Goal: Task Accomplishment & Management: Manage account settings

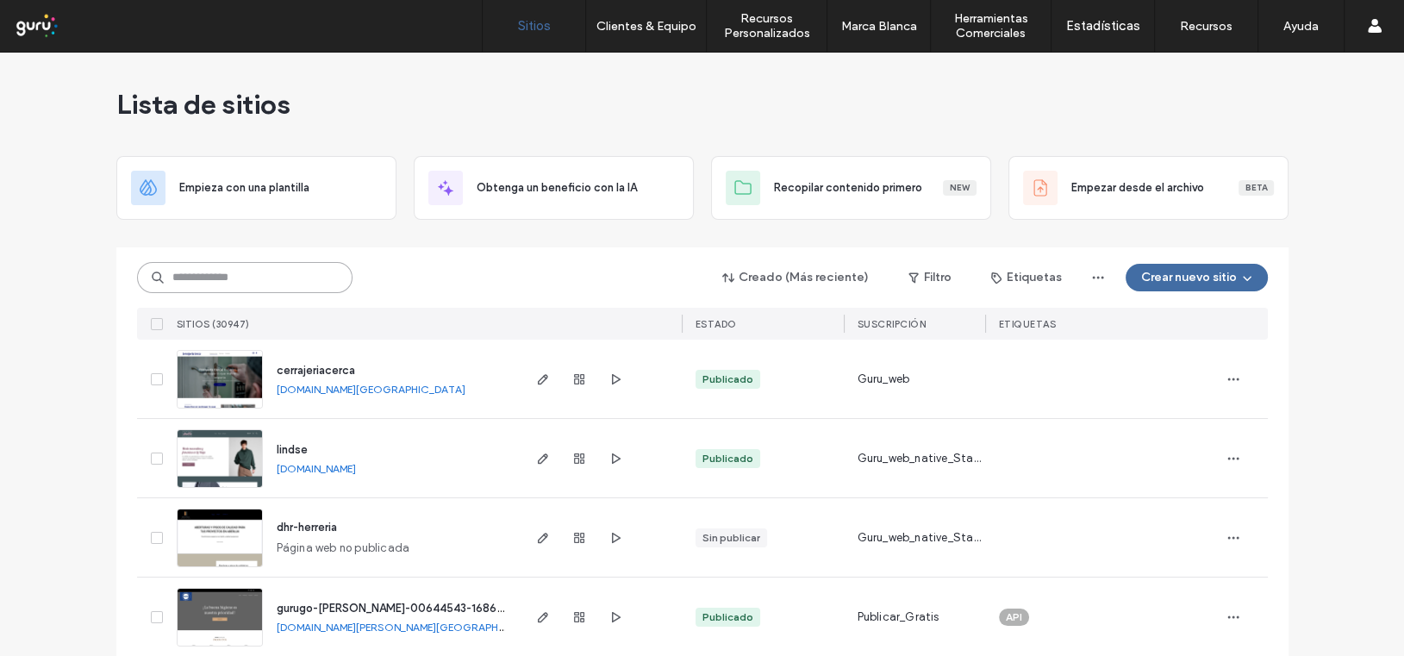
click at [186, 285] on input at bounding box center [245, 277] width 216 height 31
paste input "**********"
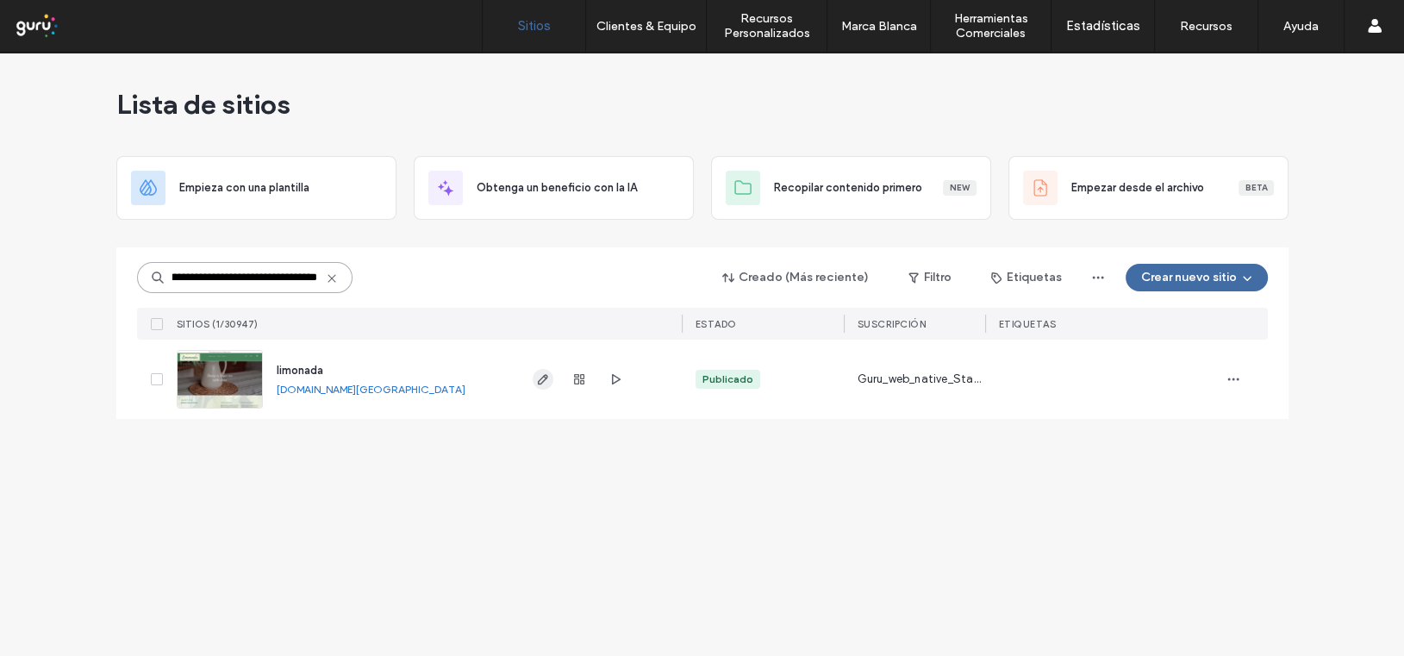
type input "**********"
click at [540, 378] on use "button" at bounding box center [542, 379] width 10 height 10
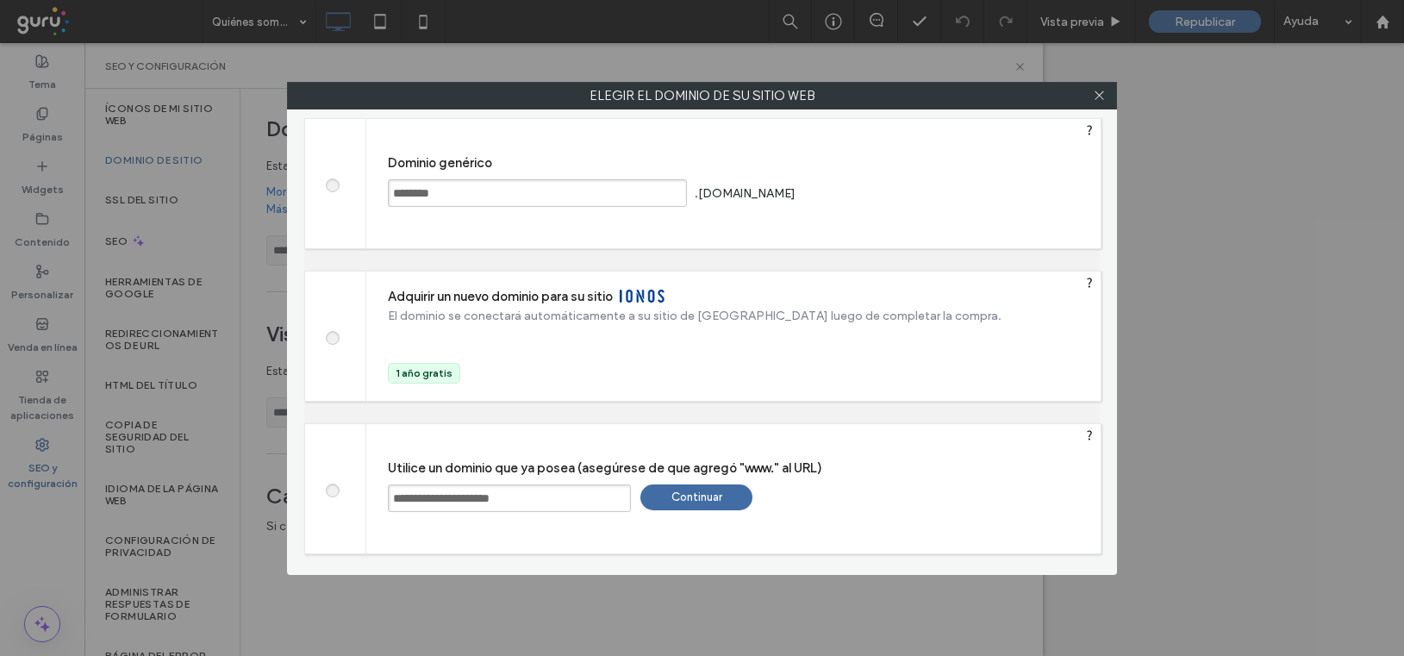
type input "**********"
click at [668, 497] on div "Continuar" at bounding box center [697, 498] width 112 height 26
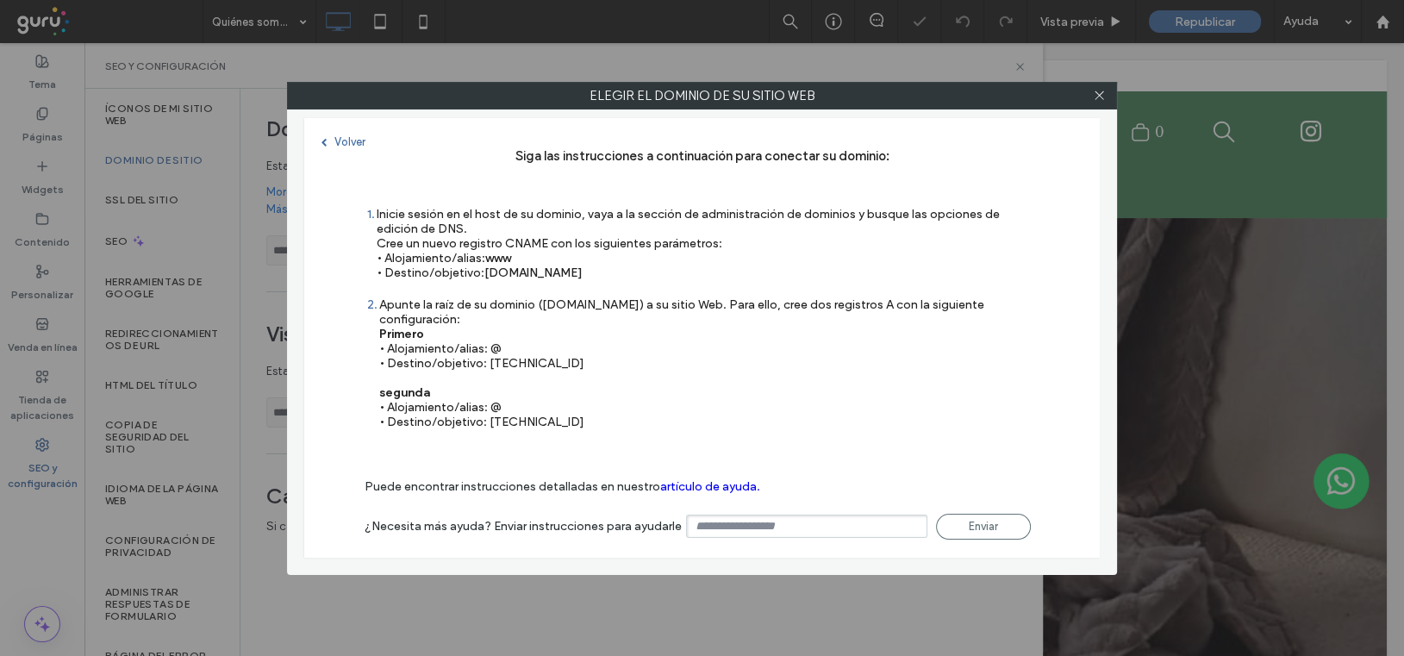
type input "**********"
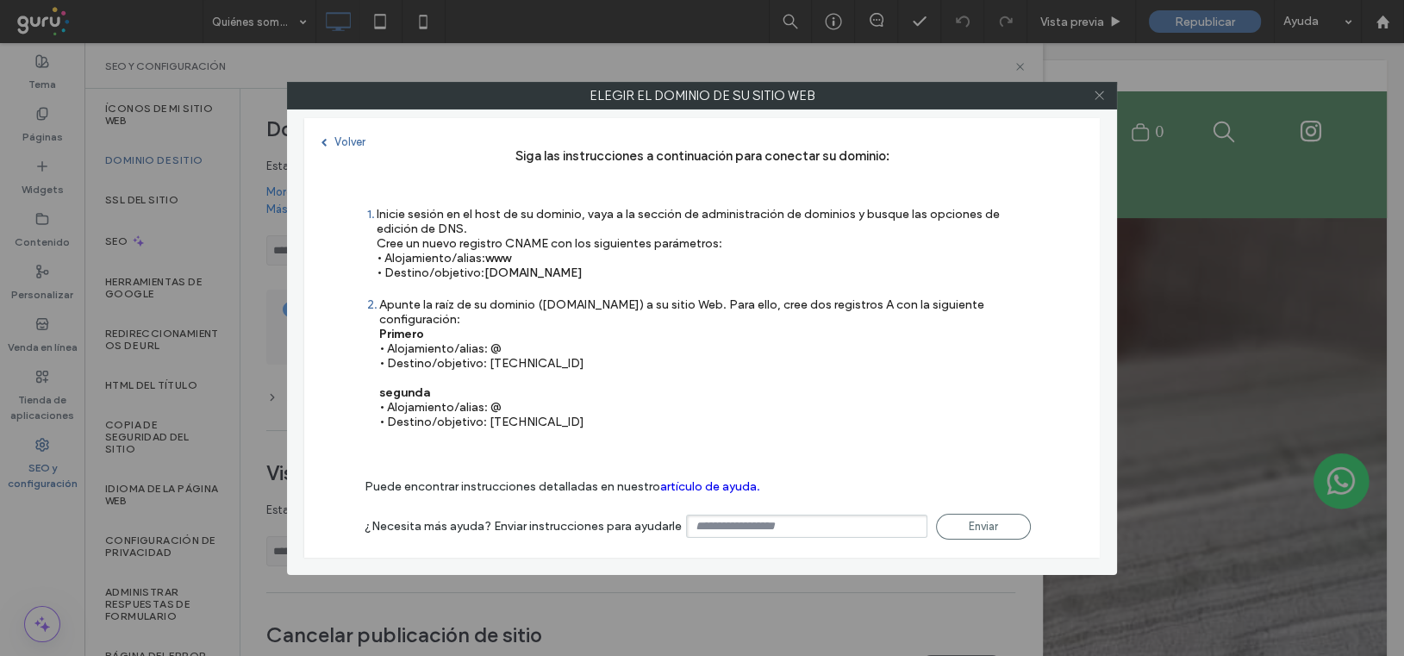
click at [1099, 94] on icon at bounding box center [1099, 95] width 13 height 13
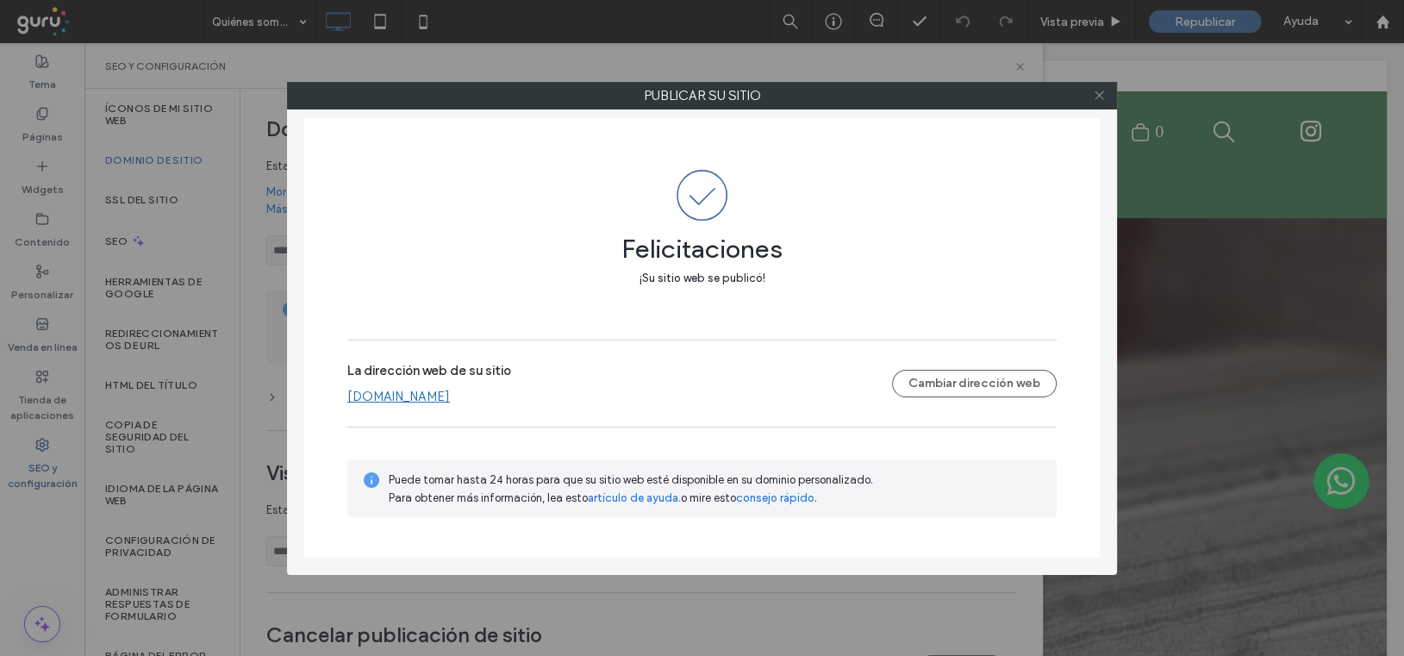
click at [1100, 93] on icon at bounding box center [1099, 95] width 13 height 13
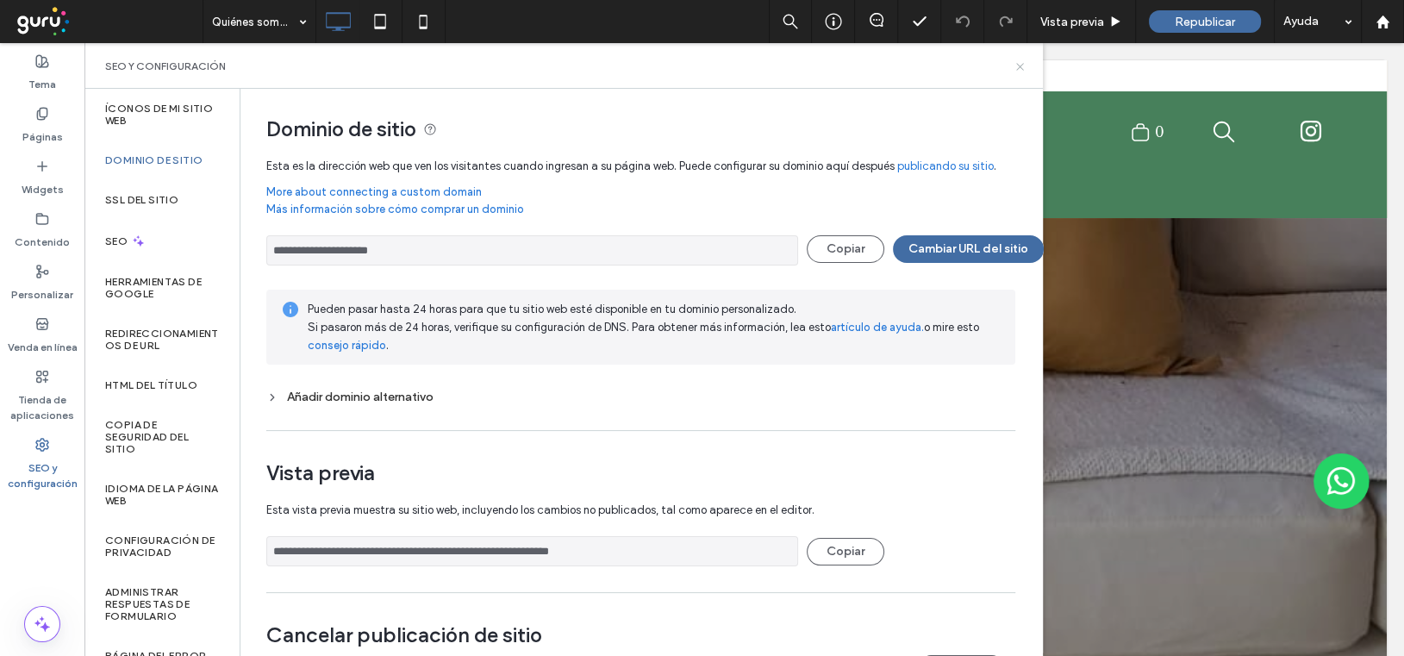
click at [1020, 64] on icon at bounding box center [1020, 66] width 13 height 13
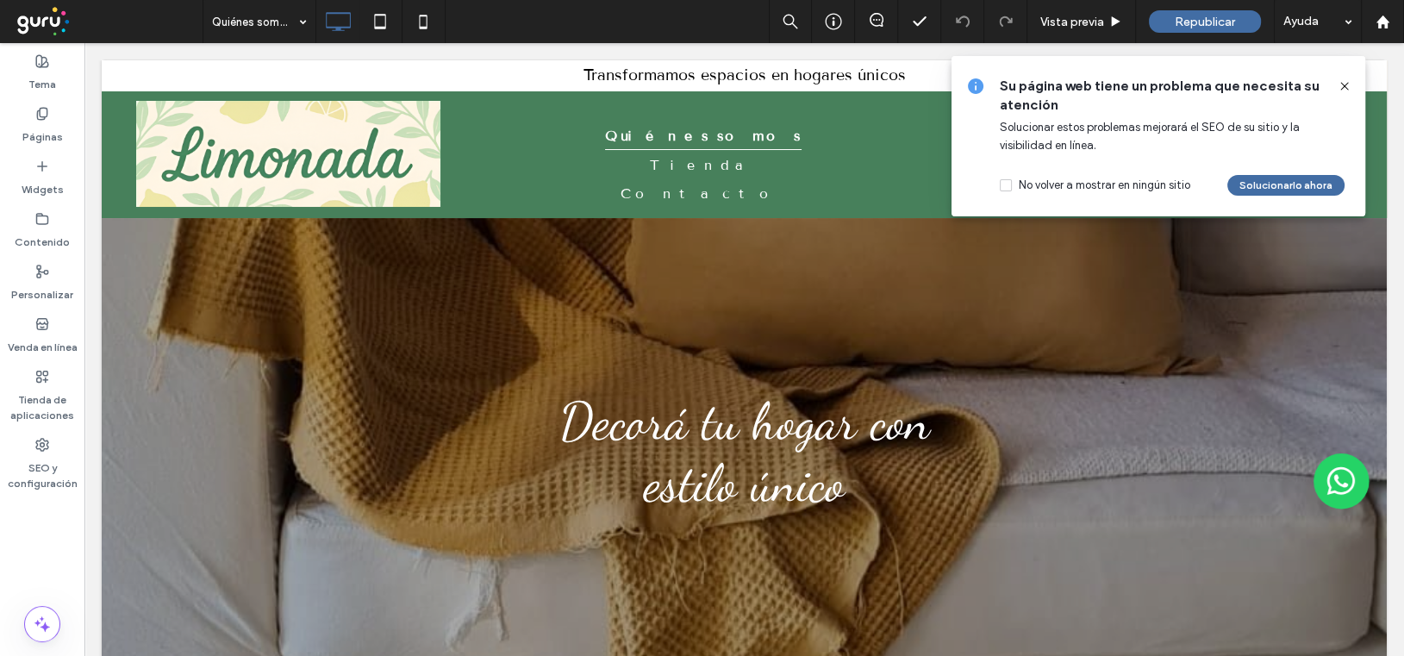
click at [1348, 82] on use at bounding box center [1345, 86] width 8 height 8
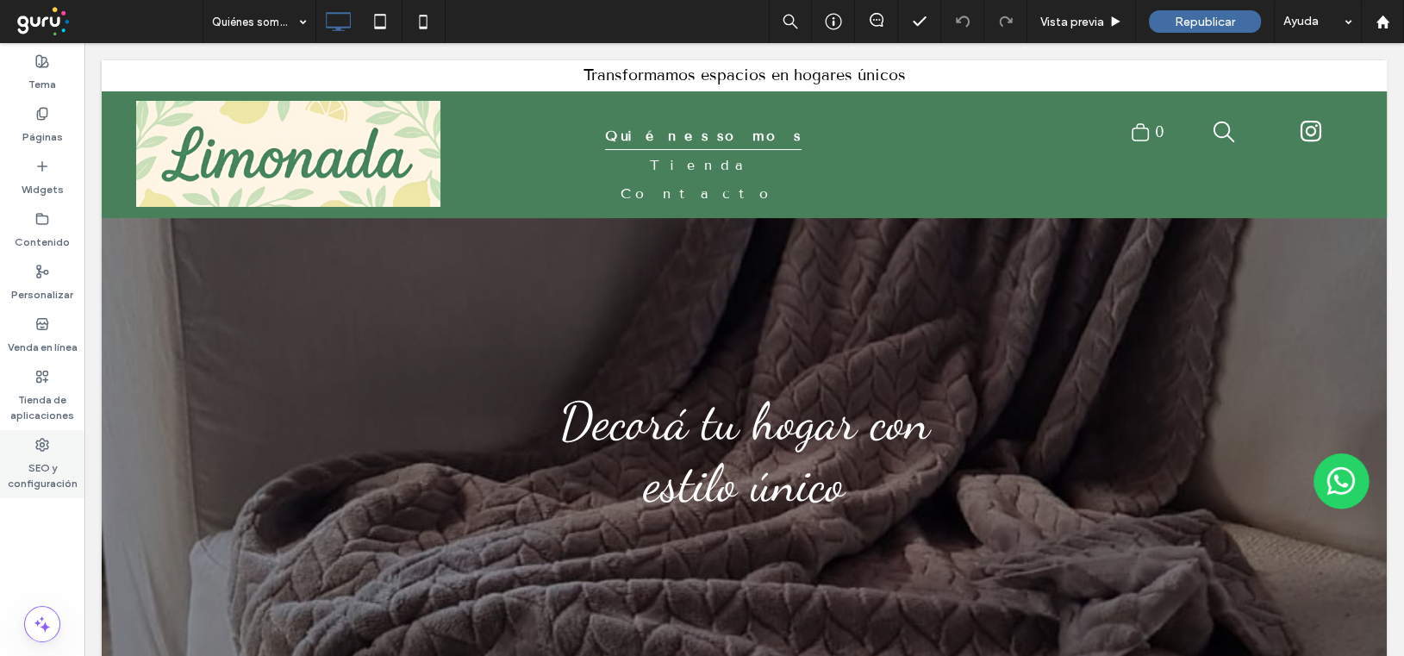
click at [41, 441] on icon at bounding box center [42, 445] width 14 height 14
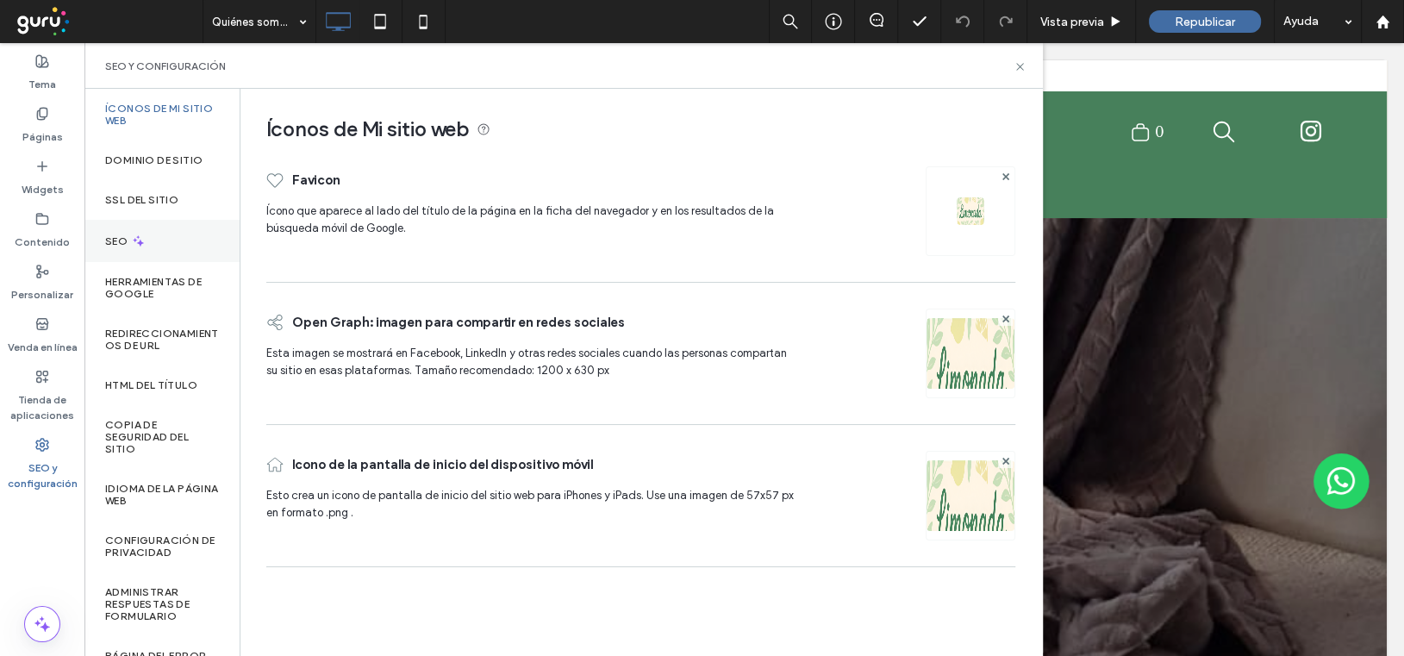
click at [134, 239] on icon at bounding box center [138, 241] width 15 height 15
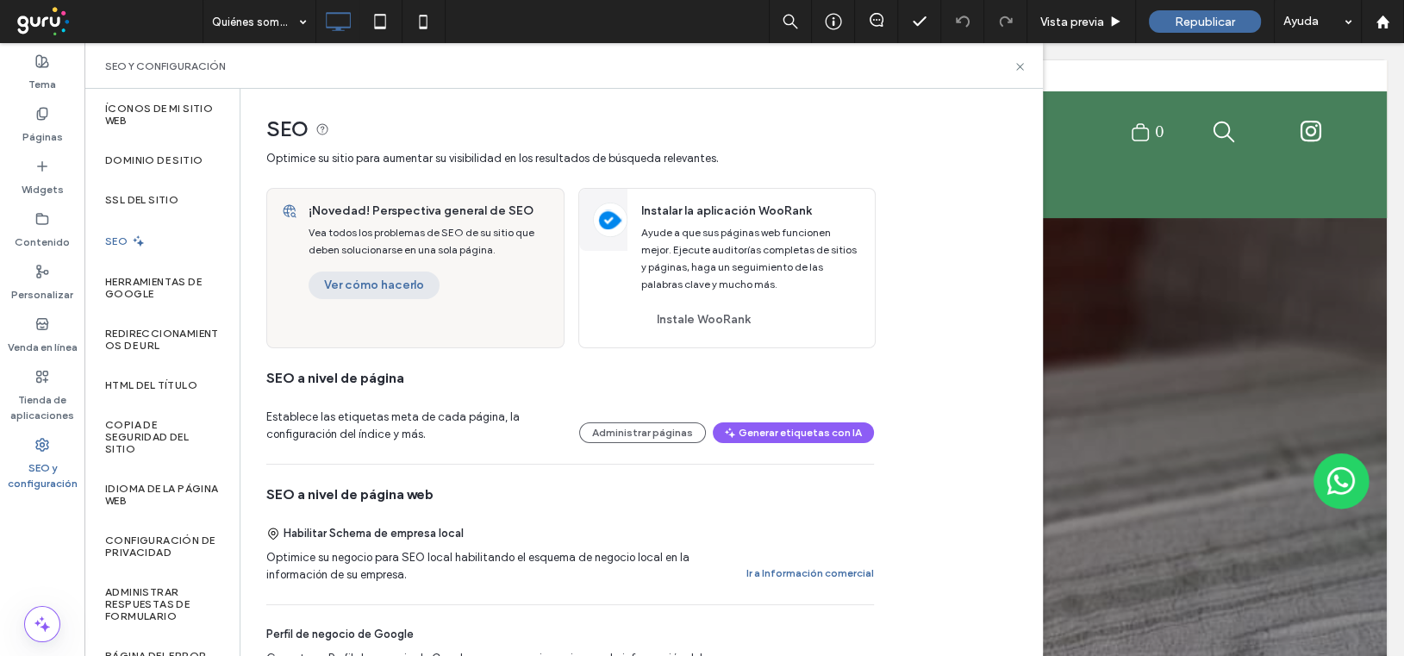
click at [385, 283] on button "Ver cómo hacerlo" at bounding box center [374, 286] width 131 height 28
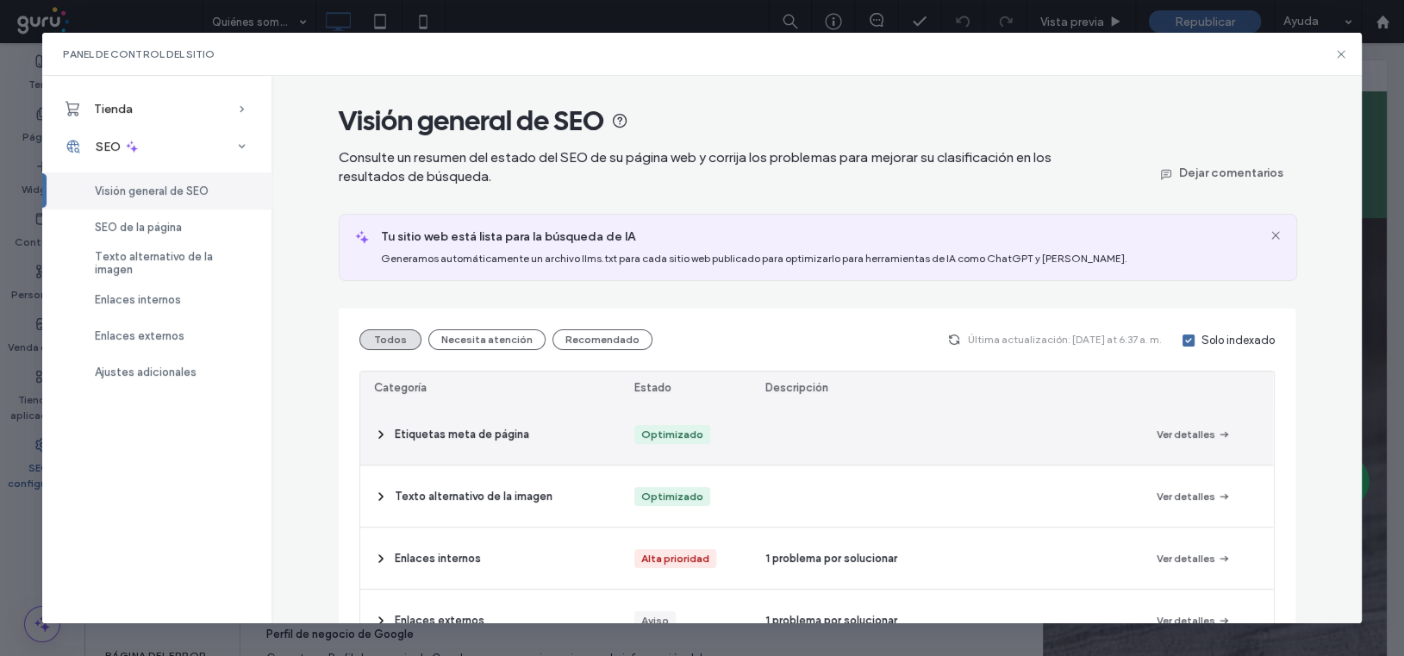
scroll to position [57, 0]
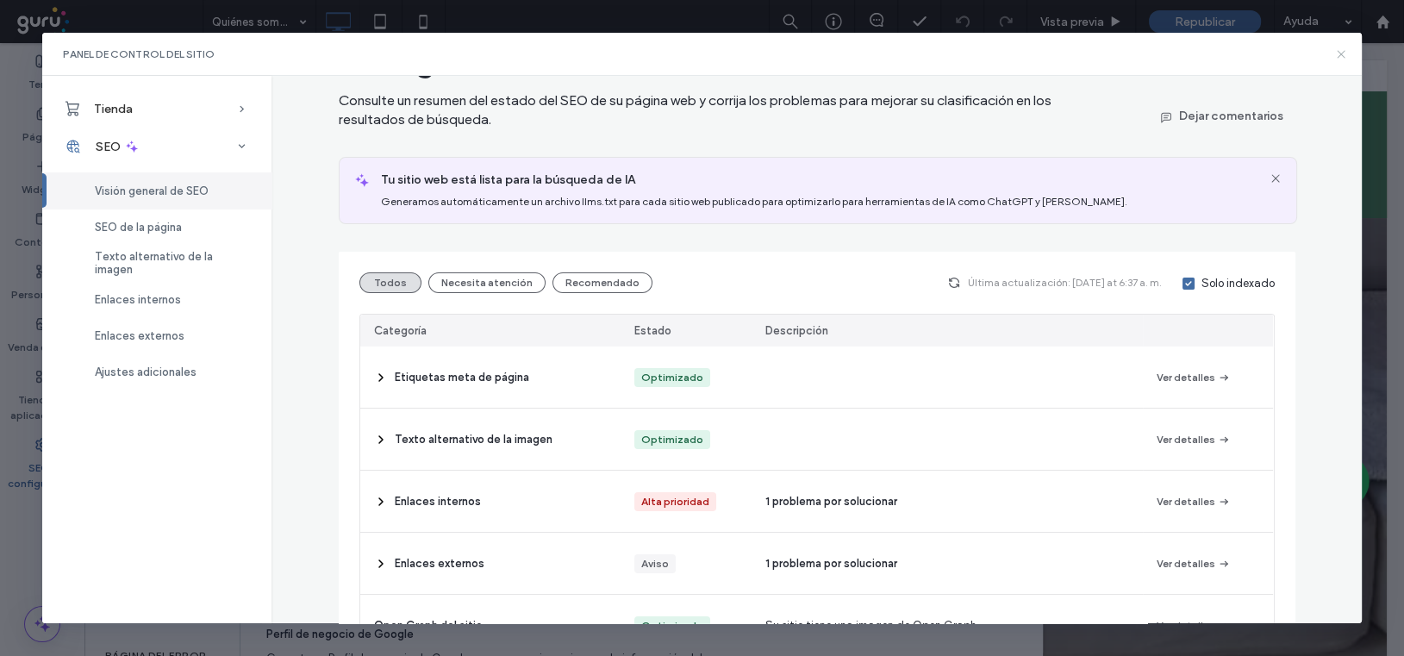
click at [1341, 56] on icon at bounding box center [1342, 54] width 14 height 14
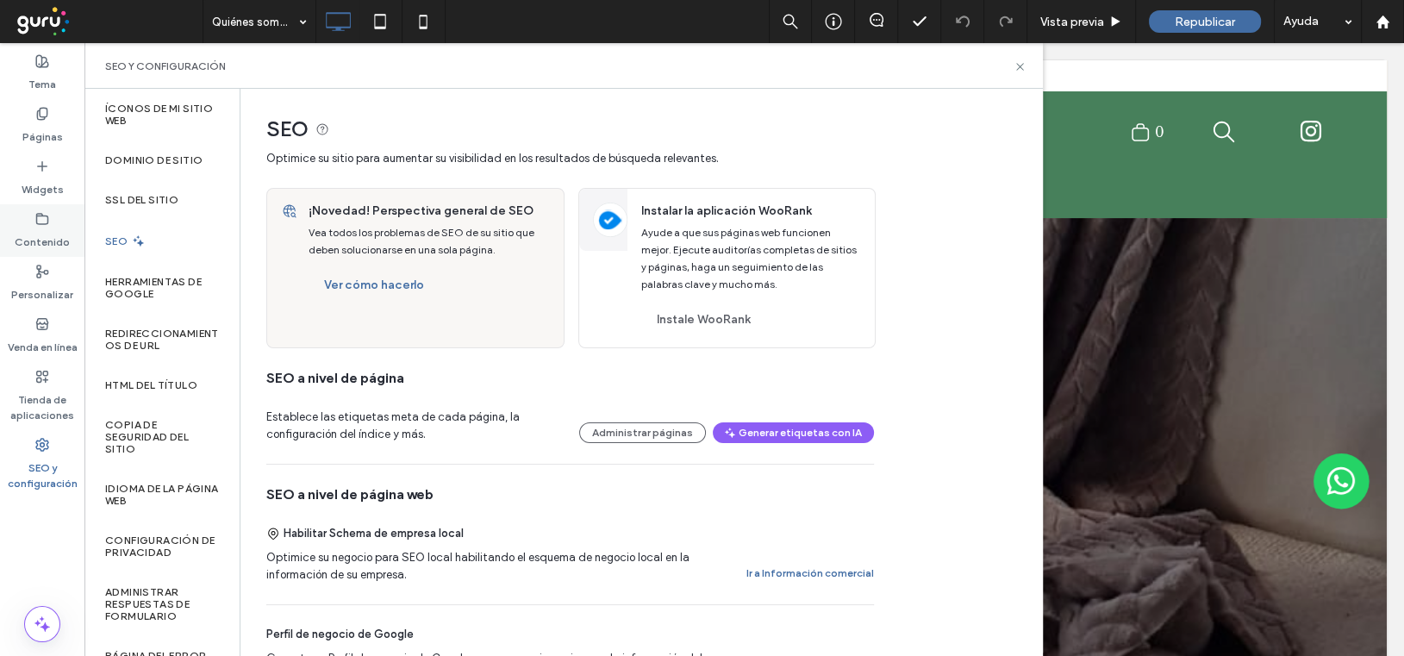
click at [39, 216] on use at bounding box center [42, 218] width 11 height 10
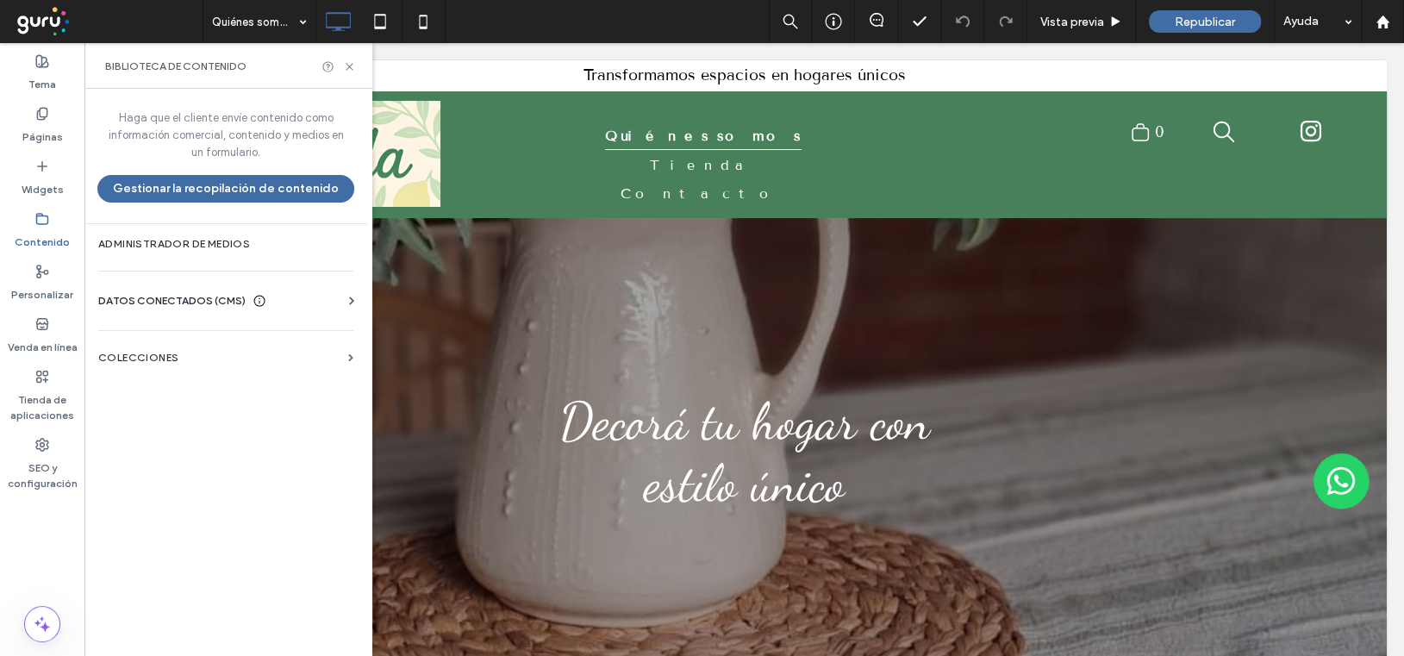
click at [191, 299] on span "DATOS CONECTADOS (CMS)" at bounding box center [171, 300] width 147 height 17
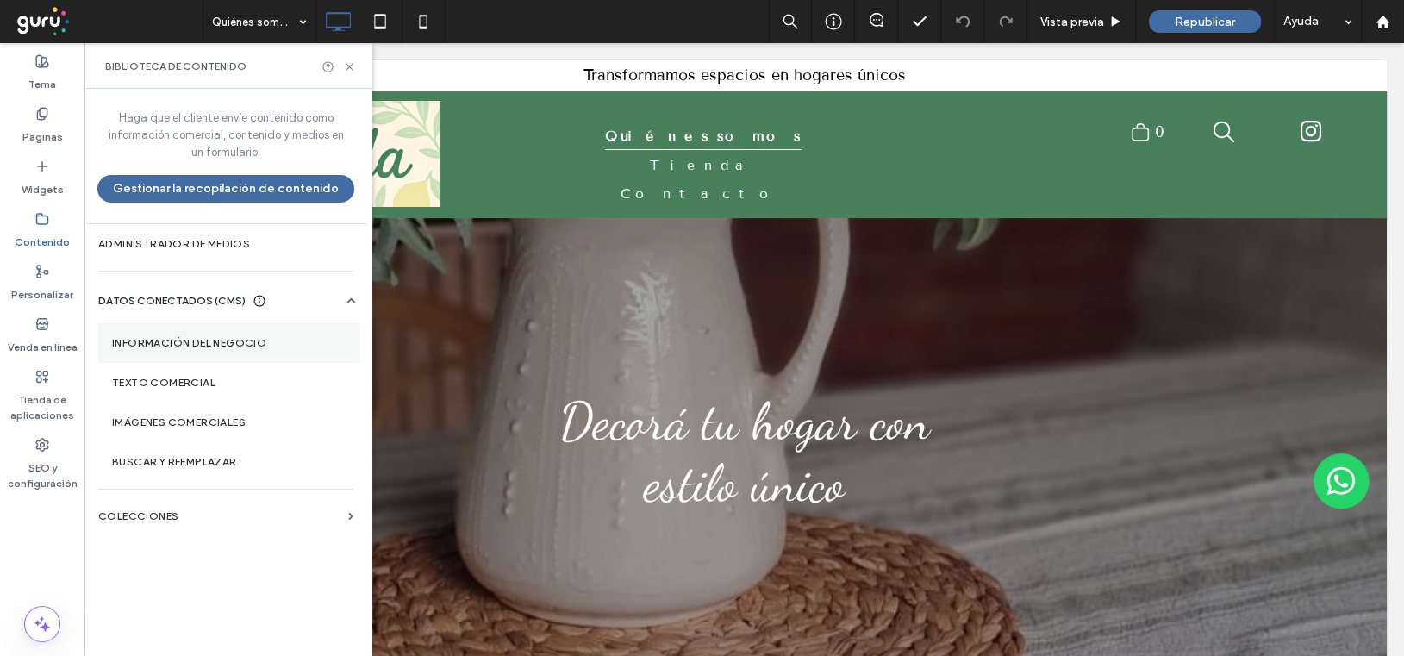
click at [193, 341] on label "Información del negocio" at bounding box center [229, 343] width 235 height 12
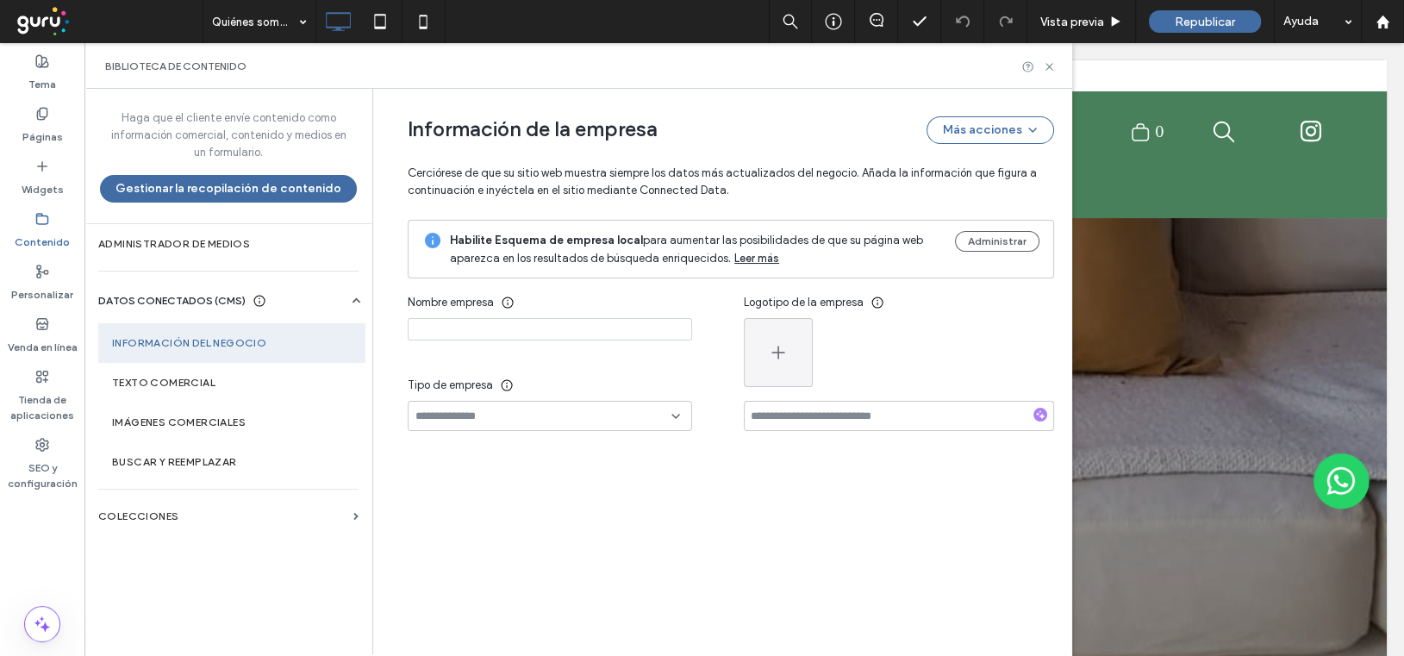
type input "**********"
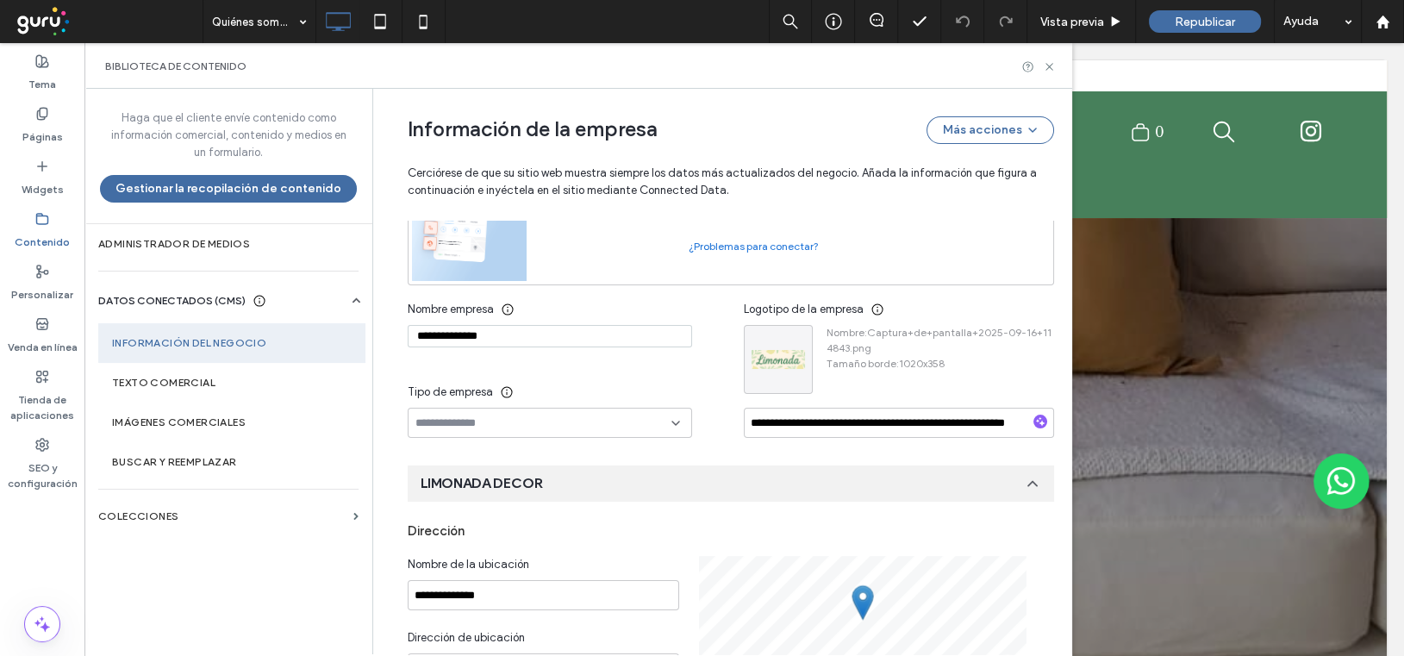
scroll to position [0, 0]
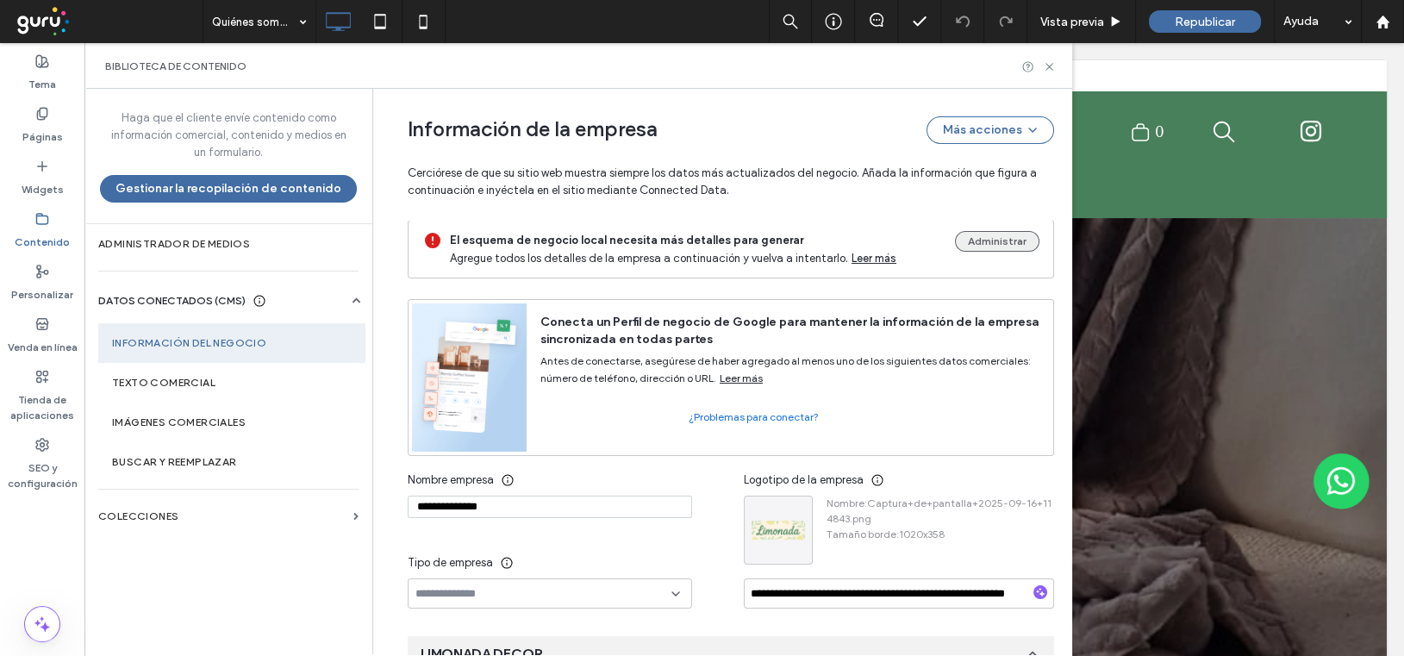
click at [996, 237] on button "Administrar" at bounding box center [997, 241] width 84 height 21
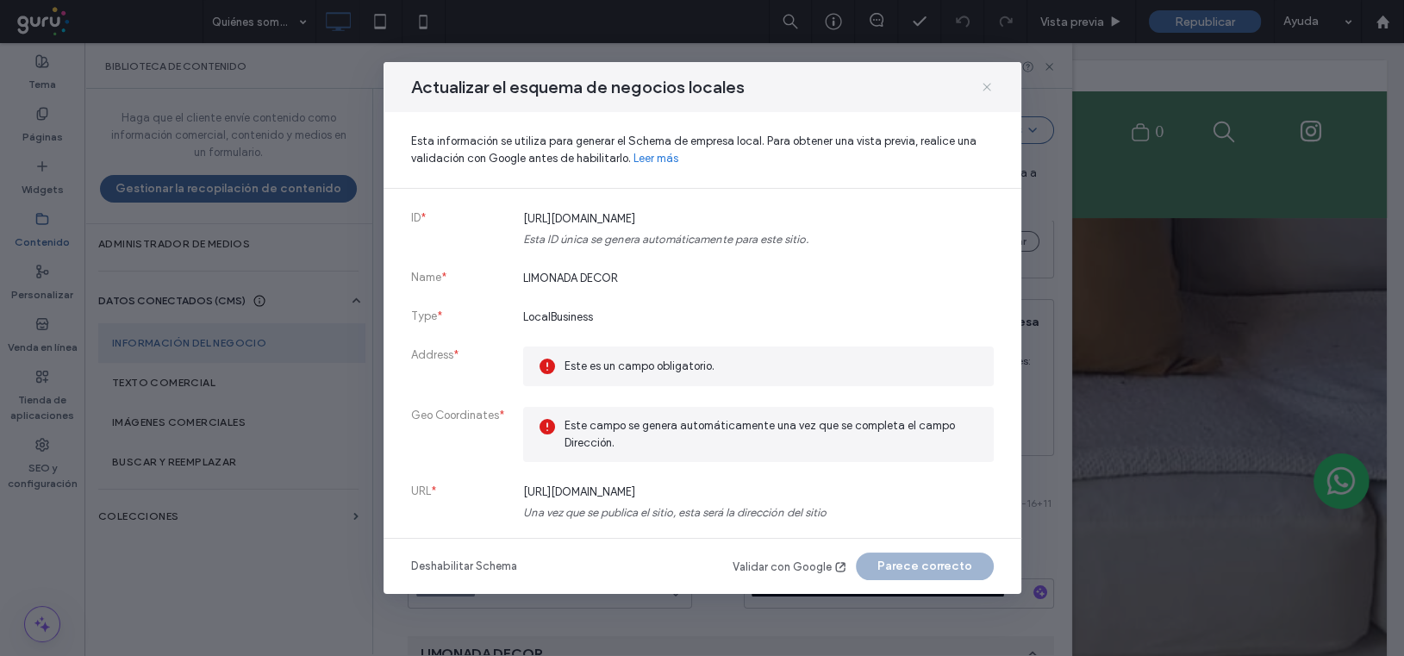
click at [985, 89] on icon at bounding box center [987, 87] width 14 height 14
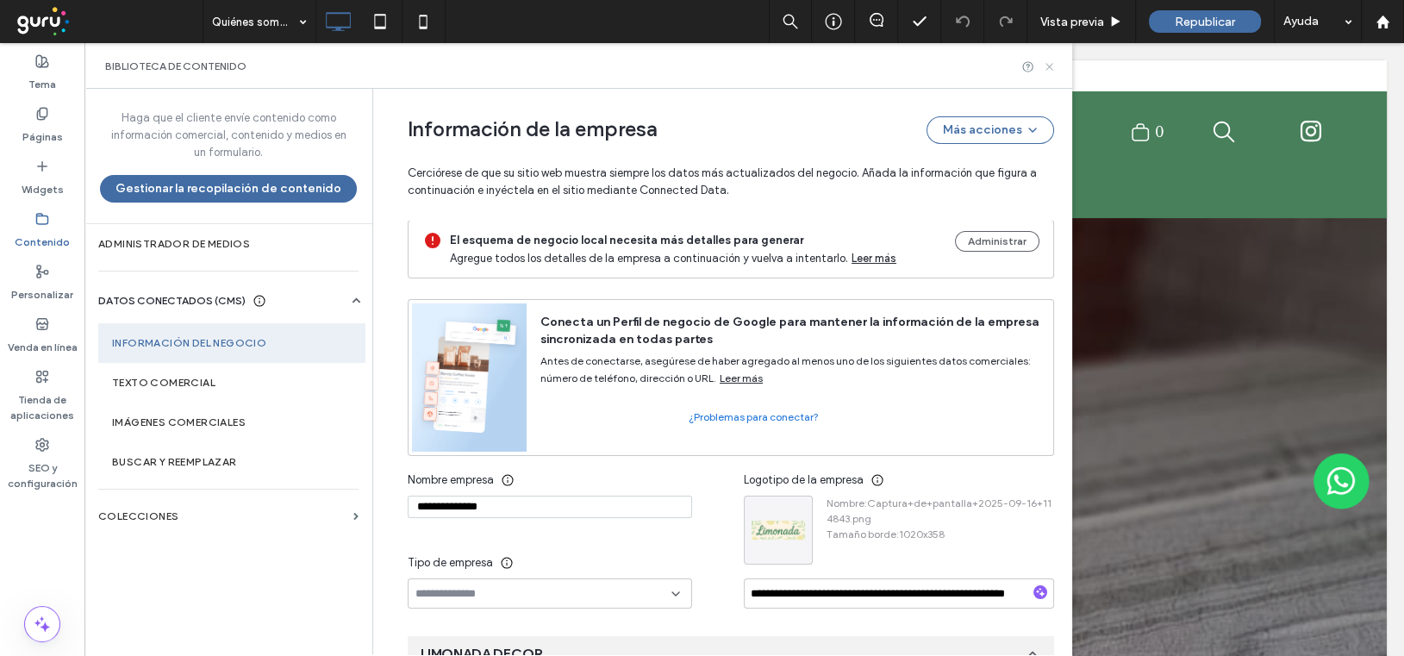
drag, startPoint x: 1048, startPoint y: 69, endPoint x: 1292, endPoint y: 67, distance: 243.1
click at [1048, 69] on icon at bounding box center [1049, 66] width 13 height 13
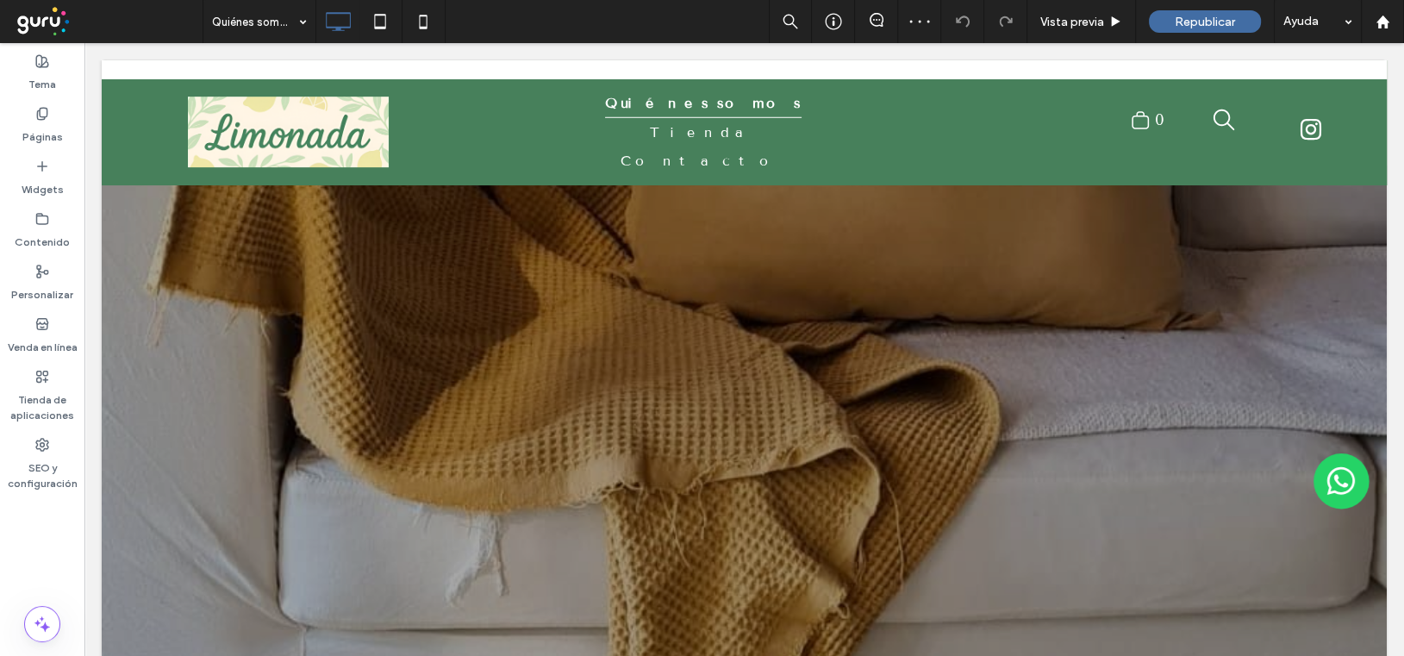
scroll to position [3112, 0]
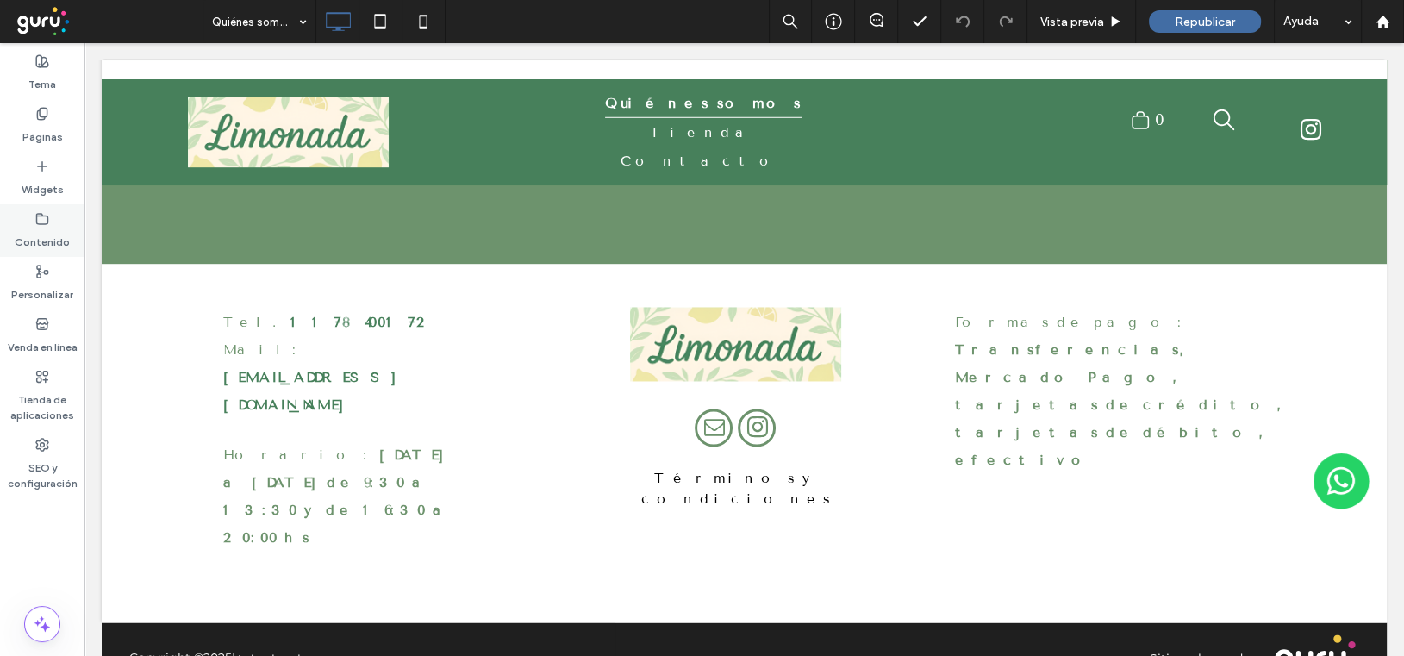
click at [39, 219] on icon at bounding box center [42, 219] width 14 height 14
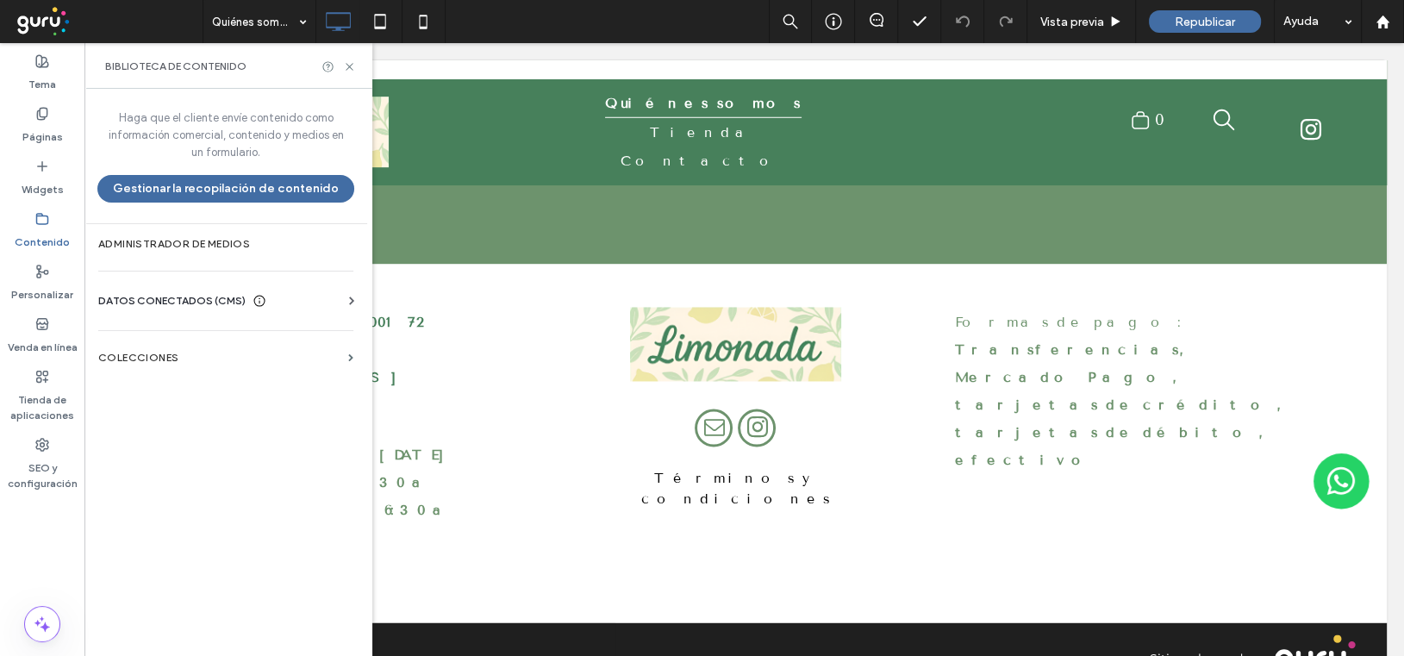
click at [172, 303] on span "DATOS CONECTADOS (CMS)" at bounding box center [171, 300] width 147 height 17
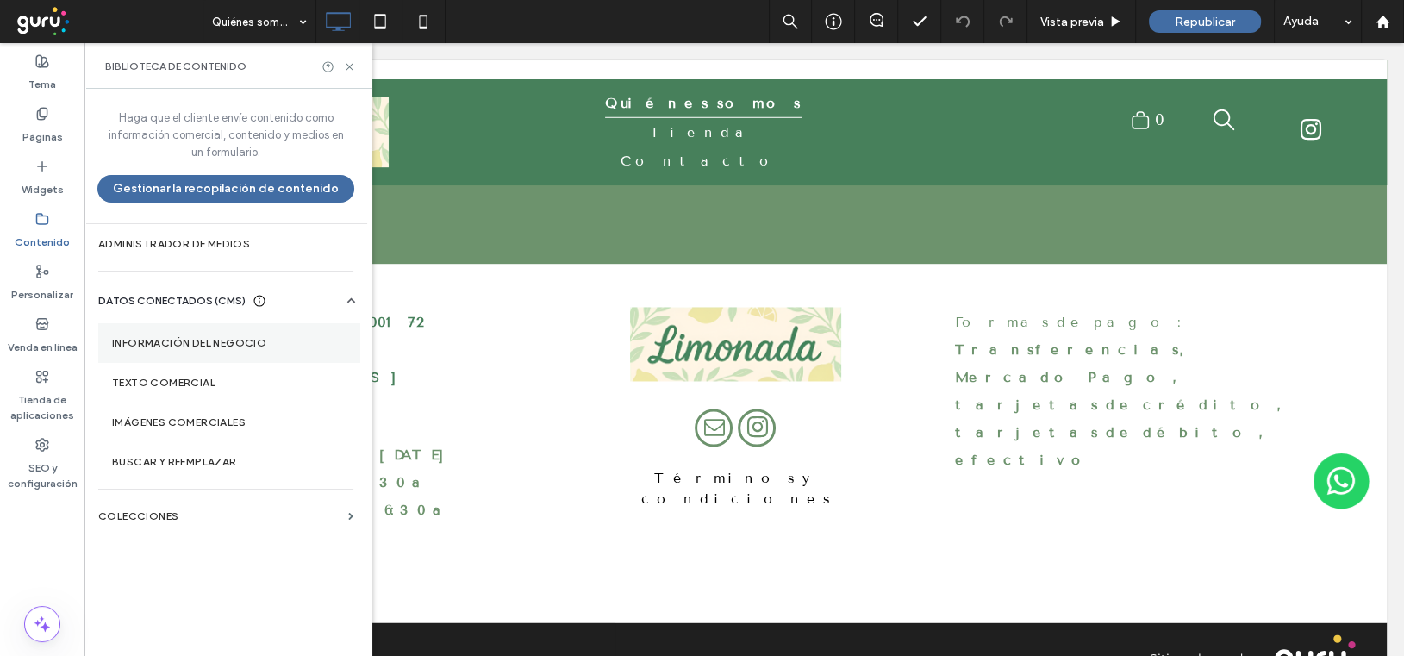
click at [176, 340] on label "Información del negocio" at bounding box center [229, 343] width 235 height 12
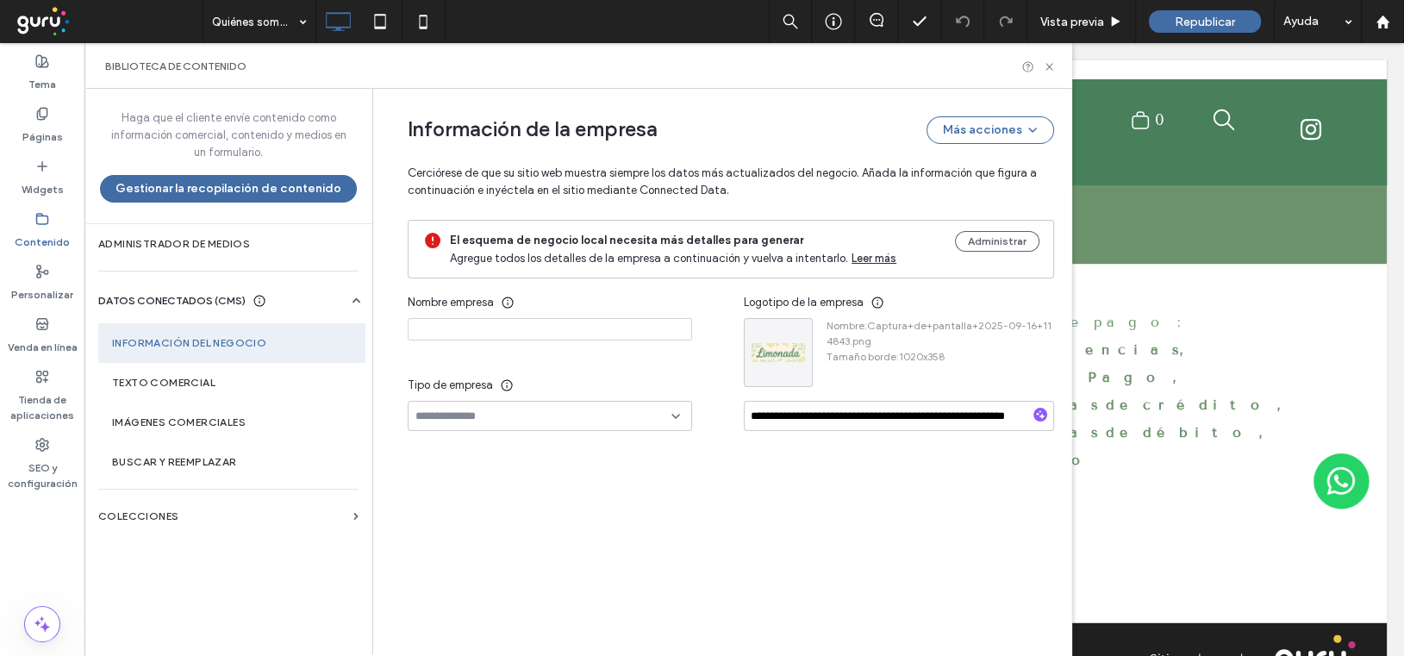
type input "**********"
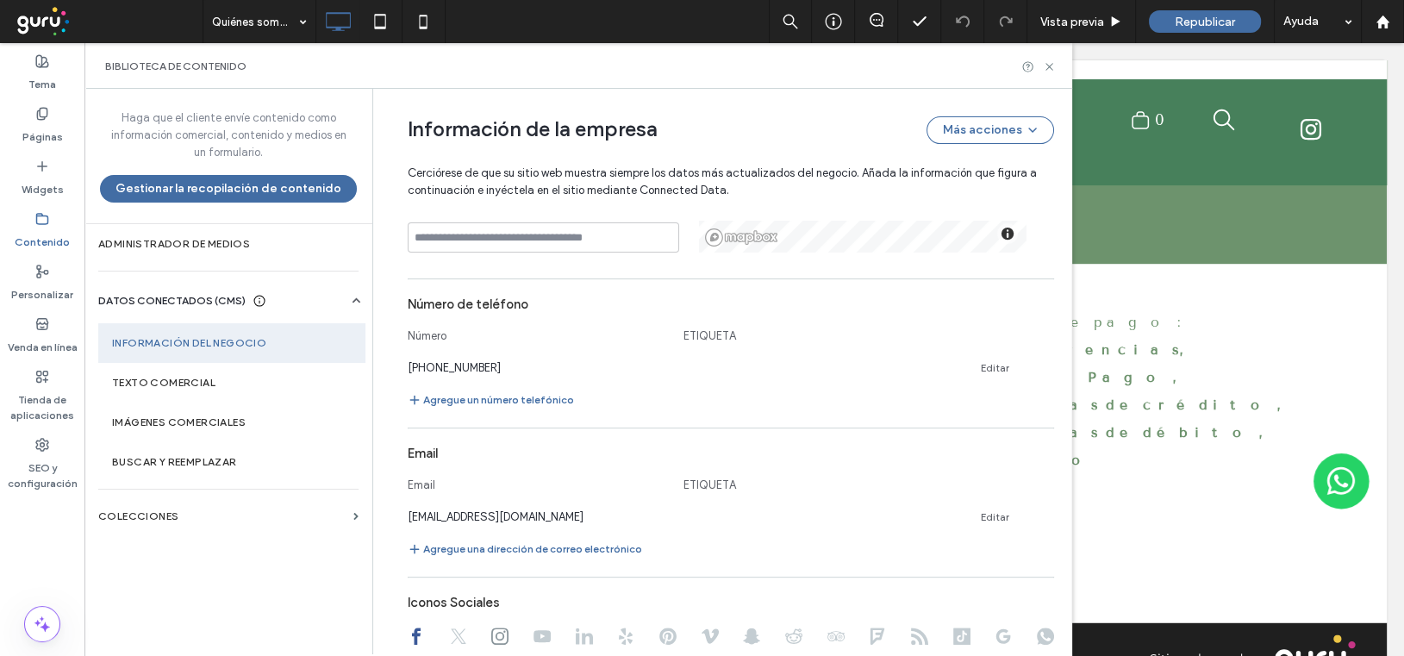
scroll to position [487, 0]
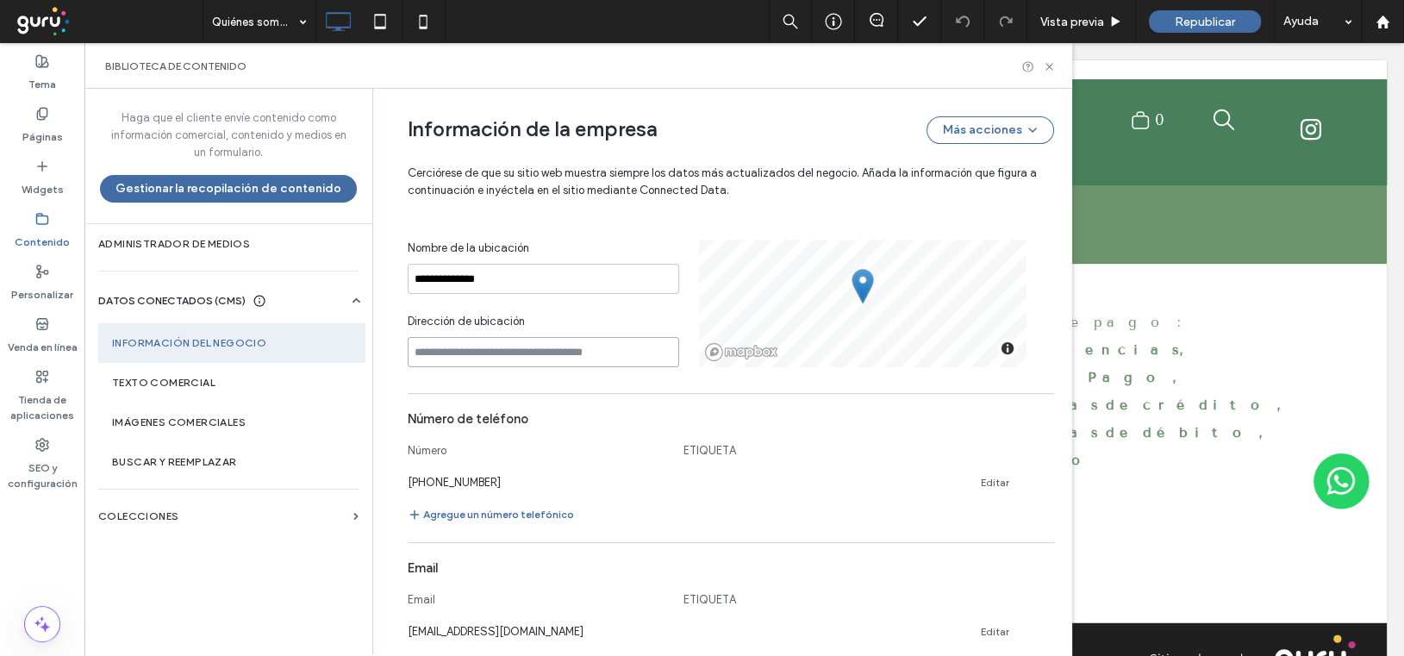
click at [421, 355] on input at bounding box center [544, 352] width 272 height 30
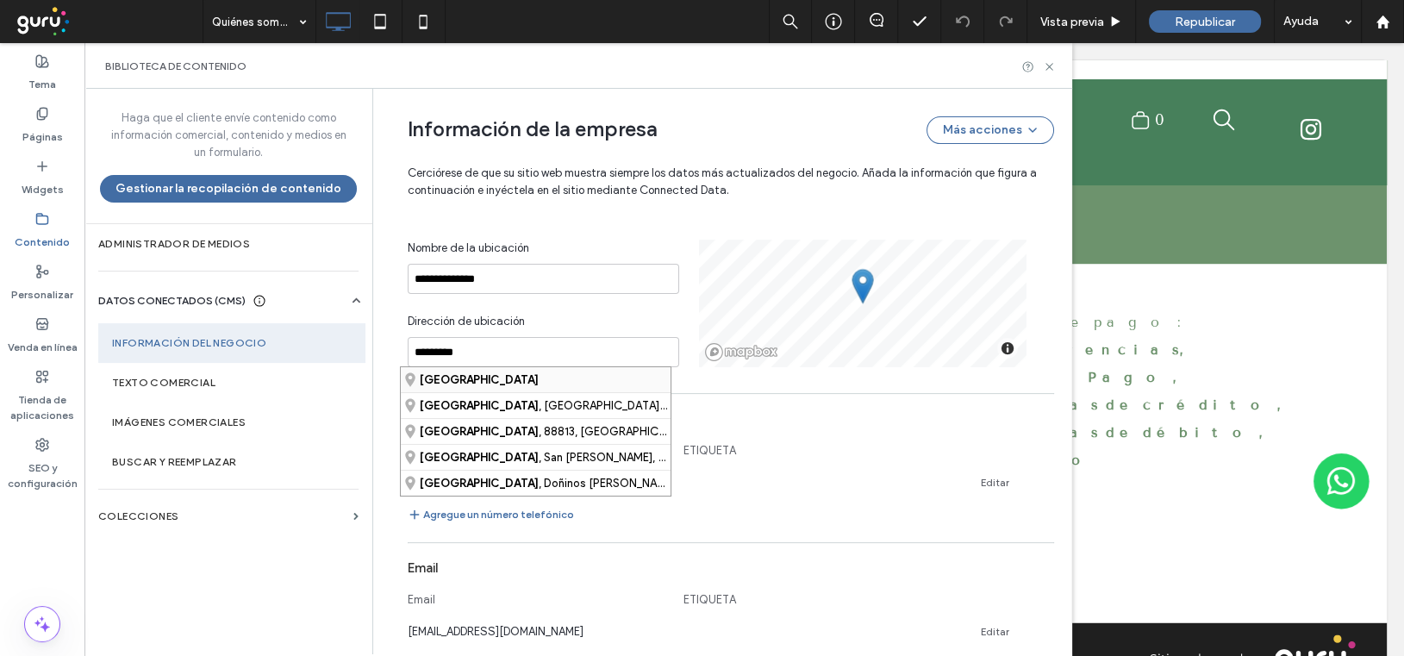
click at [435, 385] on strong "Argentina" at bounding box center [479, 379] width 119 height 13
type input "*********"
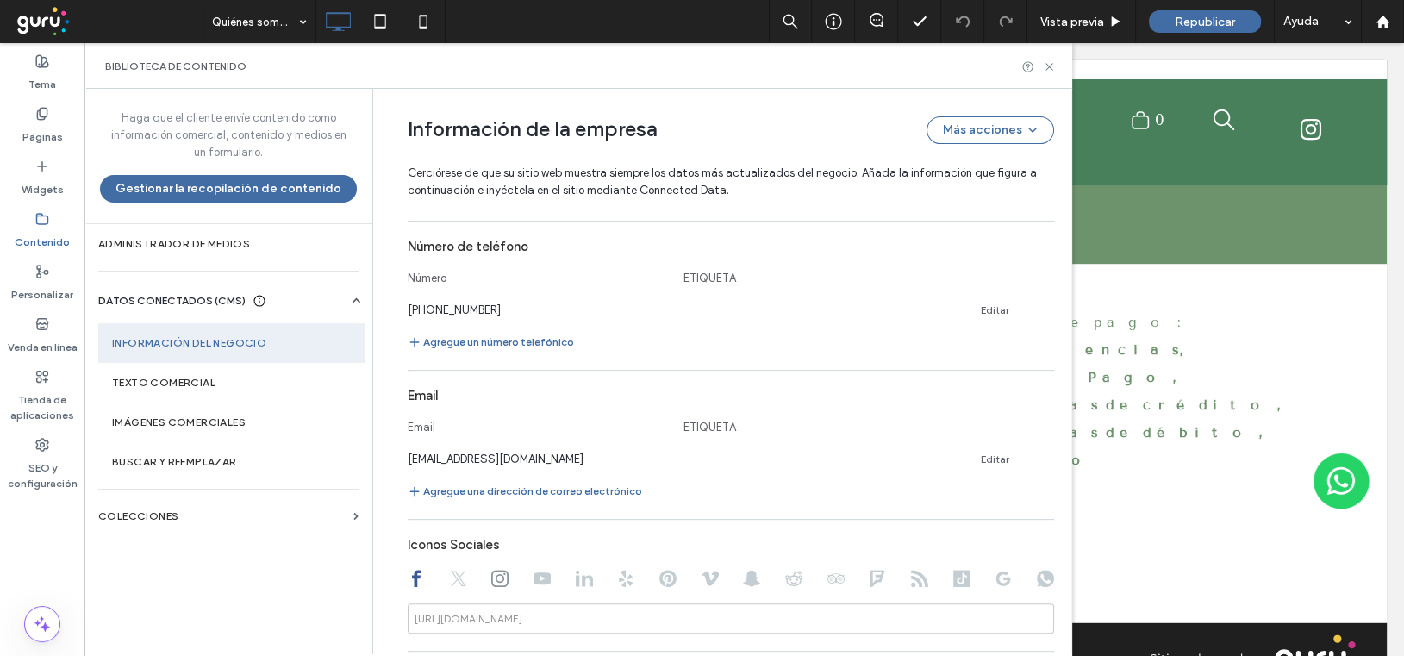
scroll to position [746, 0]
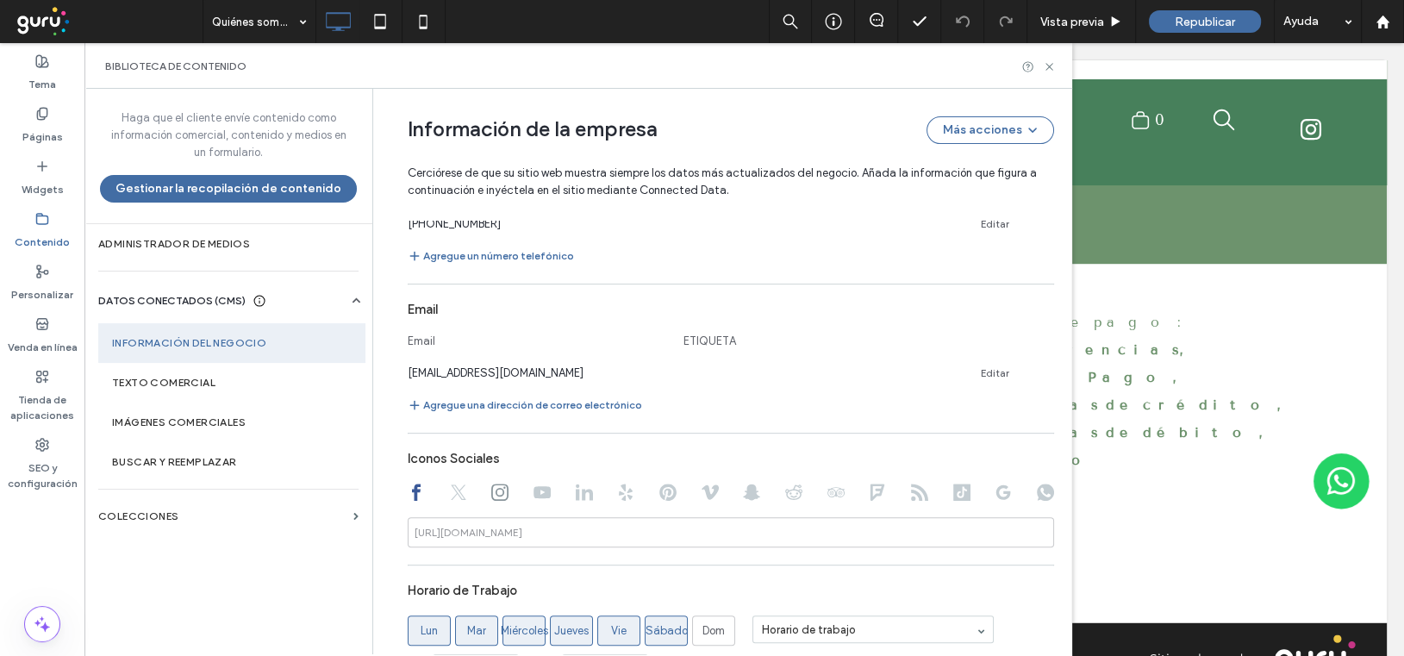
click at [491, 490] on icon at bounding box center [499, 492] width 17 height 17
type input "**********"
click at [412, 494] on use at bounding box center [416, 492] width 9 height 17
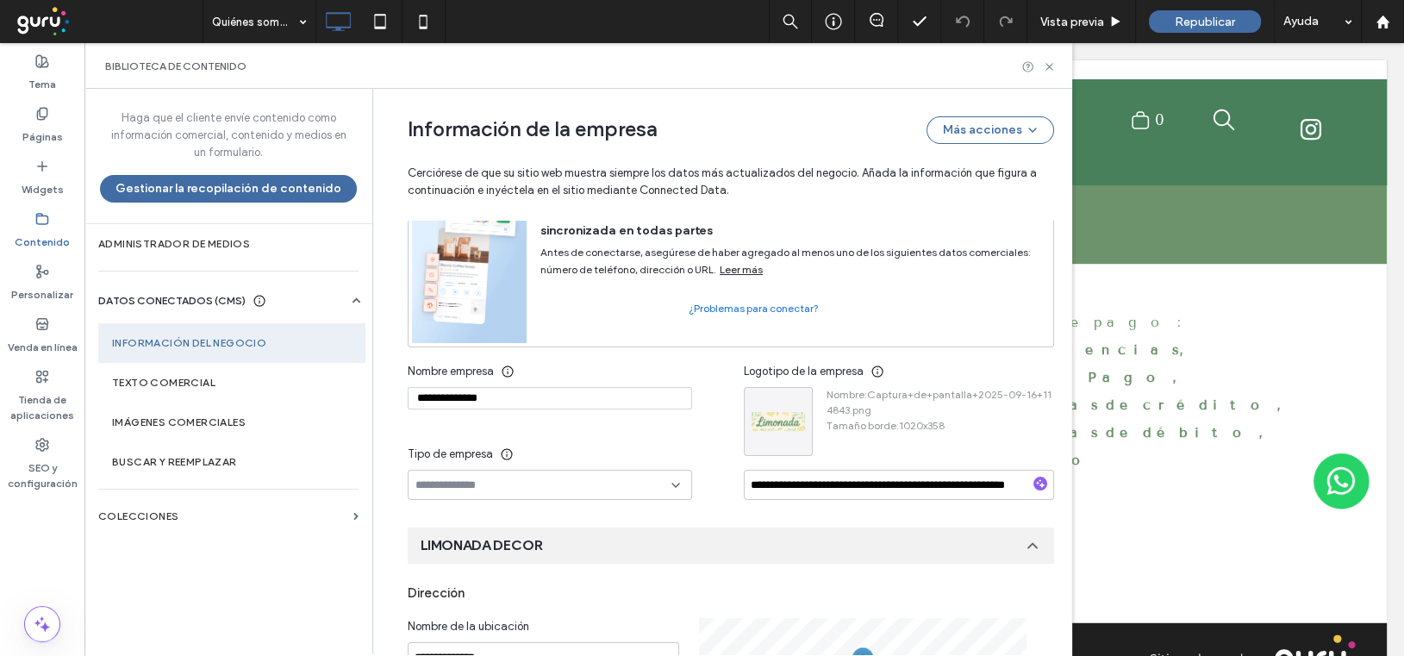
scroll to position [0, 0]
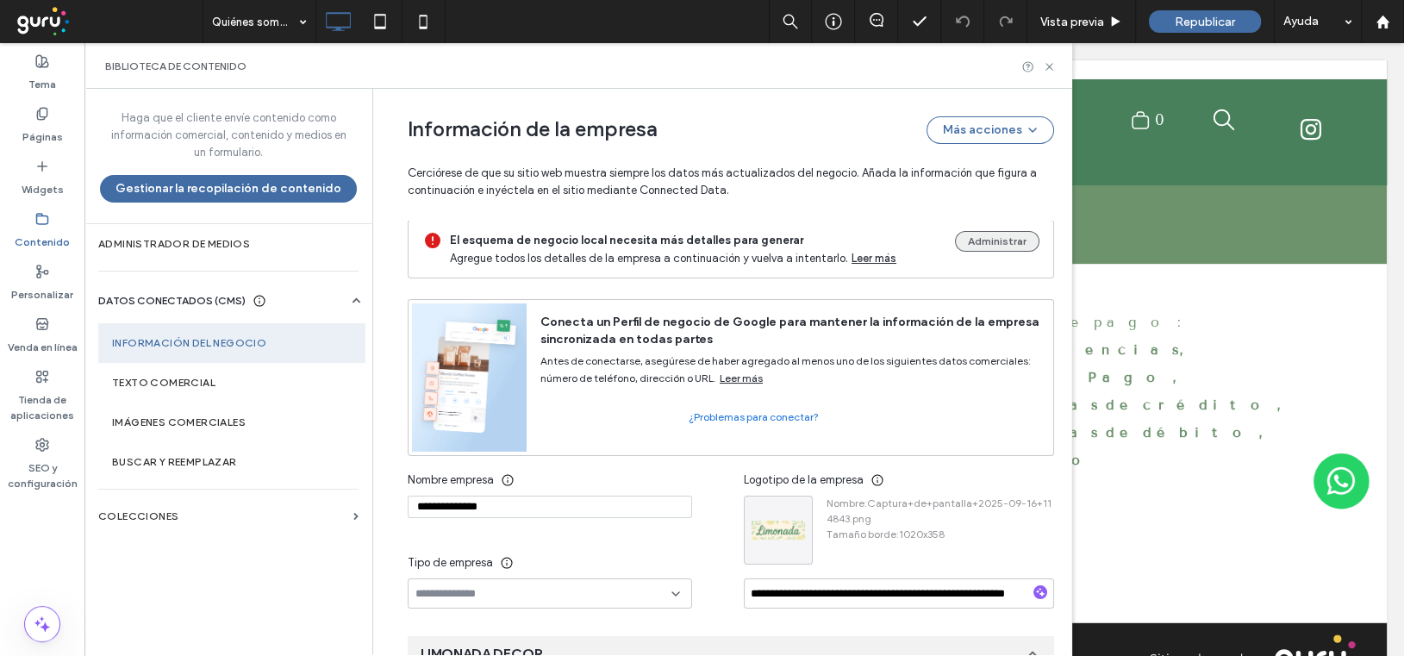
click at [995, 240] on button "Administrar" at bounding box center [997, 241] width 84 height 21
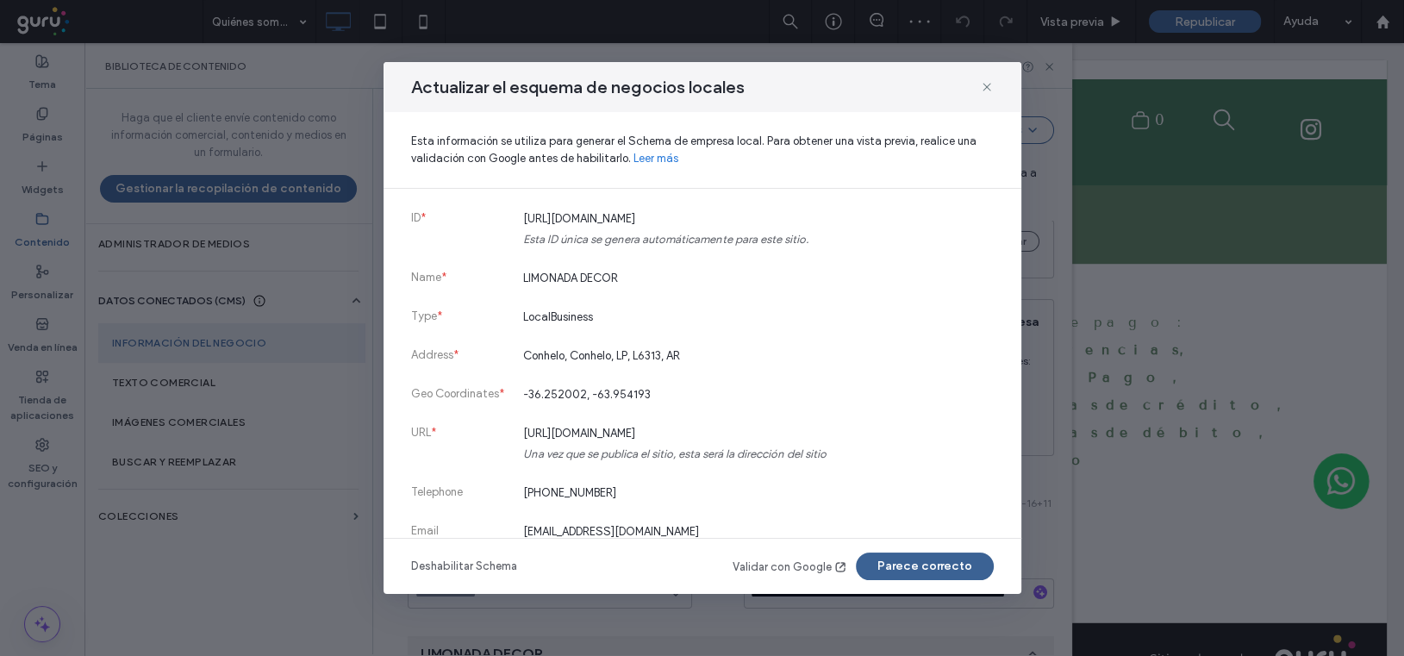
click at [944, 558] on button "Parece correcto" at bounding box center [925, 567] width 138 height 28
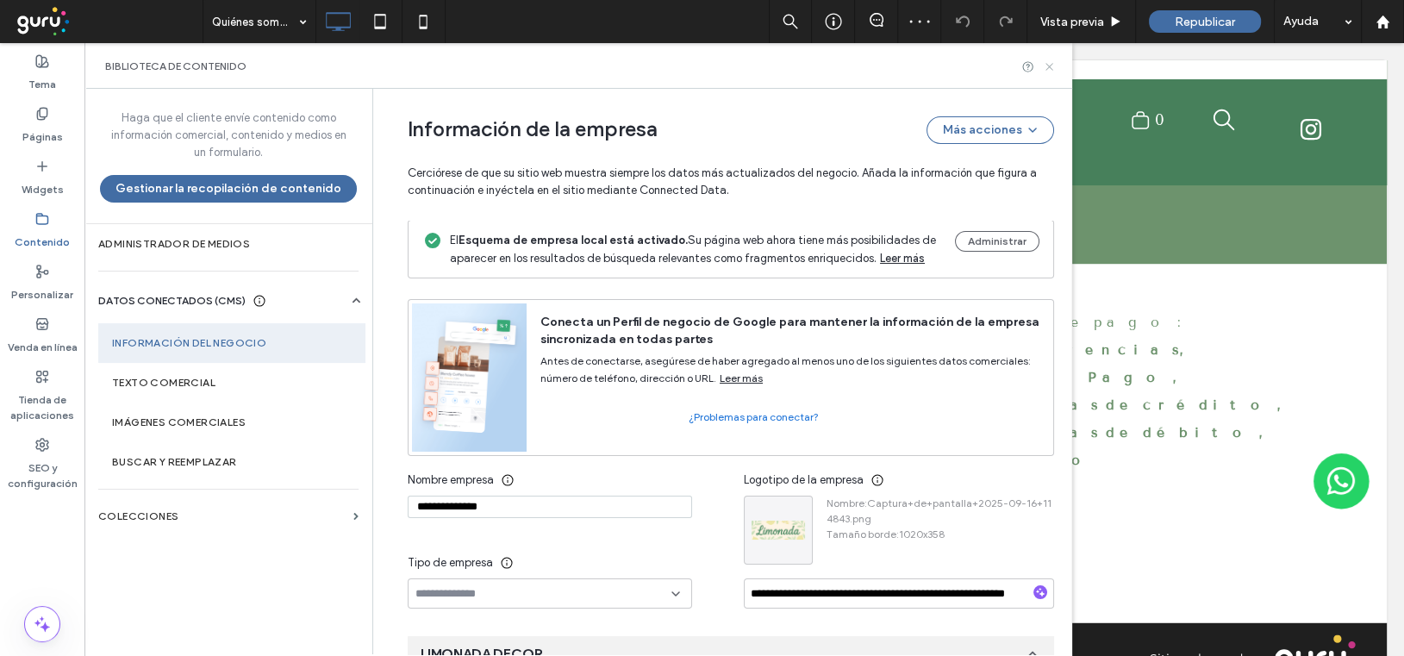
click at [1049, 66] on use at bounding box center [1049, 66] width 7 height 7
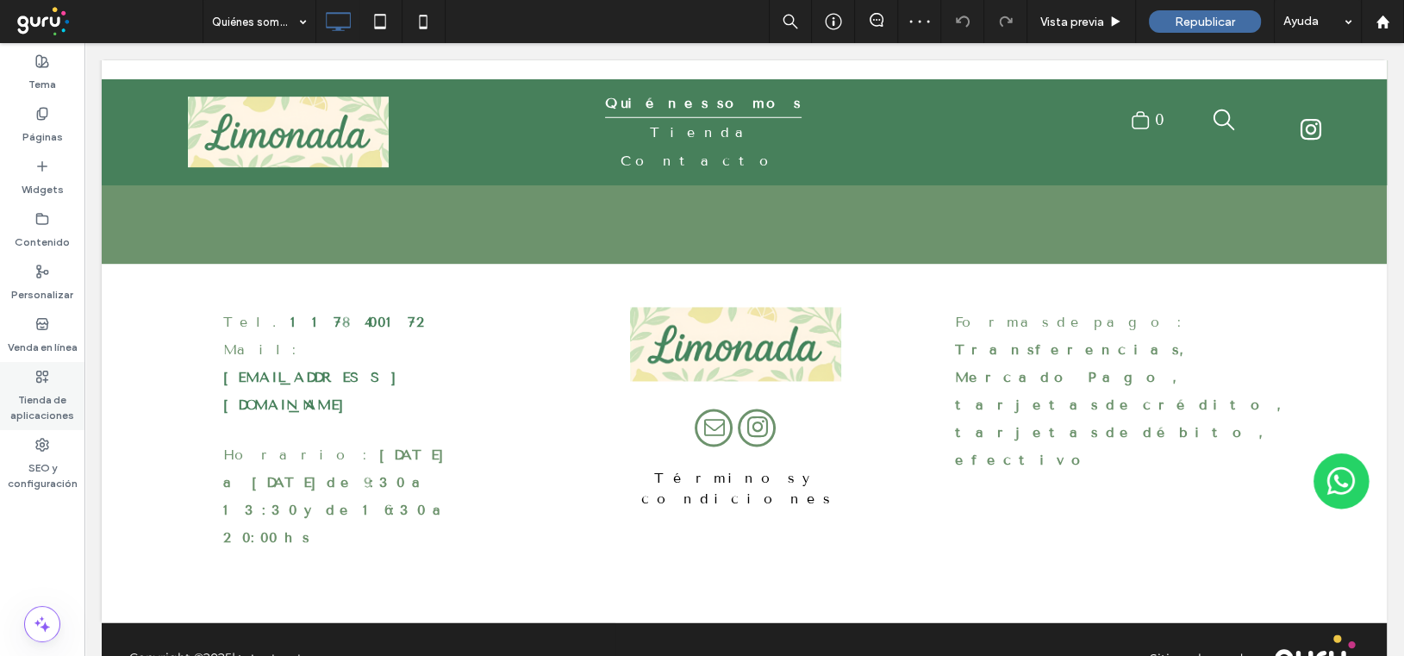
click at [38, 373] on icon at bounding box center [42, 377] width 14 height 14
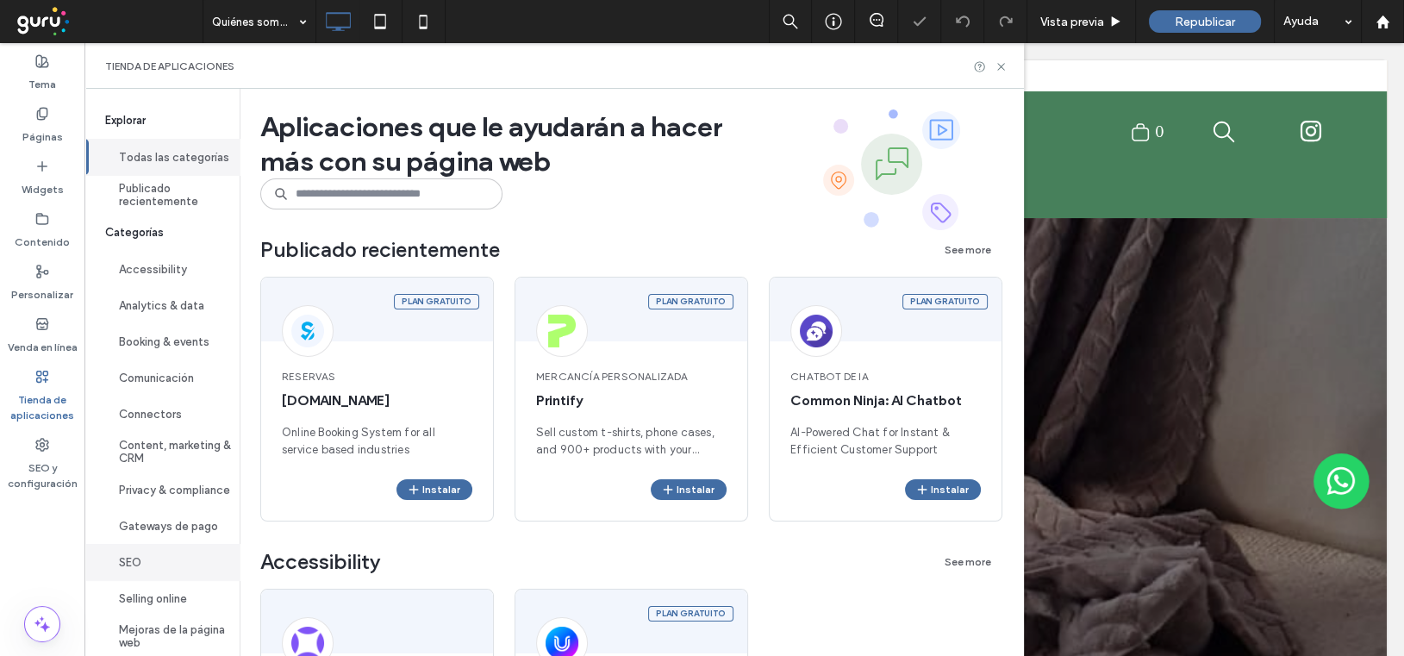
click at [148, 578] on button "SEO" at bounding box center [161, 562] width 155 height 36
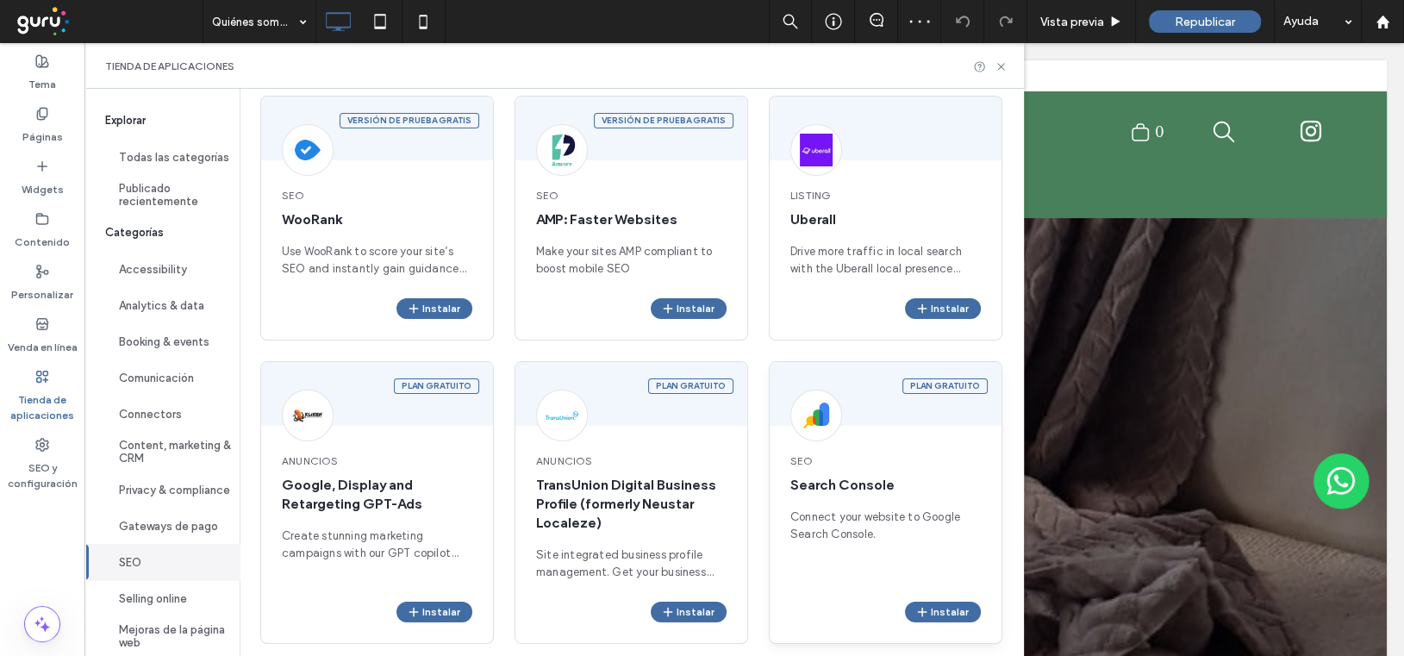
scroll to position [316, 0]
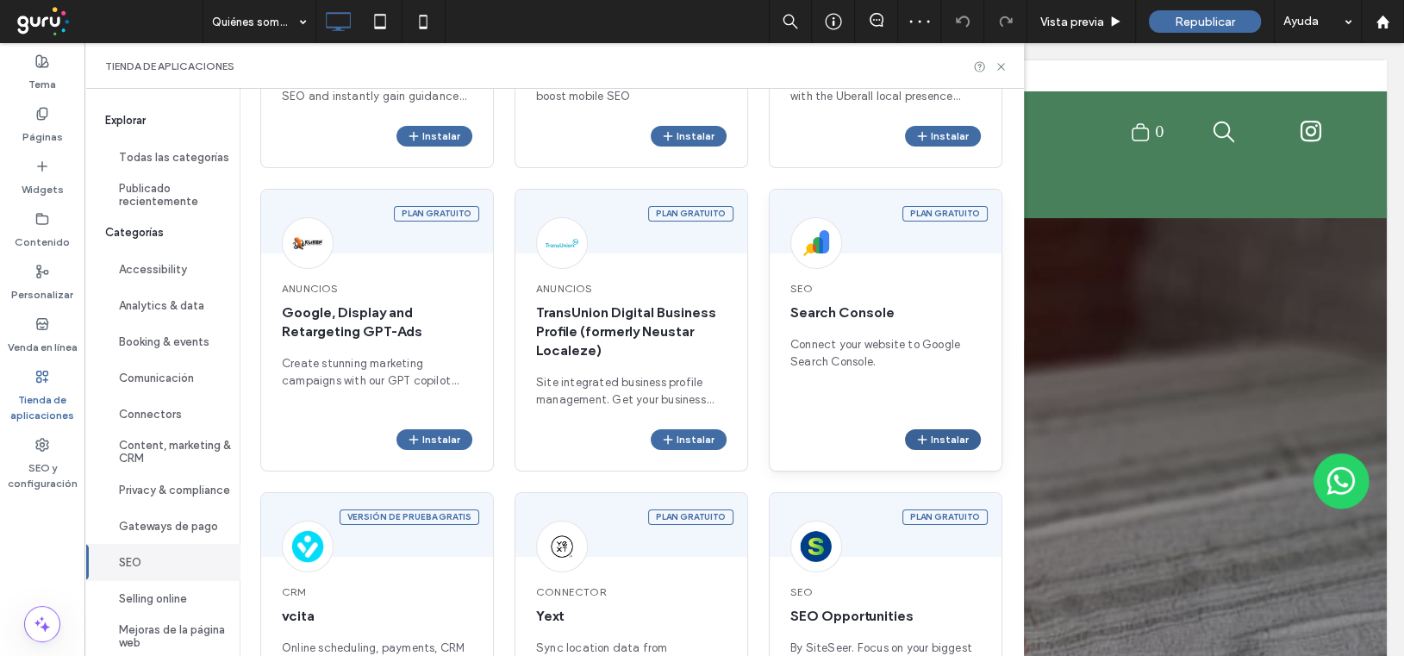
click at [950, 438] on button "Instalar" at bounding box center [943, 439] width 76 height 21
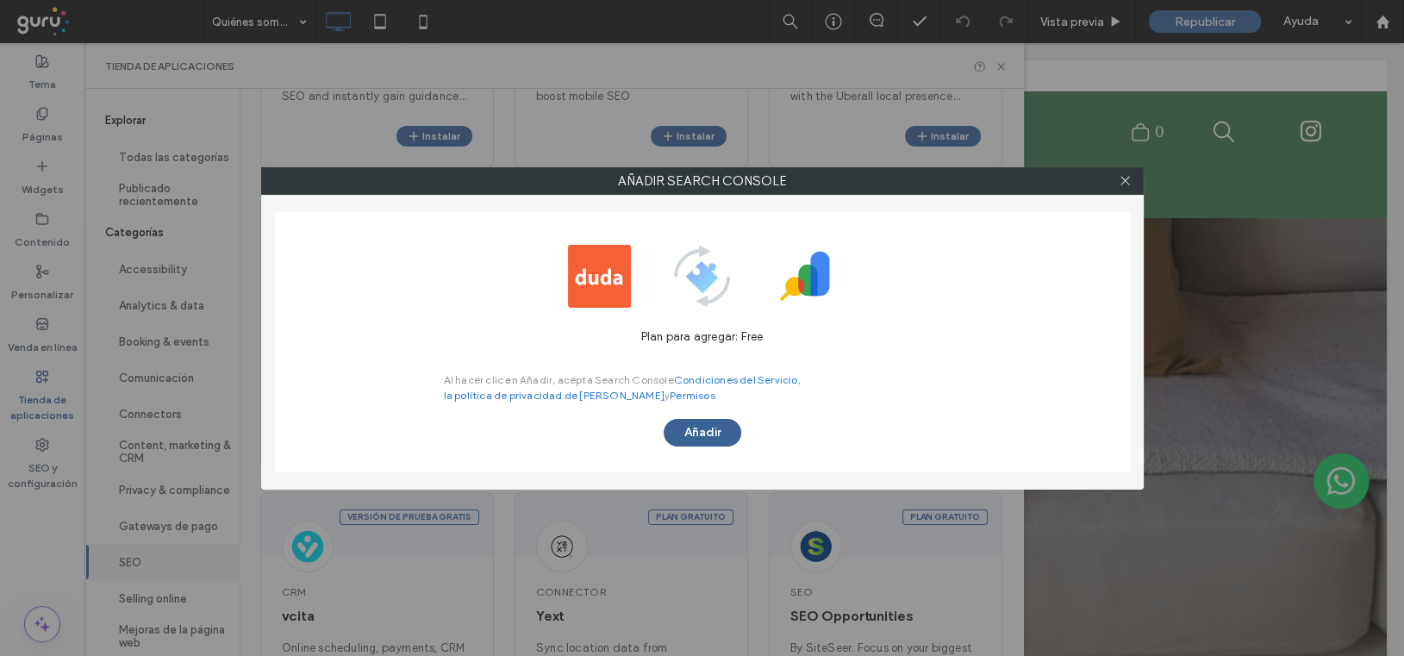
click at [699, 439] on button "Añadir" at bounding box center [703, 433] width 78 height 28
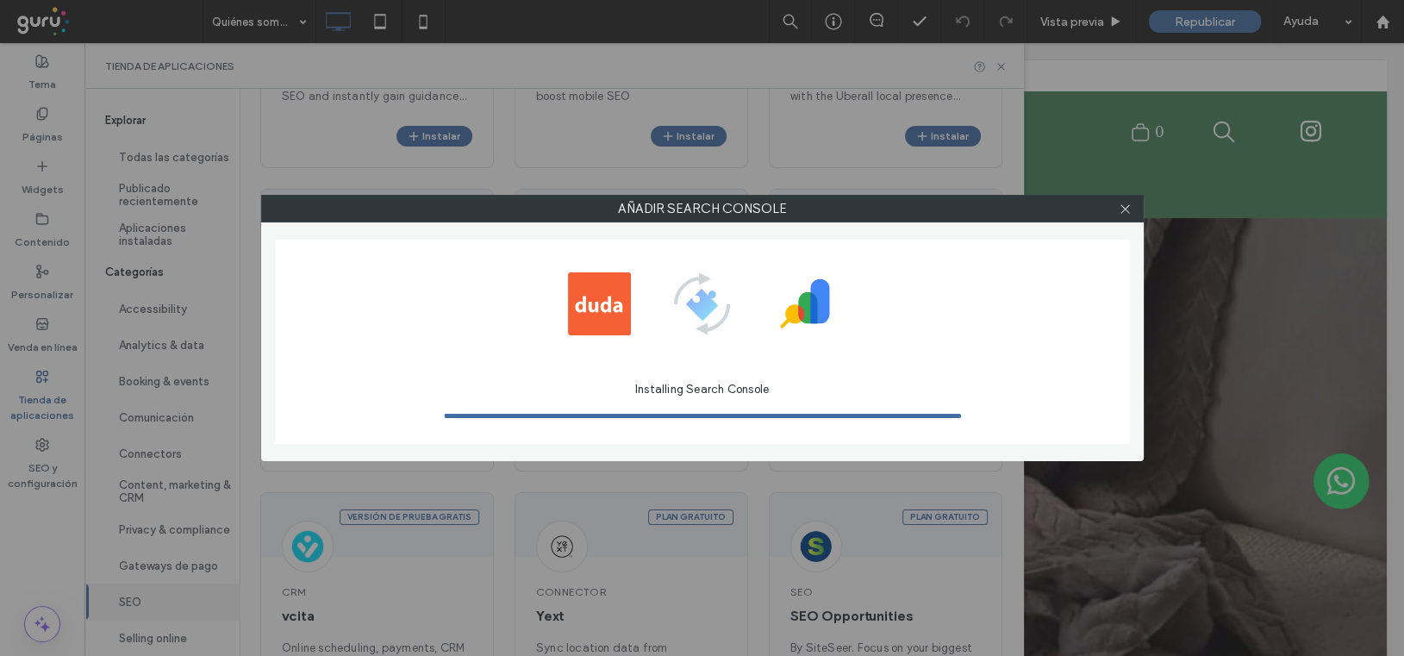
scroll to position [0, 0]
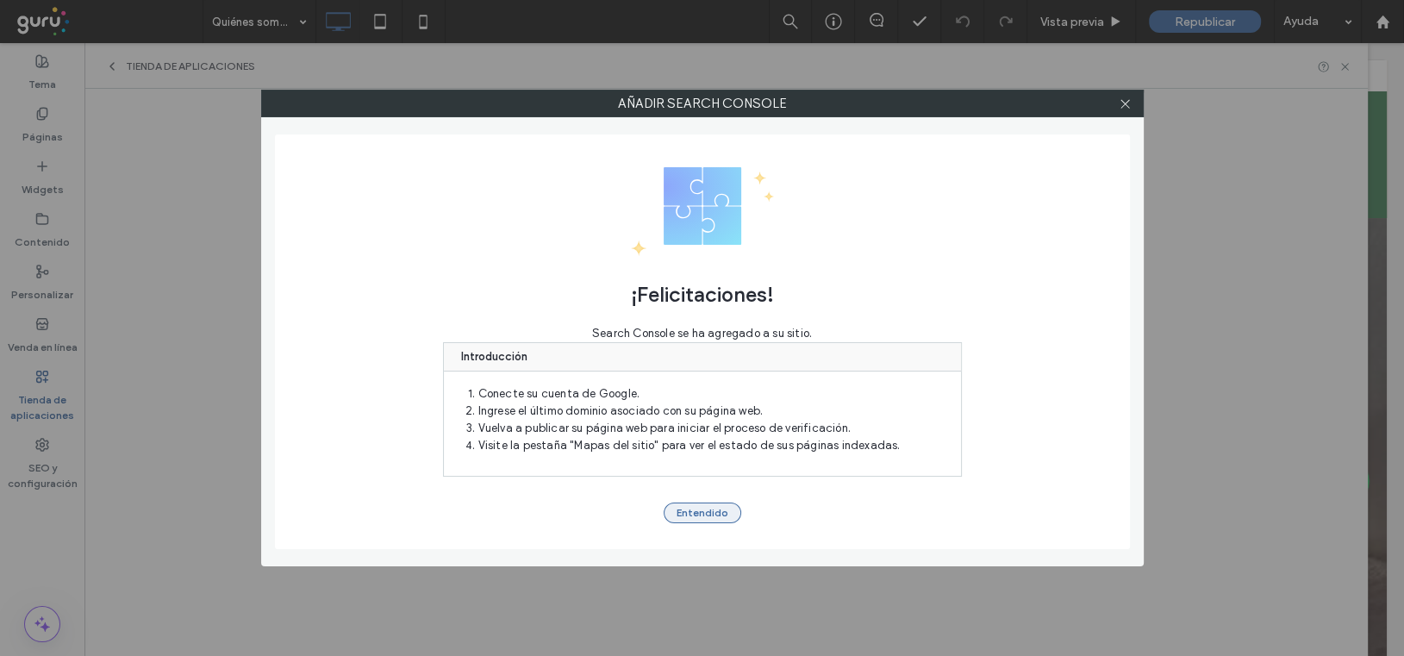
click at [706, 509] on button "Entendido" at bounding box center [703, 513] width 78 height 21
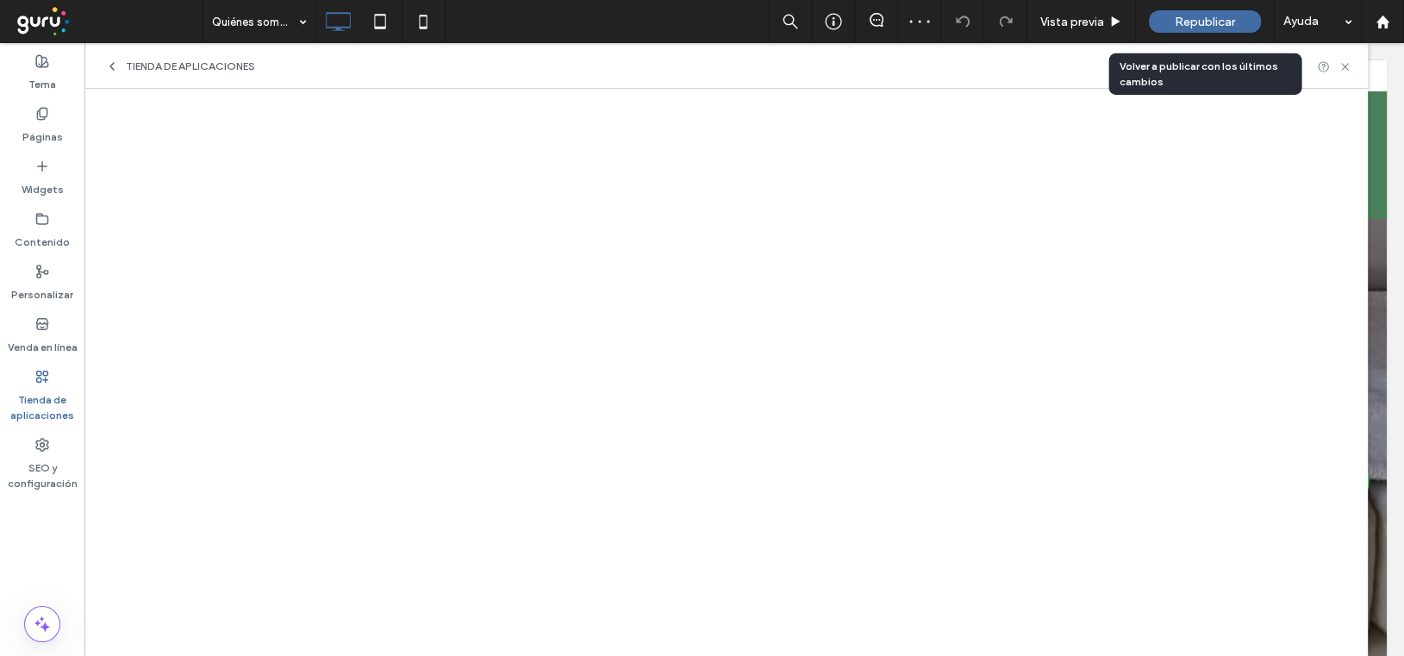
click at [1197, 19] on span "Republicar" at bounding box center [1205, 22] width 60 height 15
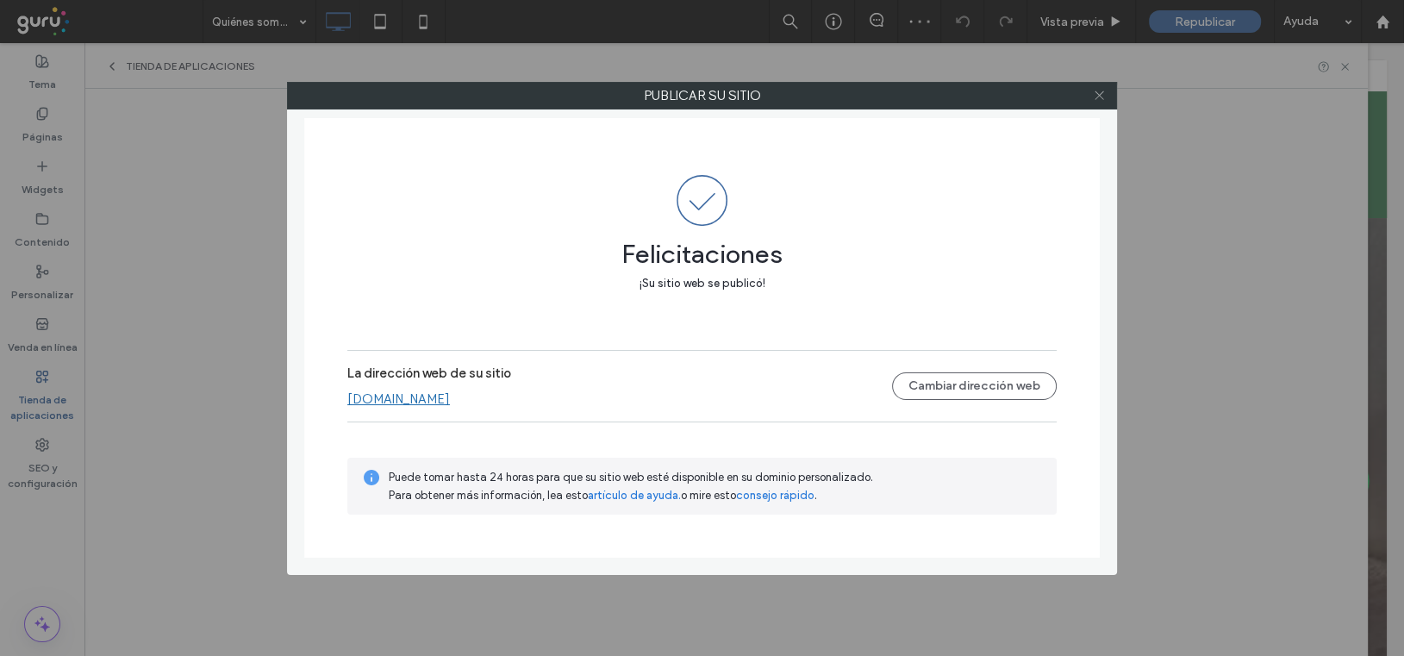
click at [1098, 91] on icon at bounding box center [1099, 95] width 13 height 13
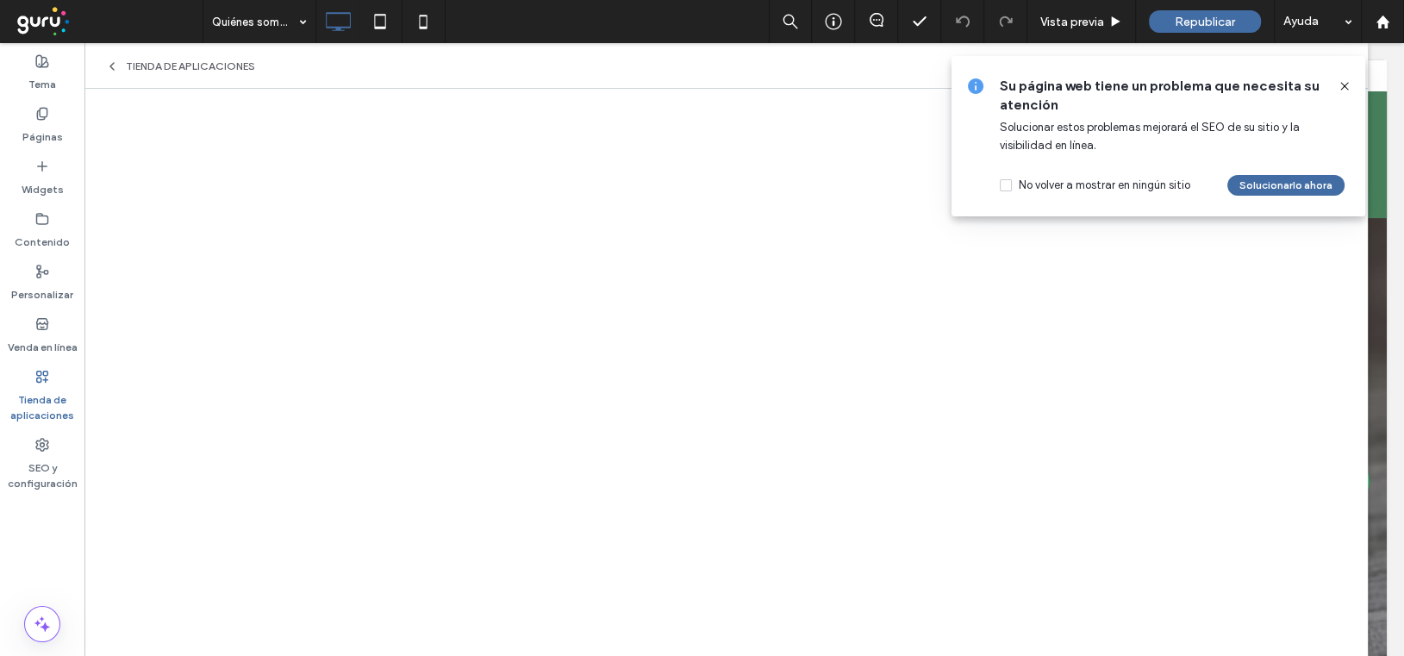
click at [1342, 84] on use at bounding box center [1345, 86] width 8 height 8
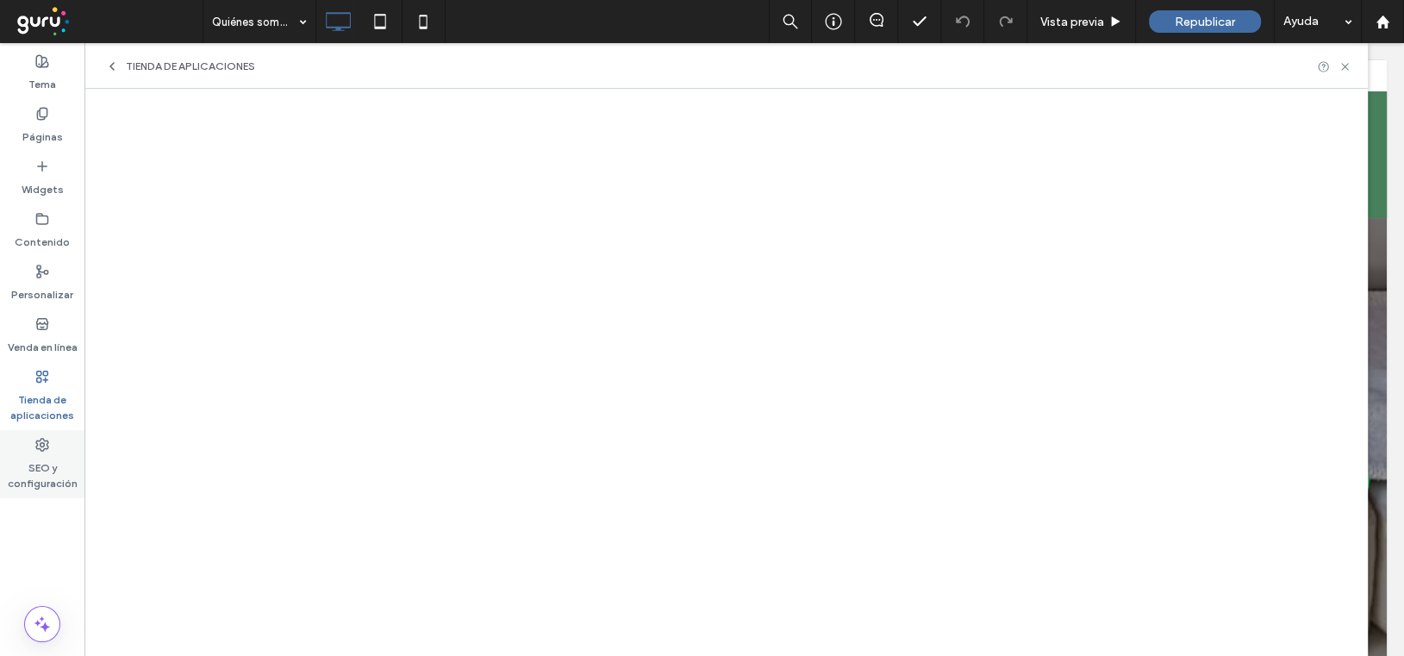
click at [42, 441] on icon at bounding box center [42, 445] width 14 height 14
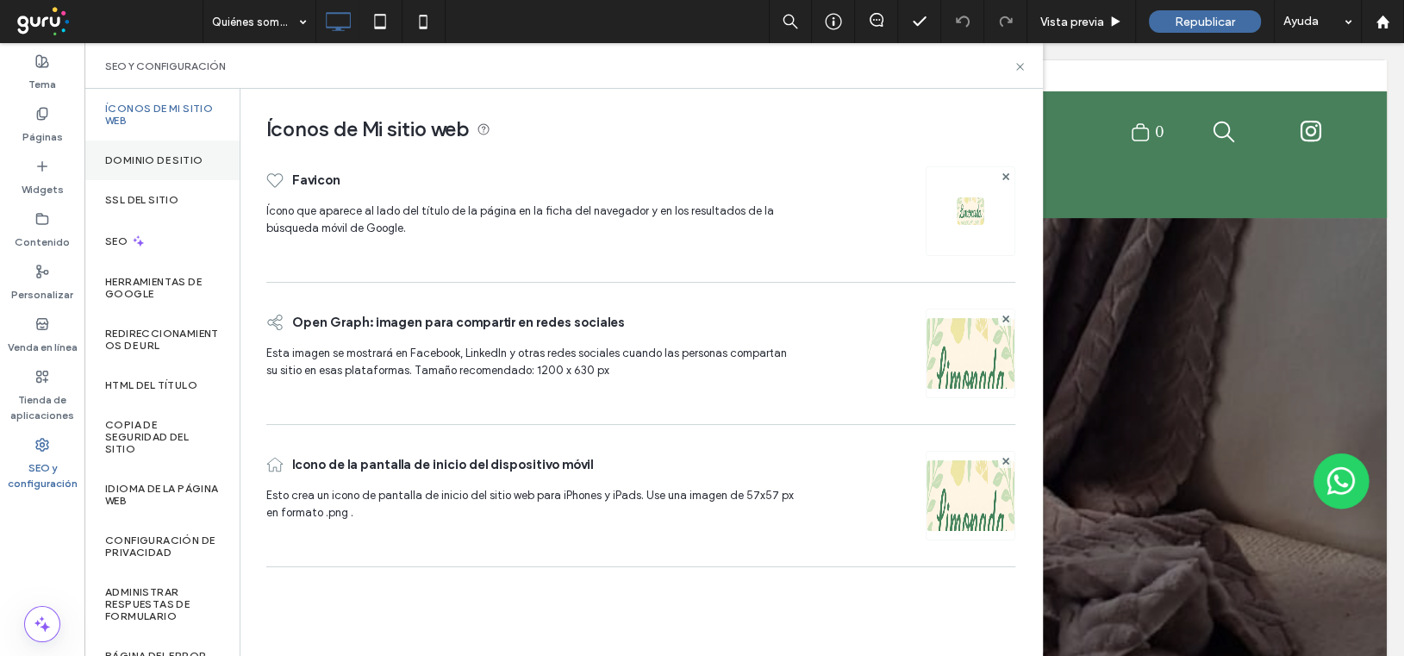
click at [138, 159] on label "Dominio de sitio" at bounding box center [153, 160] width 97 height 12
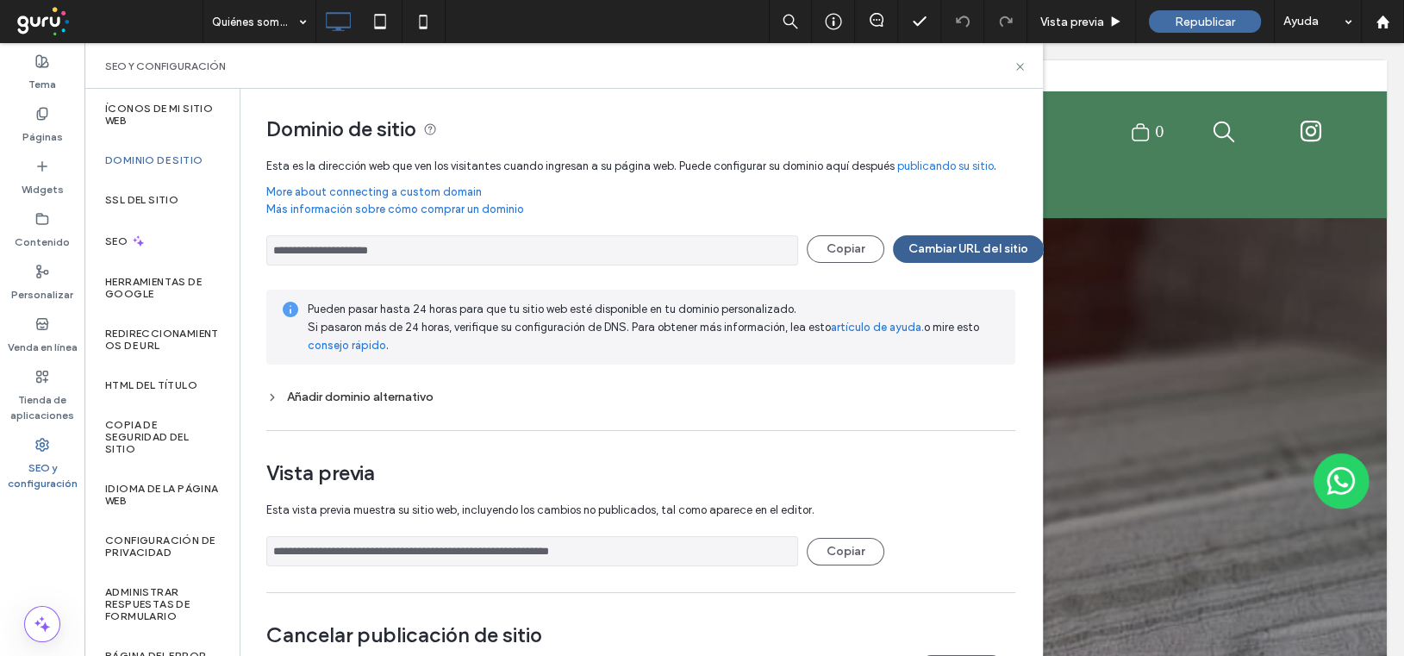
click at [968, 249] on button "Cambiar URL del sitio" at bounding box center [968, 249] width 151 height 28
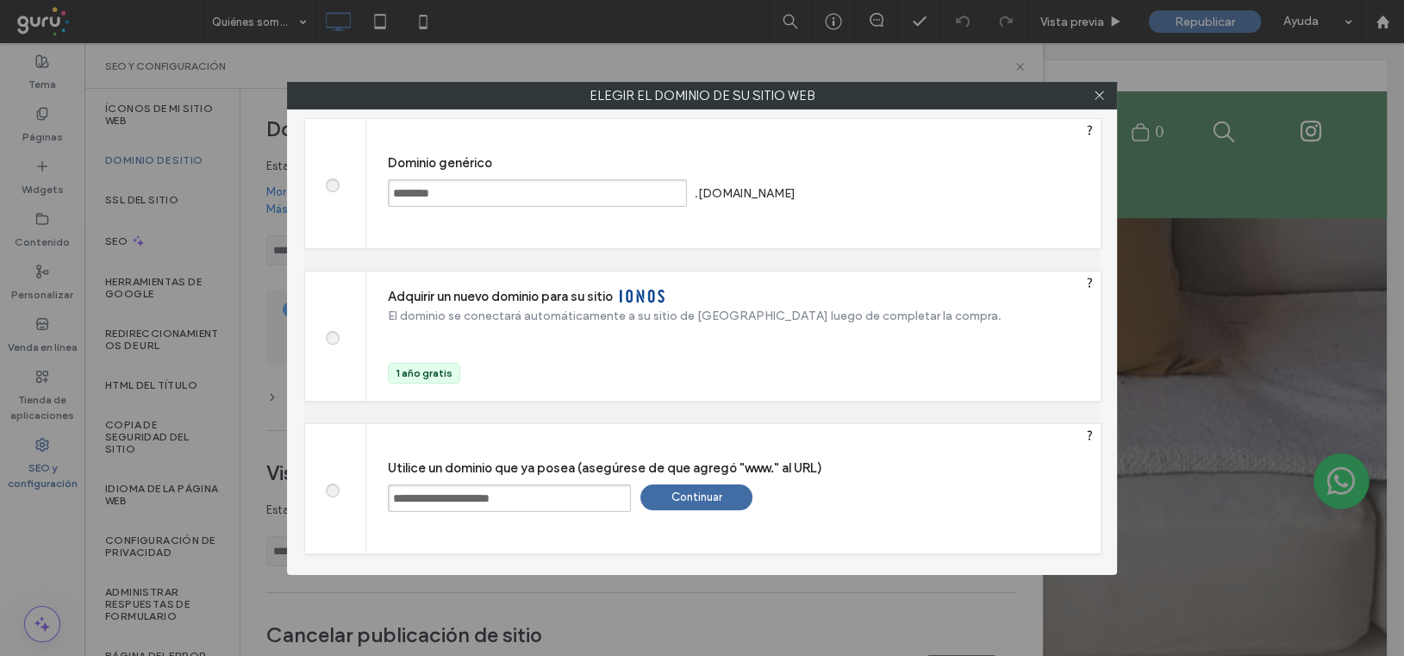
click at [682, 497] on div "Continuar" at bounding box center [697, 498] width 112 height 26
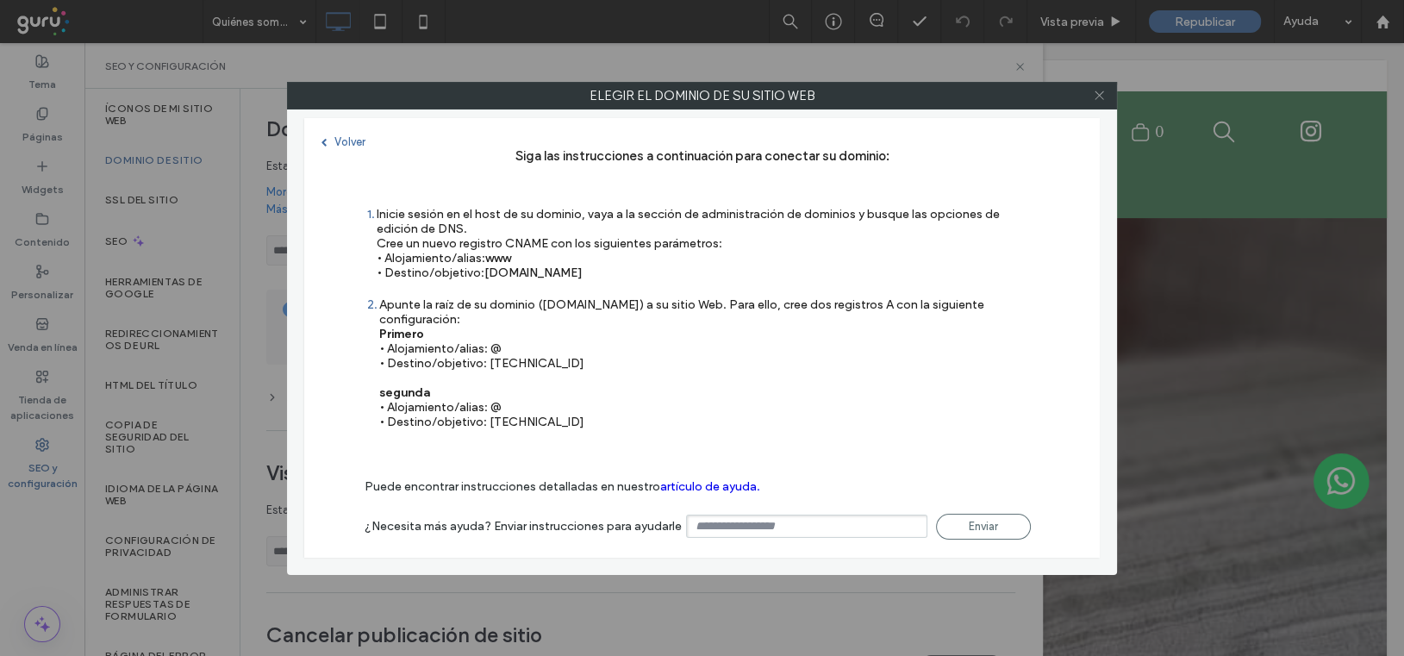
click at [1101, 93] on use at bounding box center [1099, 95] width 9 height 9
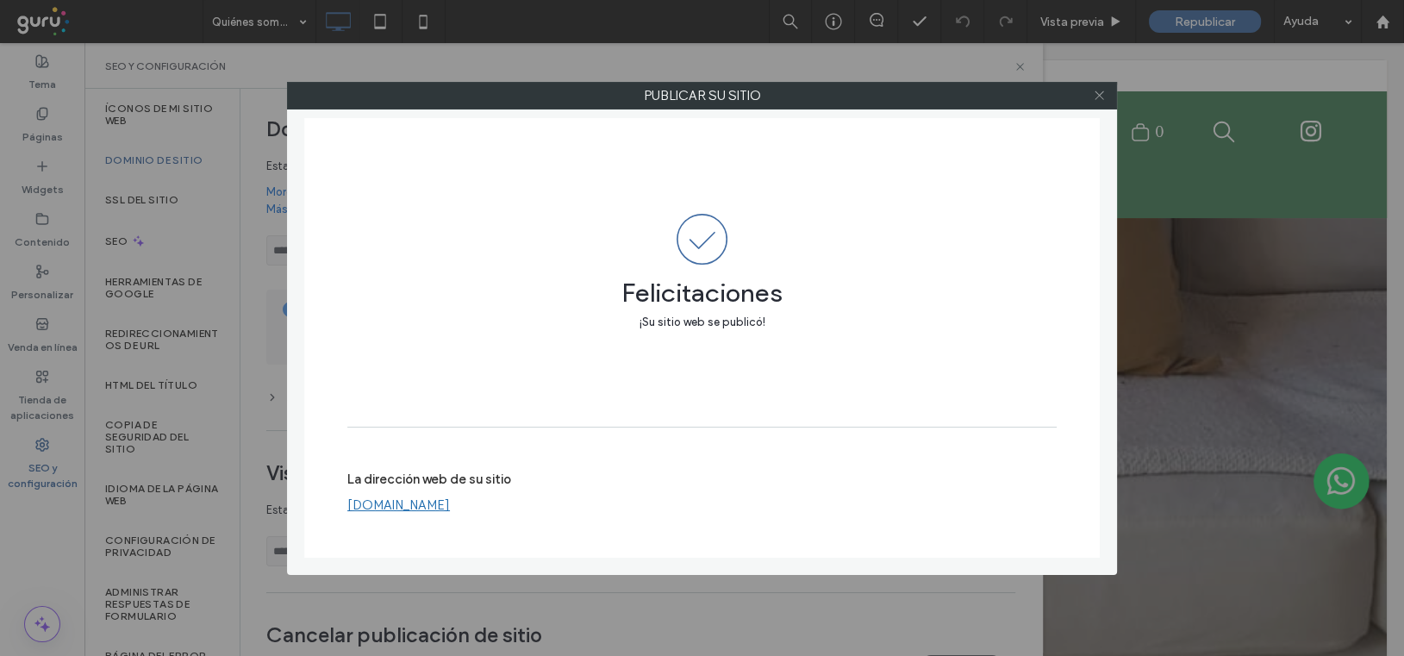
click at [1100, 96] on use at bounding box center [1099, 95] width 9 height 9
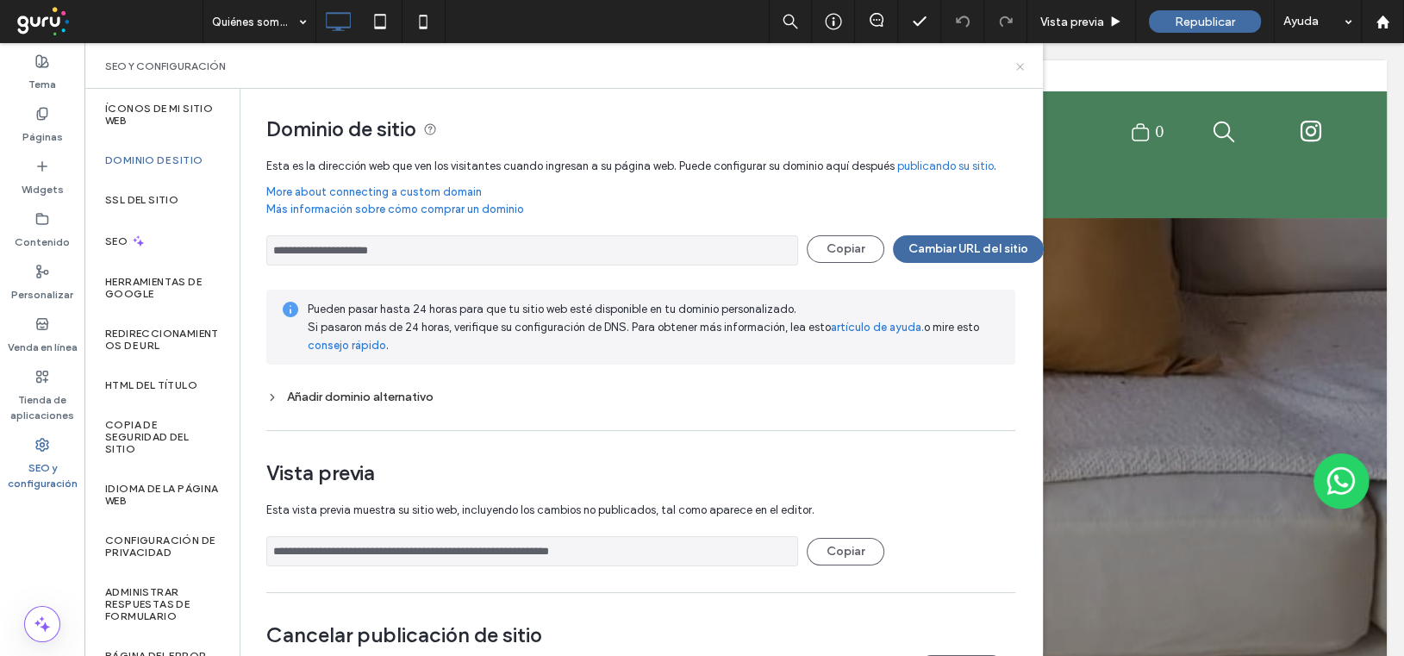
drag, startPoint x: 1016, startPoint y: 65, endPoint x: 930, endPoint y: 22, distance: 96.0
click at [1016, 65] on icon at bounding box center [1020, 66] width 13 height 13
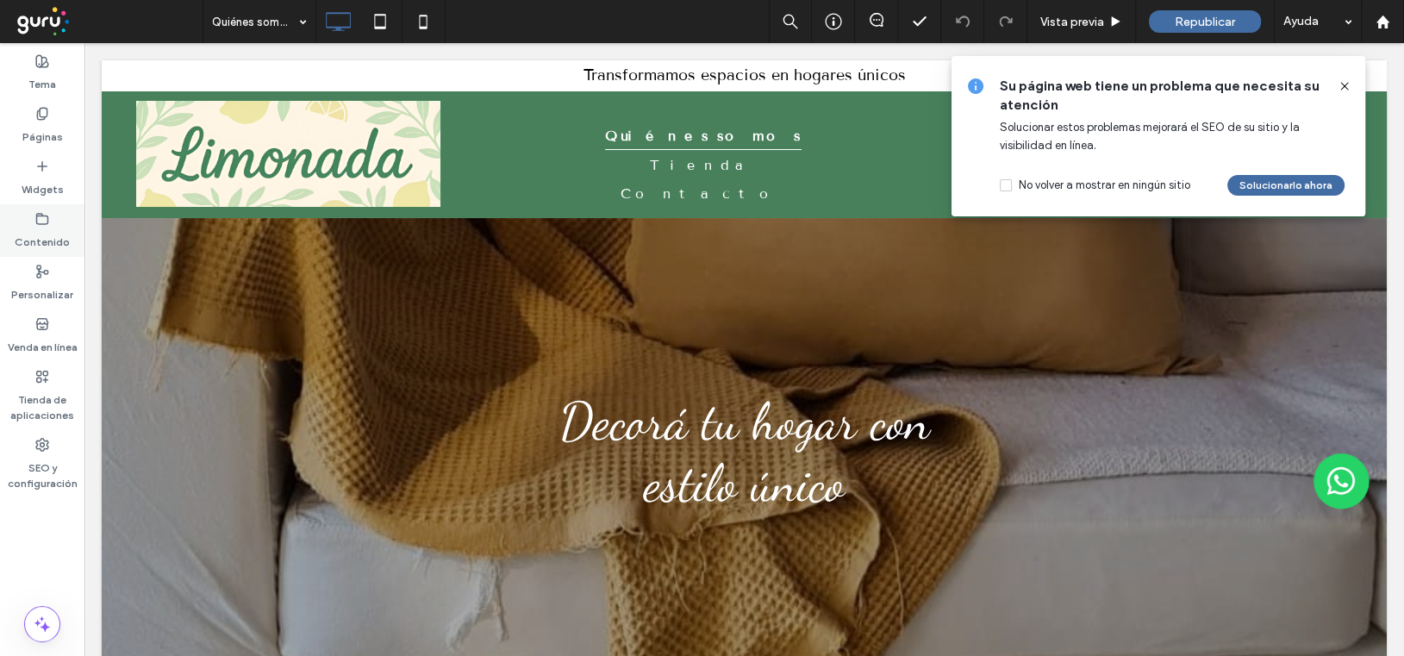
click at [50, 214] on div "Contenido" at bounding box center [42, 230] width 84 height 53
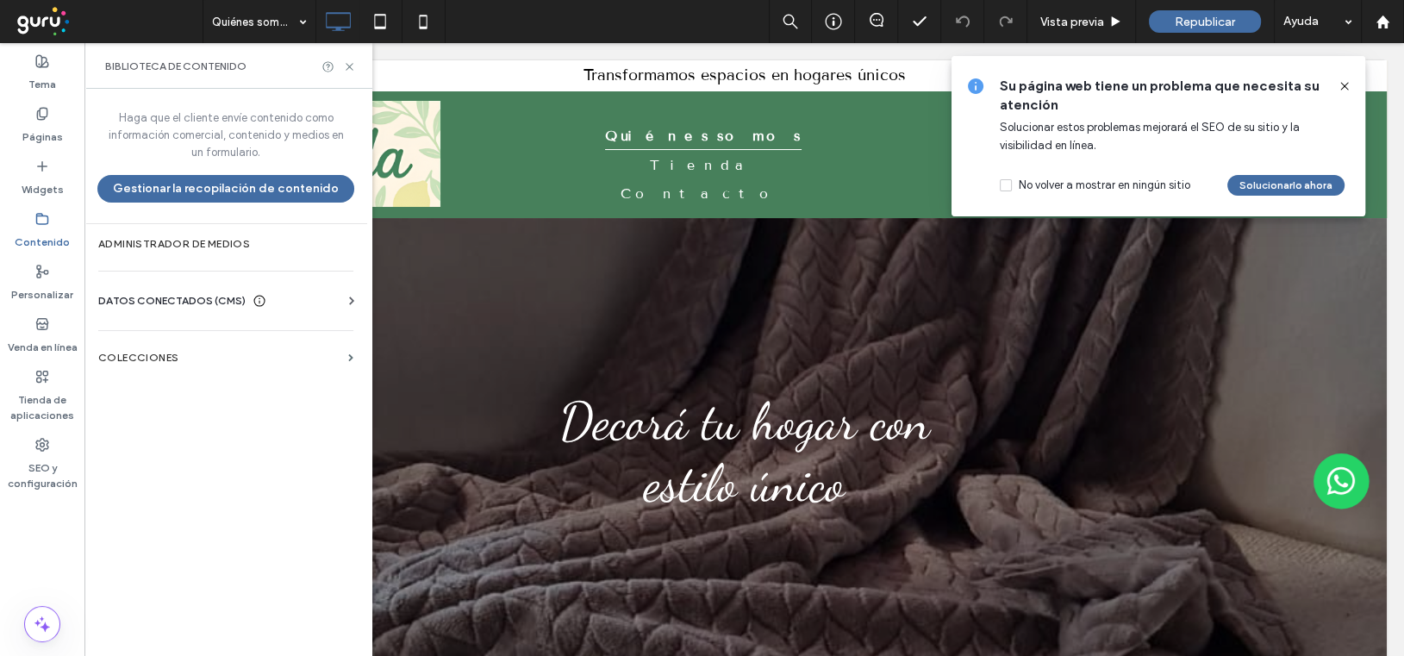
click at [143, 311] on div "Información del negocio Texto comercial Imágenes comerciales Buscar y reemplazar" at bounding box center [229, 317] width 262 height 14
click at [227, 307] on span "DATOS CONECTADOS (CMS)" at bounding box center [171, 300] width 147 height 17
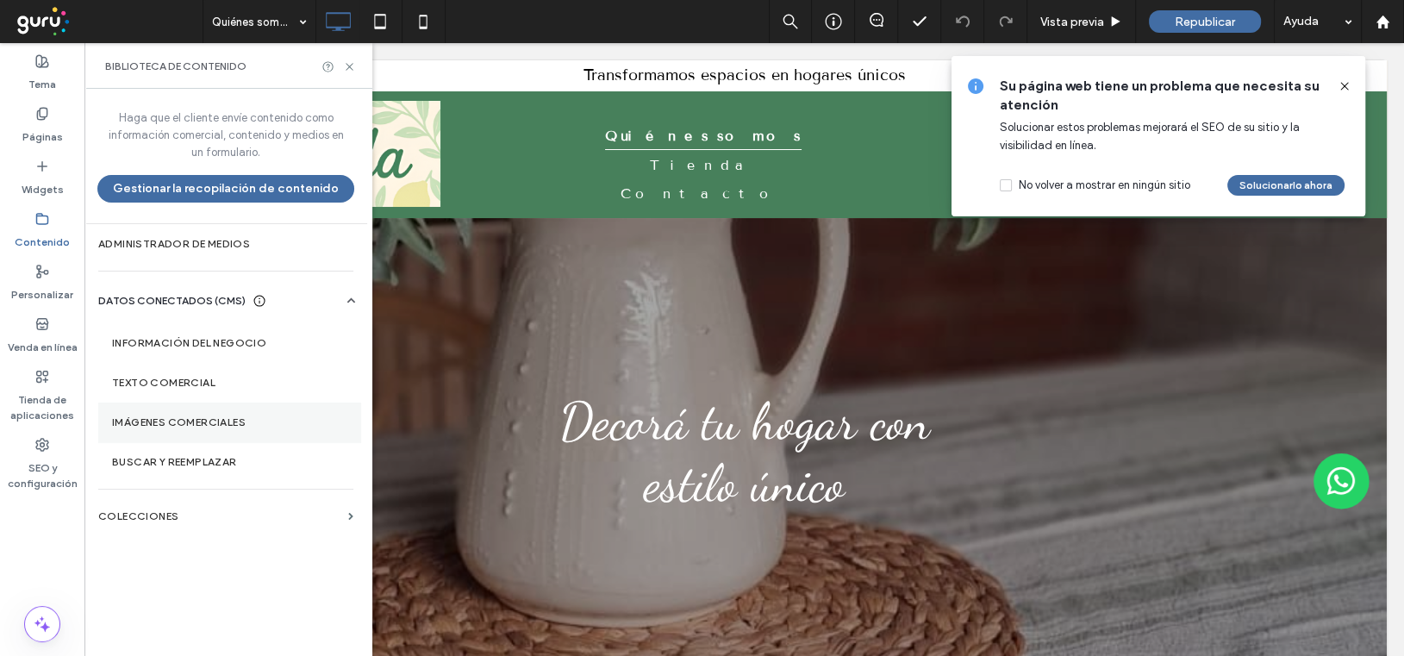
click at [178, 419] on label "Imágenes comerciales" at bounding box center [229, 422] width 235 height 12
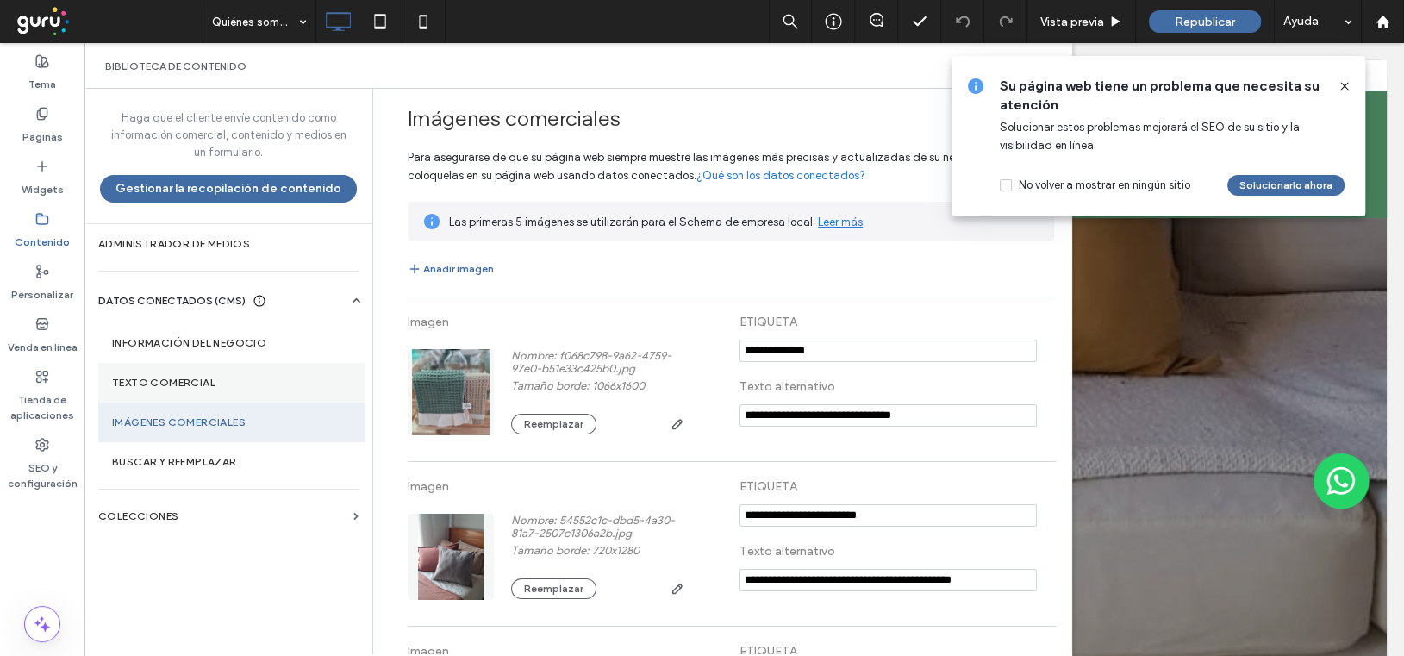
click at [166, 377] on label "Texto comercial" at bounding box center [232, 383] width 240 height 12
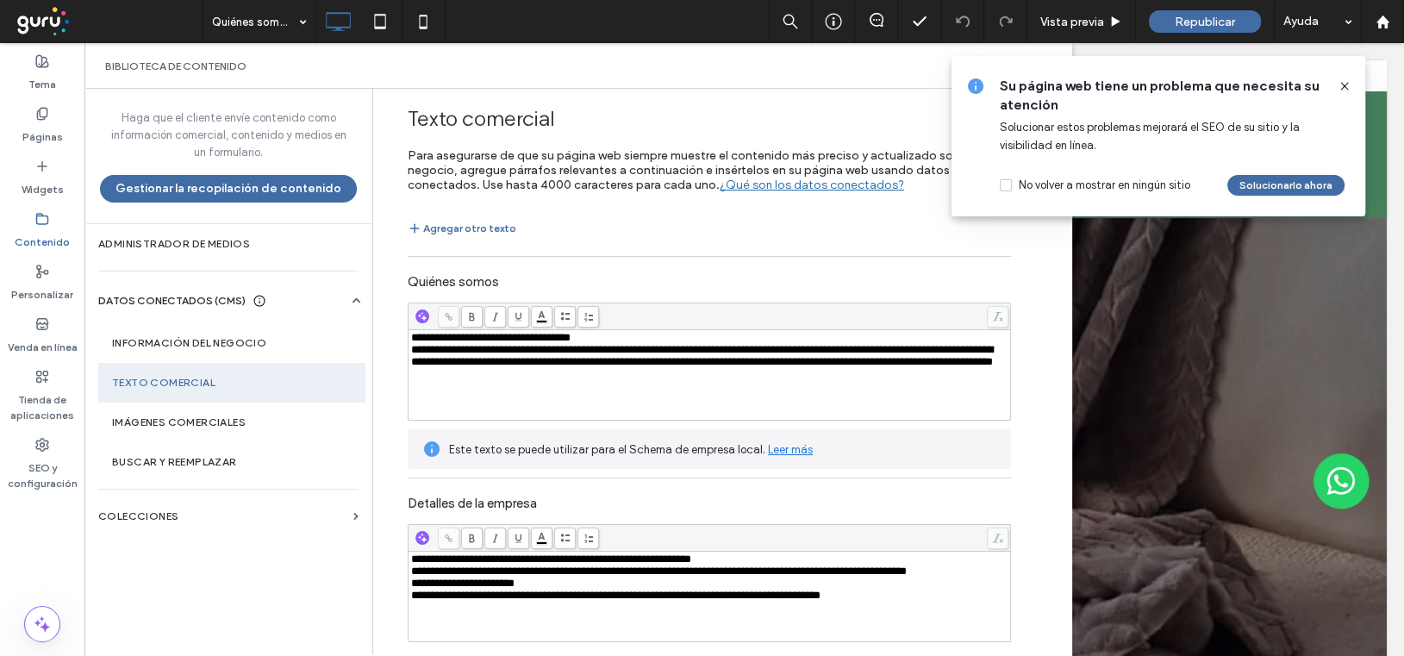
drag, startPoint x: 1337, startPoint y: 87, endPoint x: 1102, endPoint y: 35, distance: 241.0
click at [1338, 87] on icon at bounding box center [1345, 86] width 14 height 14
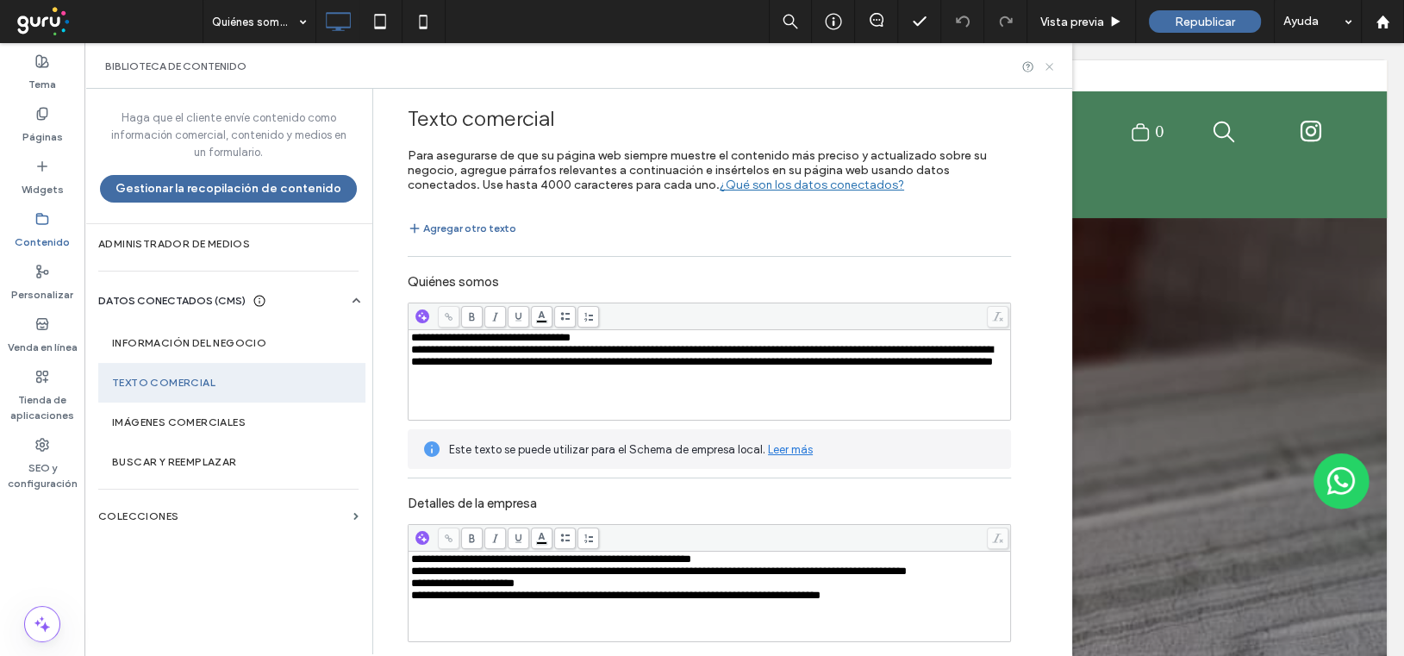
click at [1045, 67] on icon at bounding box center [1049, 66] width 13 height 13
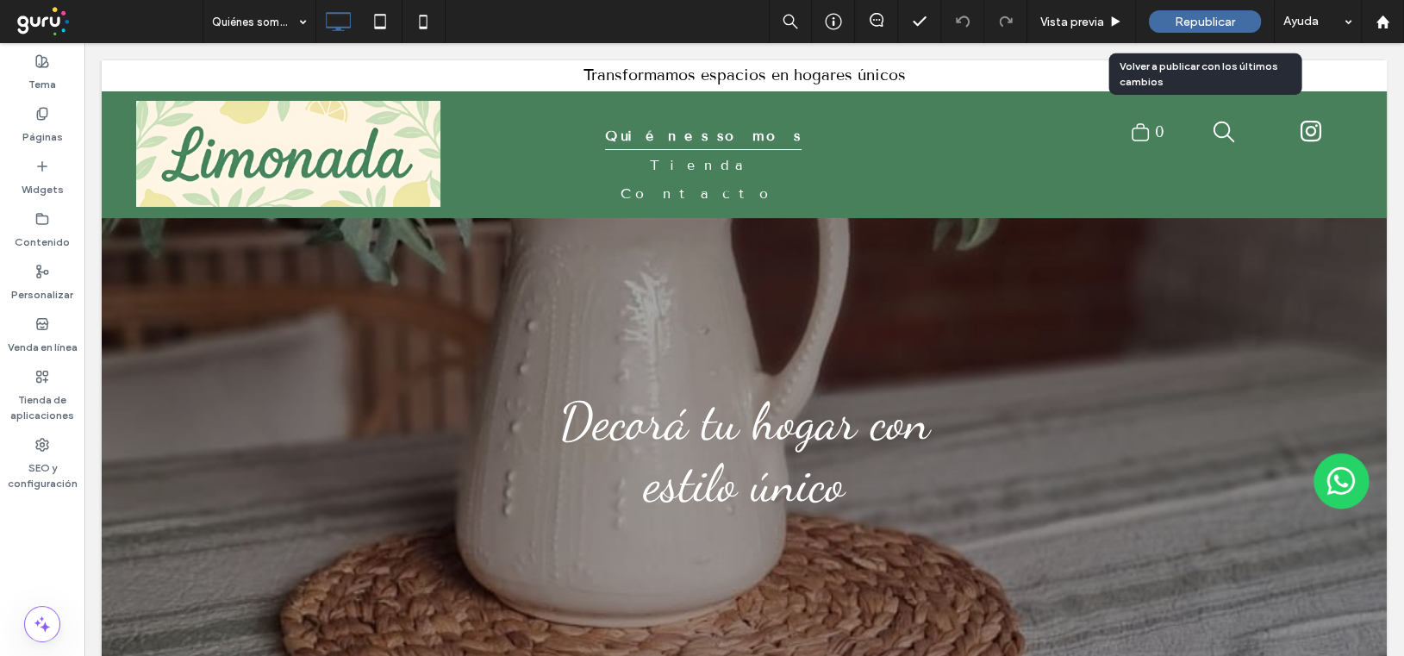
click at [1175, 18] on span "Republicar" at bounding box center [1205, 22] width 60 height 15
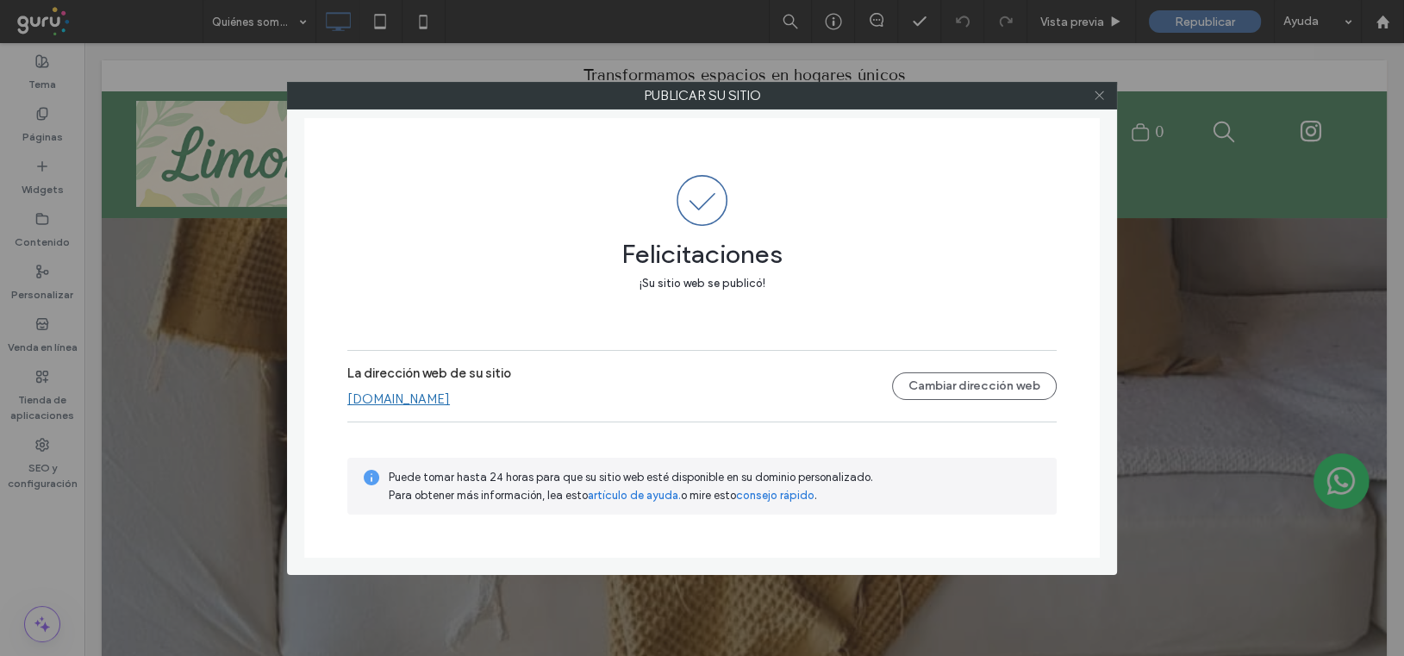
click at [1099, 93] on icon at bounding box center [1099, 95] width 13 height 13
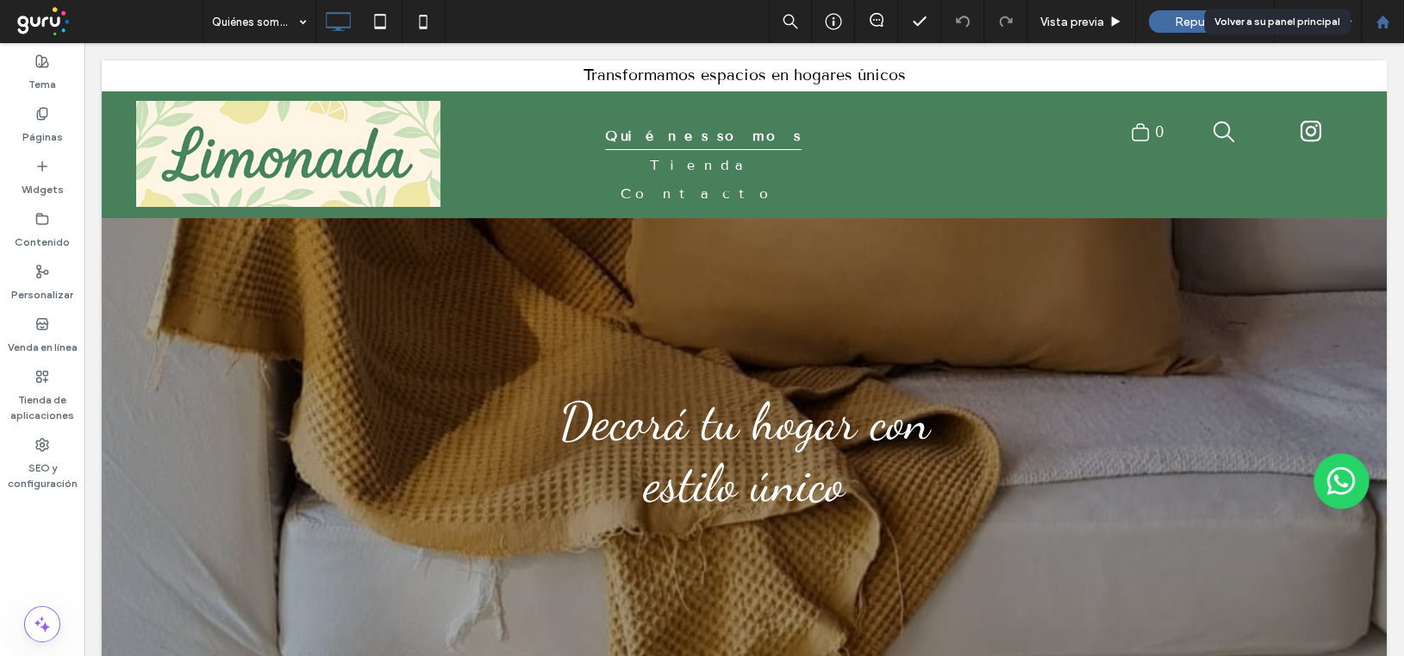
click at [1382, 24] on icon at bounding box center [1383, 22] width 15 height 15
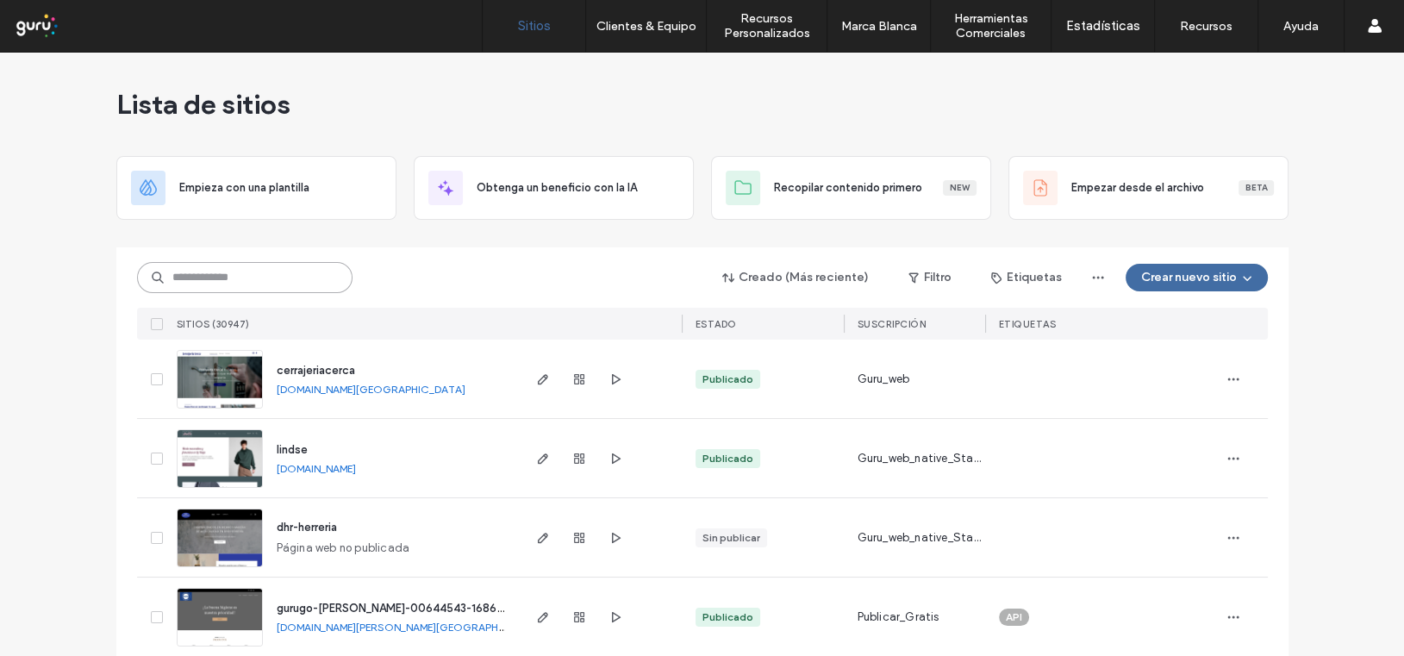
click at [166, 278] on input at bounding box center [245, 277] width 216 height 31
paste input "**********"
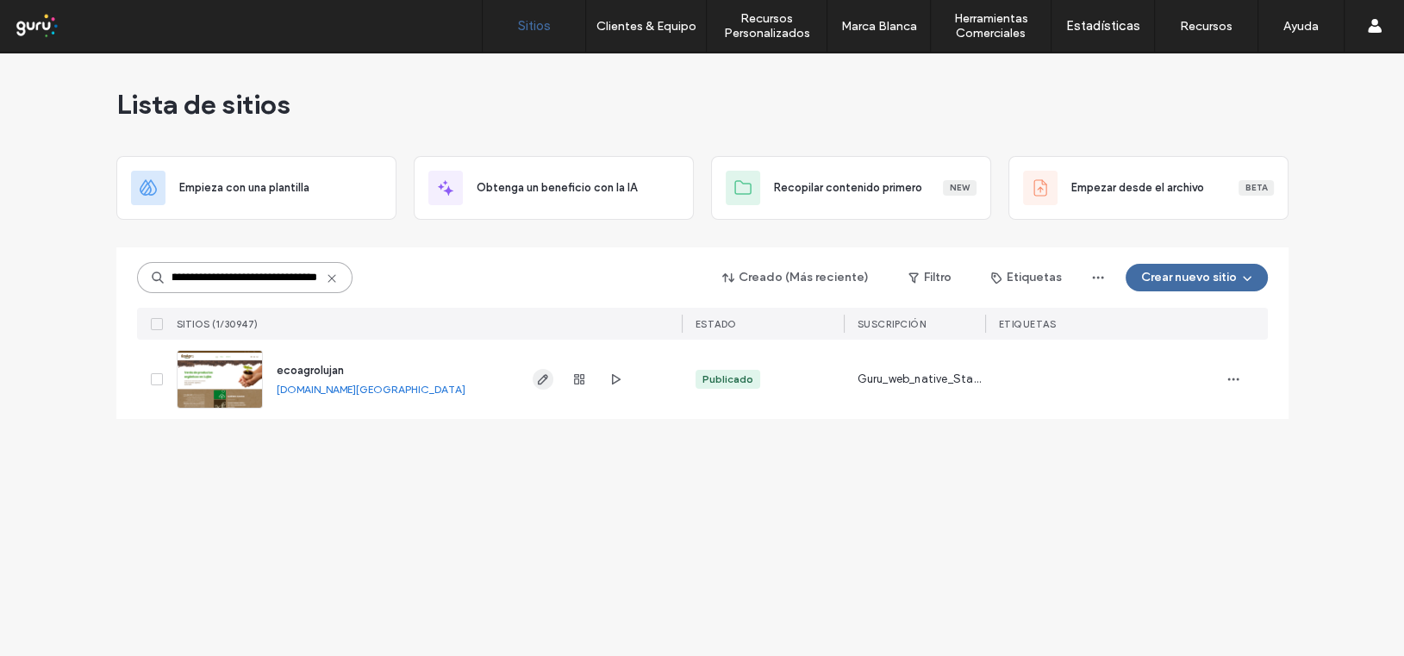
type input "**********"
click at [546, 378] on use "button" at bounding box center [542, 379] width 10 height 10
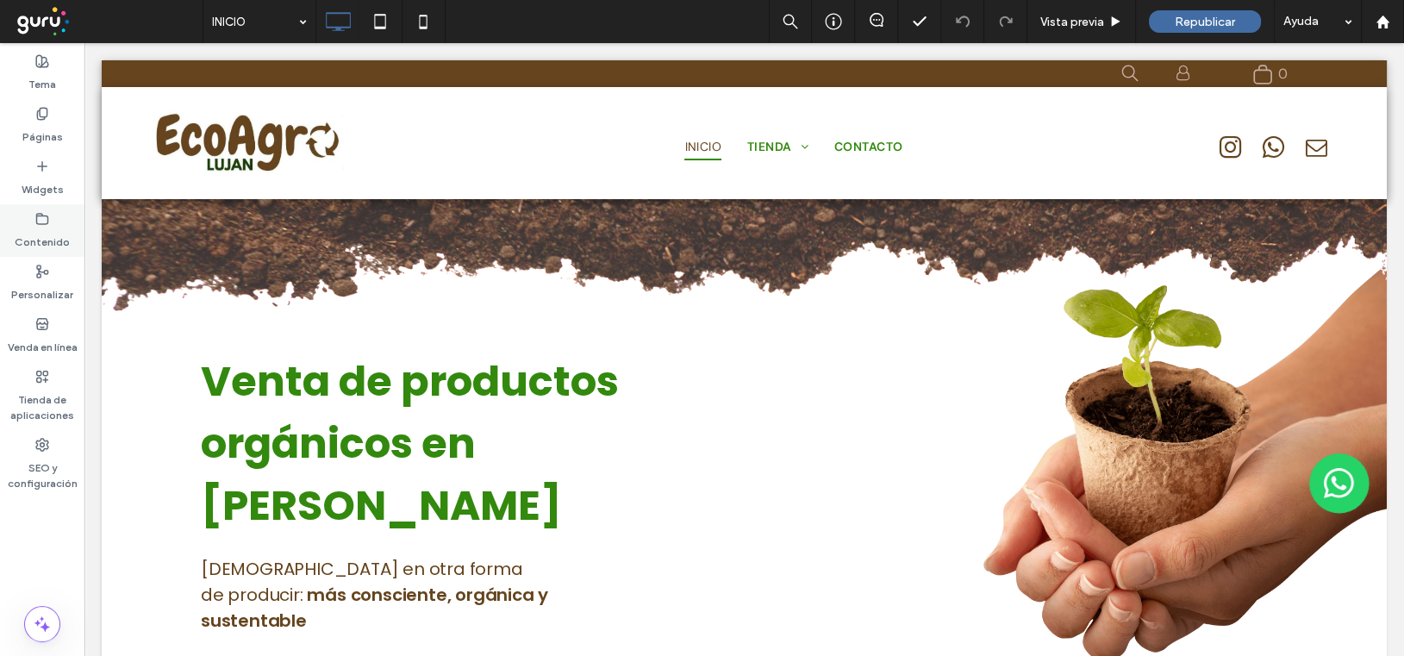
click at [38, 227] on label "Contenido" at bounding box center [42, 238] width 55 height 24
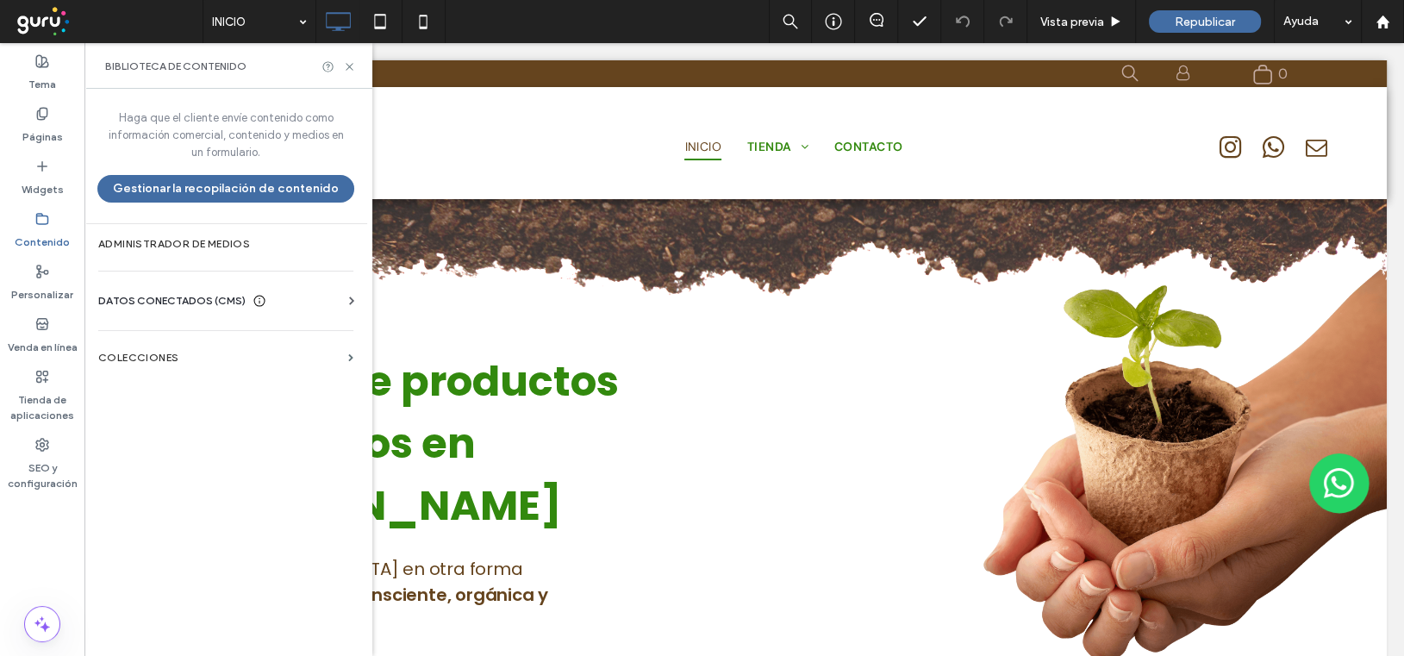
click at [139, 296] on span "DATOS CONECTADOS (CMS)" at bounding box center [171, 300] width 147 height 17
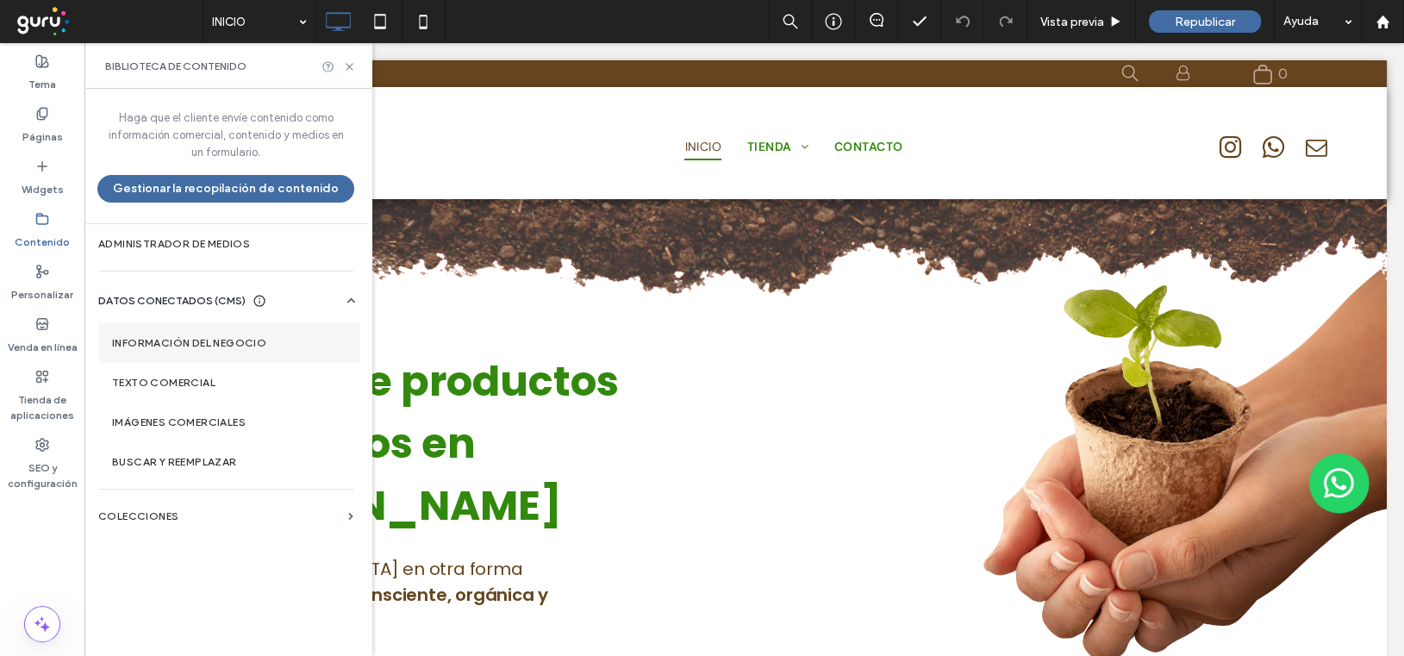
click at [170, 350] on section "Información del negocio" at bounding box center [229, 343] width 262 height 40
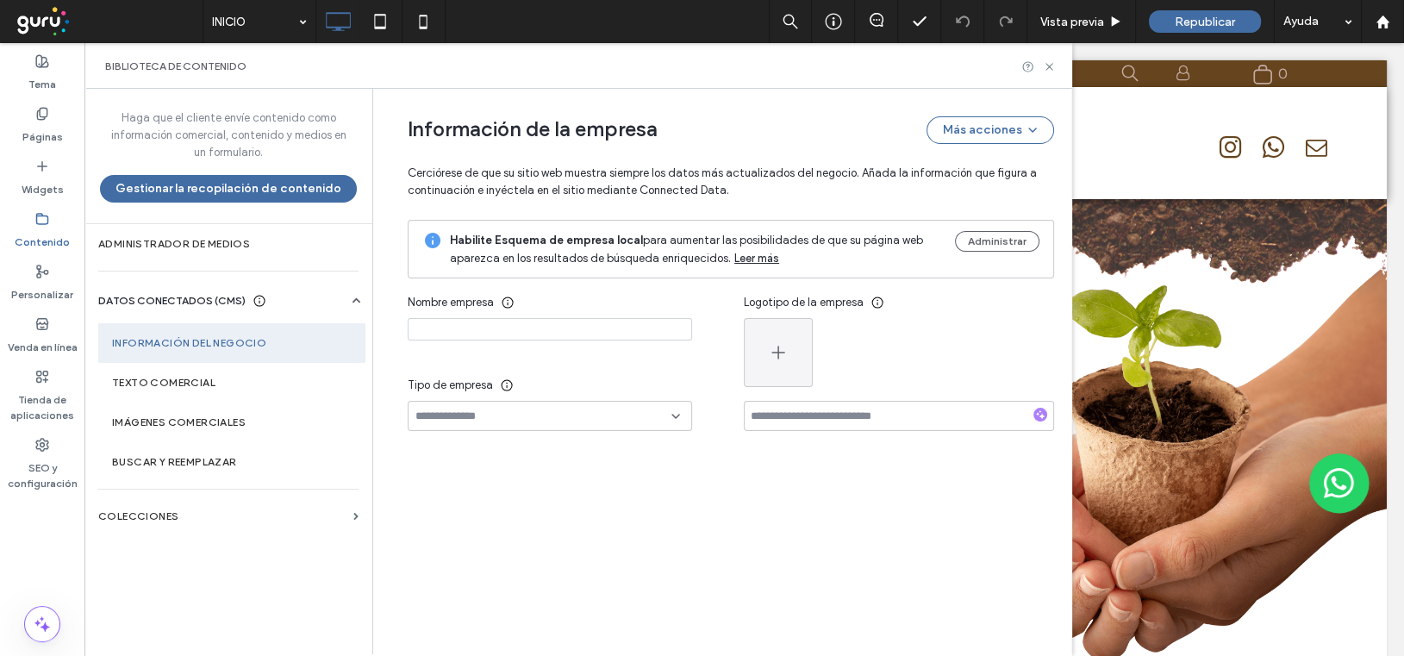
type input "**********"
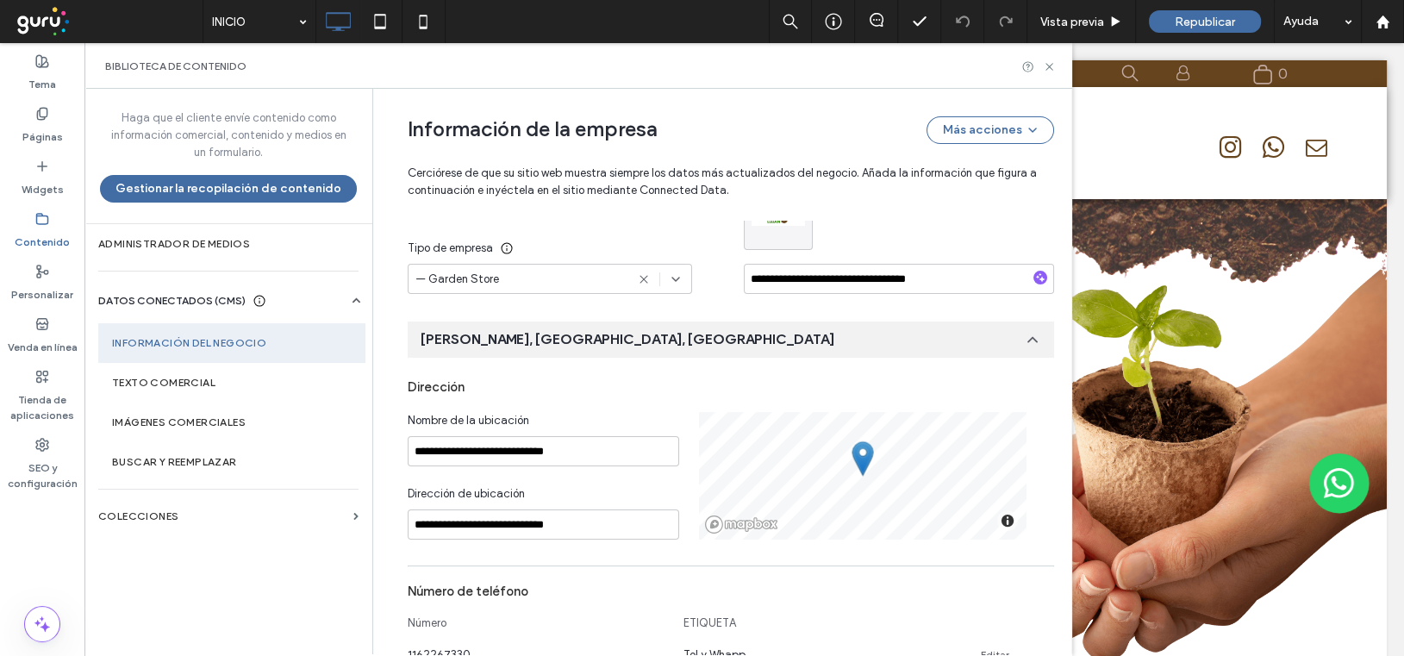
scroll to position [171, 0]
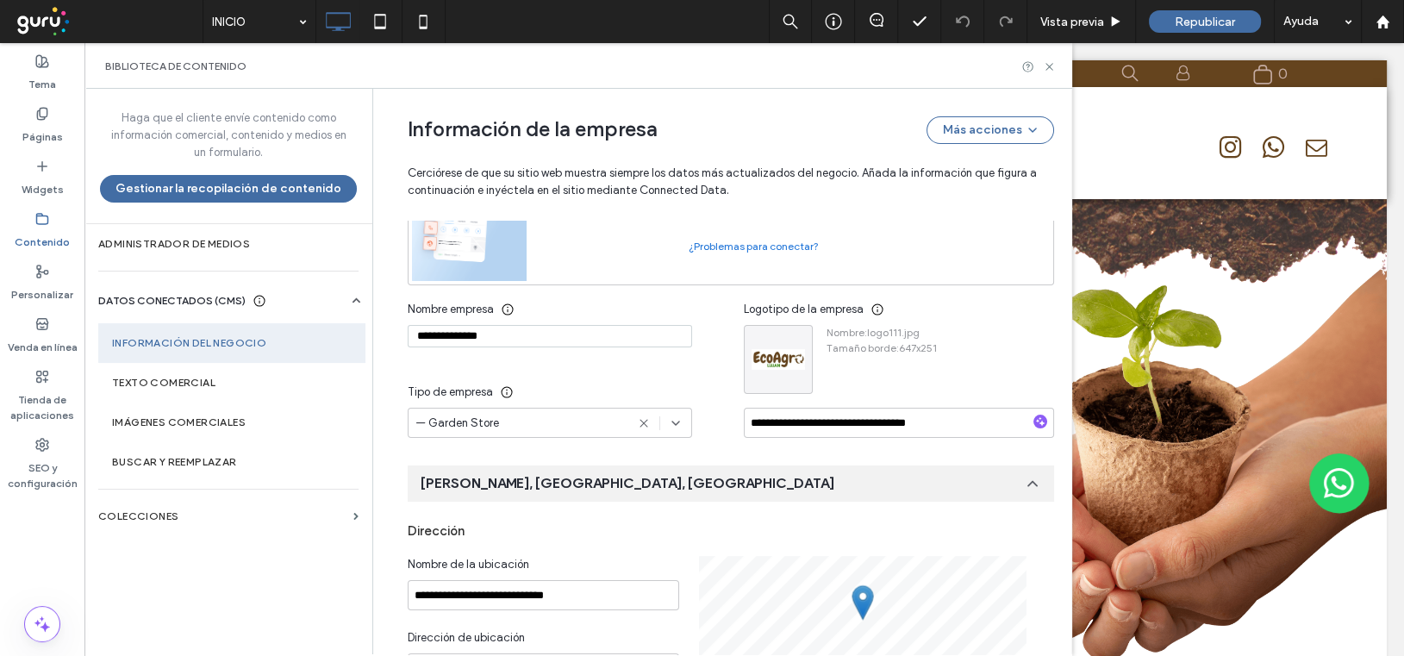
drag, startPoint x: 507, startPoint y: 336, endPoint x: 391, endPoint y: 335, distance: 116.4
click at [181, 385] on label "Texto comercial" at bounding box center [232, 383] width 240 height 12
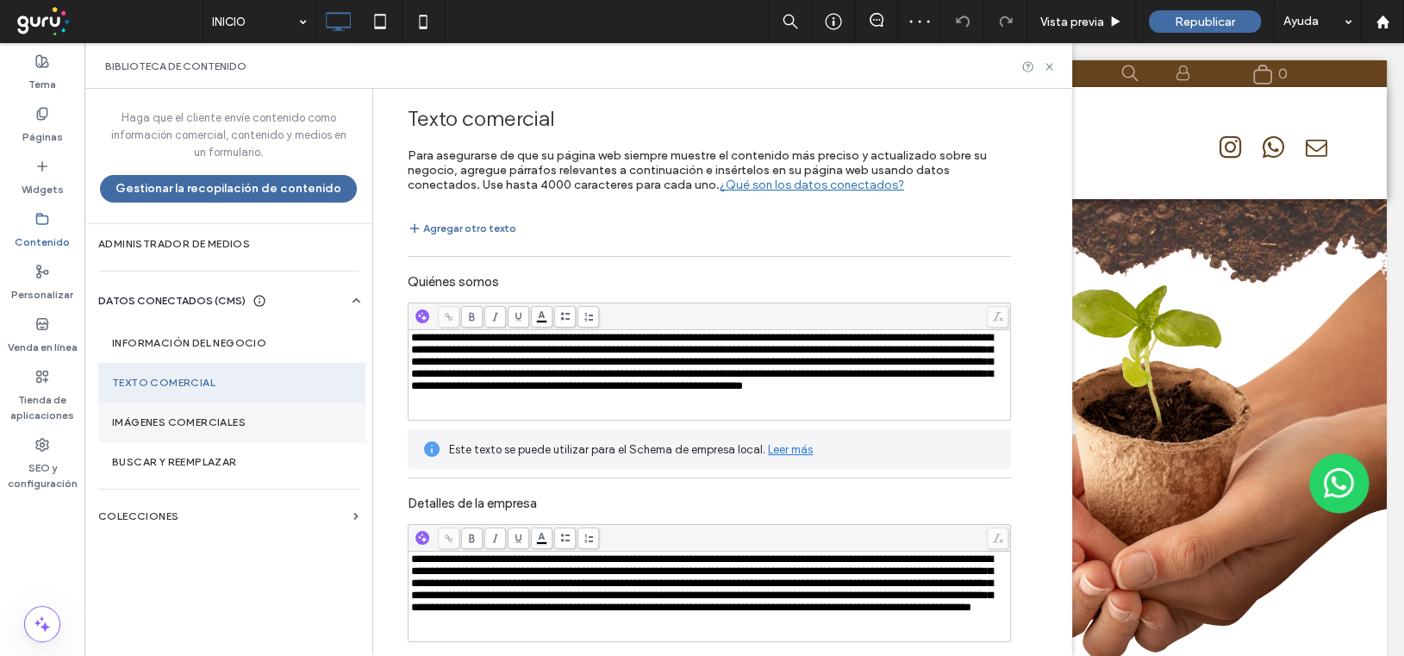
click at [167, 426] on label "Imágenes comerciales" at bounding box center [232, 422] width 240 height 12
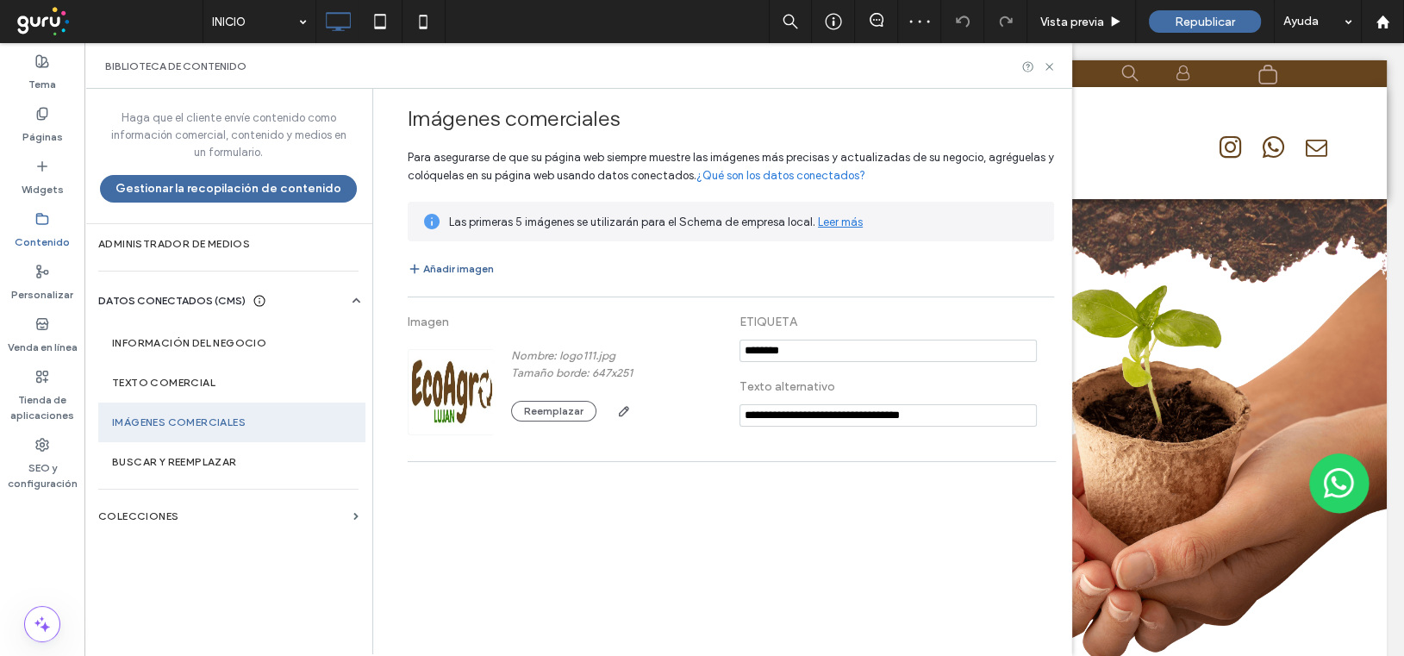
scroll to position [0, 0]
click at [445, 268] on button "Añadir imagen" at bounding box center [451, 269] width 86 height 21
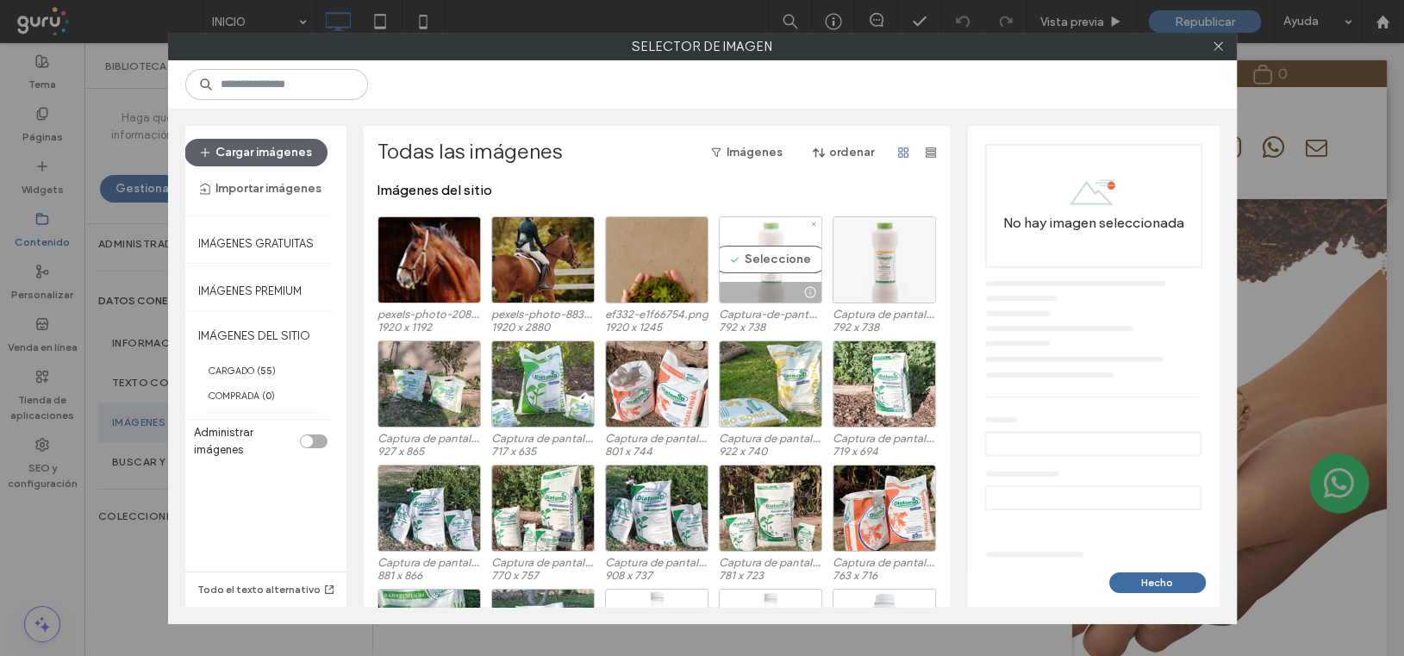
click at [772, 272] on div "Seleccione" at bounding box center [770, 259] width 103 height 87
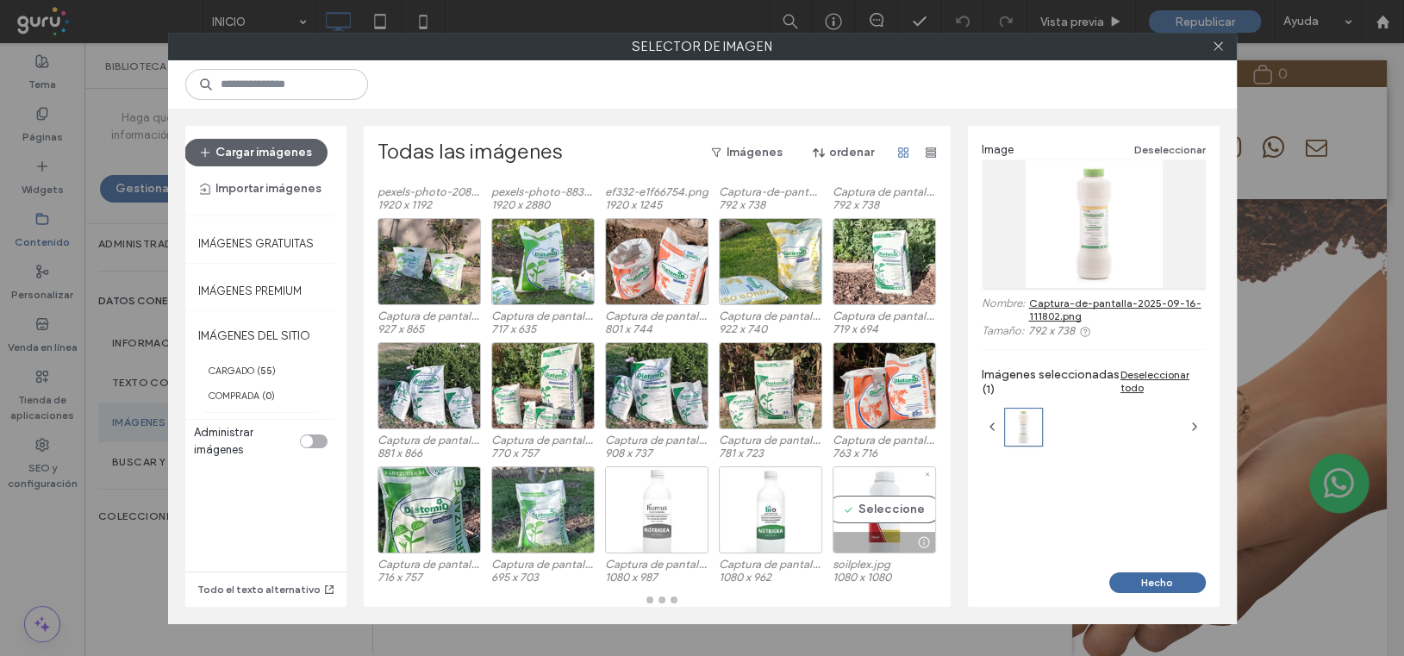
scroll to position [122, 0]
click at [857, 511] on div "Seleccione" at bounding box center [884, 509] width 103 height 87
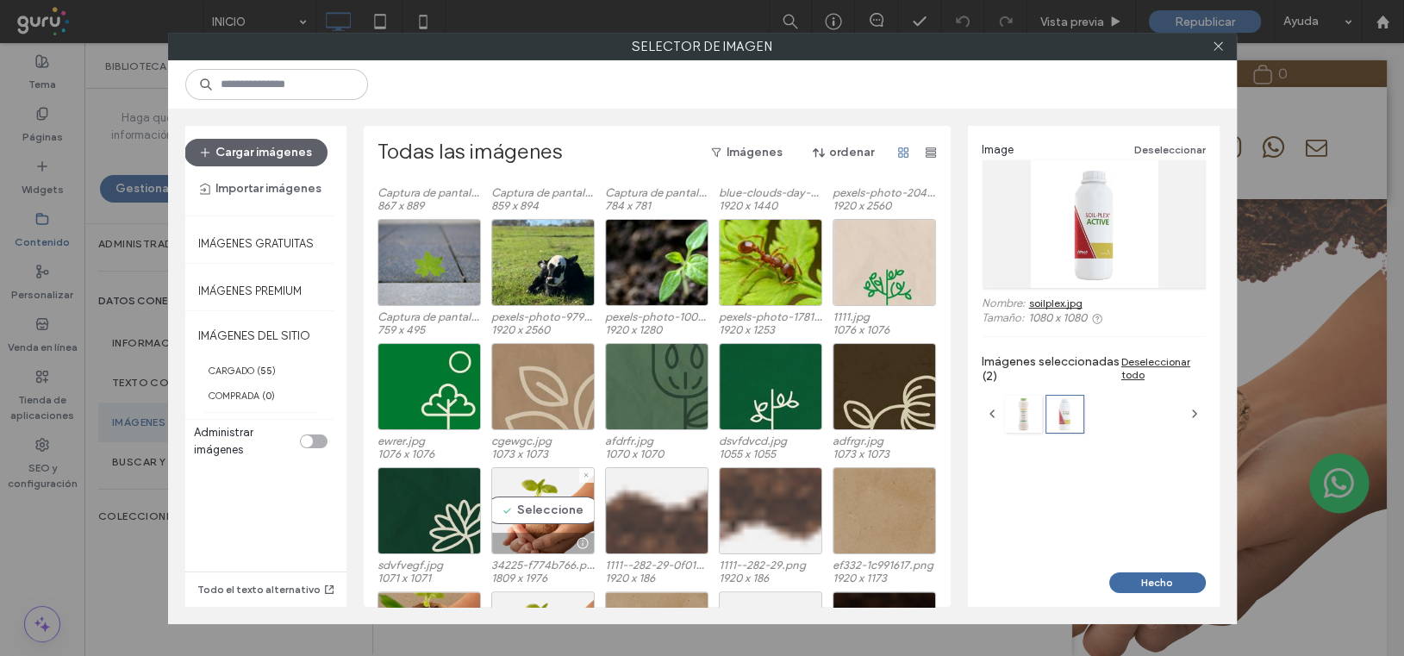
scroll to position [886, 0]
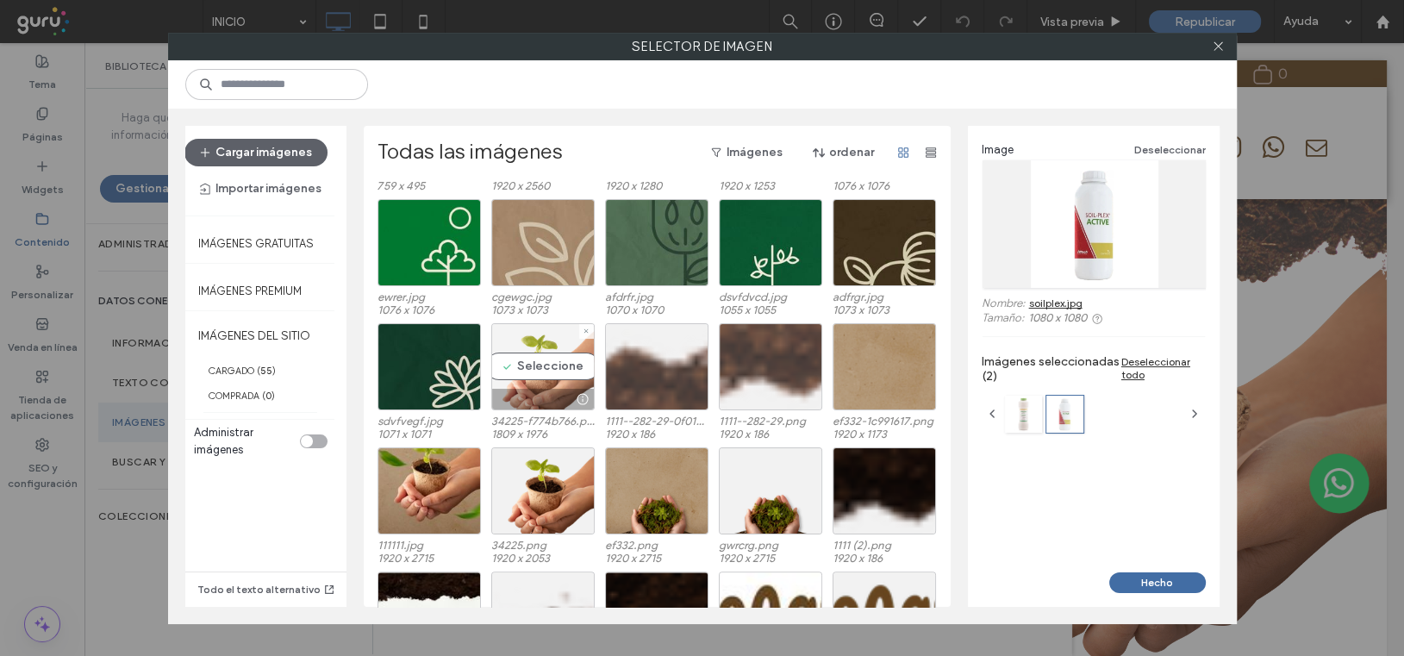
click at [540, 362] on div "Seleccione" at bounding box center [542, 366] width 103 height 87
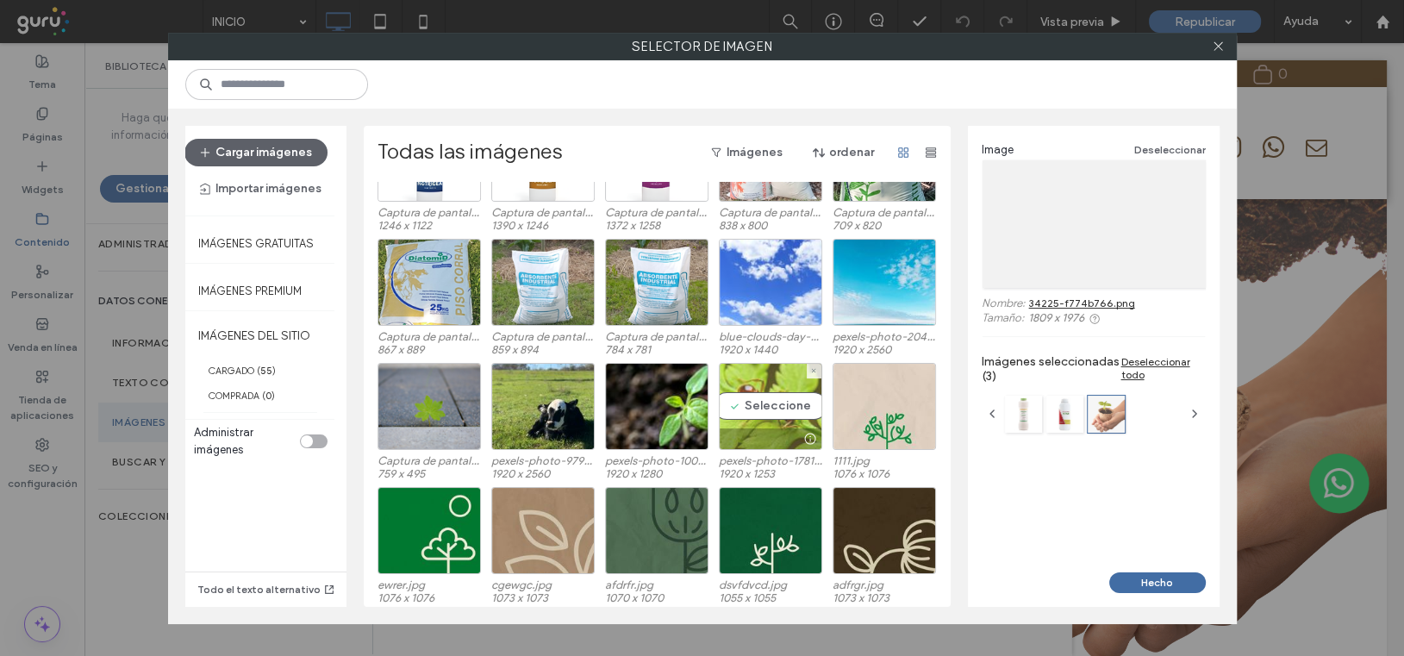
scroll to position [484, 0]
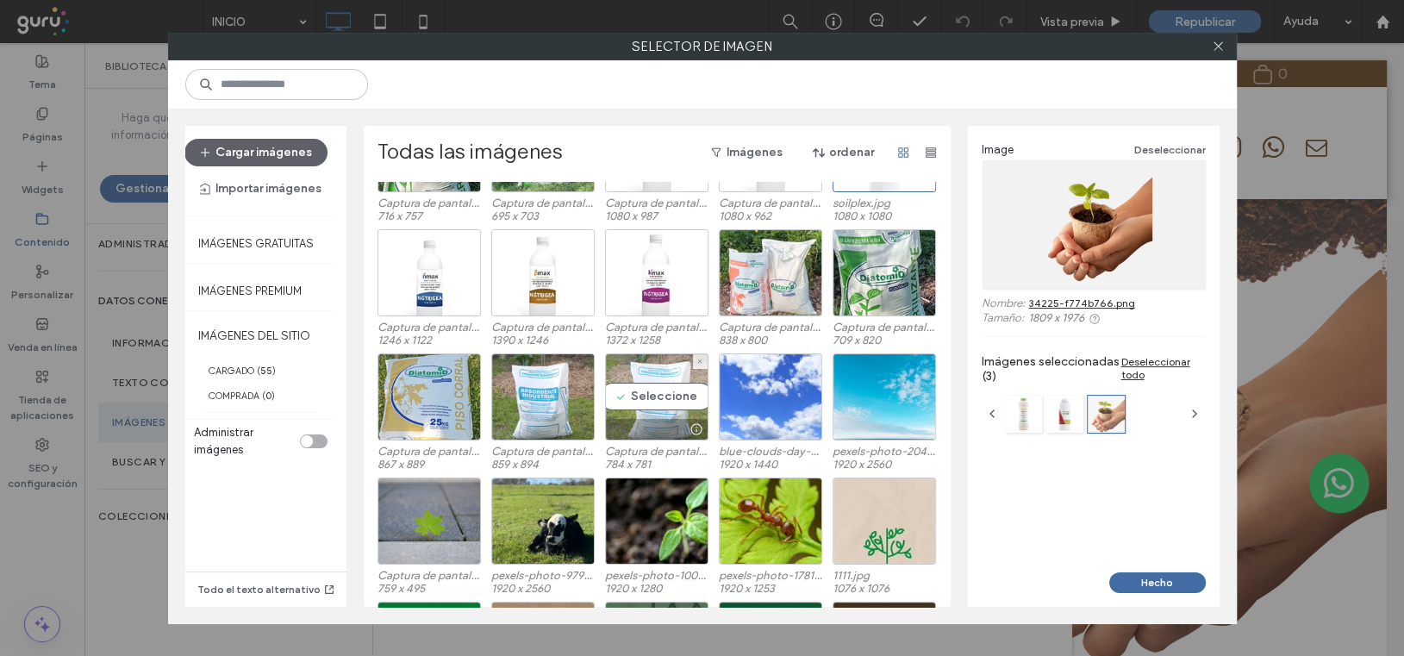
click at [644, 392] on div "Seleccione" at bounding box center [656, 396] width 103 height 87
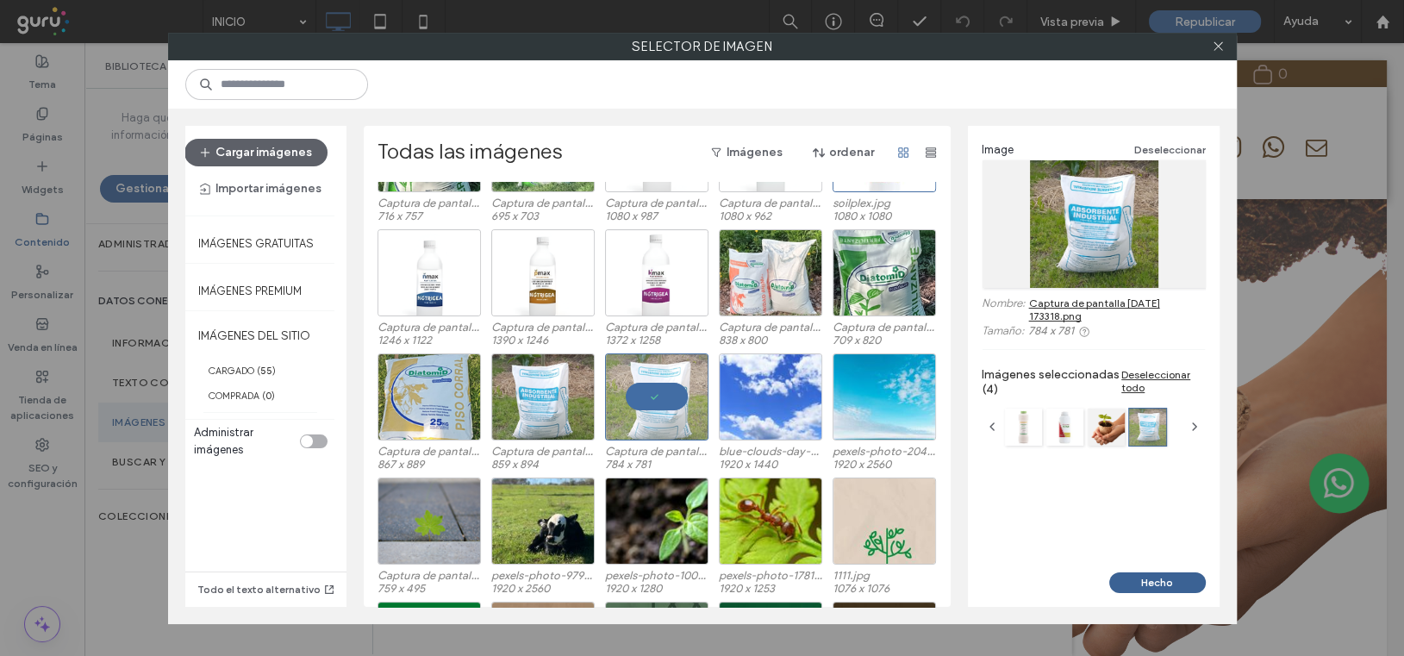
click at [1139, 579] on button "Hecho" at bounding box center [1158, 582] width 97 height 21
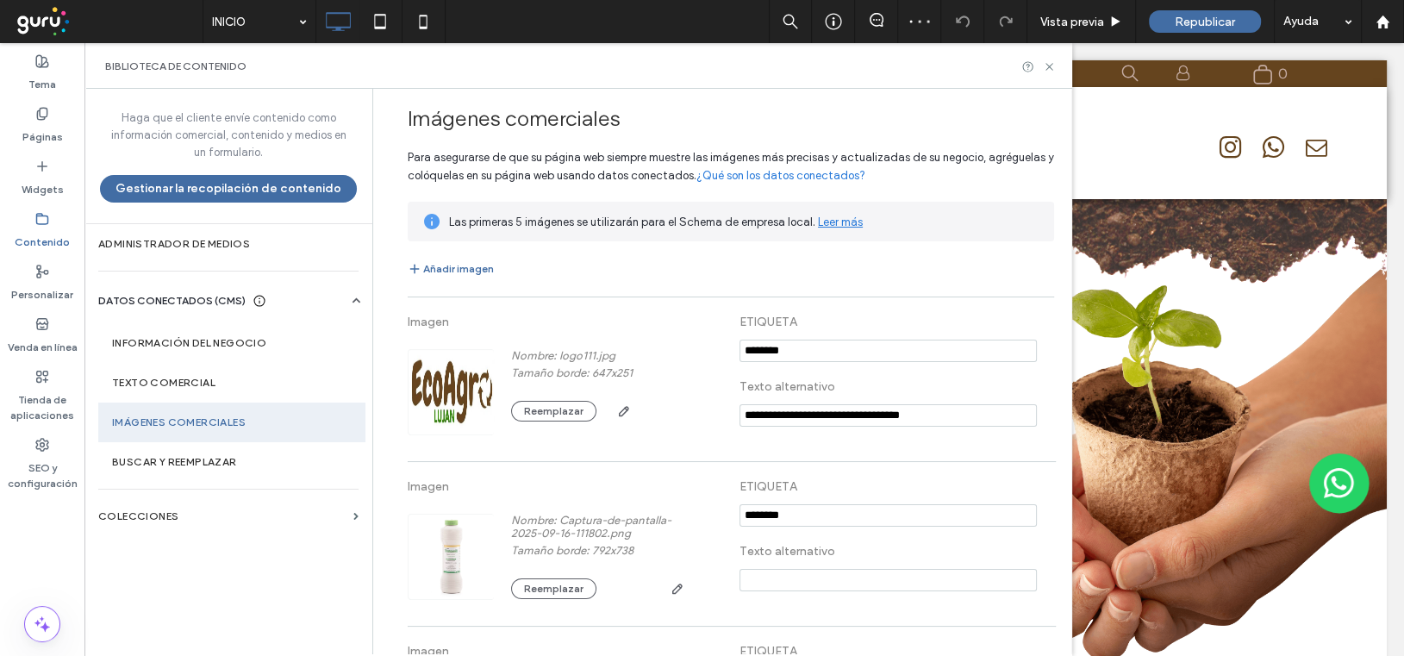
scroll to position [86, 0]
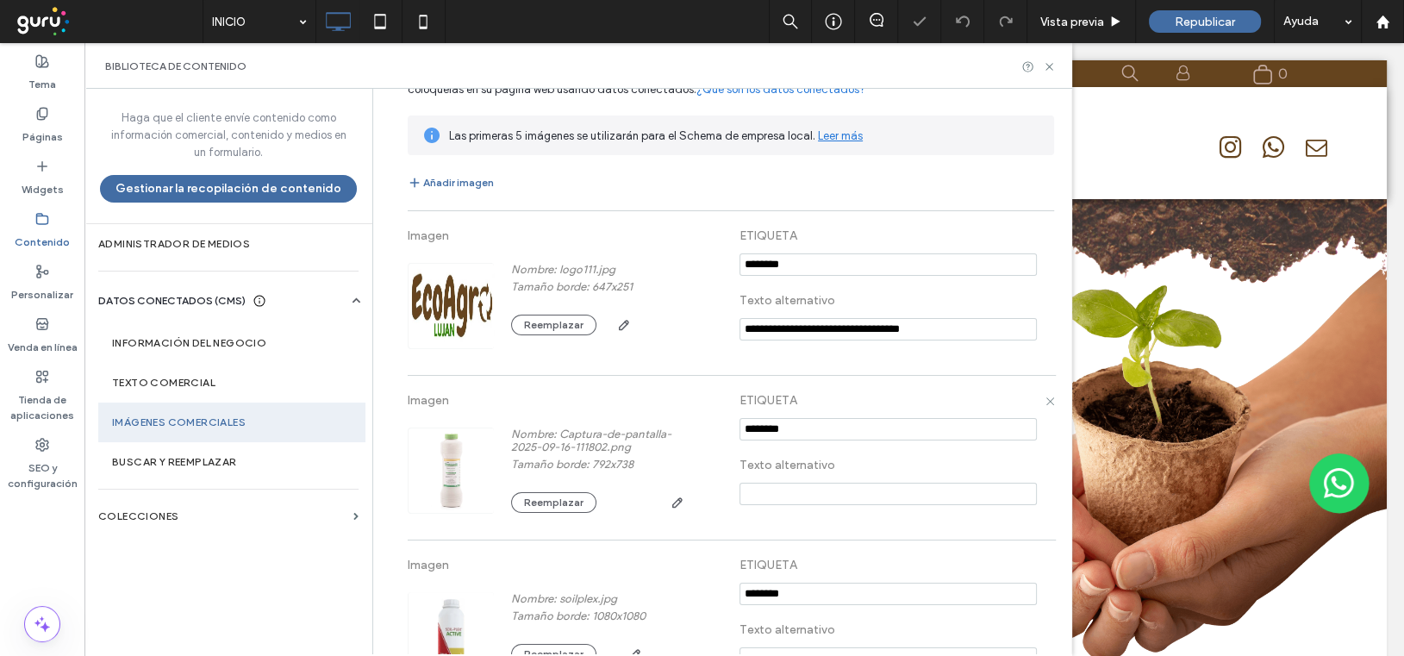
drag, startPoint x: 797, startPoint y: 430, endPoint x: 682, endPoint y: 413, distance: 116.8
click at [682, 413] on div "Imagen Nombre: Captura-de-pantalla-2025-09-16-111802.png Tamaño borde: 792x738 …" at bounding box center [731, 458] width 647 height 147
paste input "**********"
type input "**********"
click at [754, 494] on input at bounding box center [888, 494] width 297 height 22
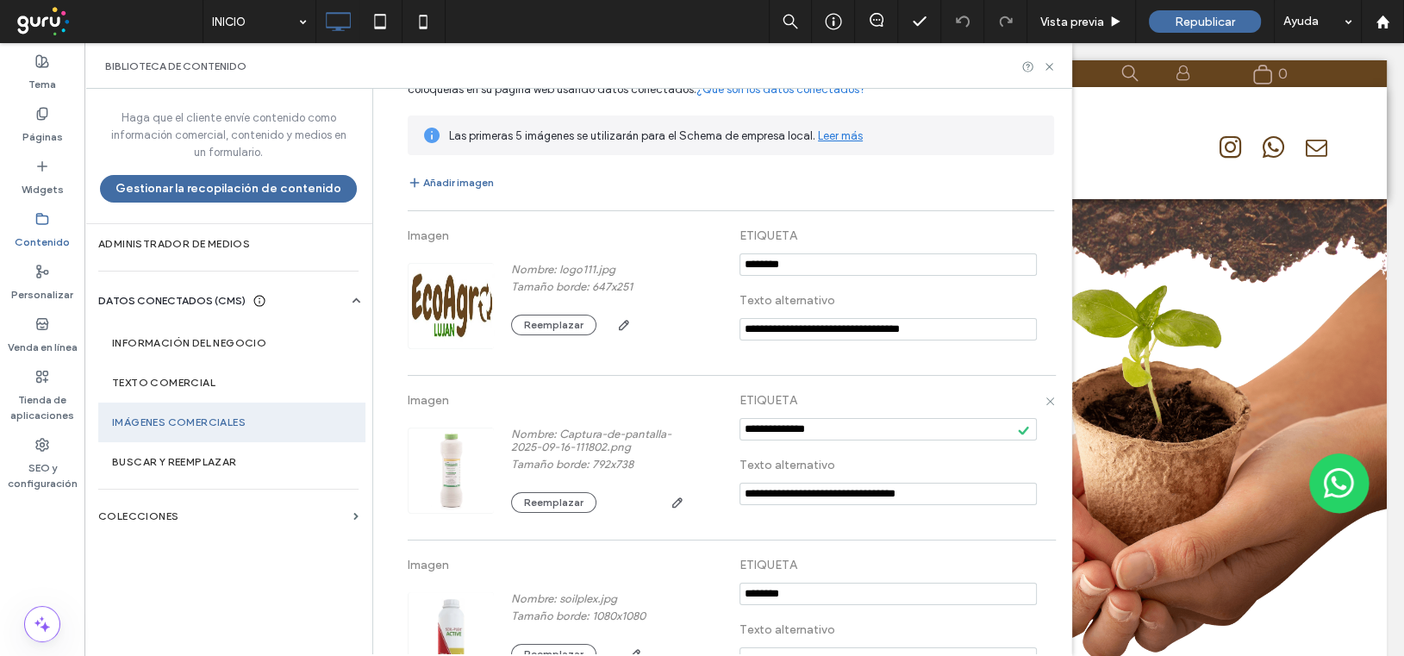
type input "**********"
click at [791, 516] on div "**********" at bounding box center [731, 458] width 647 height 147
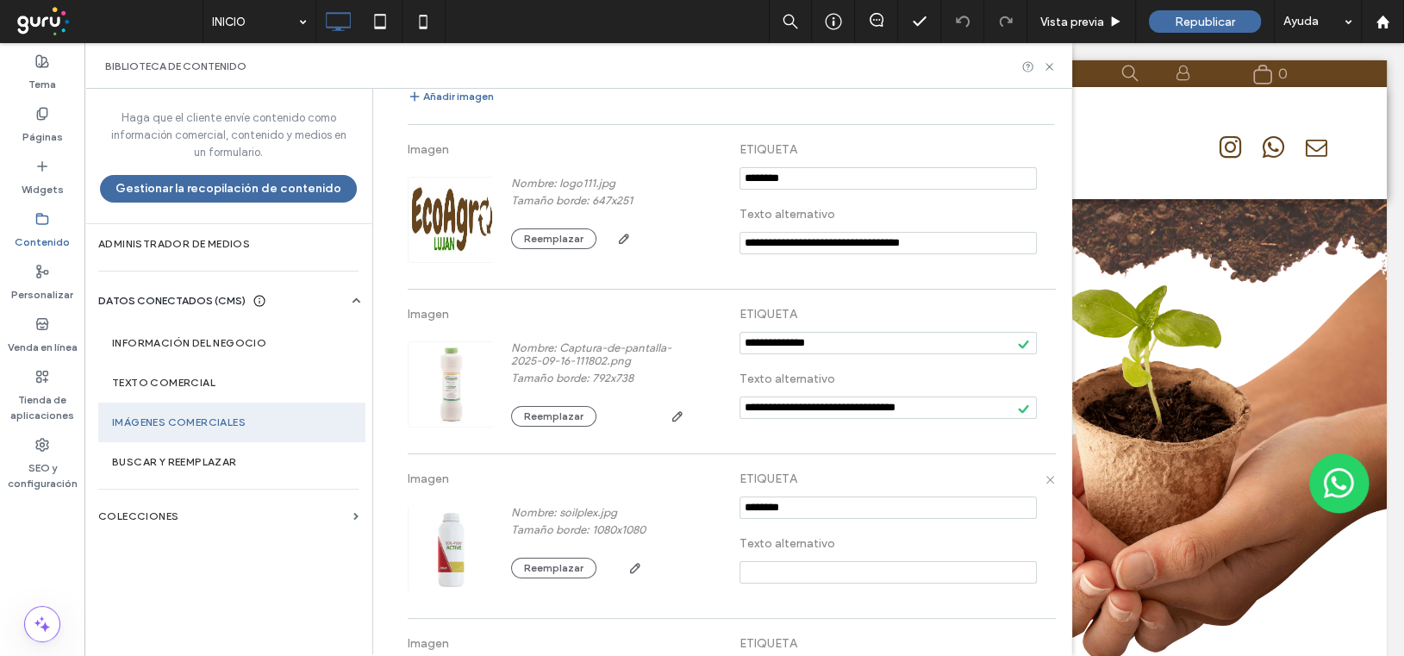
scroll to position [229, 0]
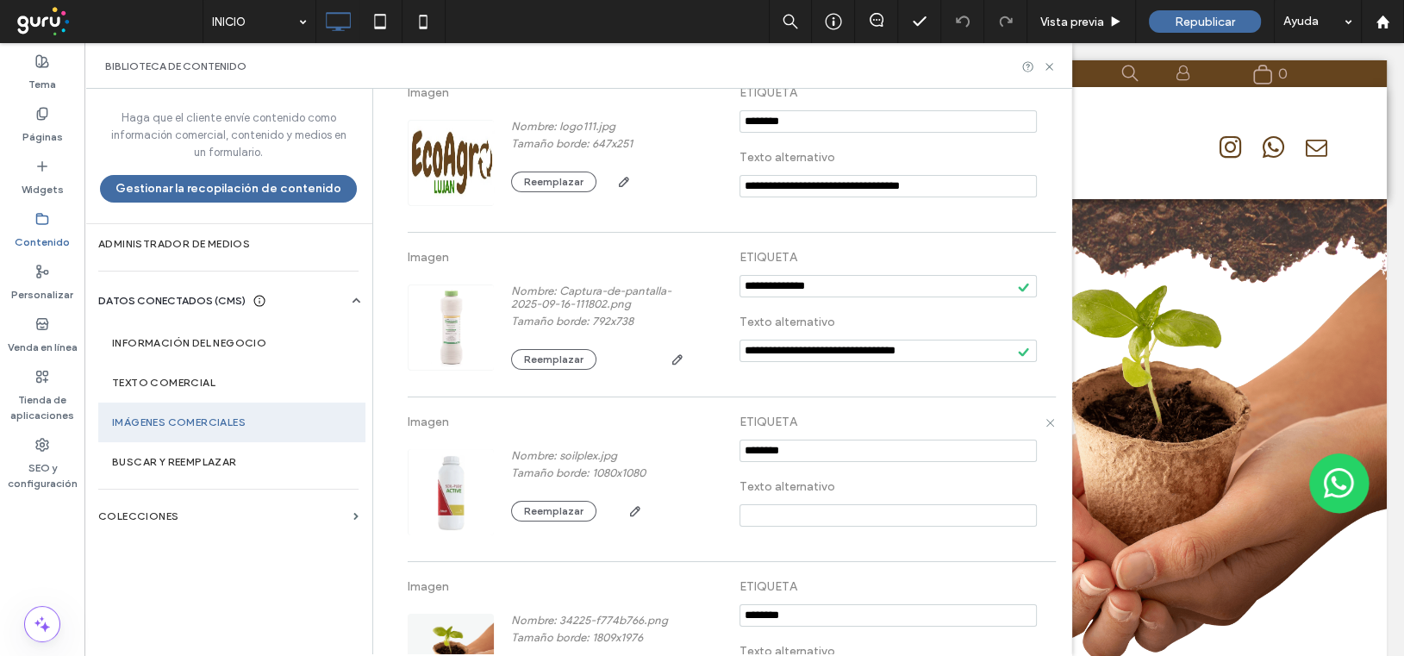
drag, startPoint x: 792, startPoint y: 448, endPoint x: 694, endPoint y: 441, distance: 98.6
click at [694, 441] on div "Imagen Nombre: soilplex.jpg Tamaño borde: 1080x1080 Reemplazar ETIQUETA Texto a…" at bounding box center [731, 479] width 647 height 147
paste input "**********"
type input "**********"
click at [750, 514] on input at bounding box center [888, 515] width 297 height 22
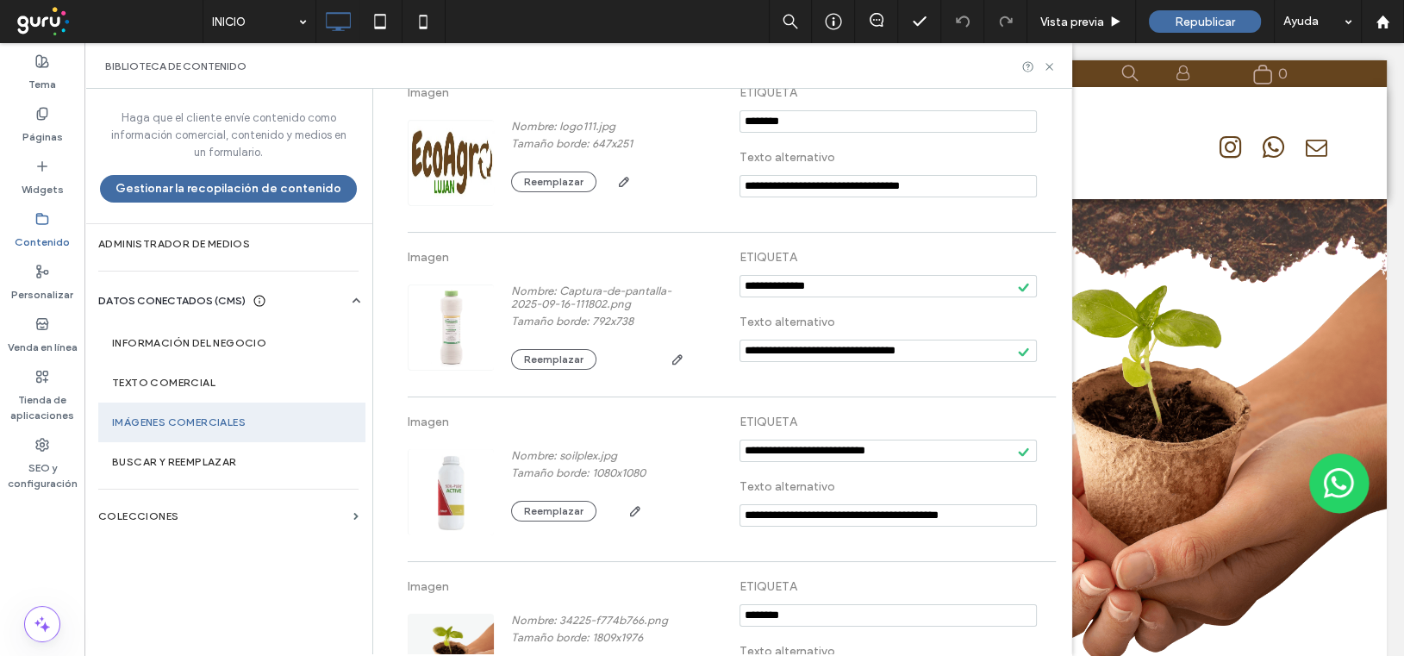
type input "**********"
click at [752, 552] on fertilizantes "**********" at bounding box center [731, 488] width 647 height 165
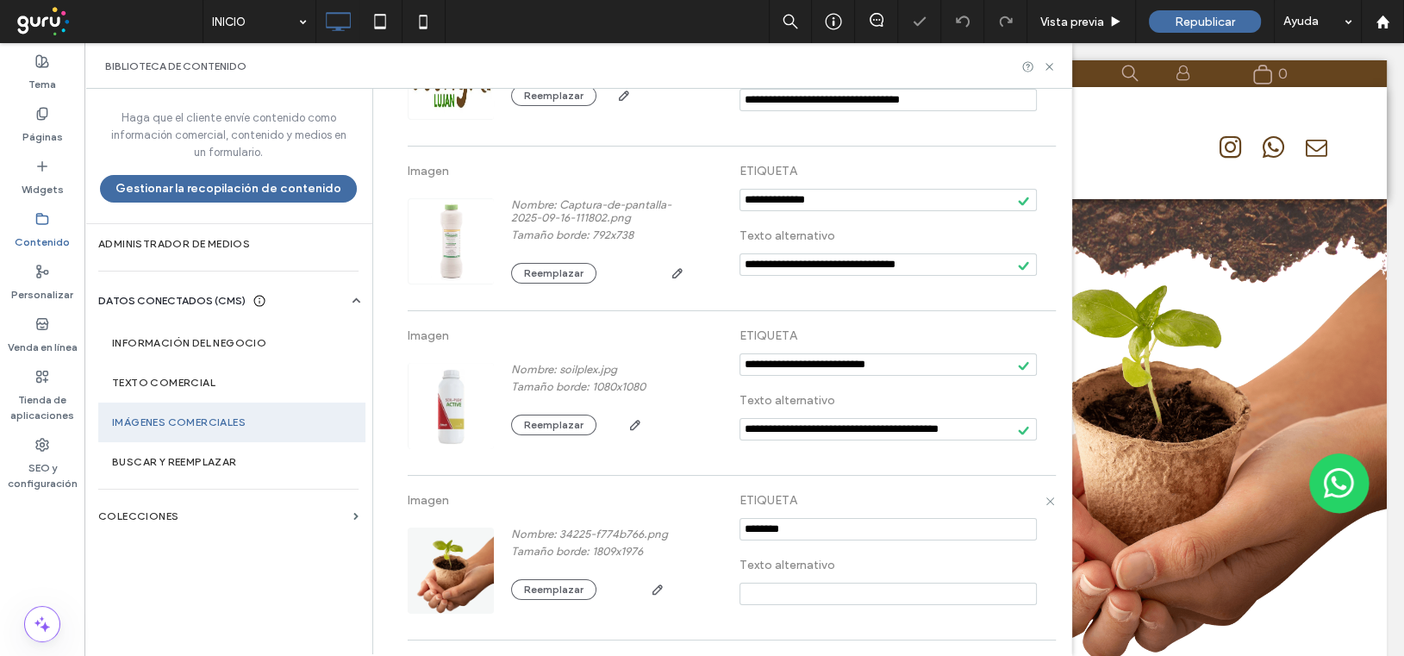
drag, startPoint x: 722, startPoint y: 522, endPoint x: 690, endPoint y: 522, distance: 31.9
click at [690, 522] on div "Imagen Nombre: 34225-f774b766.png Tamaño borde: 1809x1976 Reemplazar ETIQUETA T…" at bounding box center [731, 558] width 647 height 147
paste input "**********"
type input "**********"
click at [752, 591] on input at bounding box center [888, 594] width 297 height 22
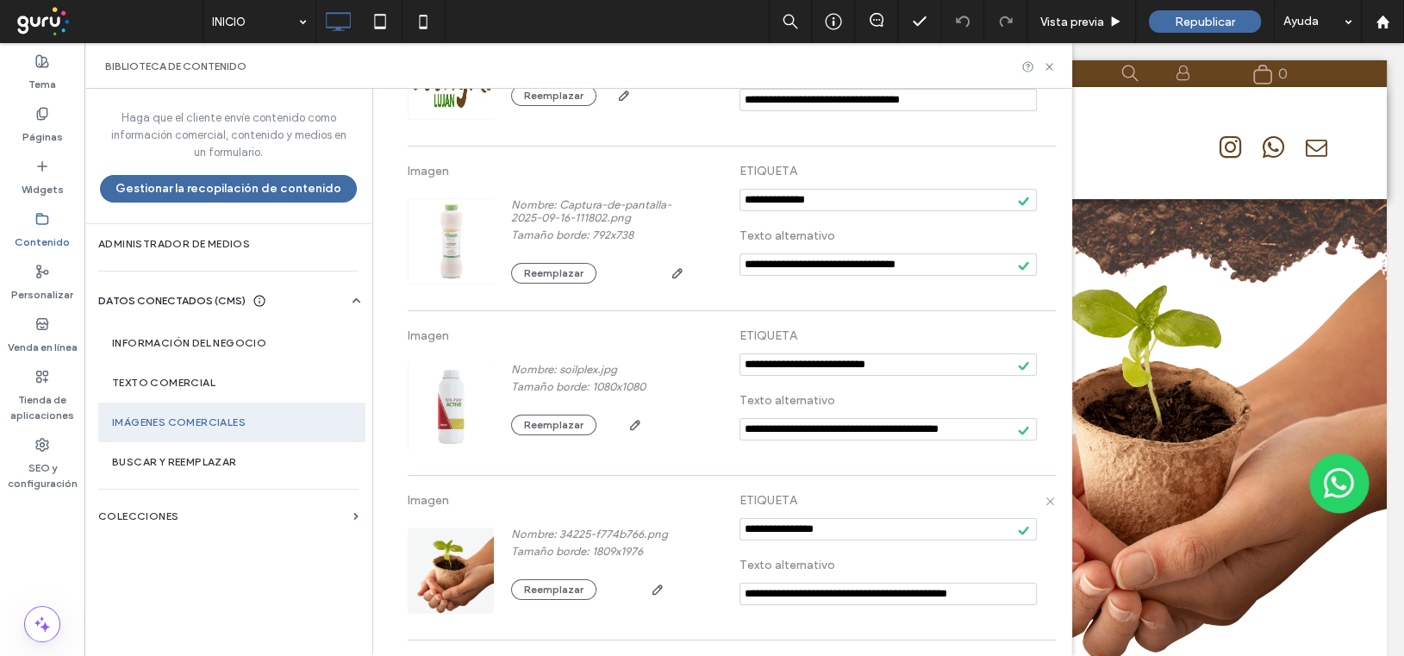
type input "**********"
click at [700, 618] on div "**********" at bounding box center [731, 558] width 647 height 147
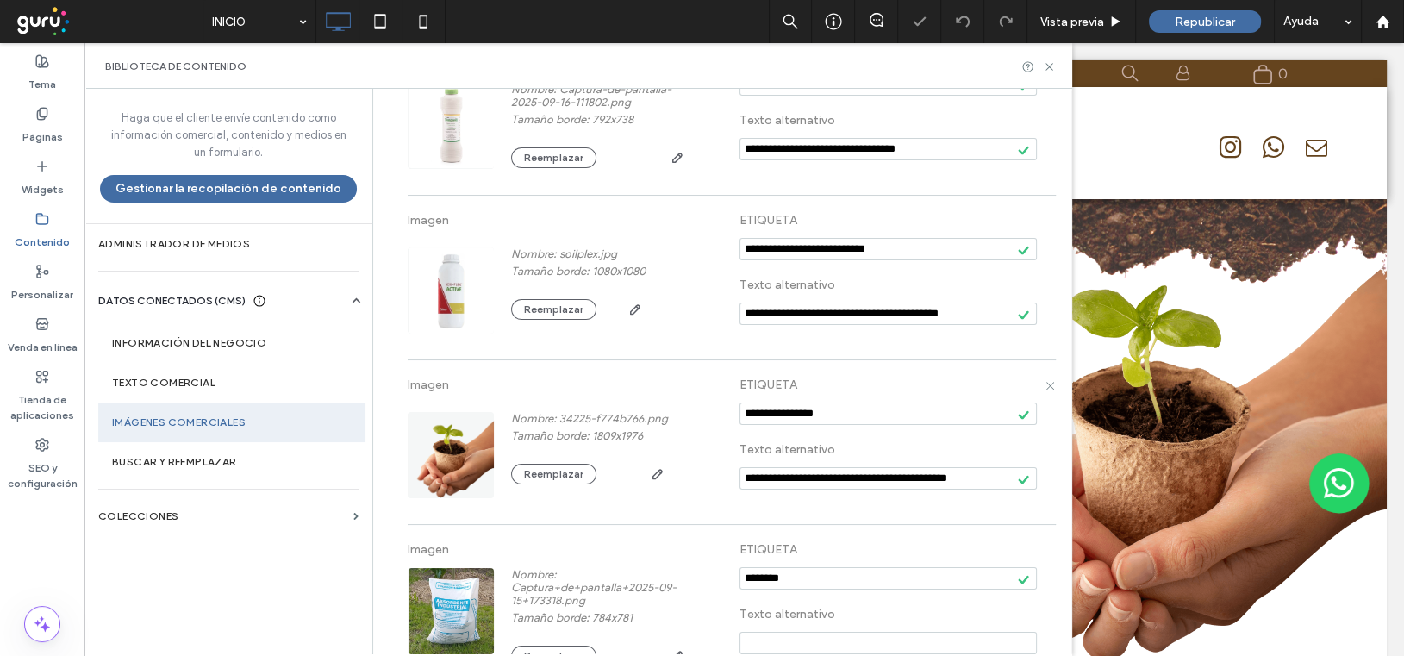
scroll to position [518, 0]
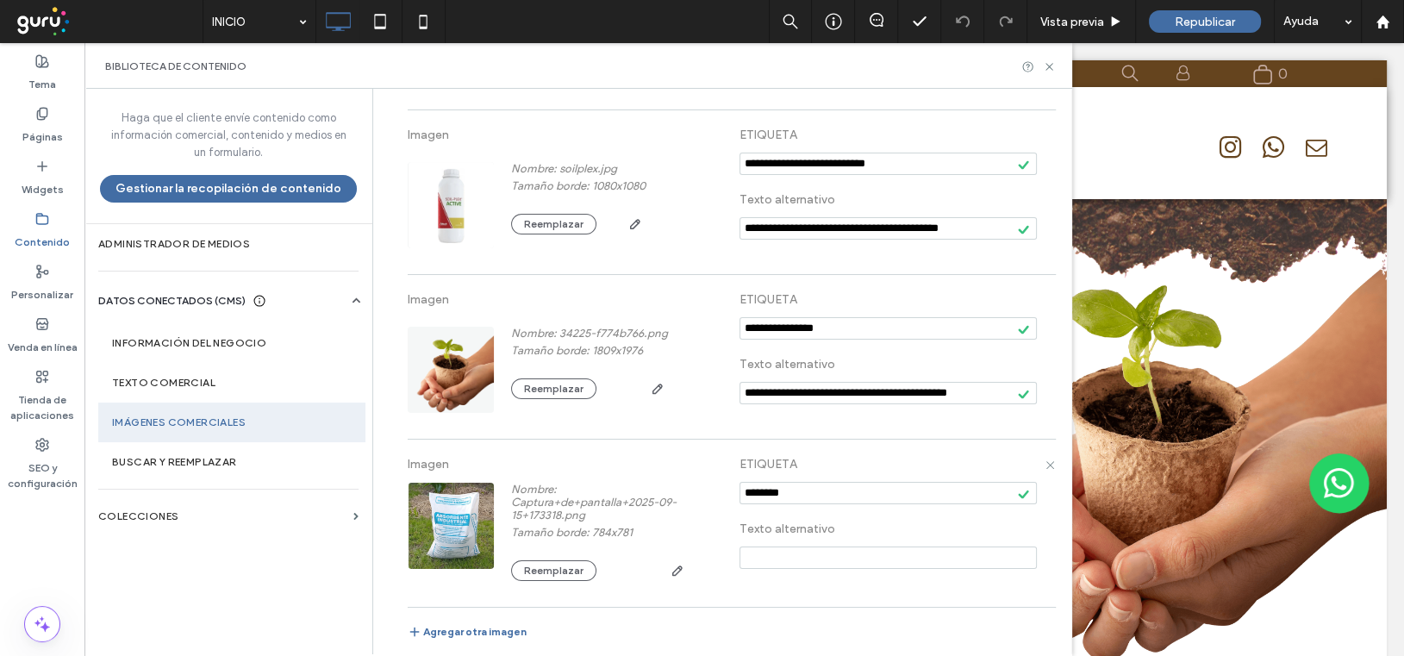
drag, startPoint x: 798, startPoint y: 488, endPoint x: 712, endPoint y: 470, distance: 88.1
click at [712, 470] on div "Imagen Nombre: Captura+de+pantalla+2025-09-15+173318.png Tamaño borde: 784x781 …" at bounding box center [731, 523] width 647 height 150
paste input "**********"
type input "**********"
click at [740, 557] on input at bounding box center [888, 558] width 297 height 22
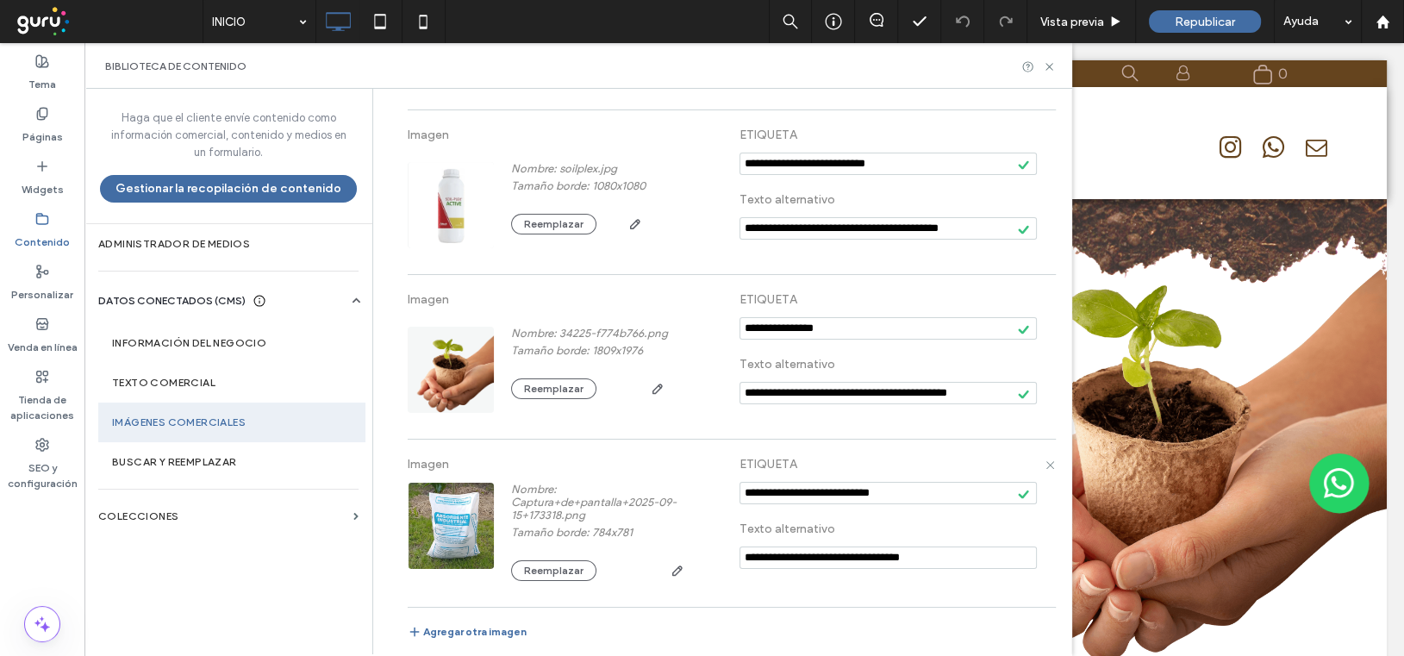
type input "**********"
click at [747, 581] on div "**********" at bounding box center [731, 523] width 647 height 150
drag, startPoint x: 1048, startPoint y: 62, endPoint x: 475, endPoint y: 9, distance: 574.9
click at [1048, 62] on icon at bounding box center [1049, 66] width 13 height 13
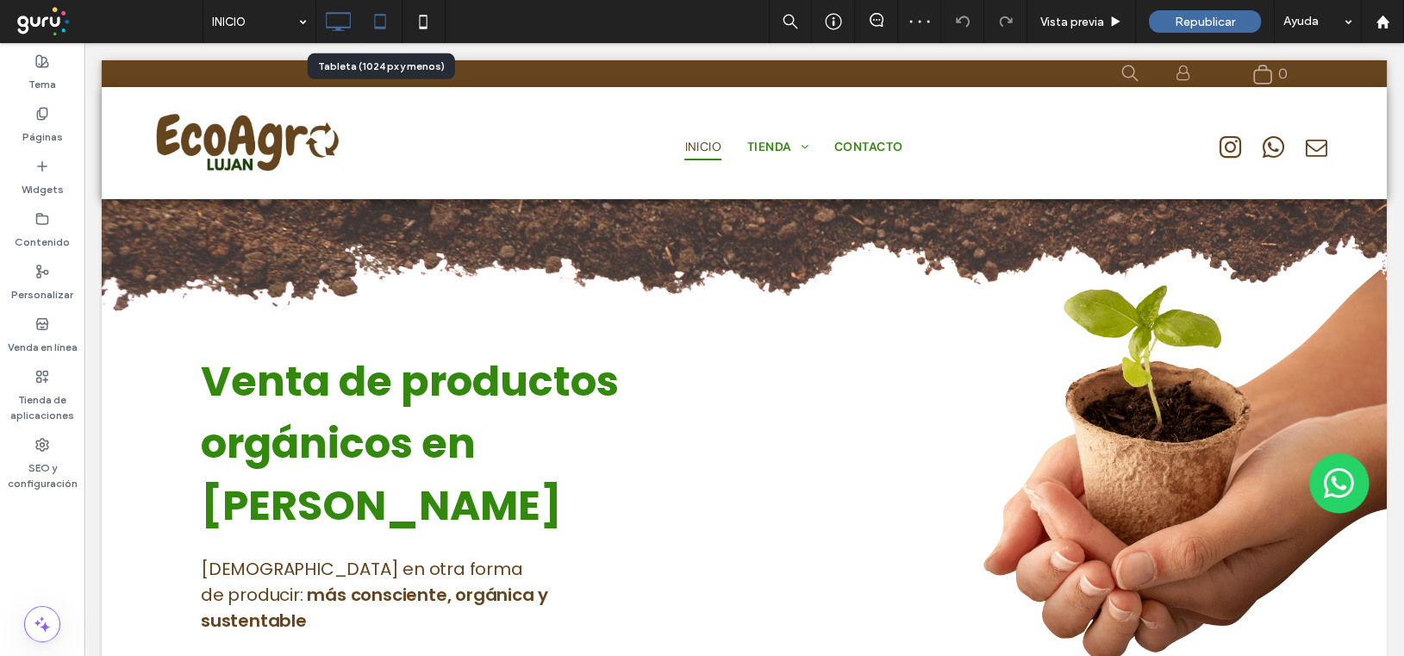
click at [381, 16] on icon at bounding box center [380, 21] width 34 height 34
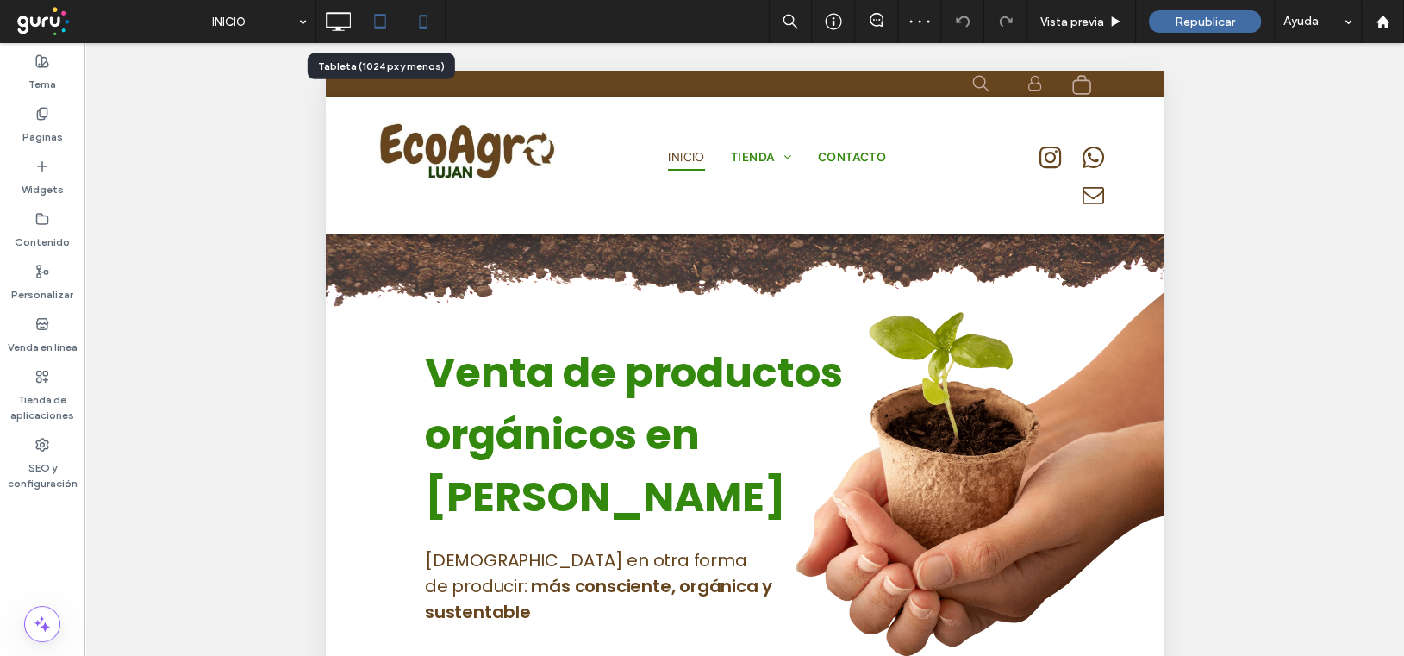
click at [422, 23] on icon at bounding box center [423, 21] width 34 height 34
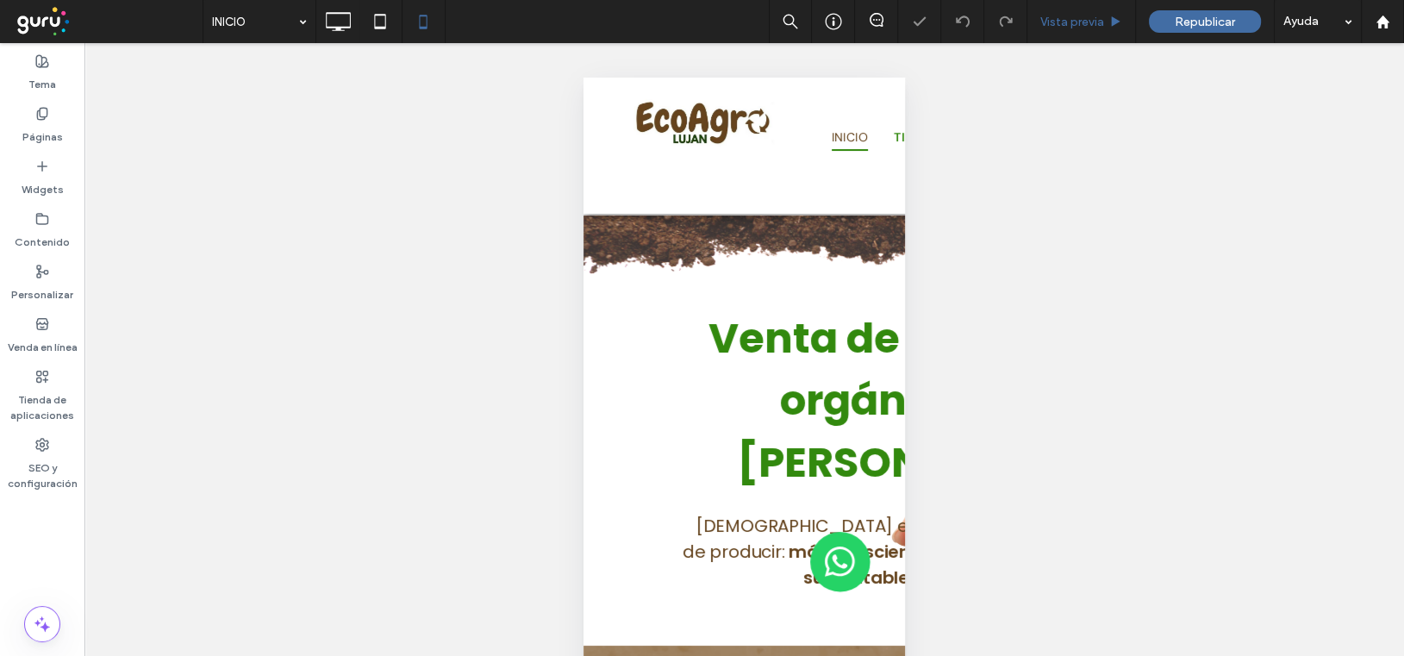
click at [1066, 16] on span "Vista previa" at bounding box center [1073, 22] width 64 height 15
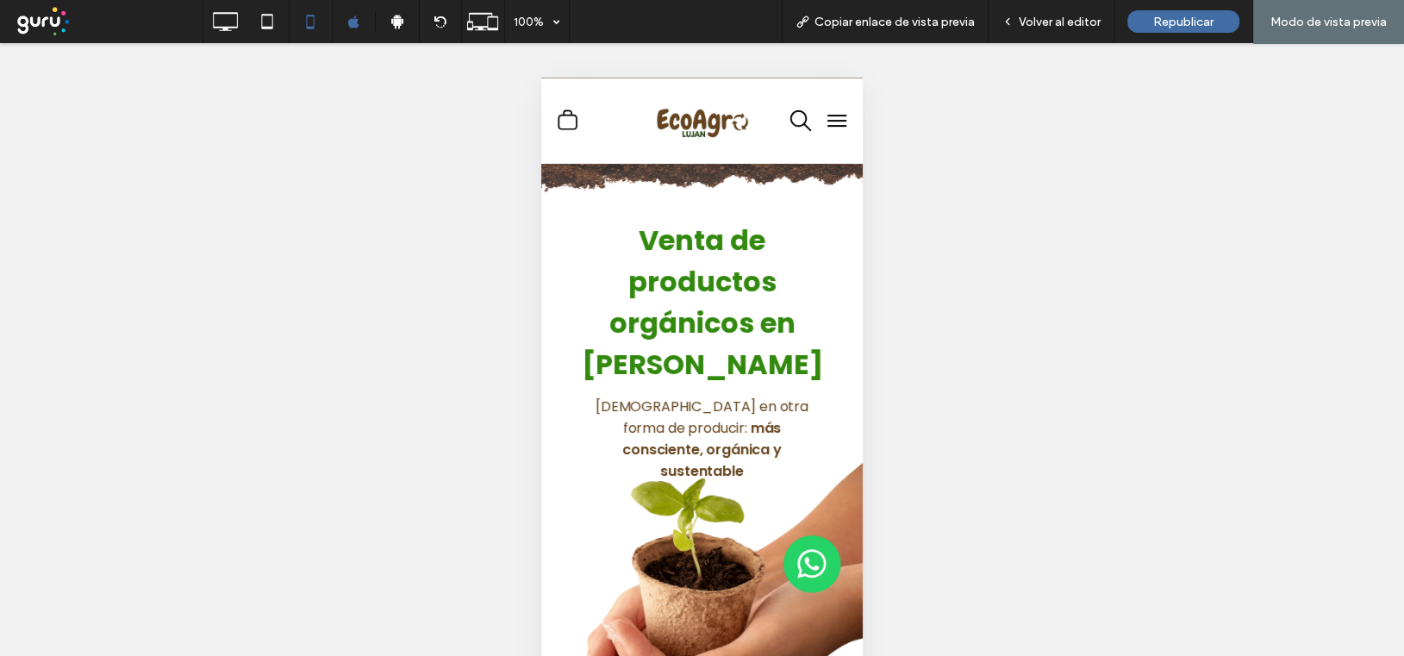
click at [820, 127] on button "menu" at bounding box center [837, 120] width 34 height 34
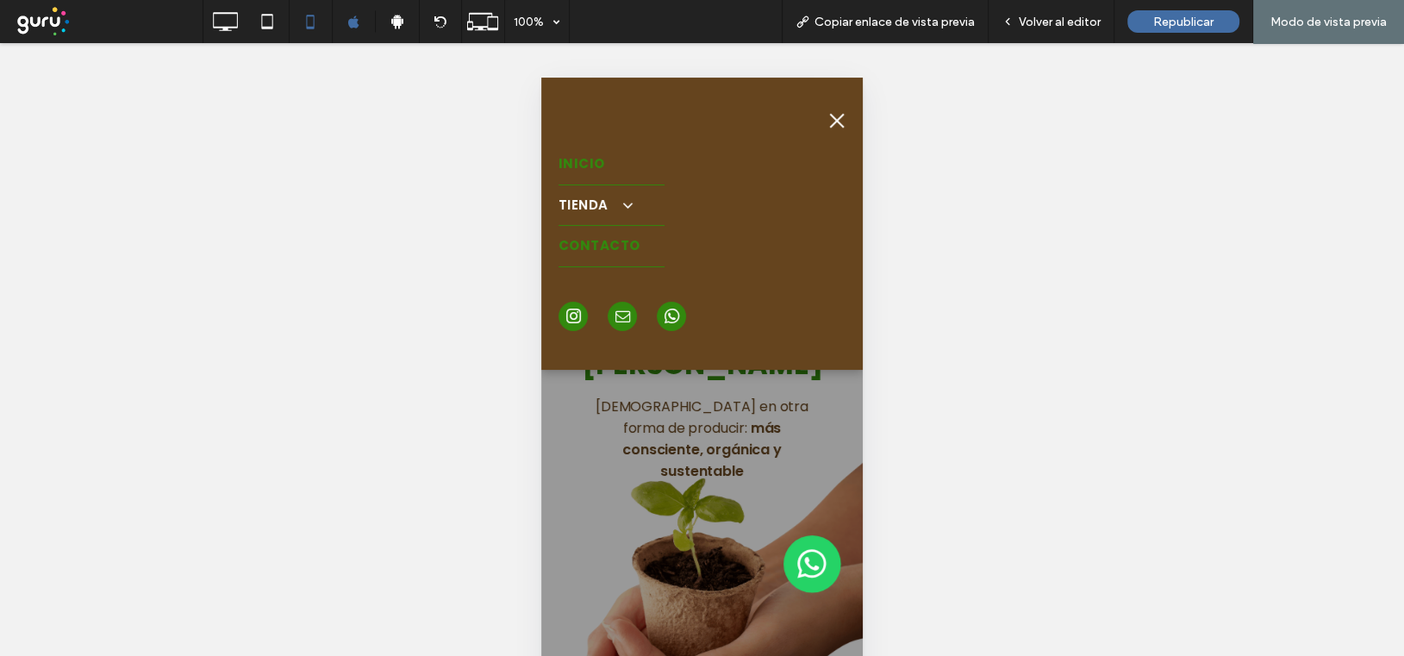
click at [589, 247] on span "CONTACTO" at bounding box center [600, 246] width 82 height 20
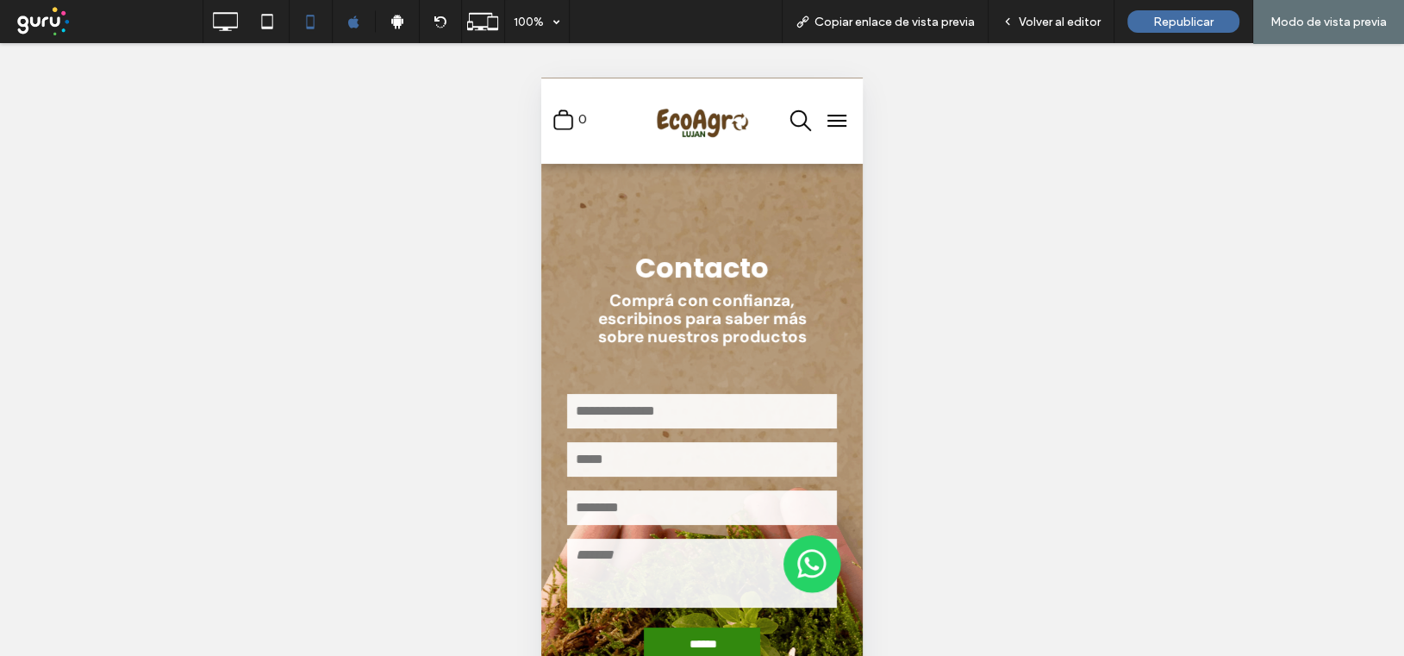
scroll to position [86, 0]
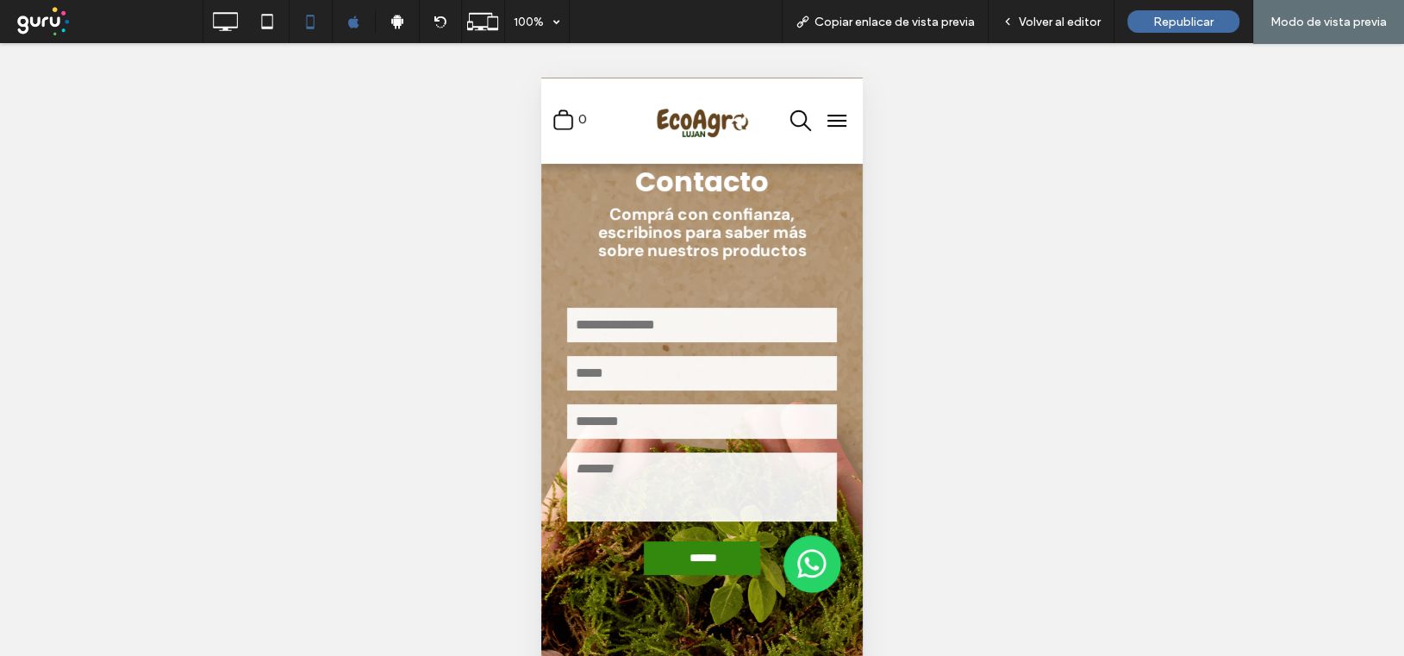
click at [636, 327] on input "text" at bounding box center [702, 325] width 270 height 34
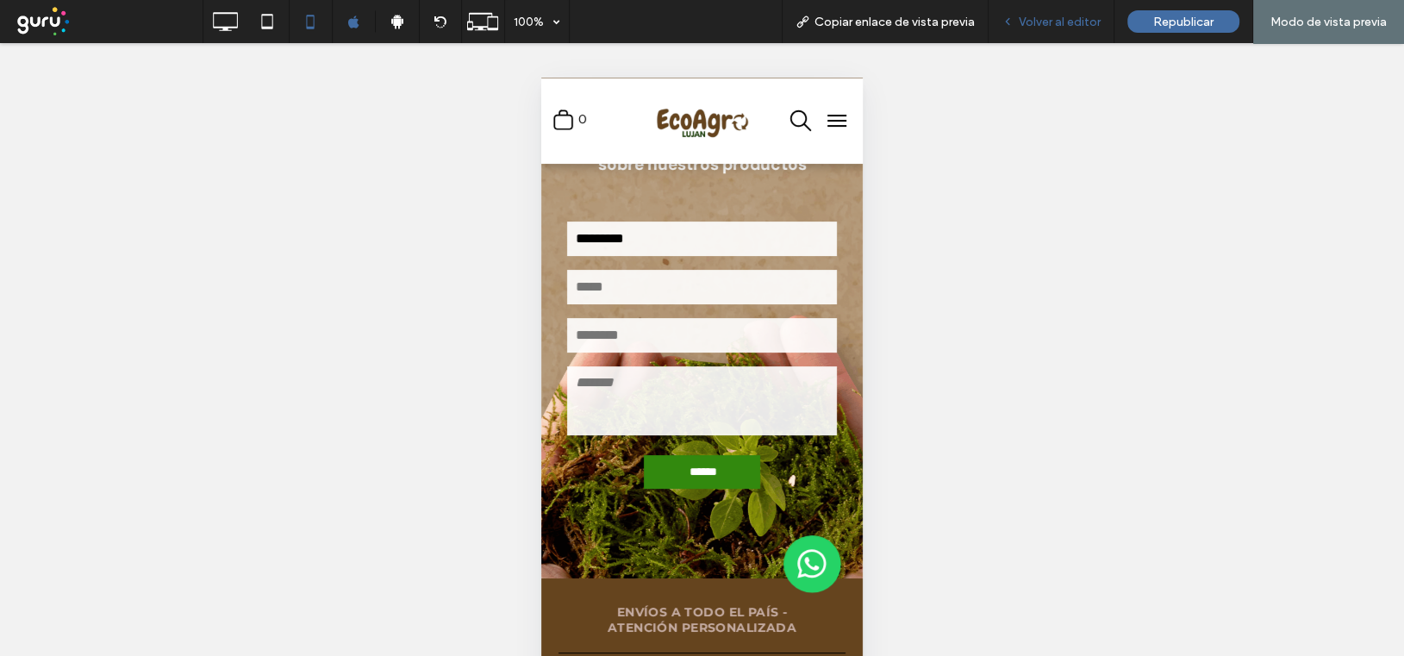
type input "*********"
drag, startPoint x: 1066, startPoint y: 28, endPoint x: 178, endPoint y: 356, distance: 946.0
click at [1066, 28] on span "Volver al editor" at bounding box center [1060, 22] width 82 height 15
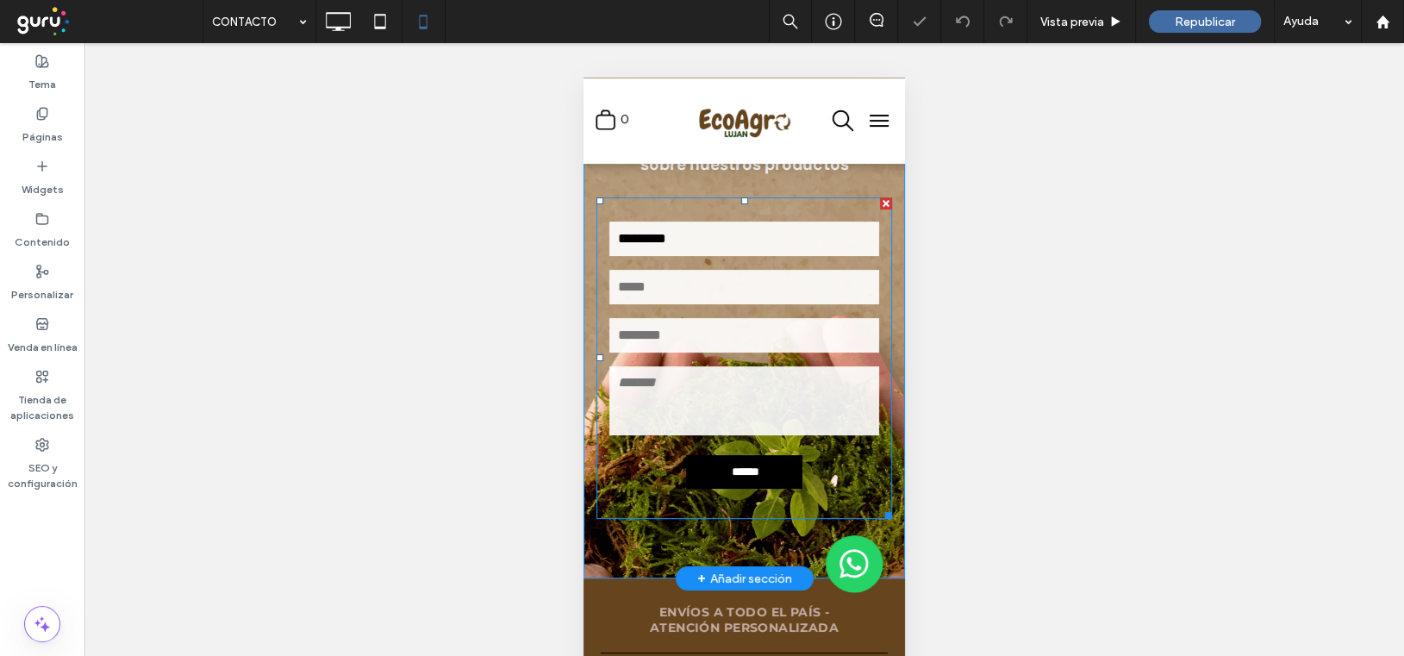
click at [740, 478] on input "******" at bounding box center [746, 472] width 99 height 30
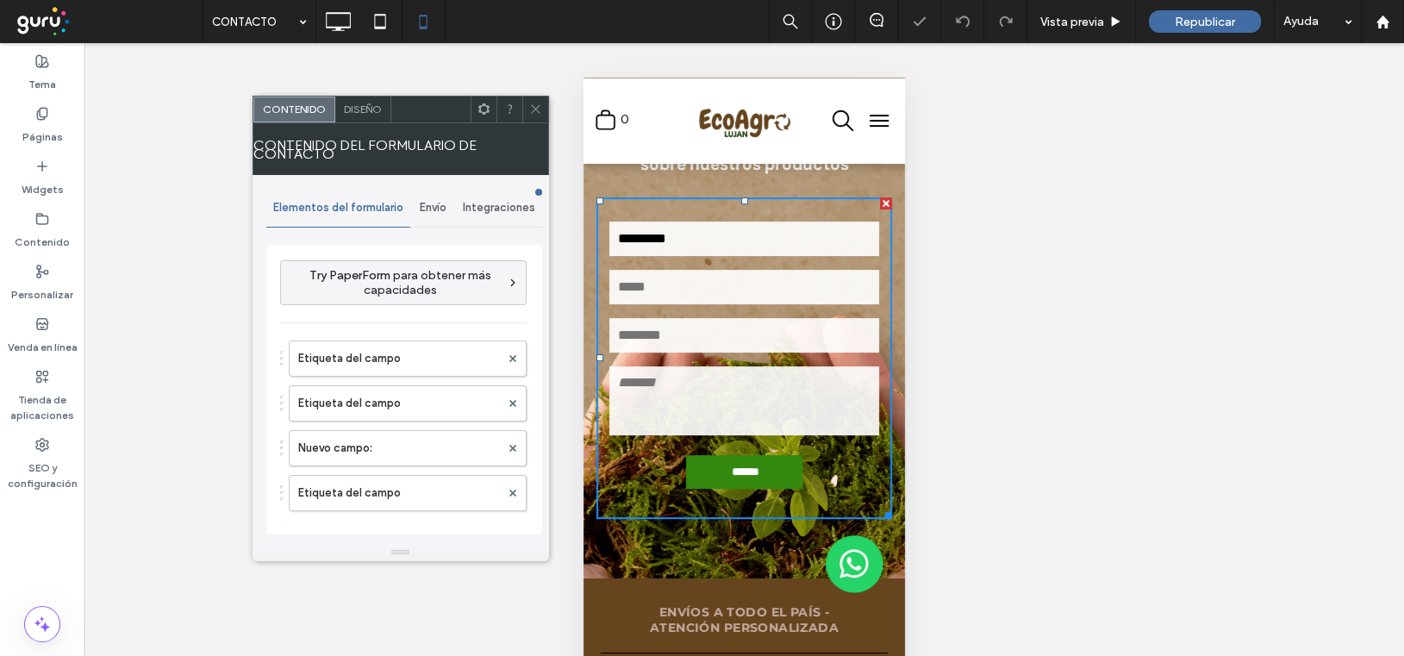
type input "******"
type input "**********"
click at [431, 201] on span "Envío" at bounding box center [433, 208] width 27 height 14
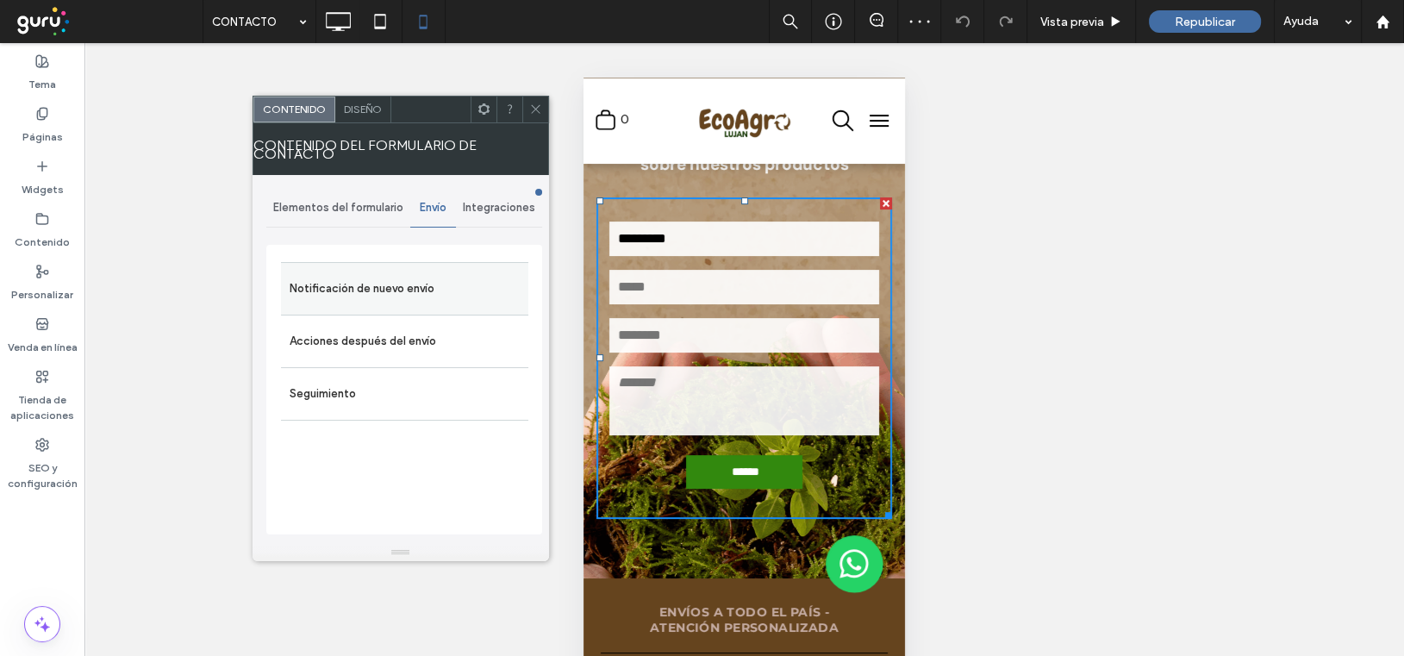
click at [392, 282] on label "Notificación de nuevo envío" at bounding box center [405, 289] width 230 height 34
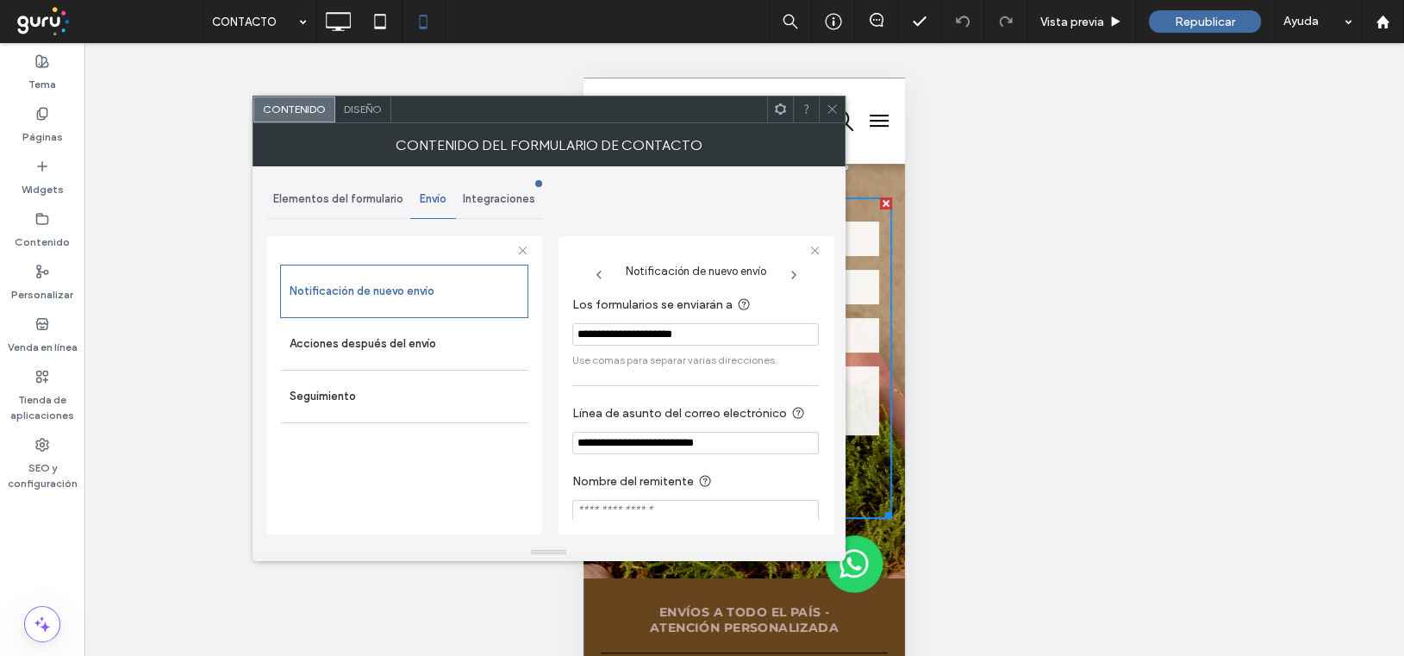
click at [829, 106] on use at bounding box center [832, 109] width 9 height 9
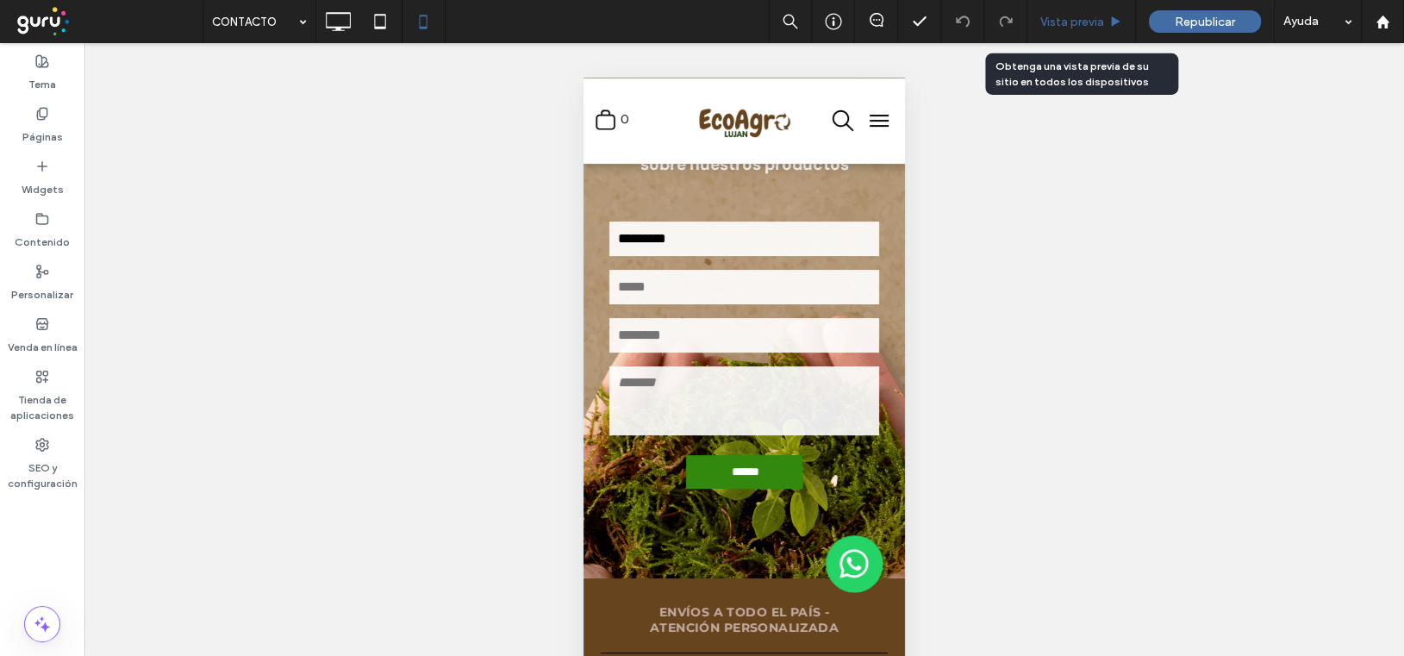
click at [1087, 22] on span "Vista previa" at bounding box center [1073, 22] width 64 height 15
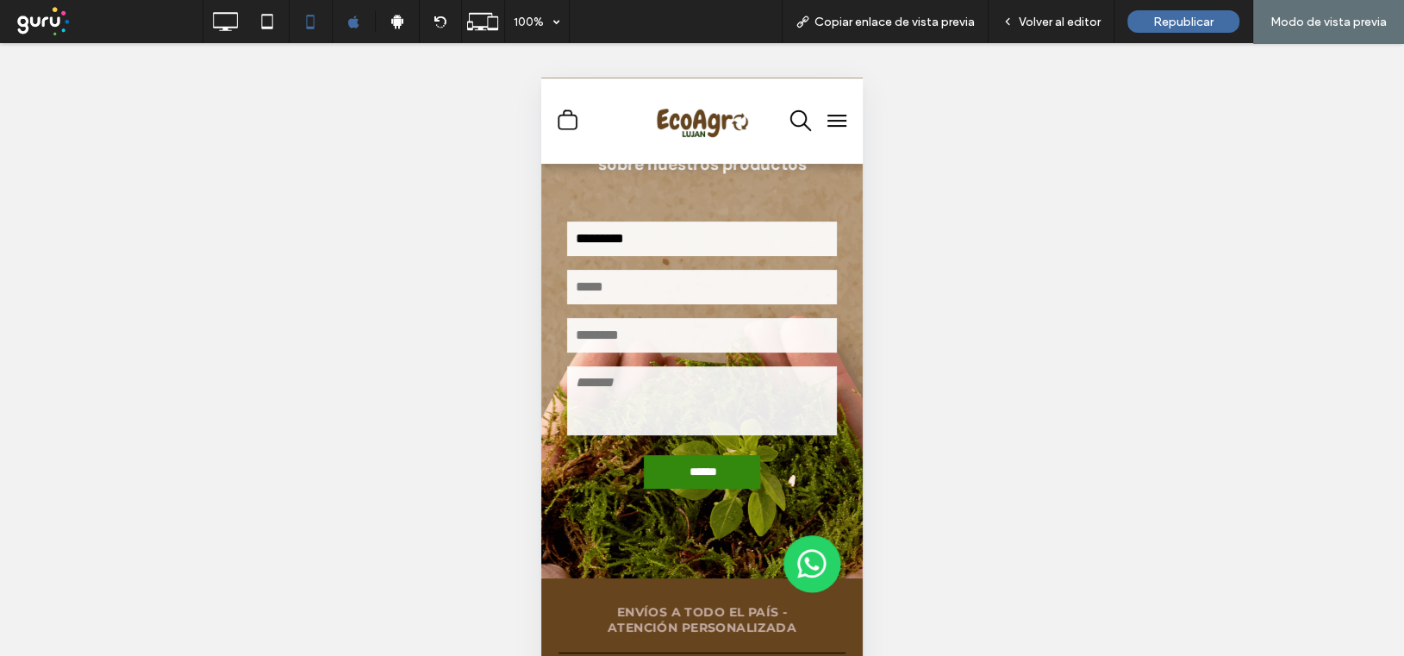
click at [820, 121] on button "menu" at bounding box center [837, 120] width 34 height 34
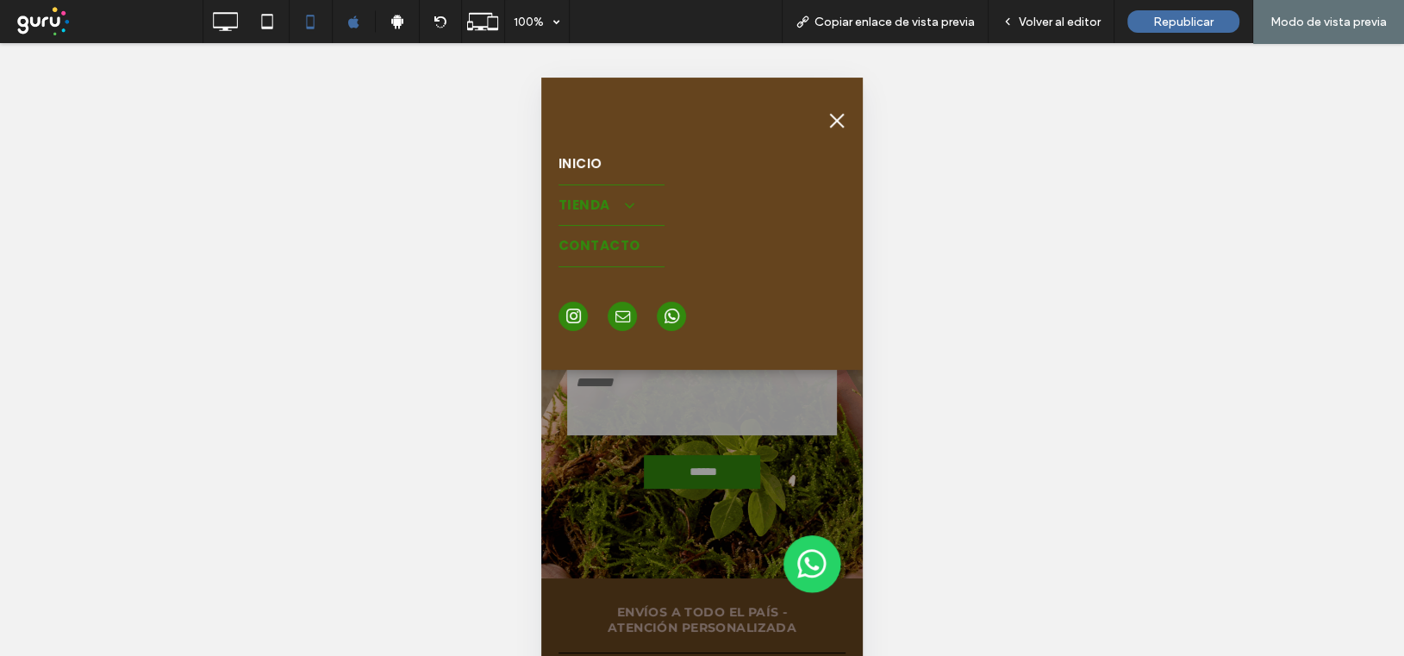
click at [582, 205] on span "TIENDA" at bounding box center [595, 206] width 73 height 20
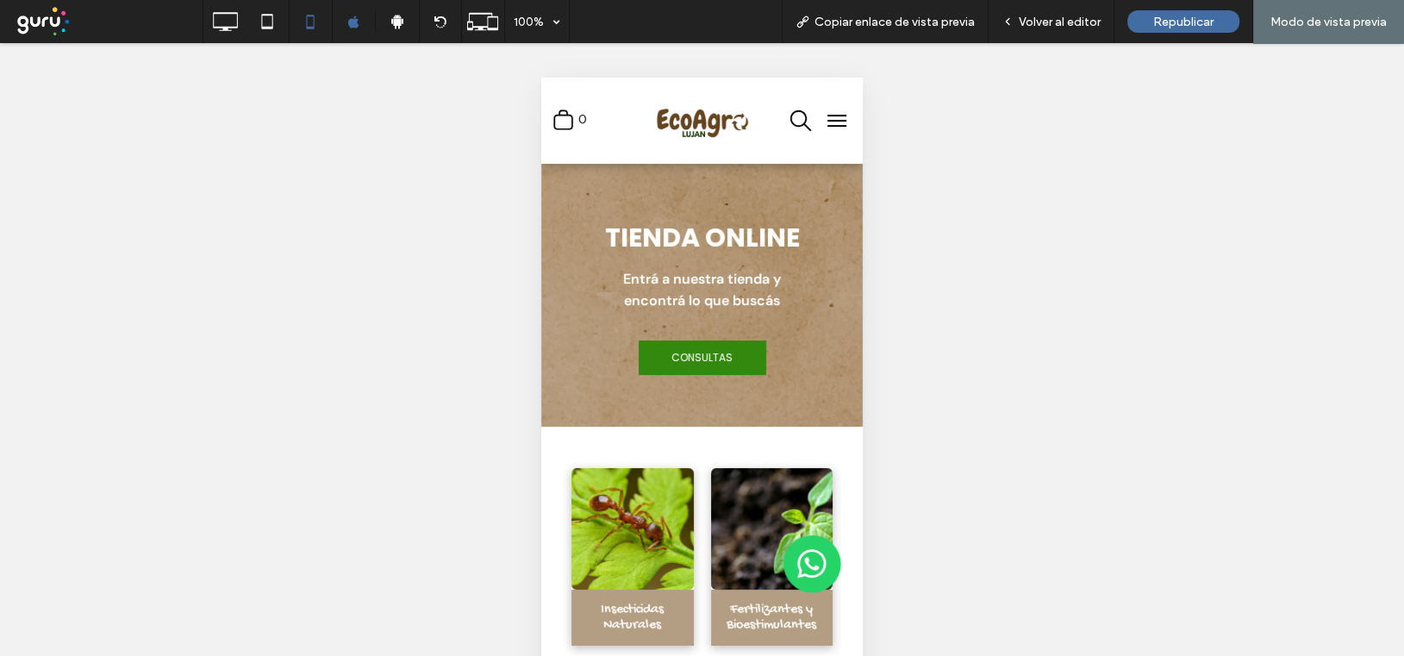
scroll to position [229, 0]
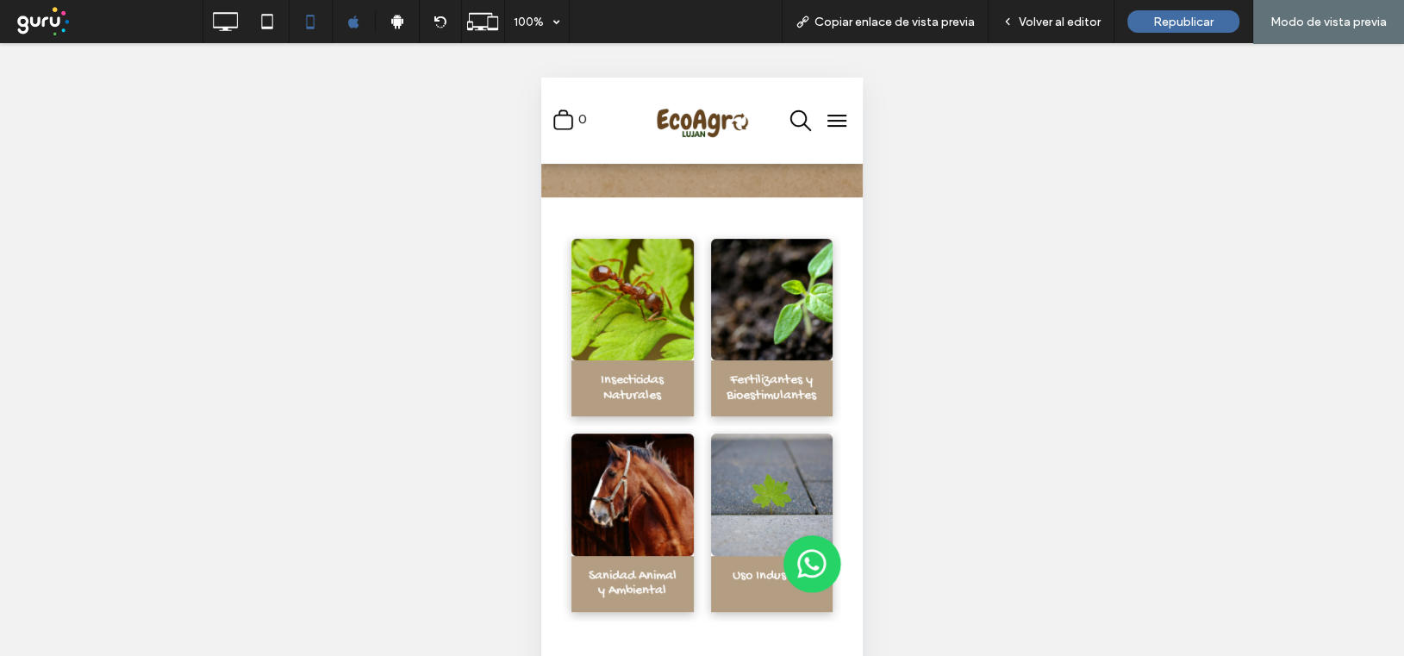
click at [616, 305] on link at bounding box center [633, 300] width 122 height 122
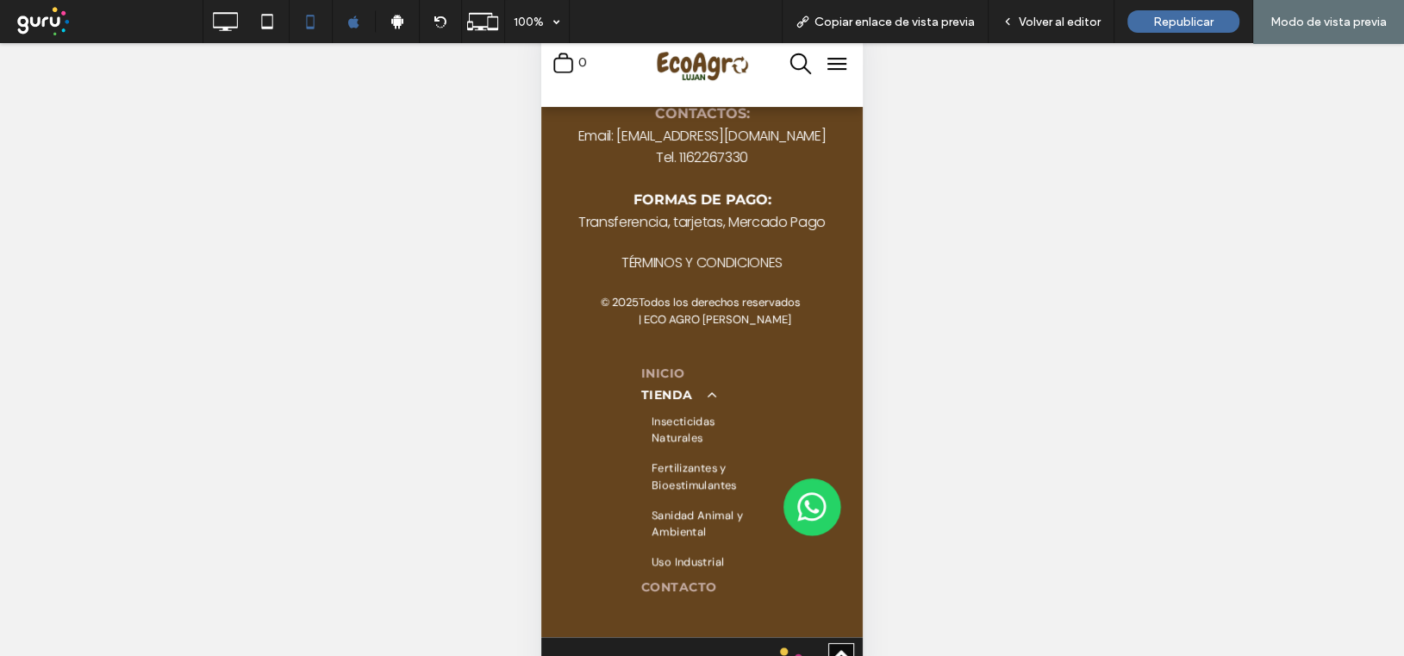
scroll to position [1954, 0]
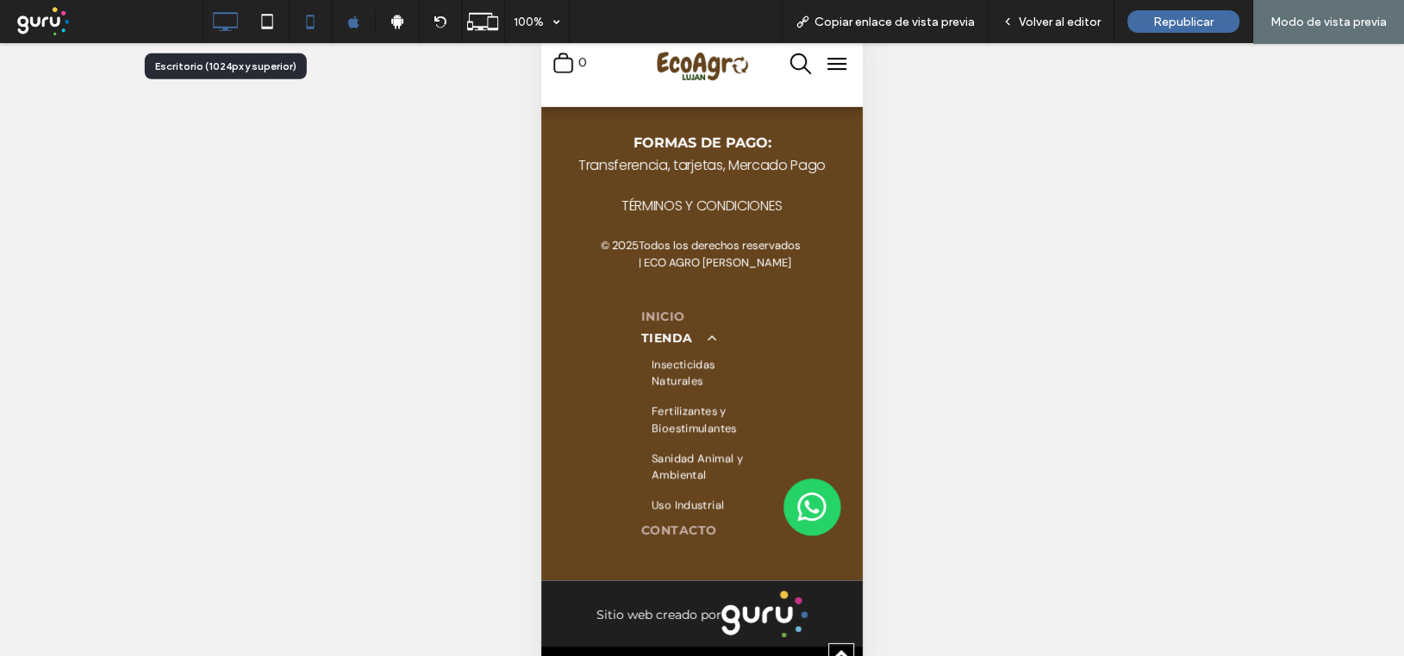
click at [232, 18] on icon at bounding box center [225, 21] width 34 height 34
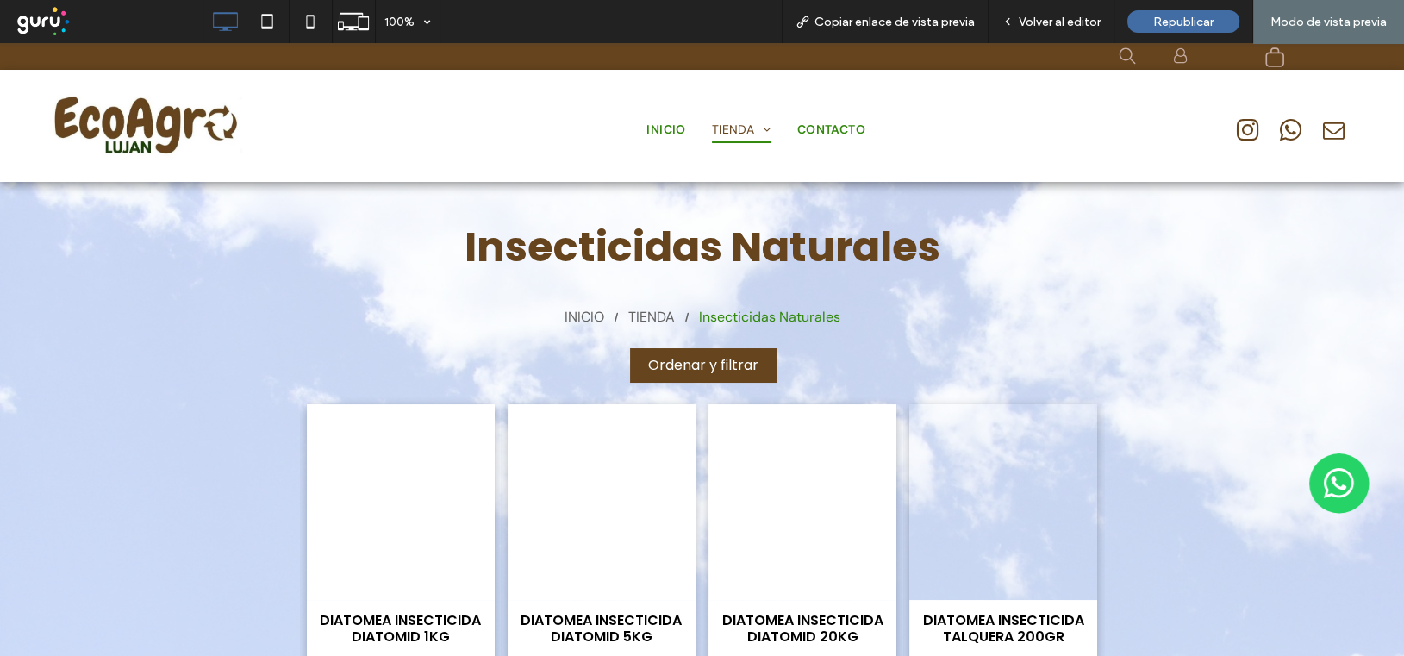
scroll to position [0, 0]
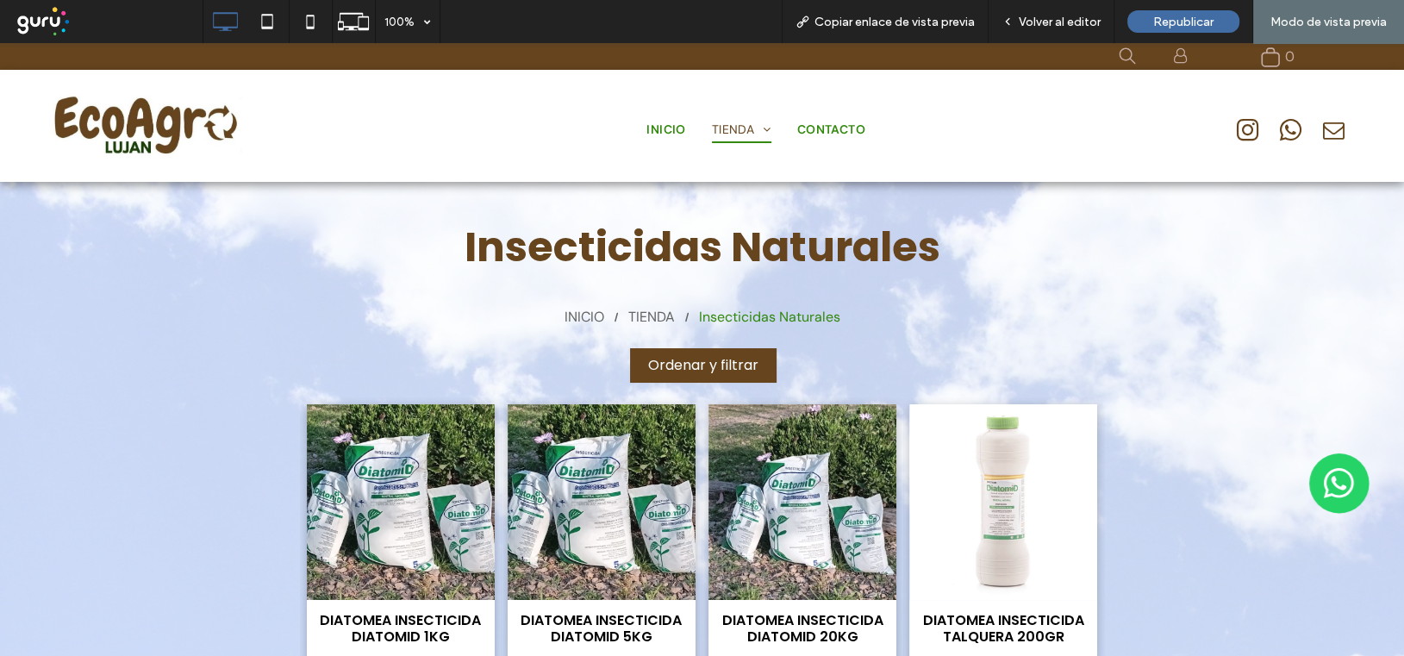
click at [374, 201] on div "Insecticidas Naturales INICIO TIENDA Insecticidas Naturales Ordenar y filtrar D…" at bounding box center [701, 660] width 1335 height 923
drag, startPoint x: 1054, startPoint y: 17, endPoint x: 314, endPoint y: 274, distance: 783.1
click at [1054, 17] on span "Volver al editor" at bounding box center [1060, 22] width 82 height 15
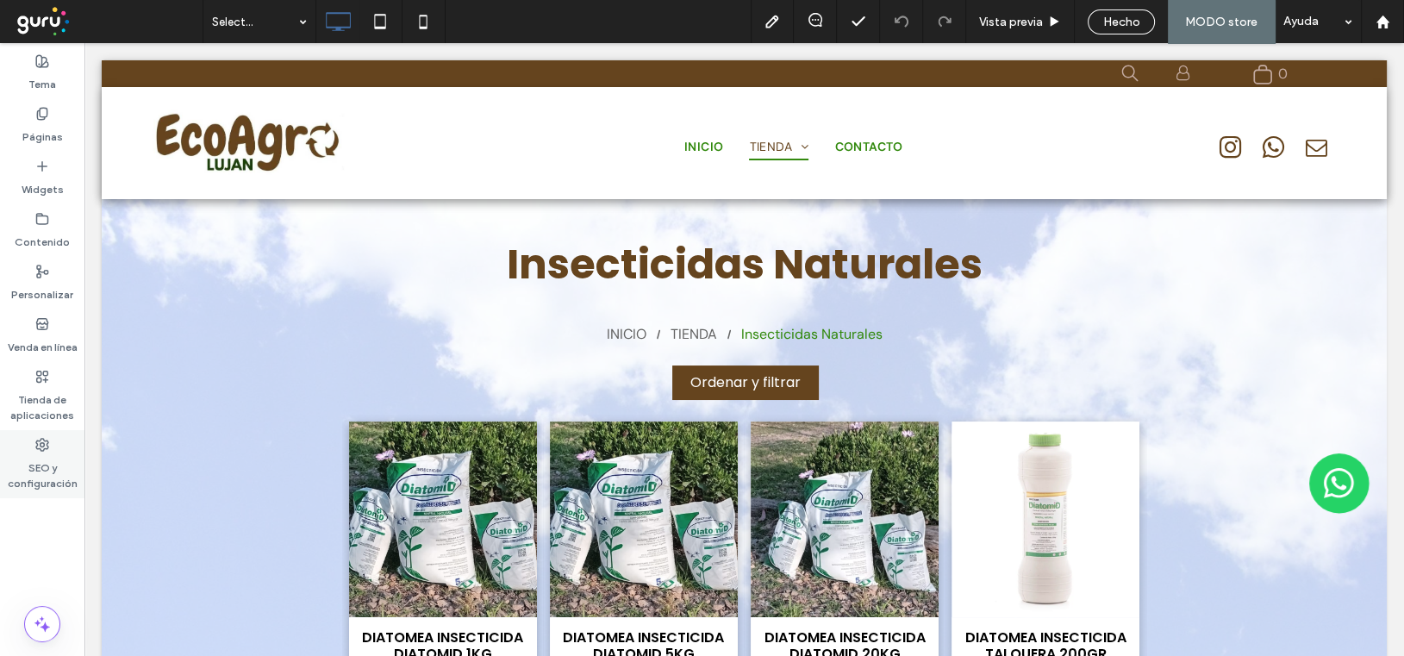
click at [42, 442] on icon at bounding box center [42, 445] width 14 height 14
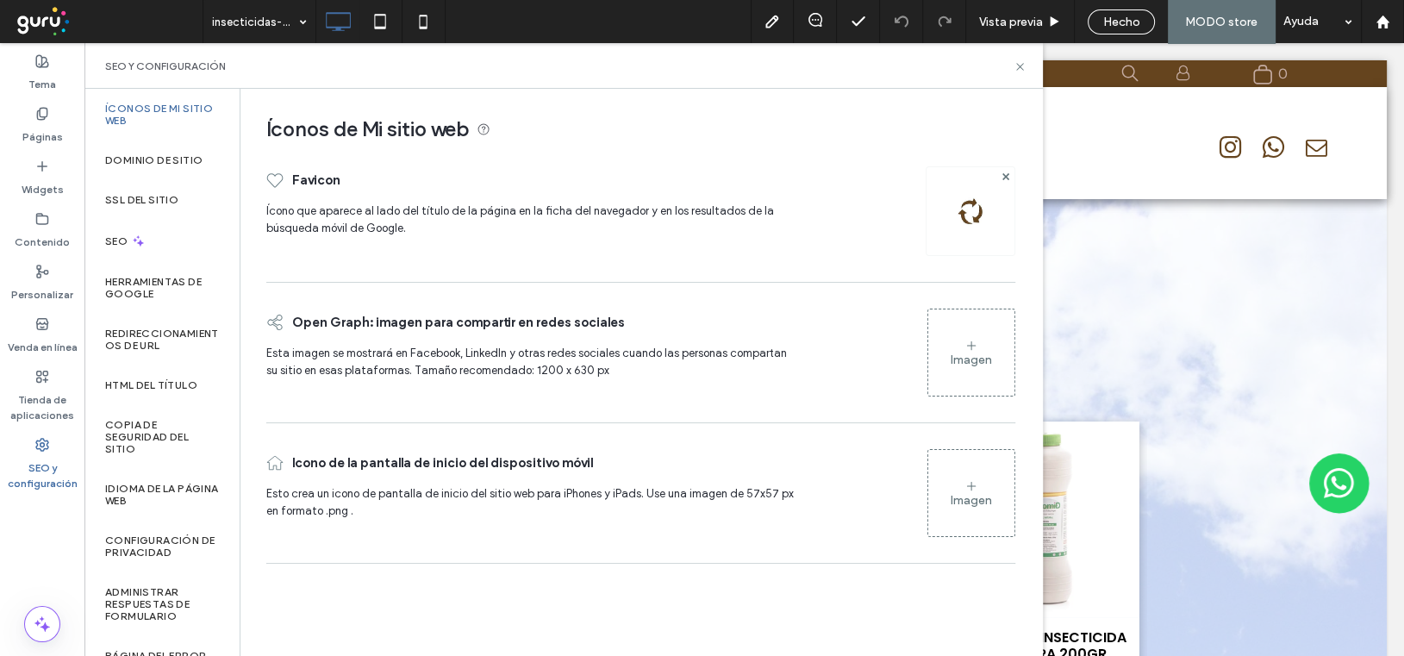
click at [972, 351] on icon at bounding box center [972, 346] width 14 height 14
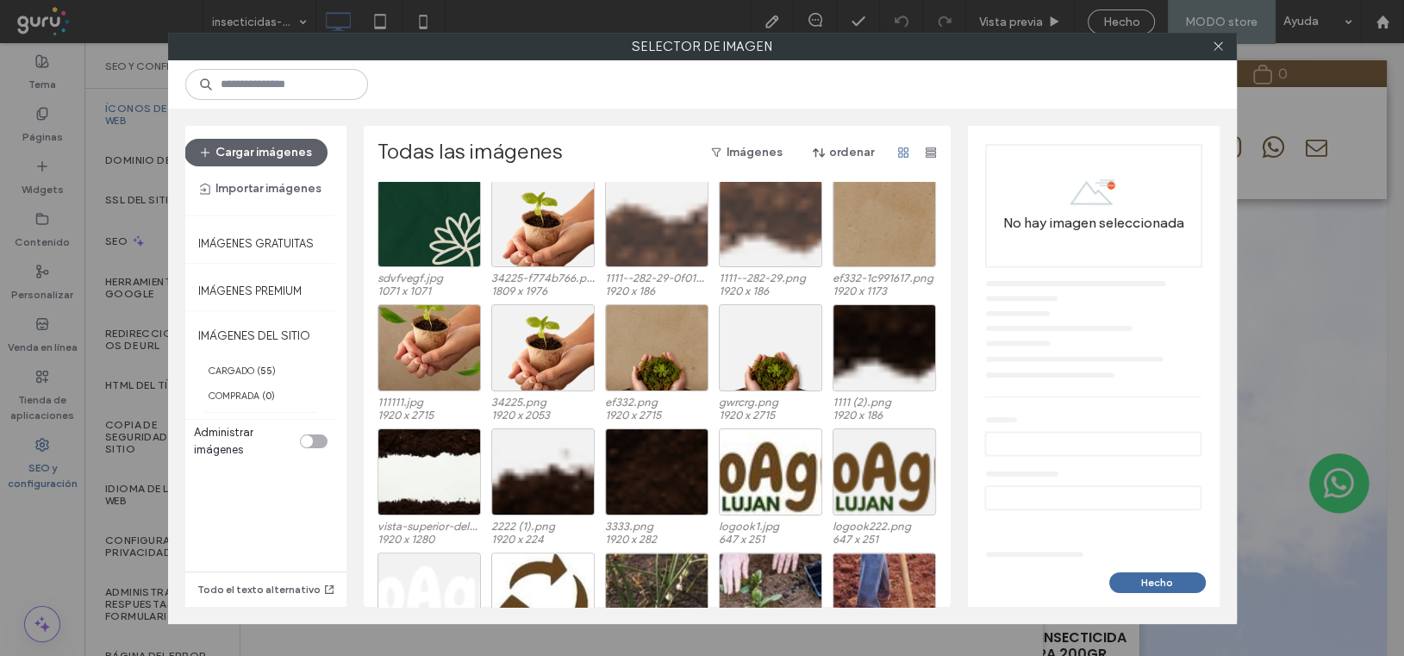
scroll to position [1116, 0]
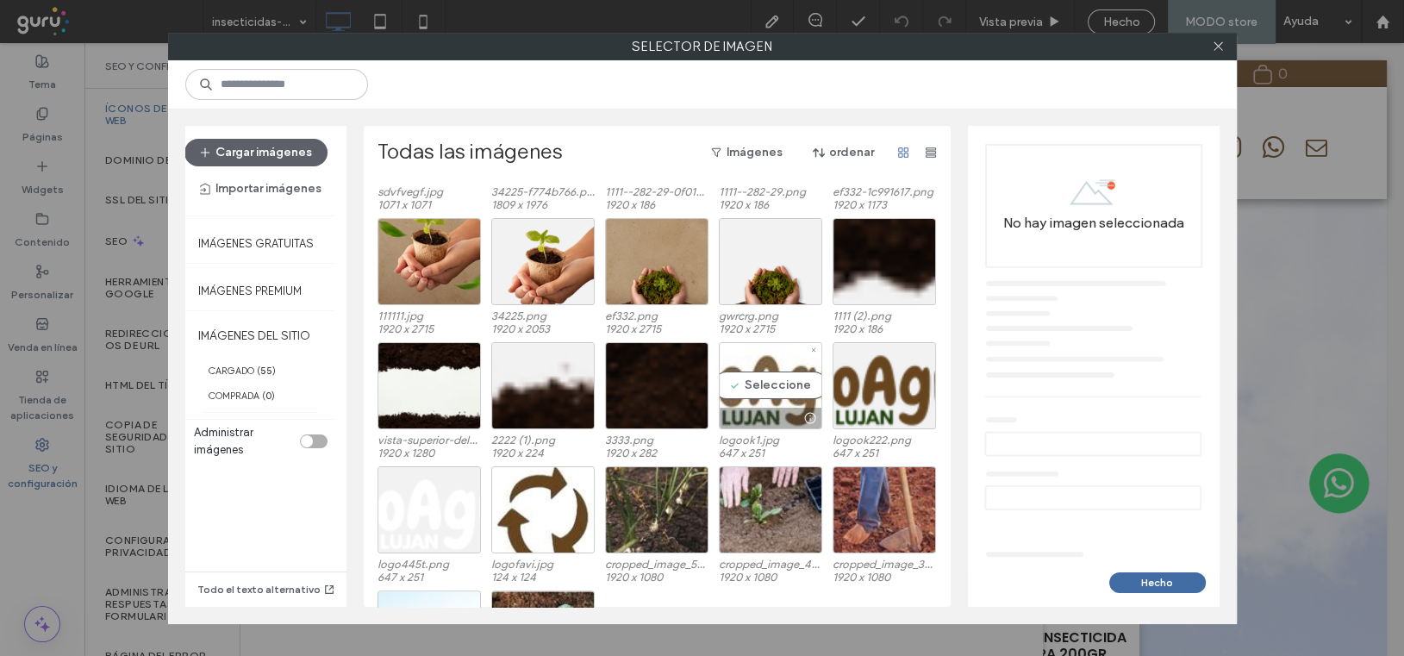
click at [769, 396] on div "Seleccione" at bounding box center [770, 385] width 103 height 87
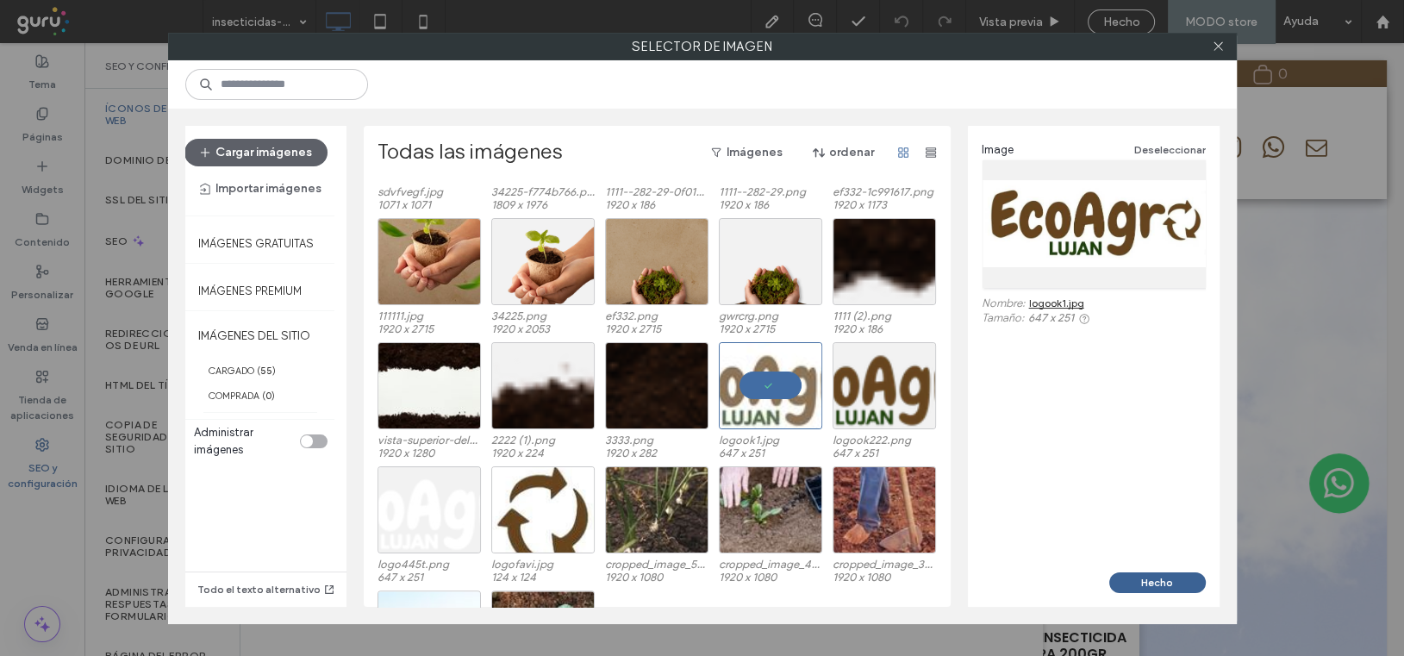
click at [1168, 577] on button "Hecho" at bounding box center [1158, 582] width 97 height 21
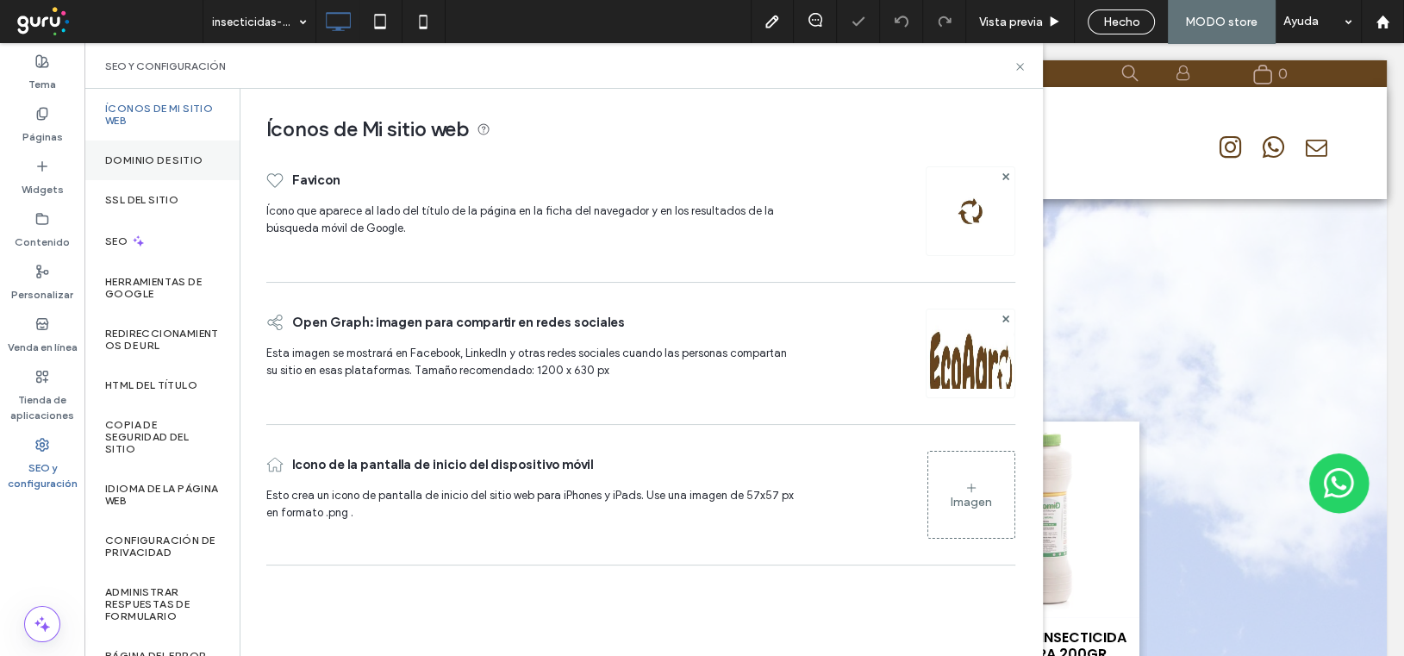
click at [140, 159] on label "Dominio de sitio" at bounding box center [153, 160] width 97 height 12
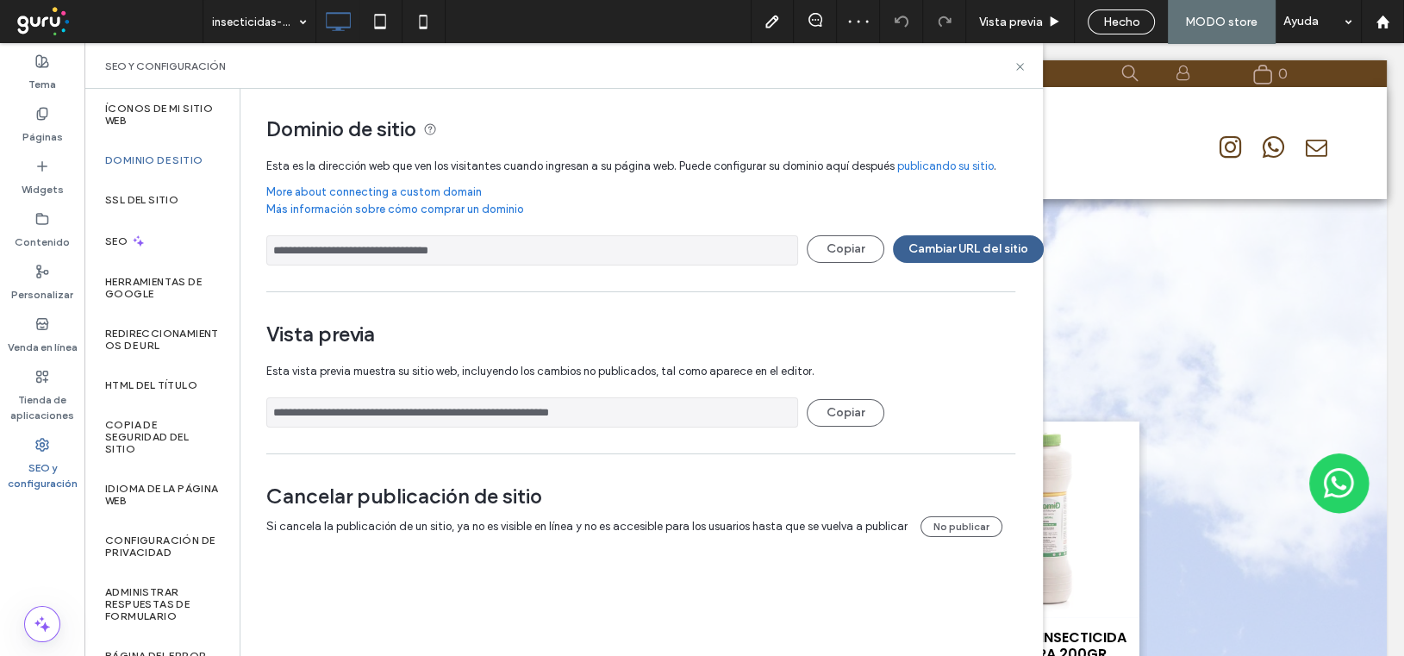
click at [929, 252] on button "Cambiar URL del sitio" at bounding box center [968, 249] width 151 height 28
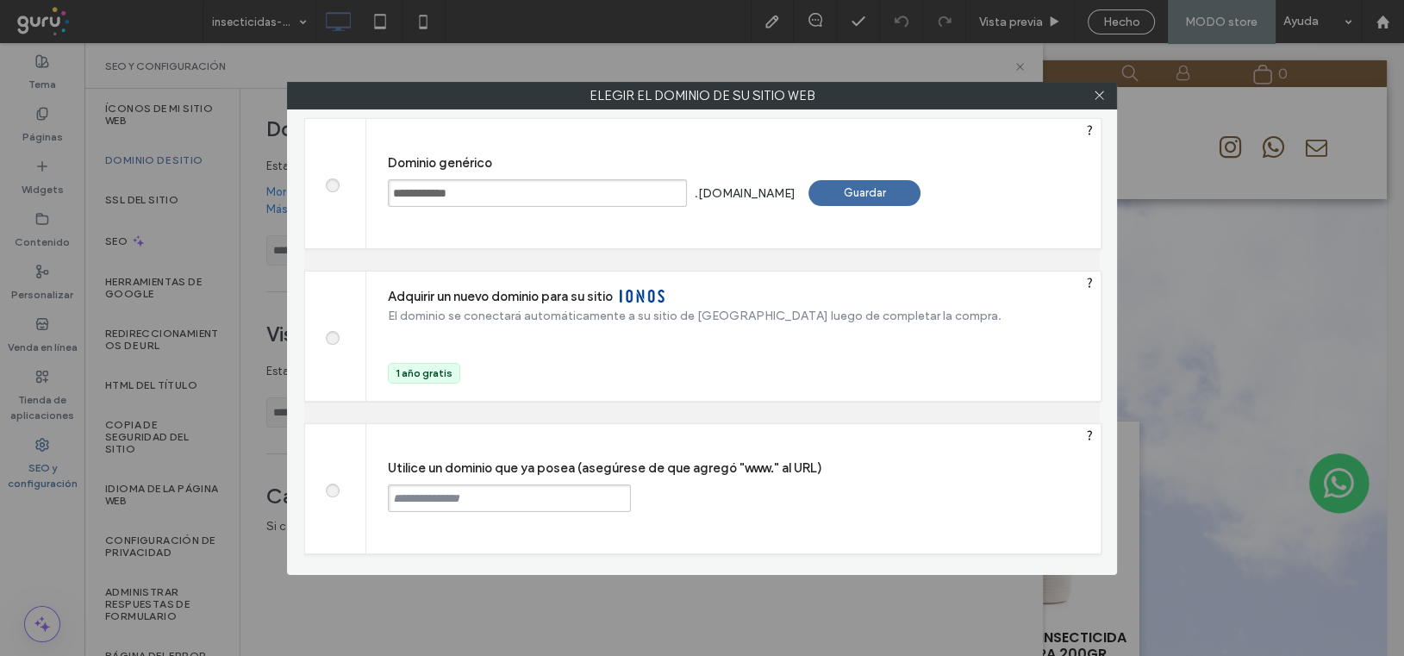
click at [332, 488] on span at bounding box center [332, 488] width 0 height 13
click at [427, 497] on input "text" at bounding box center [509, 499] width 243 height 28
paste input "**********"
type input "**********"
click at [641, 499] on div "Continuar" at bounding box center [697, 498] width 112 height 26
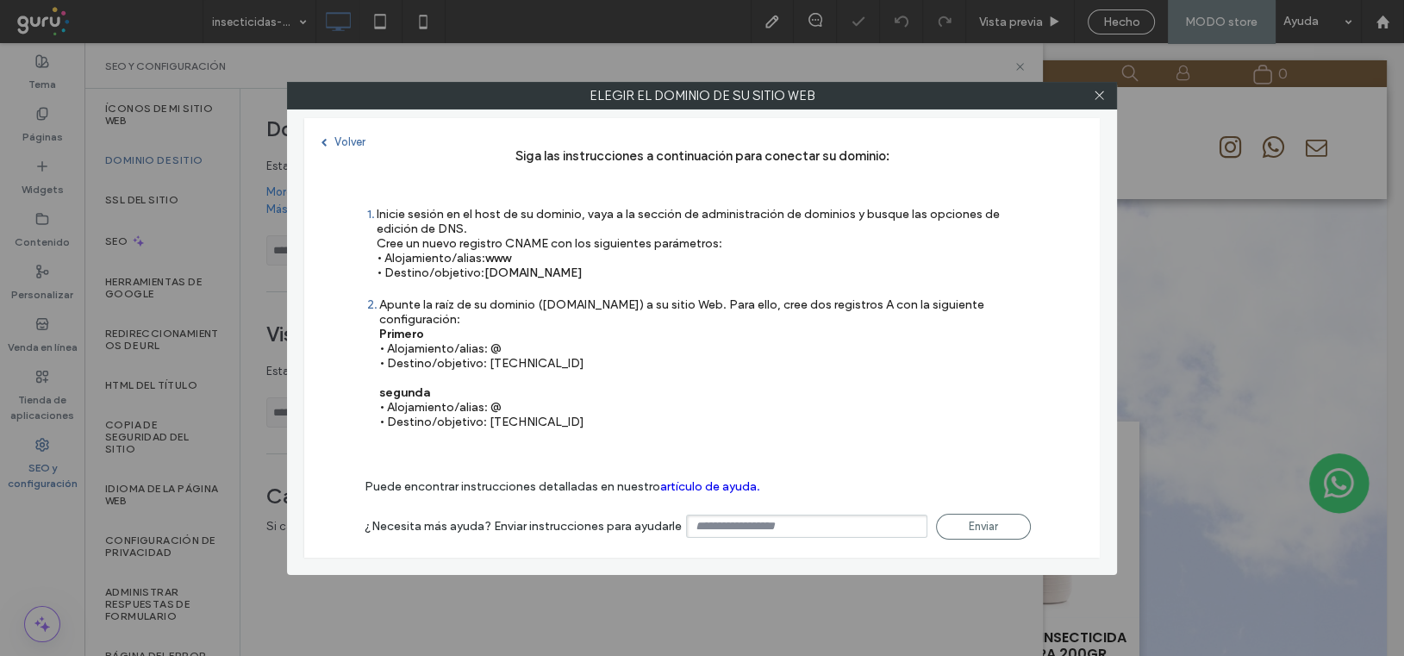
type input "**********"
click at [1100, 97] on icon at bounding box center [1099, 95] width 13 height 13
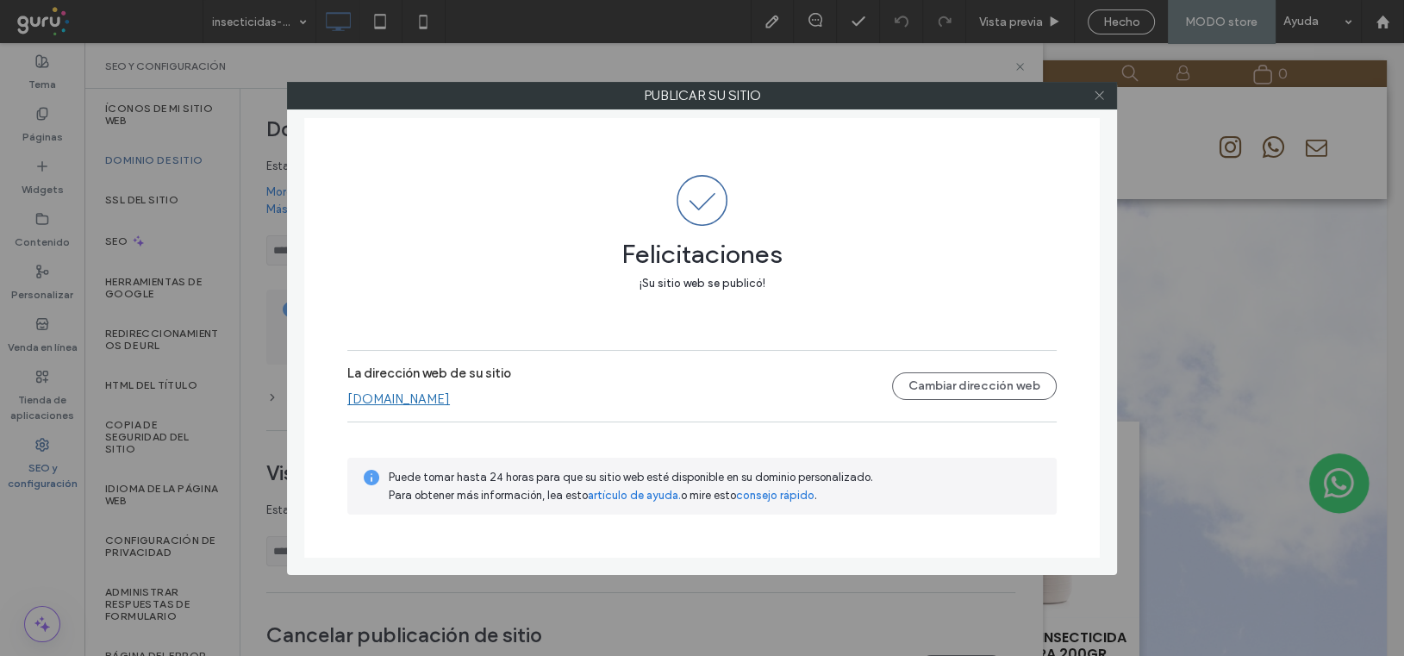
click at [1099, 95] on use at bounding box center [1099, 95] width 9 height 9
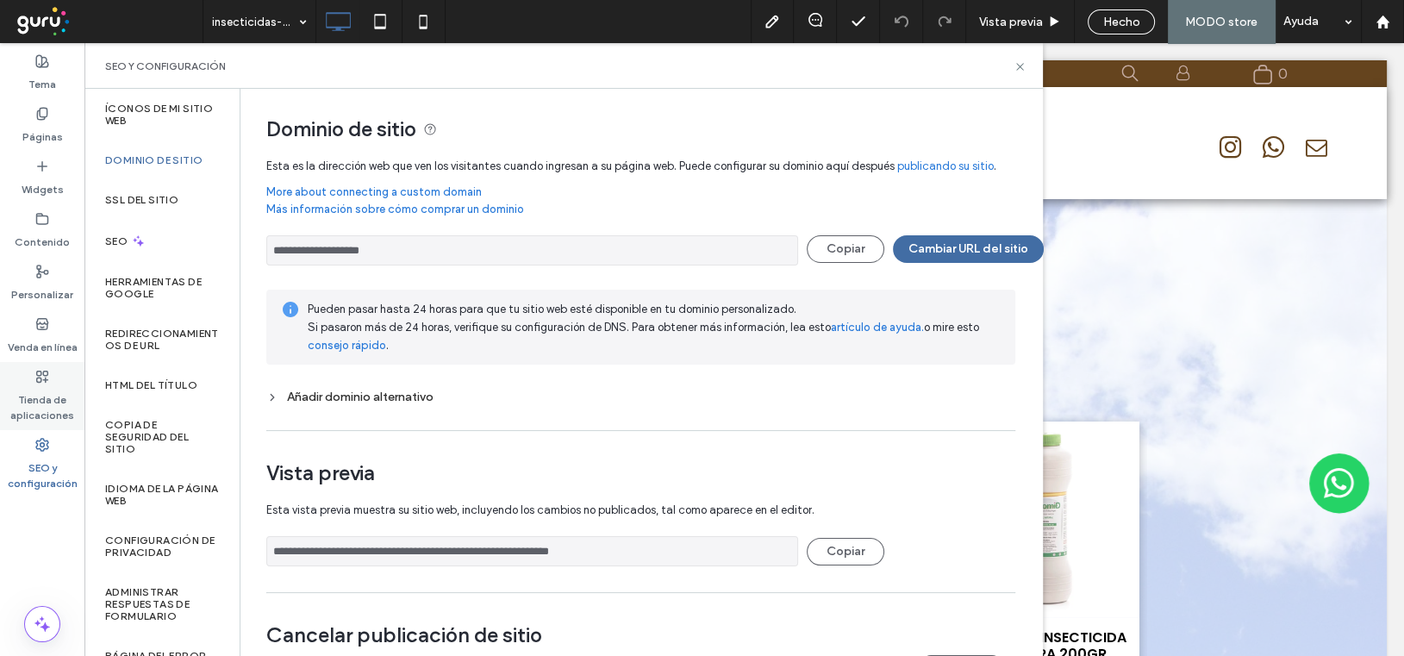
click at [41, 380] on use at bounding box center [42, 376] width 11 height 11
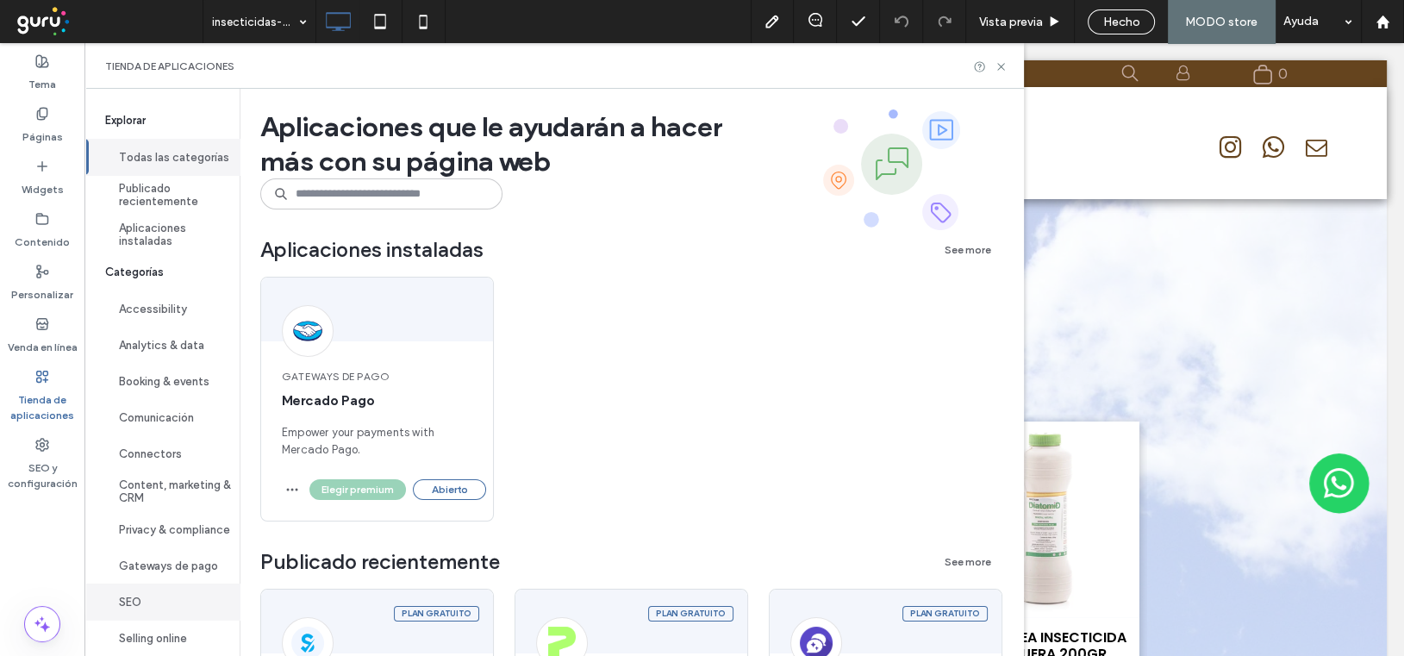
click at [139, 615] on button "SEO" at bounding box center [161, 602] width 155 height 36
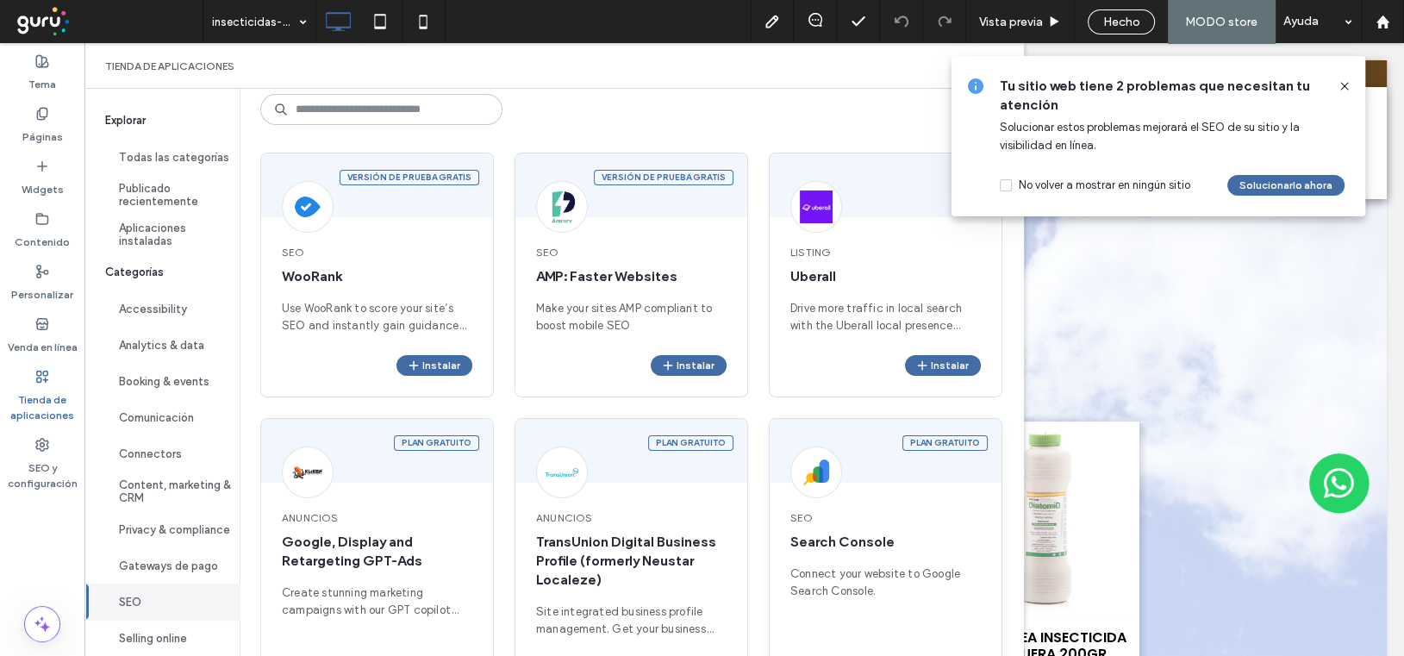
scroll to position [229, 0]
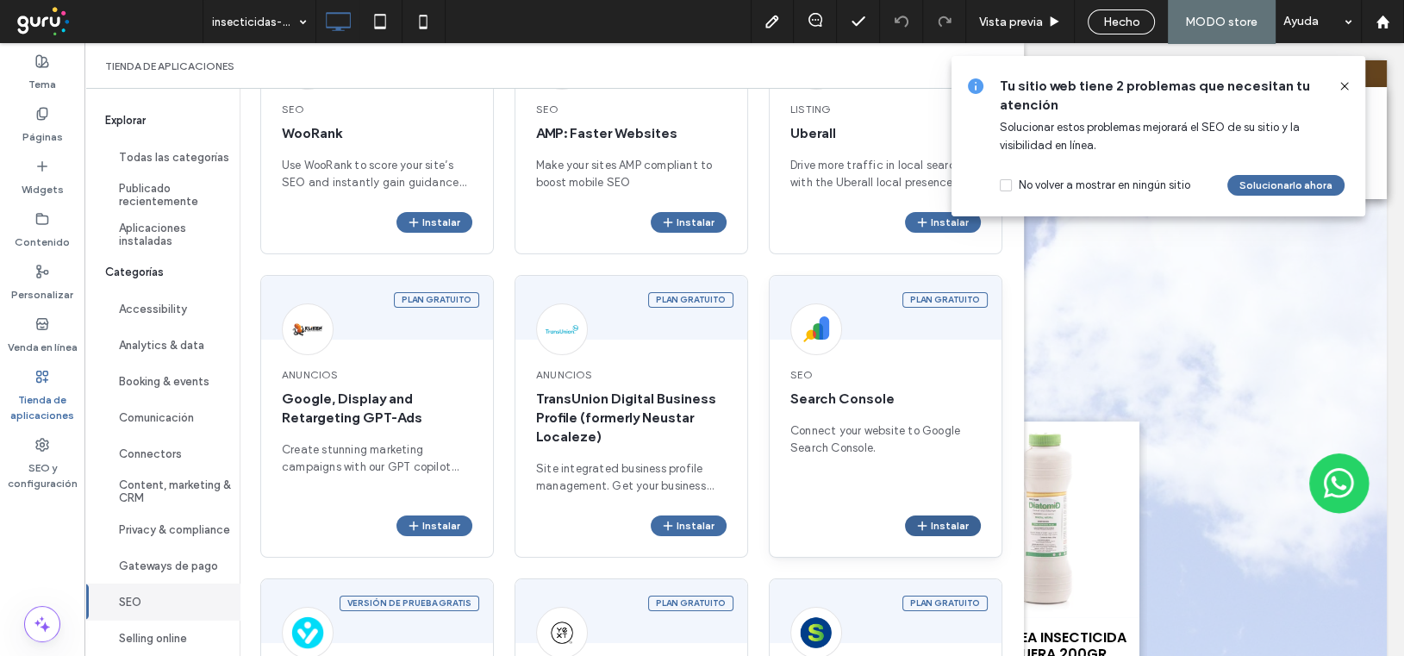
click at [938, 518] on button "Instalar" at bounding box center [943, 526] width 76 height 21
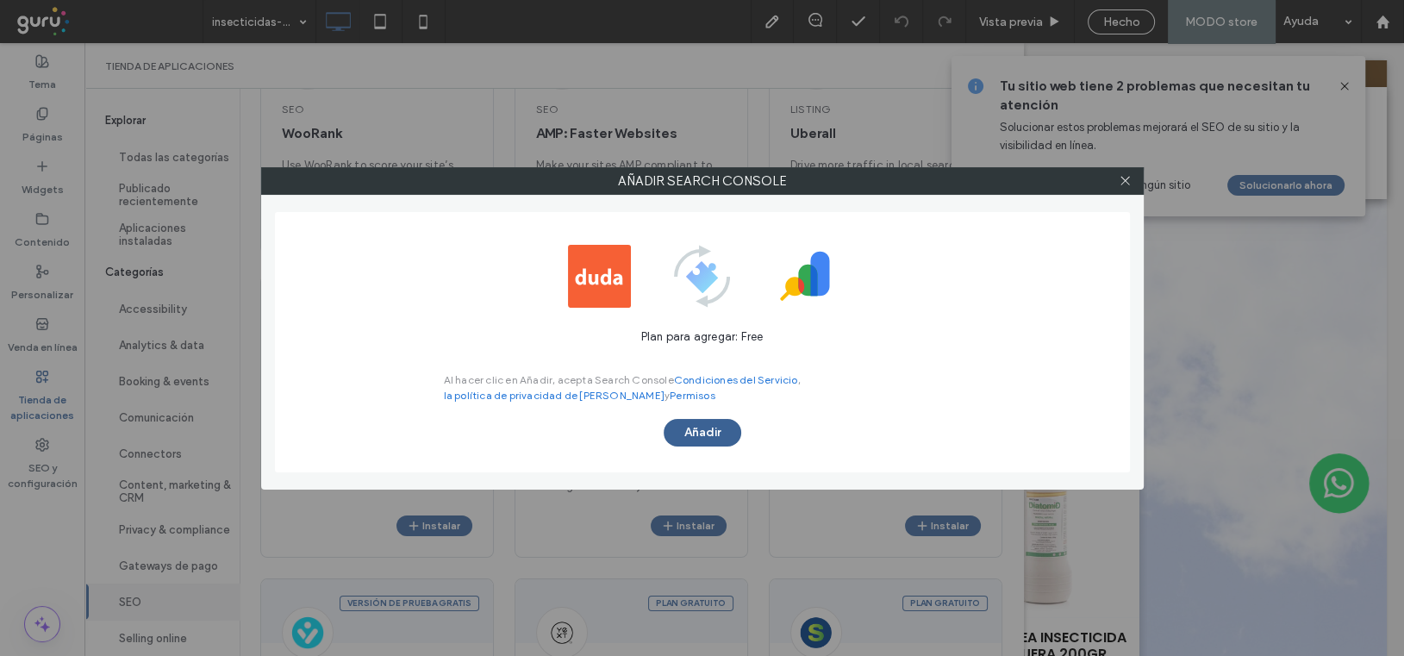
click at [704, 426] on button "Añadir" at bounding box center [703, 433] width 78 height 28
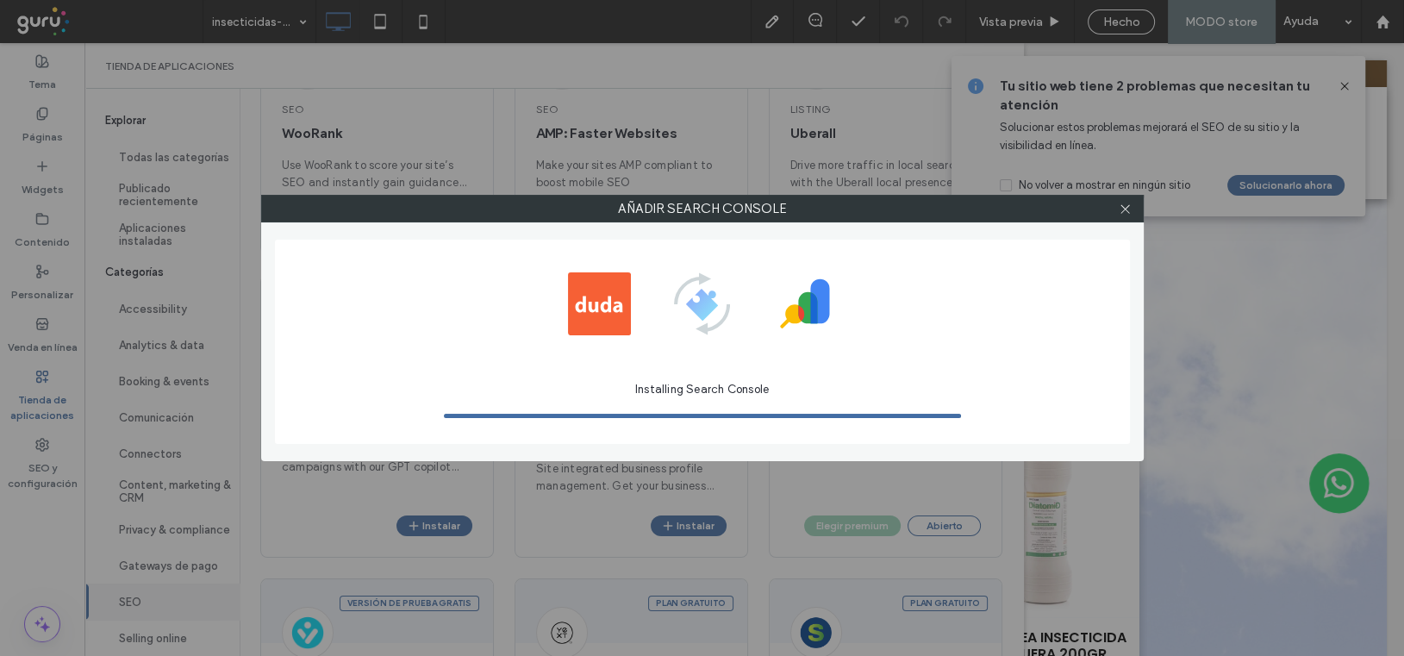
scroll to position [0, 0]
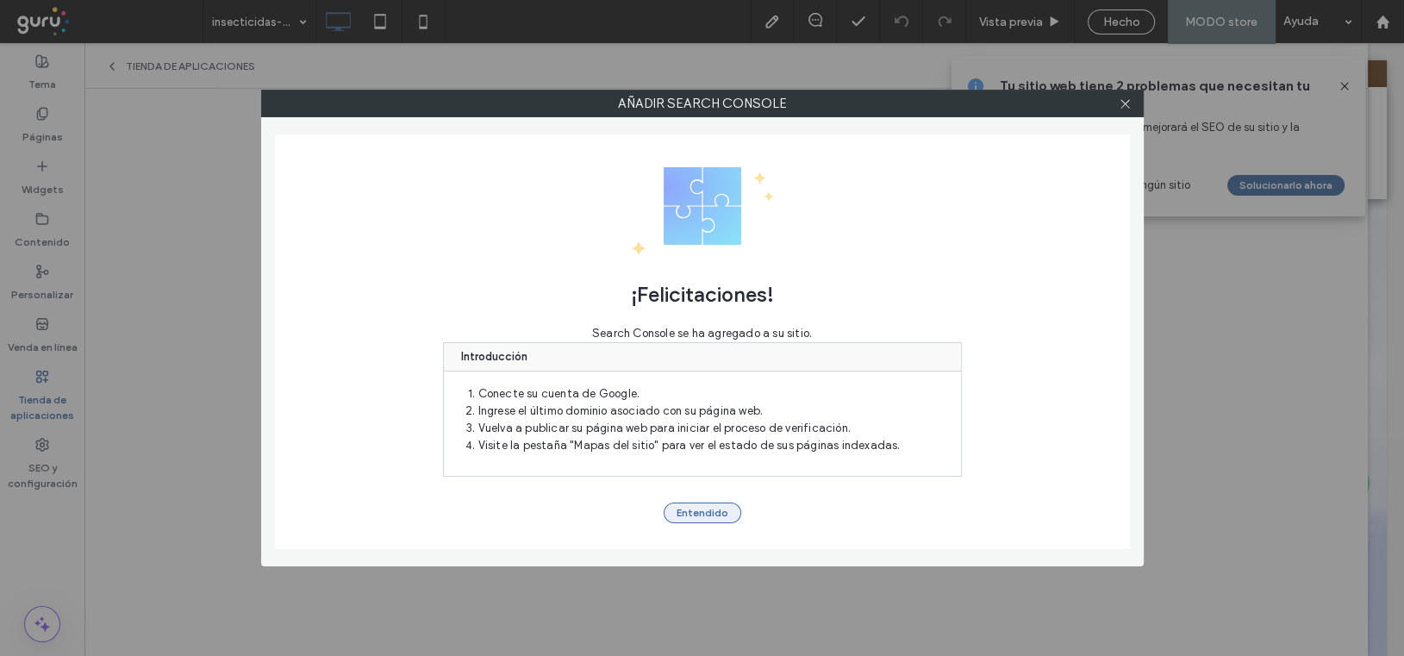
click at [710, 509] on button "Entendido" at bounding box center [703, 513] width 78 height 21
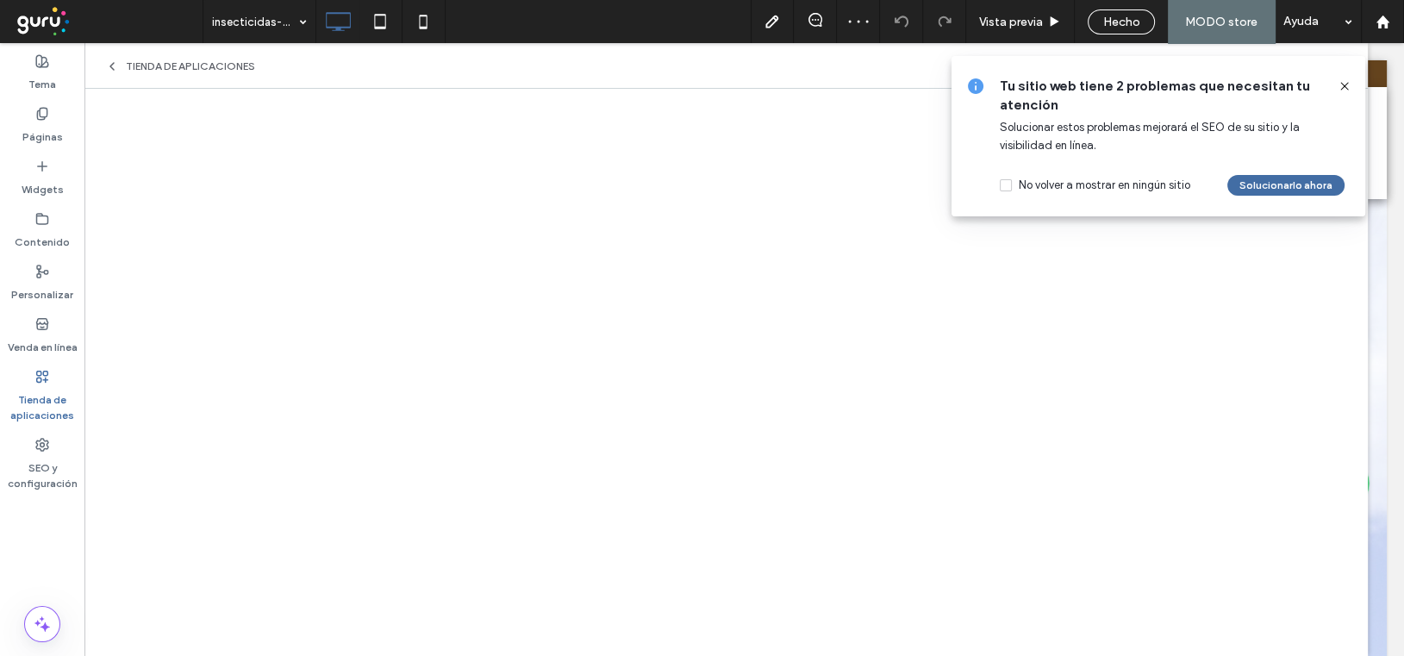
click at [1346, 88] on icon at bounding box center [1345, 86] width 14 height 14
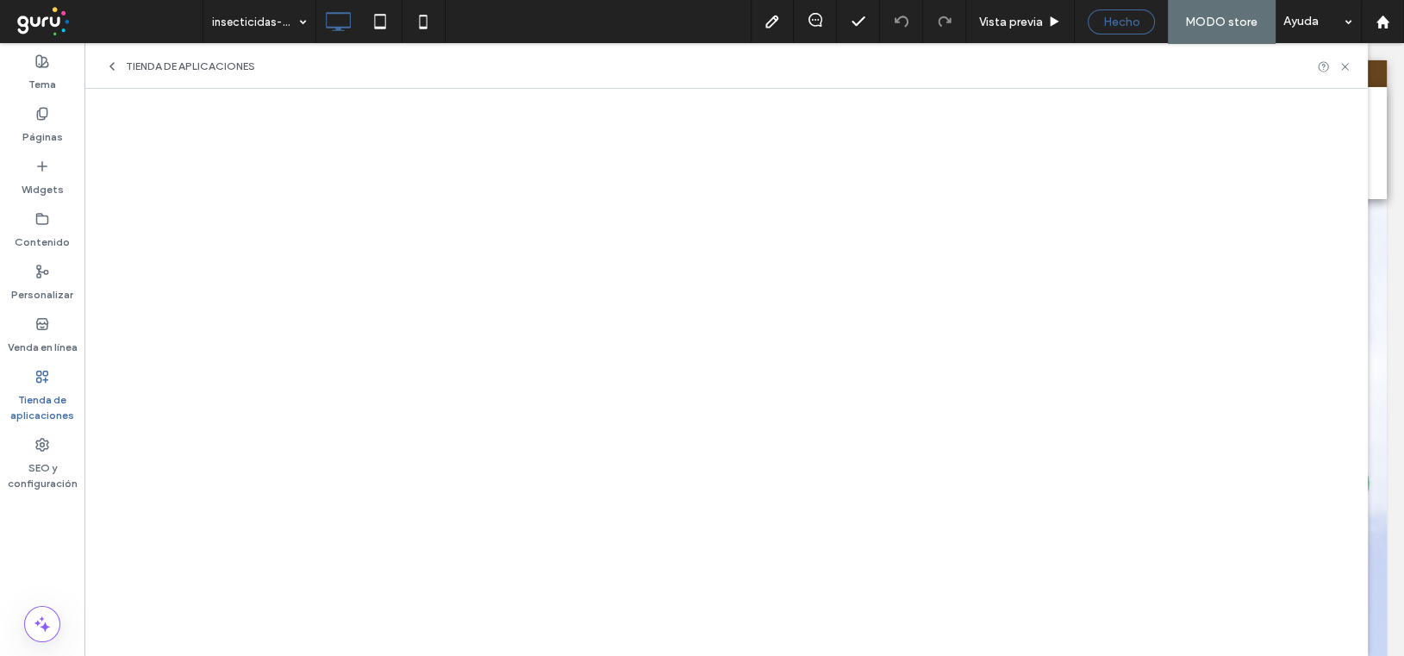
click at [1122, 15] on span "Hecho" at bounding box center [1122, 22] width 37 height 15
click at [1202, 24] on div at bounding box center [702, 328] width 1404 height 656
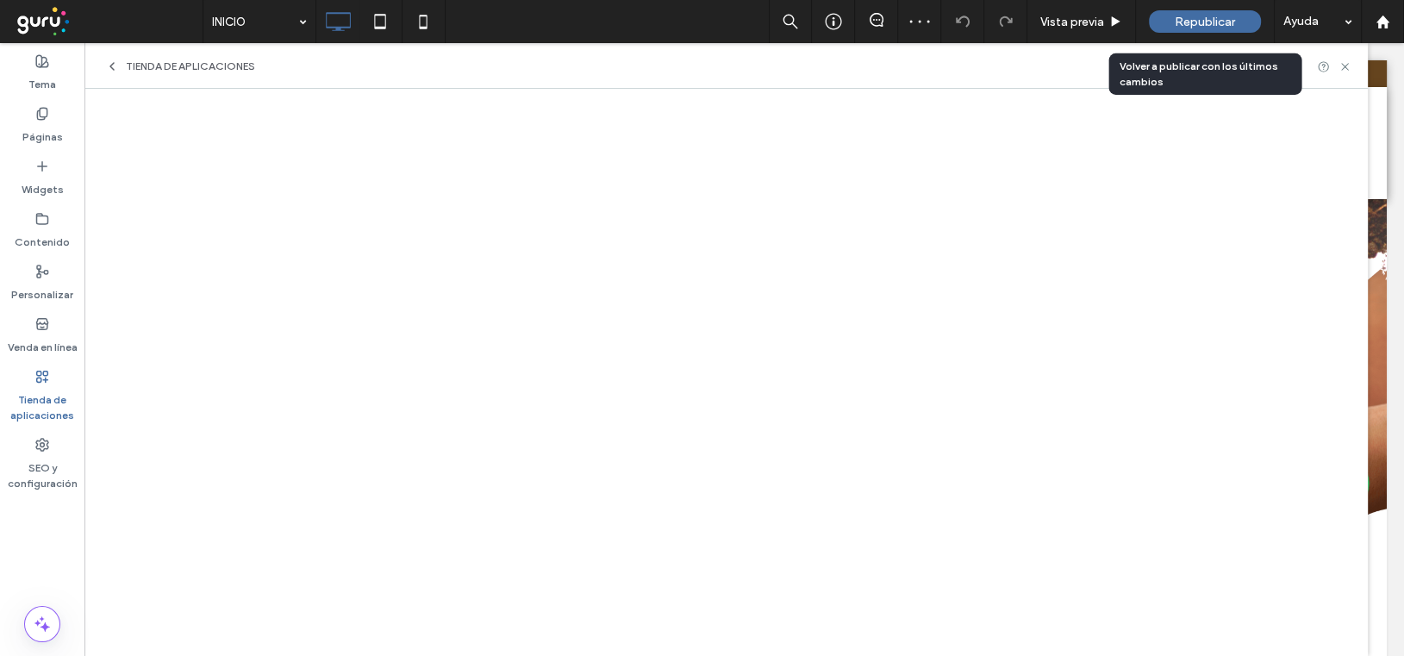
click at [1170, 24] on div "Republicar" at bounding box center [1205, 21] width 112 height 22
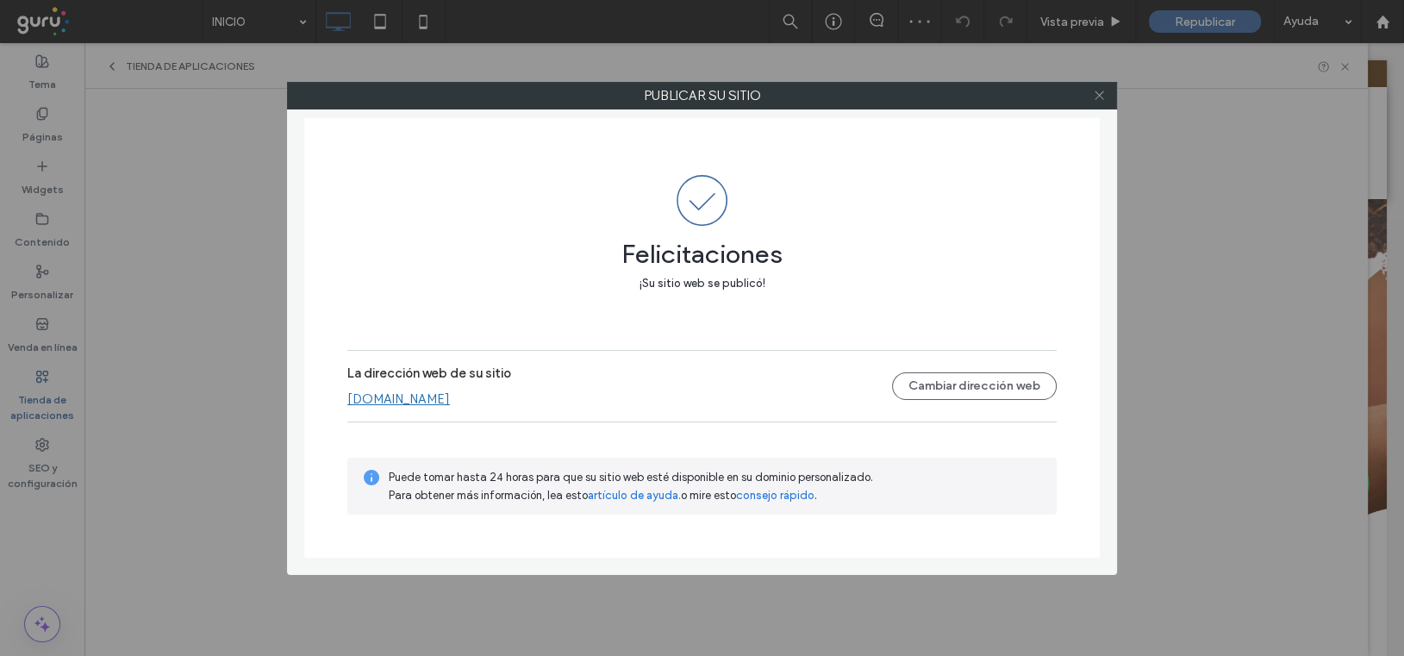
click at [1100, 92] on icon at bounding box center [1099, 95] width 13 height 13
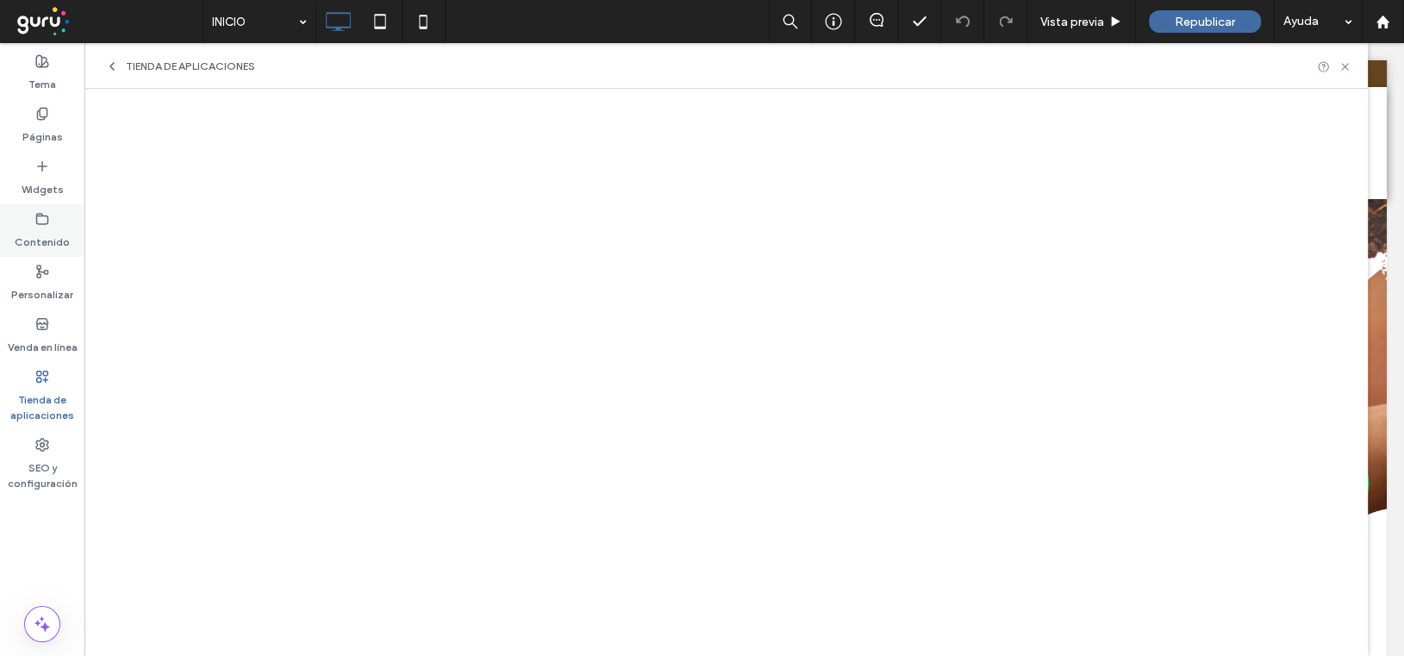
click at [33, 221] on div "Contenido" at bounding box center [42, 230] width 84 height 53
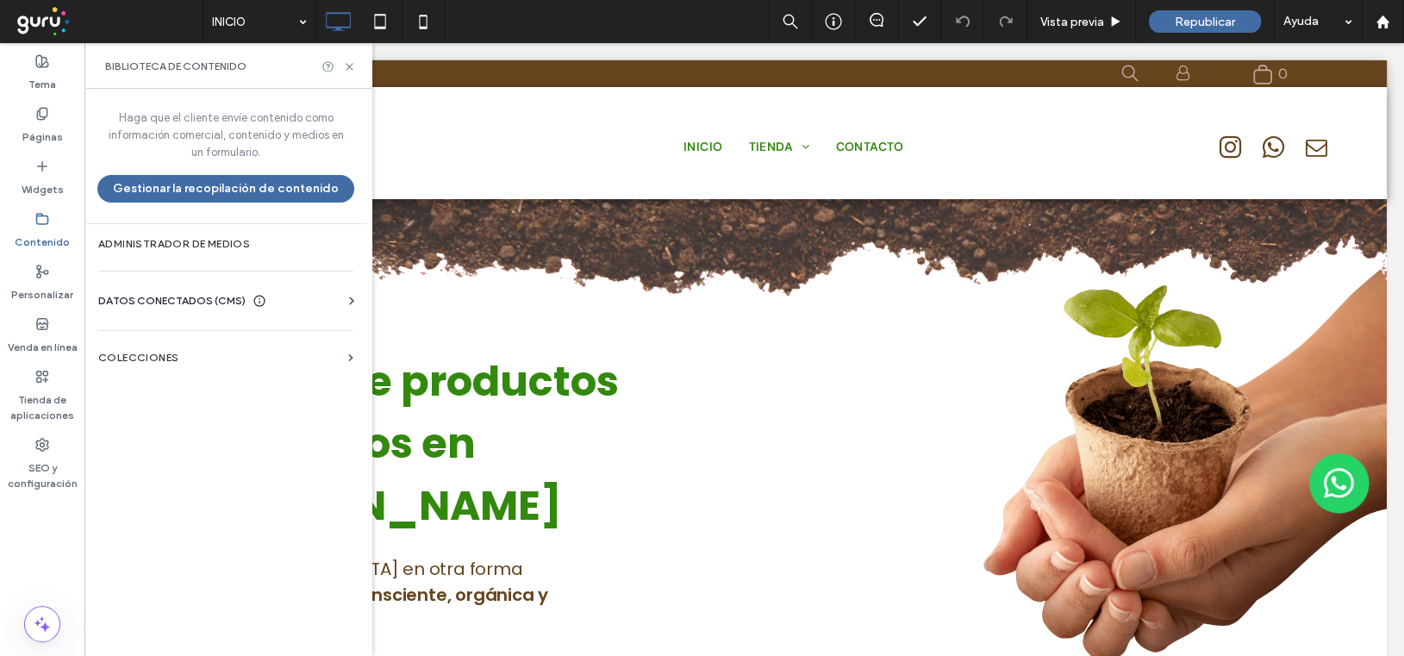
click at [157, 297] on span "DATOS CONECTADOS (CMS)" at bounding box center [171, 300] width 147 height 17
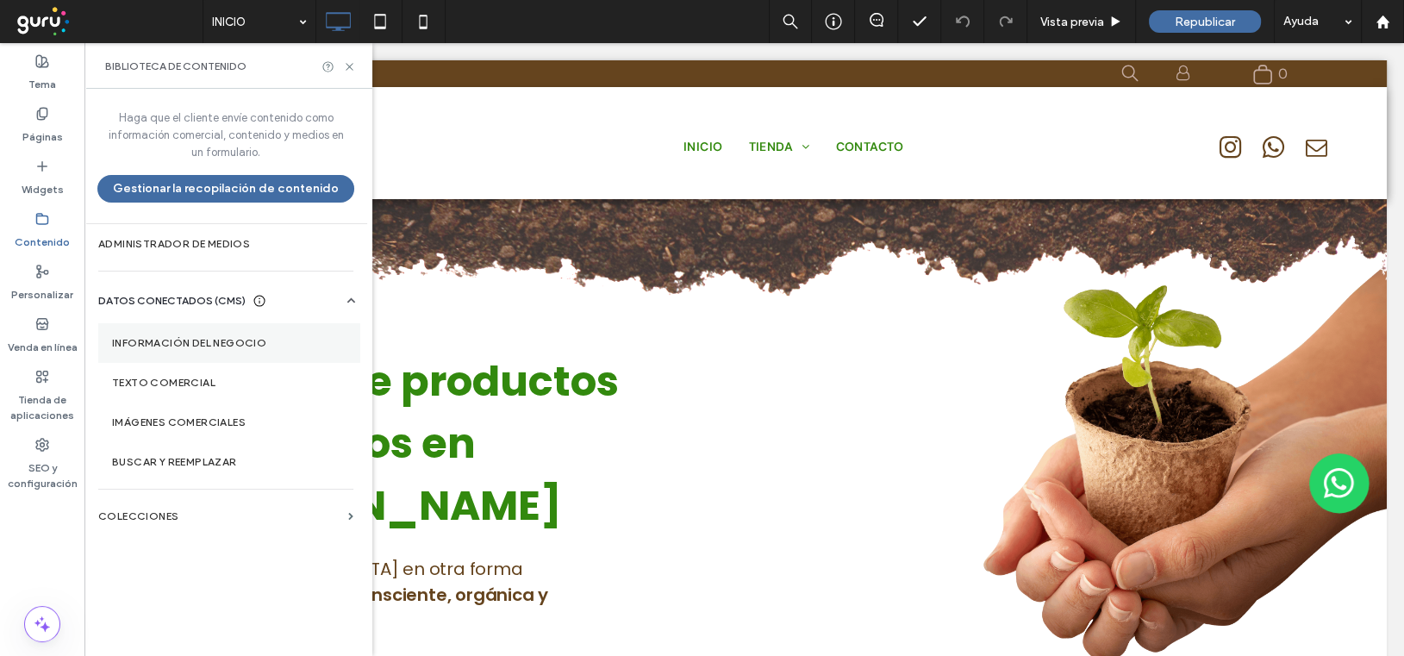
click at [201, 341] on label "Información del negocio" at bounding box center [229, 343] width 235 height 12
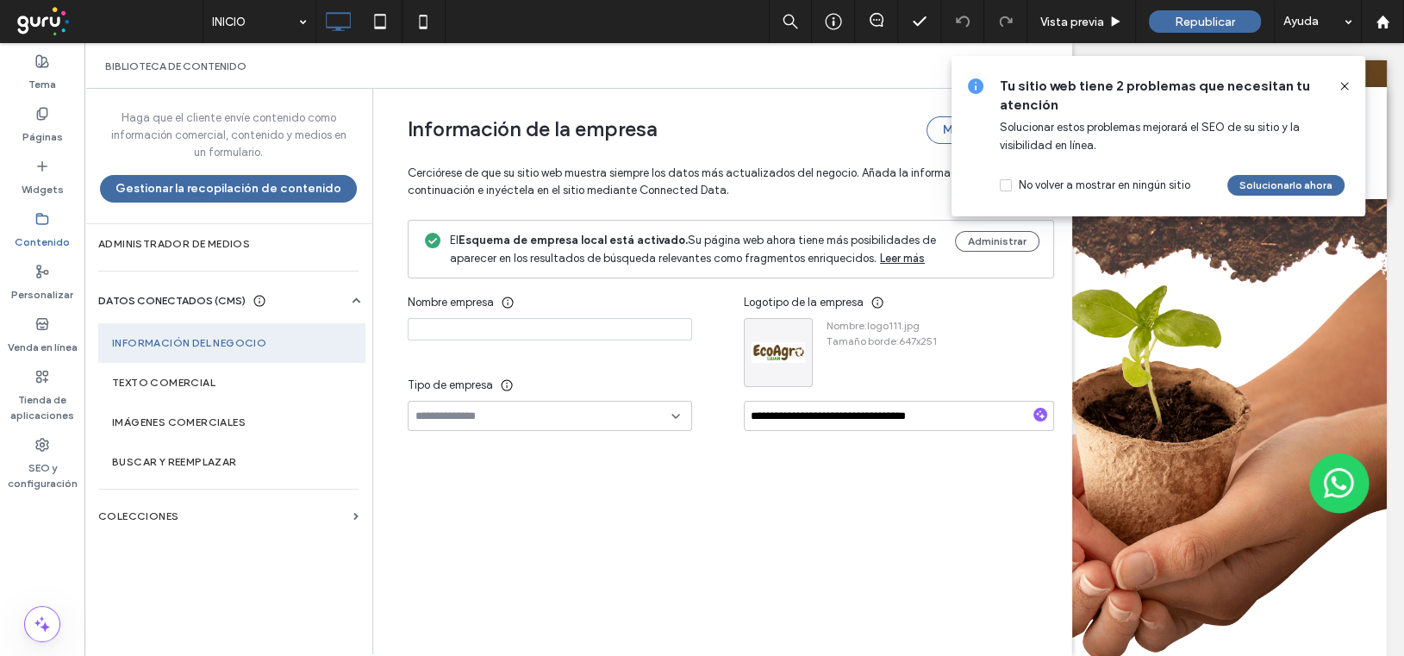
type input "**********"
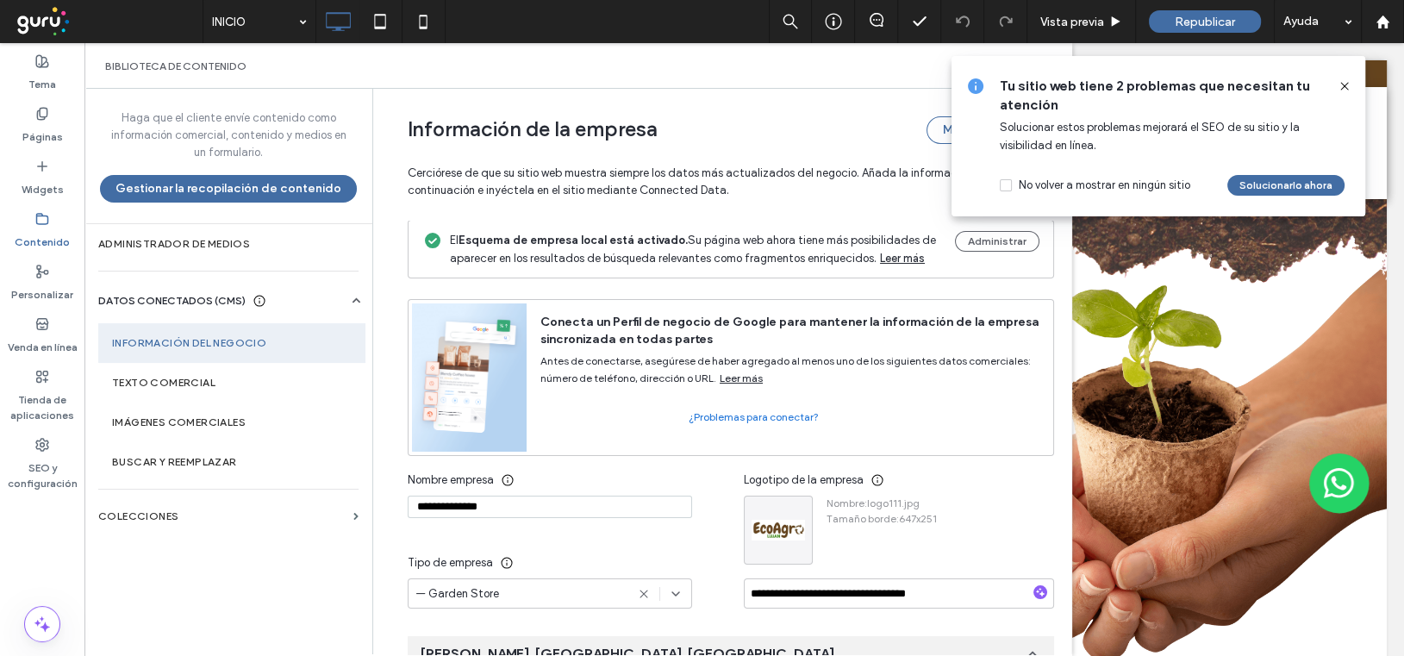
scroll to position [448, 0]
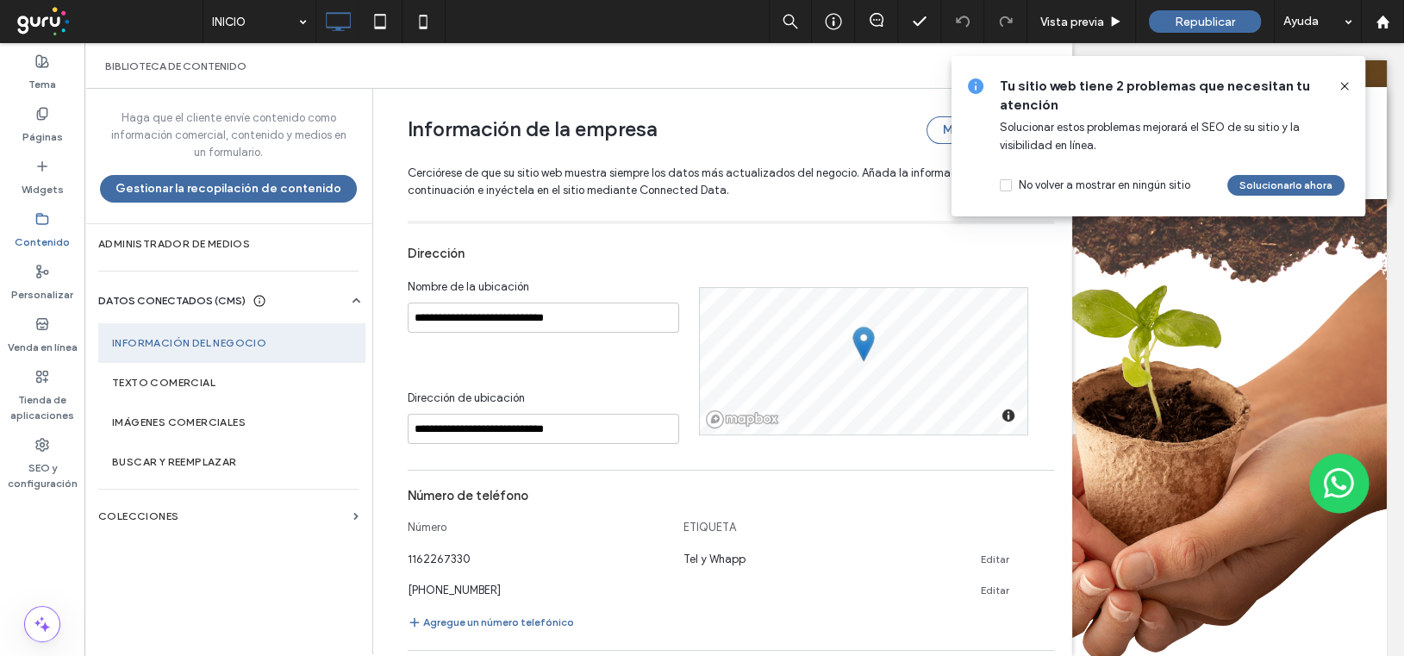
click at [1343, 85] on icon at bounding box center [1345, 86] width 14 height 14
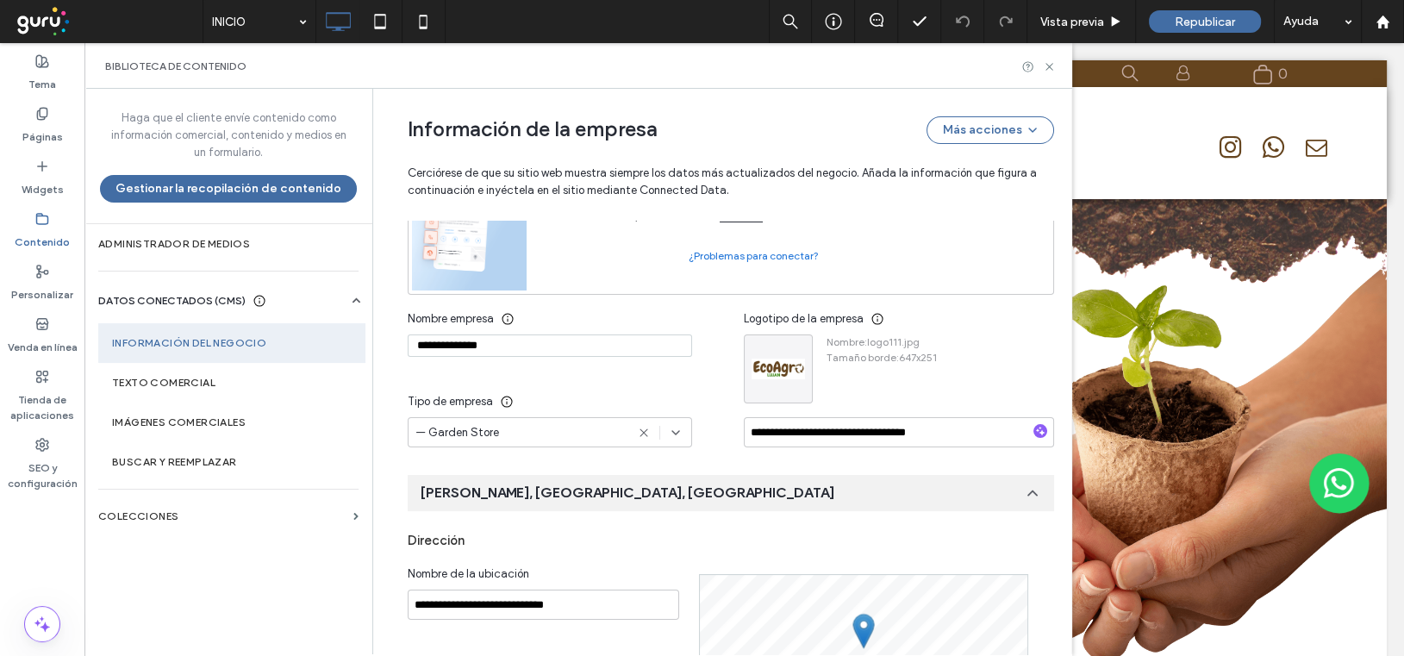
scroll to position [0, 0]
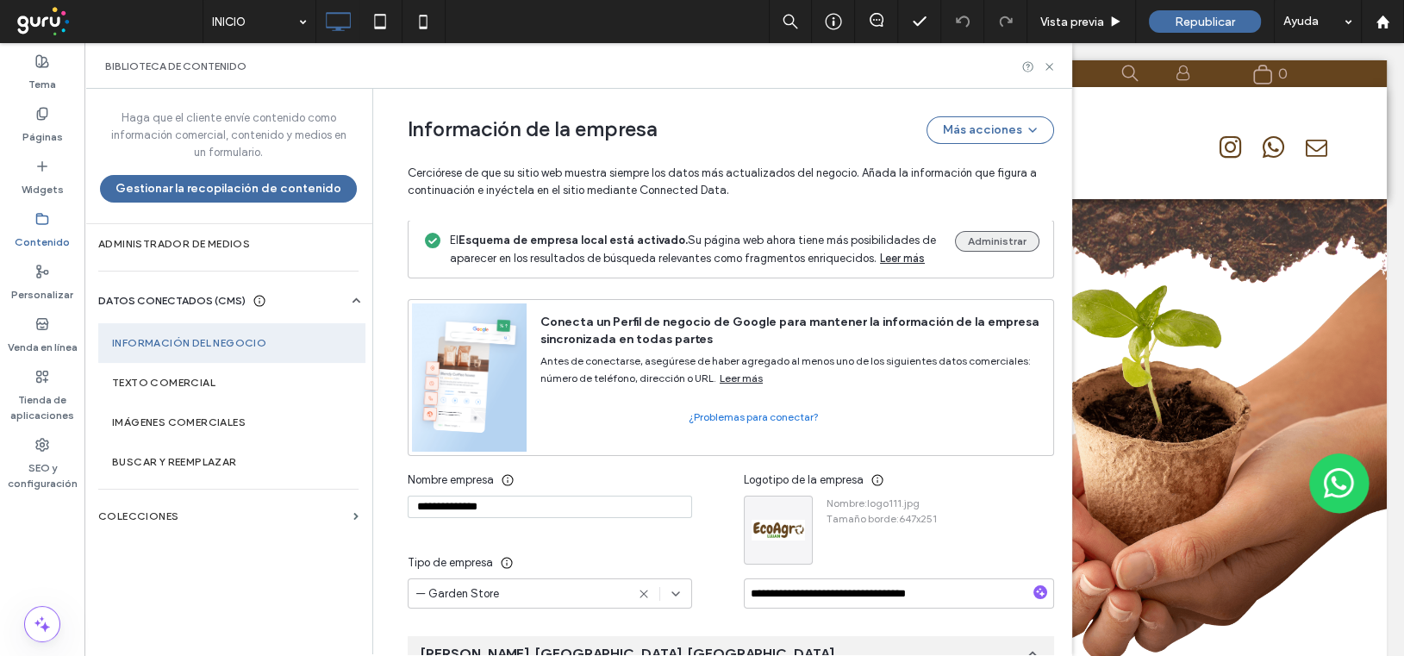
click at [960, 239] on button "Administrar" at bounding box center [997, 241] width 84 height 21
click at [43, 444] on use at bounding box center [42, 445] width 12 height 12
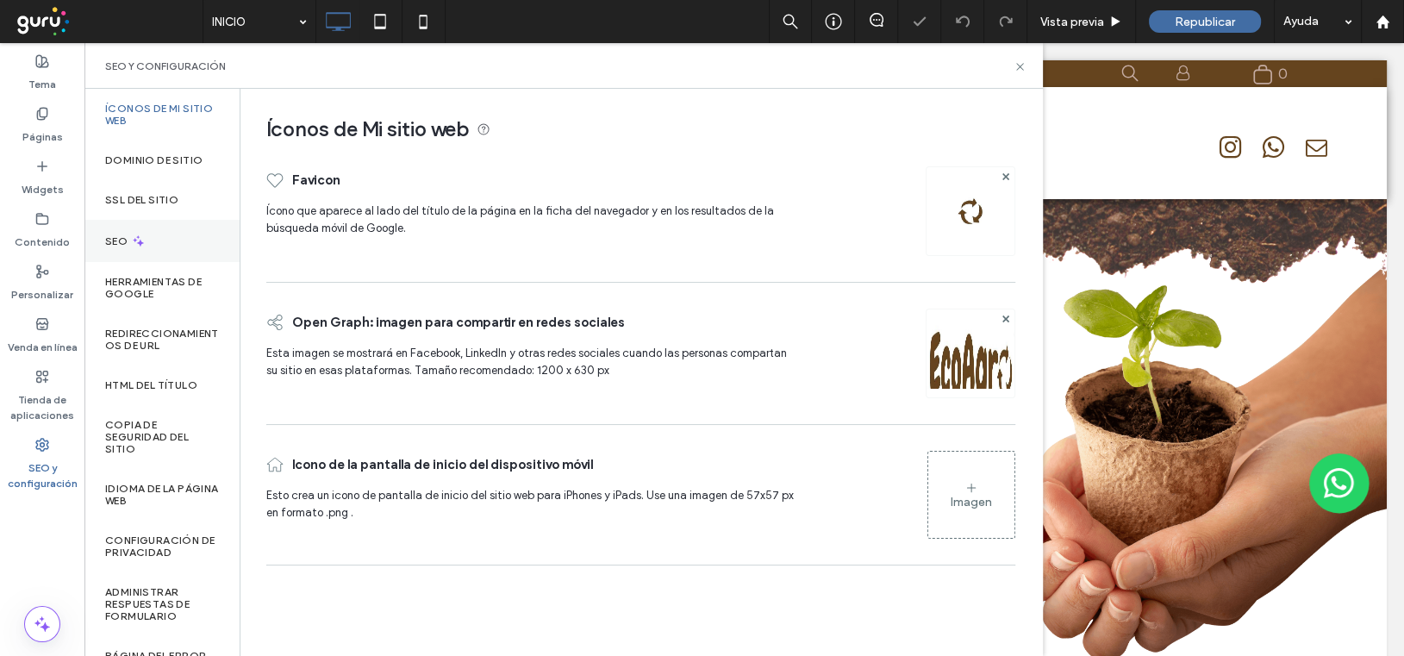
click at [128, 230] on div "SEO" at bounding box center [161, 241] width 155 height 42
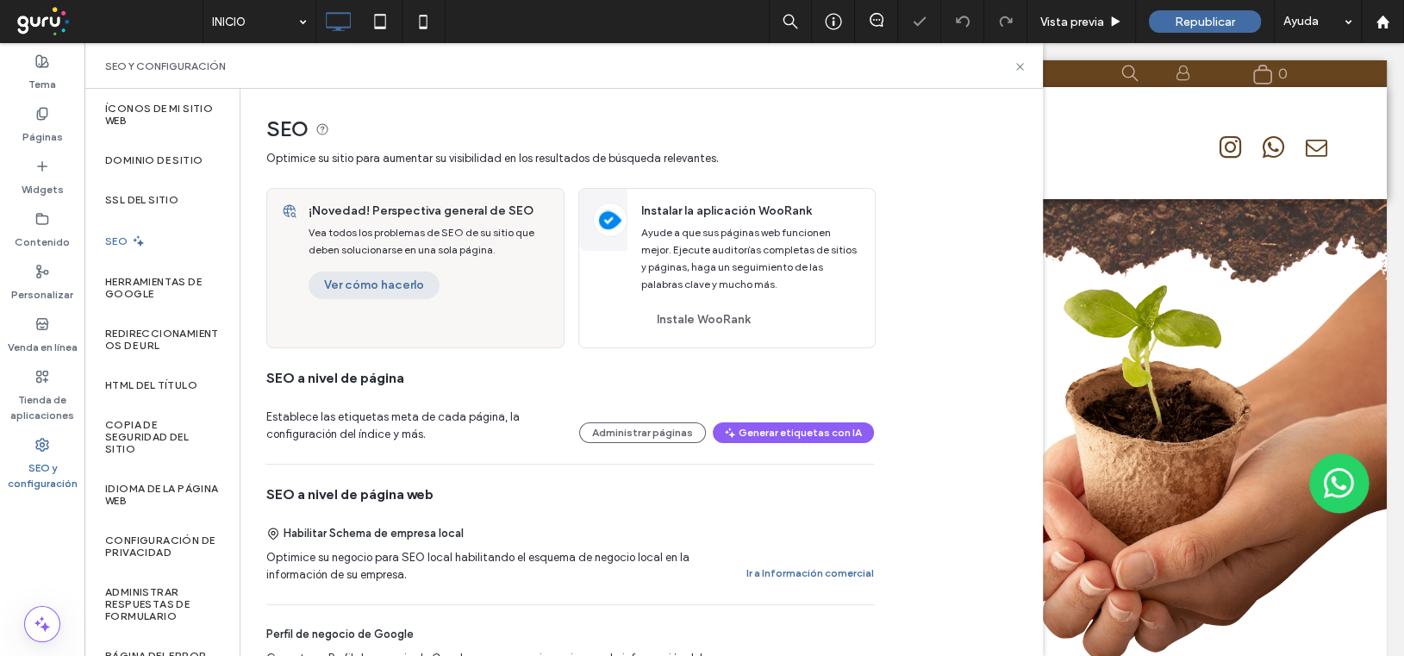
click at [394, 283] on button "Ver cómo hacerlo" at bounding box center [374, 286] width 131 height 28
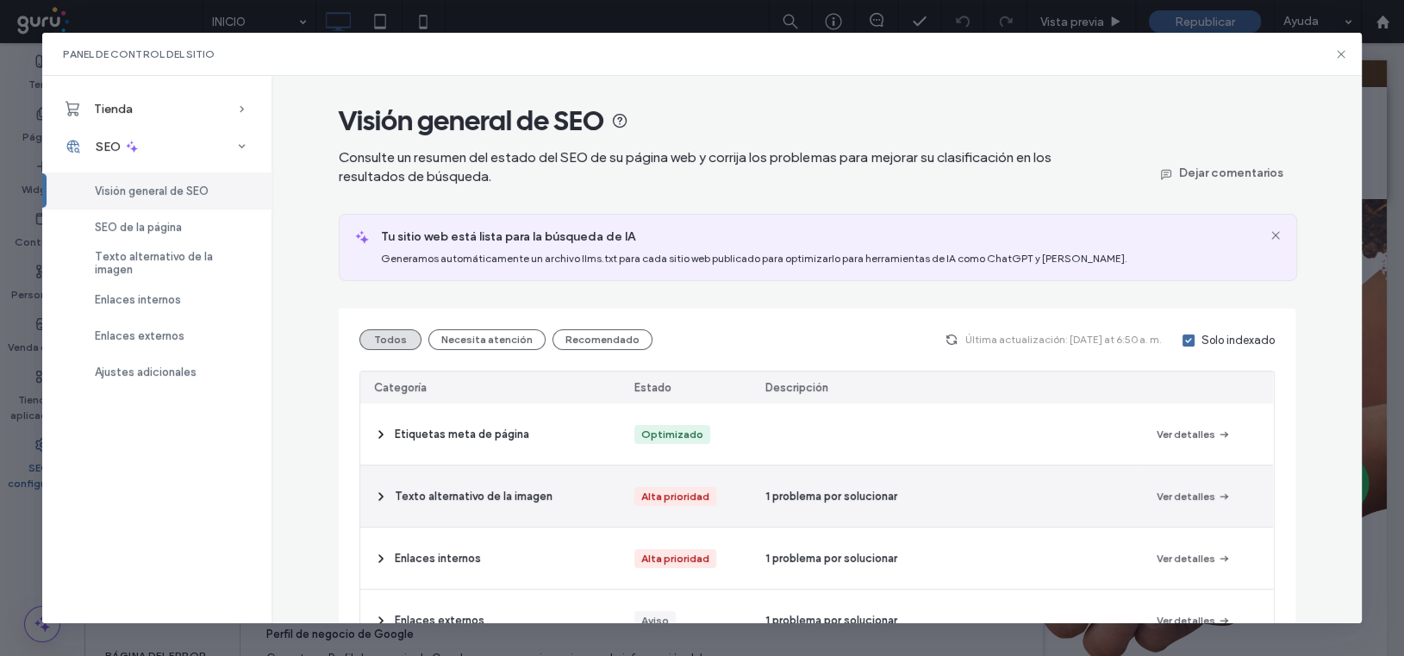
scroll to position [57, 0]
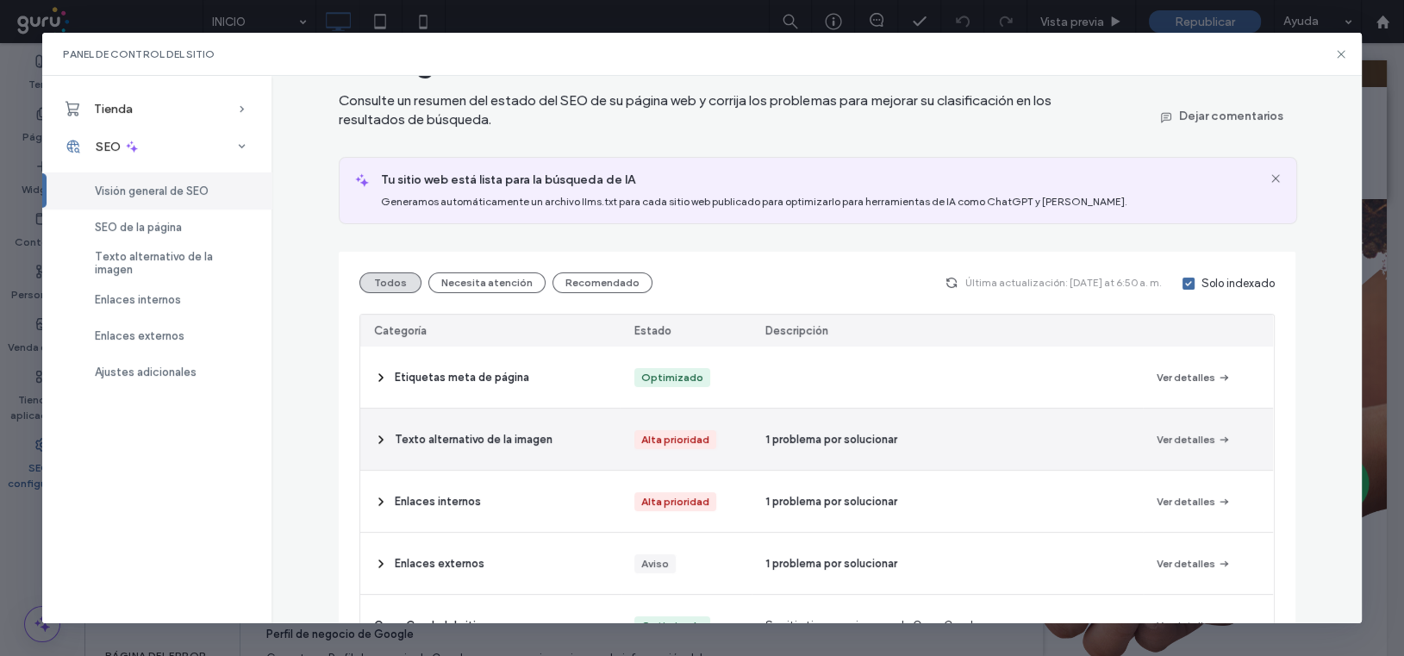
click at [785, 438] on span "1 problema por solucionar" at bounding box center [832, 439] width 132 height 17
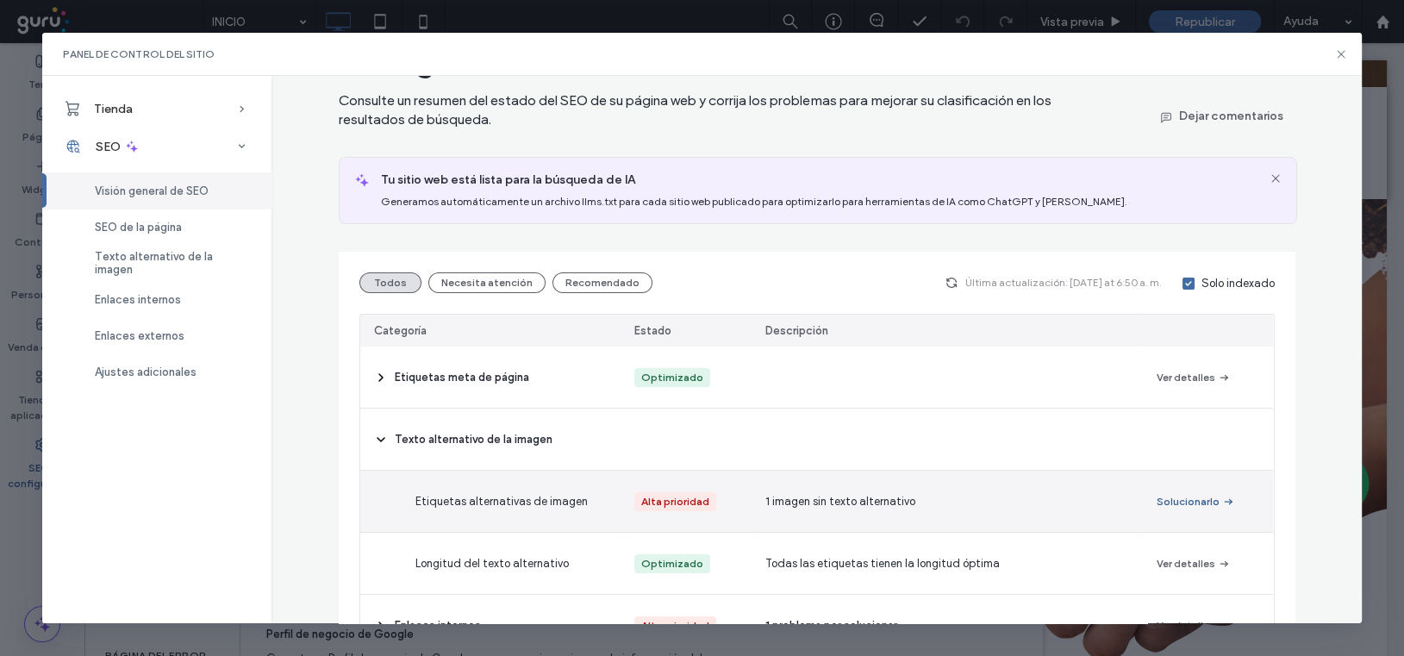
click at [1173, 499] on button "Solucionarlo" at bounding box center [1196, 501] width 78 height 21
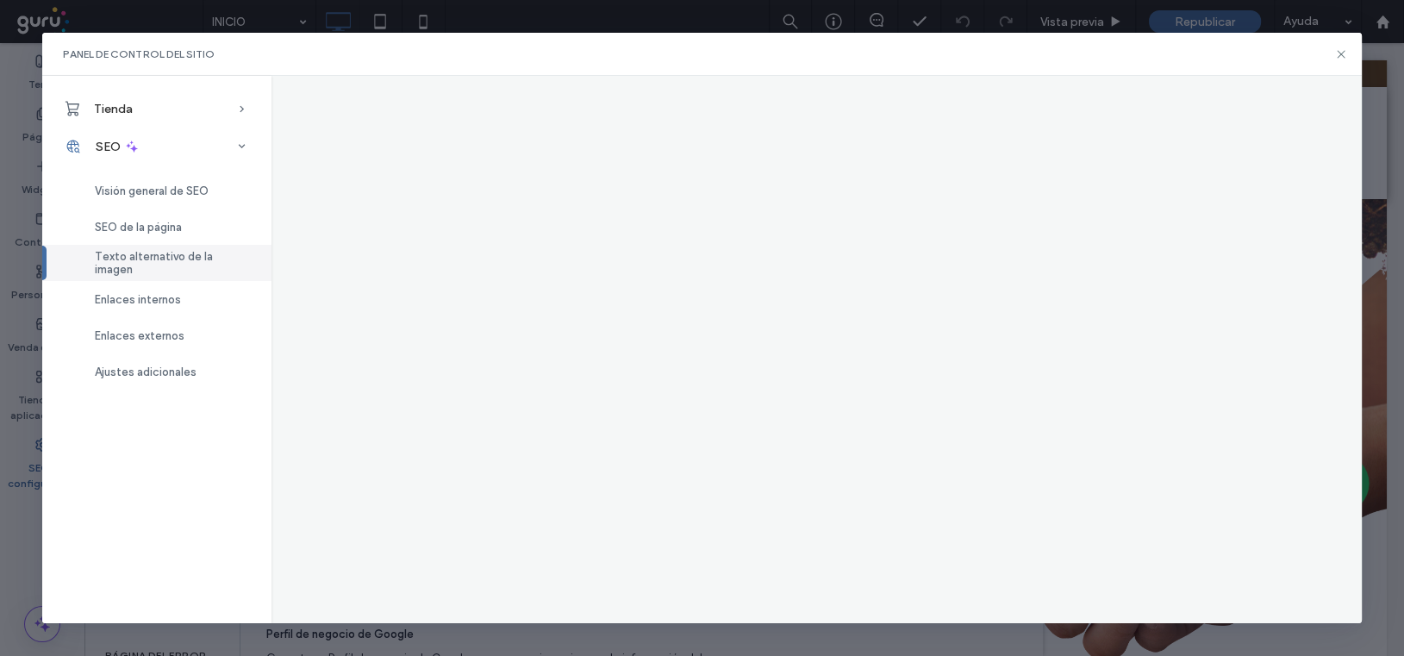
scroll to position [0, 0]
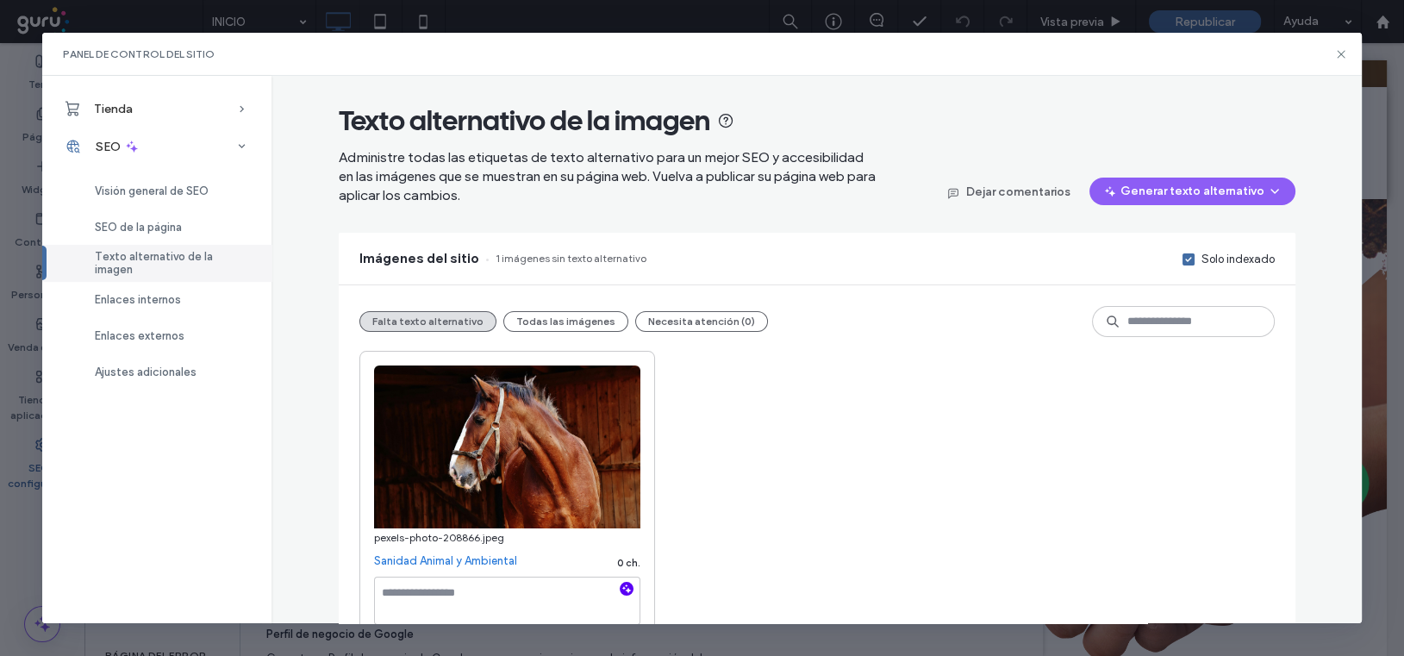
click at [621, 588] on icon "button" at bounding box center [627, 589] width 12 height 12
type textarea "**********"
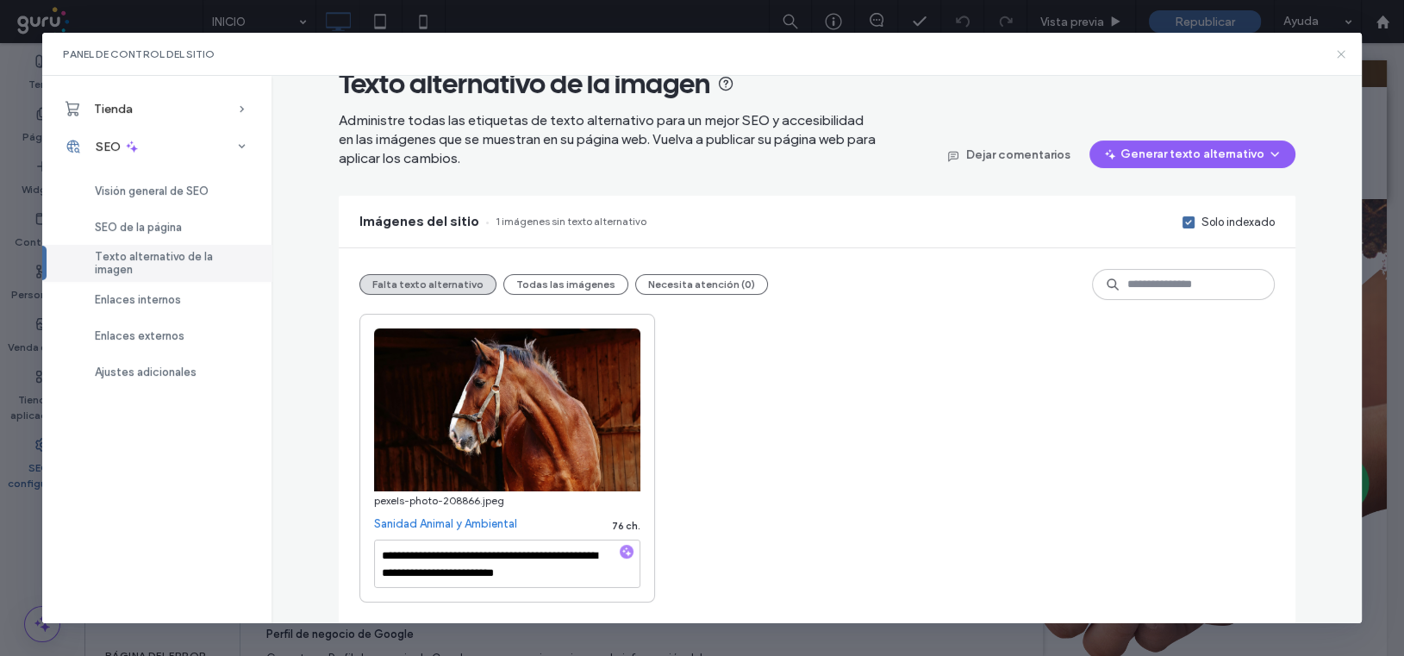
click at [1335, 53] on div "Panel de control del sitio" at bounding box center [702, 54] width 1320 height 43
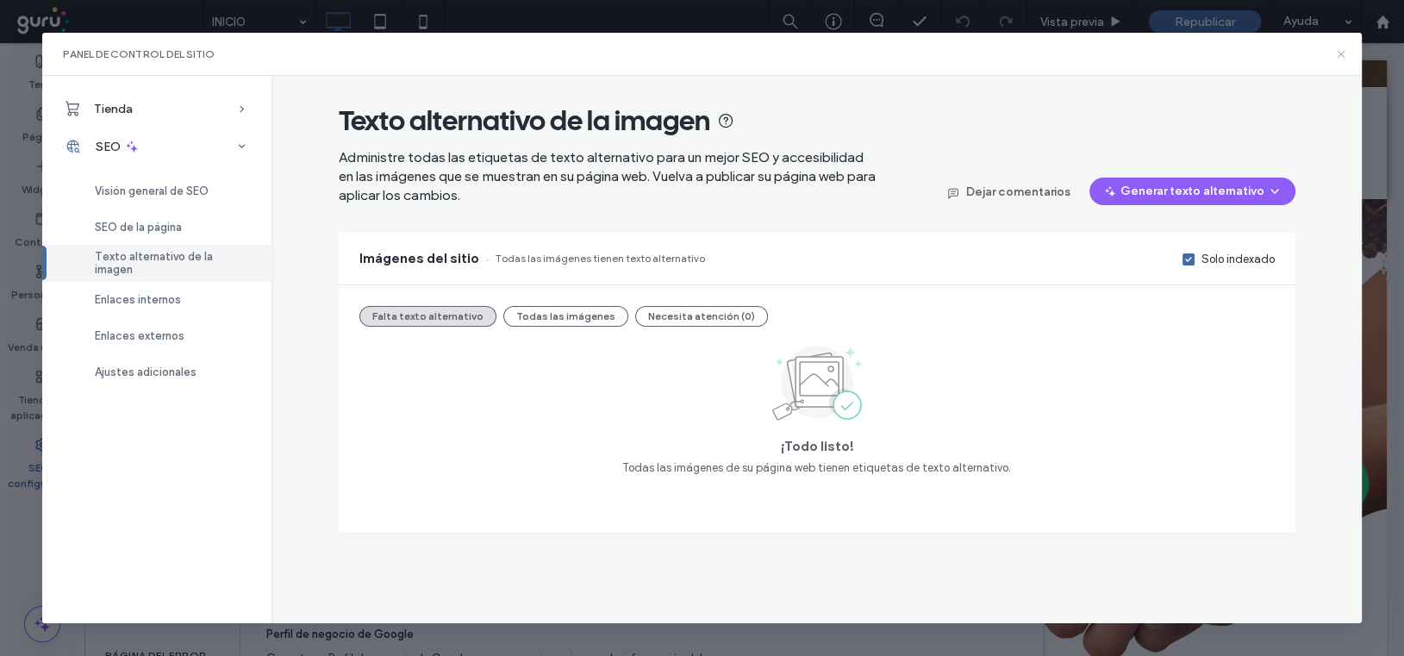
scroll to position [0, 0]
click at [1342, 48] on icon at bounding box center [1342, 54] width 14 height 14
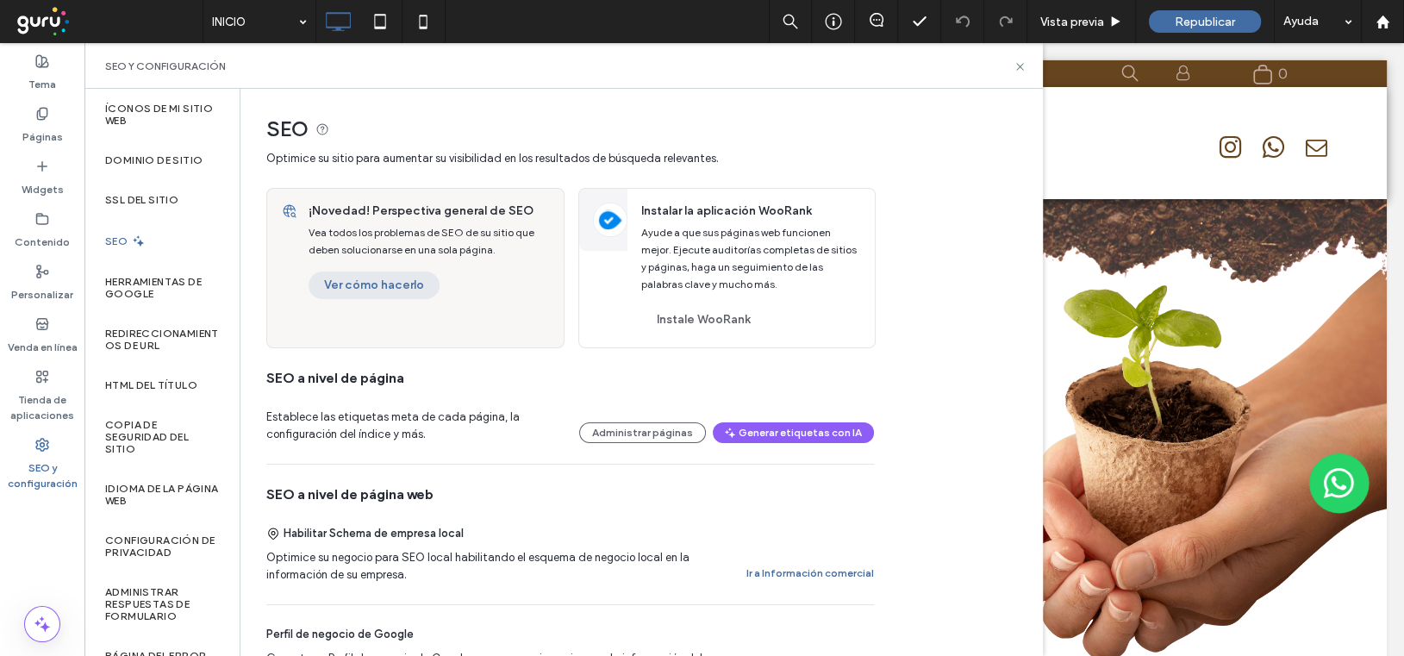
click at [411, 283] on button "Ver cómo hacerlo" at bounding box center [374, 286] width 131 height 28
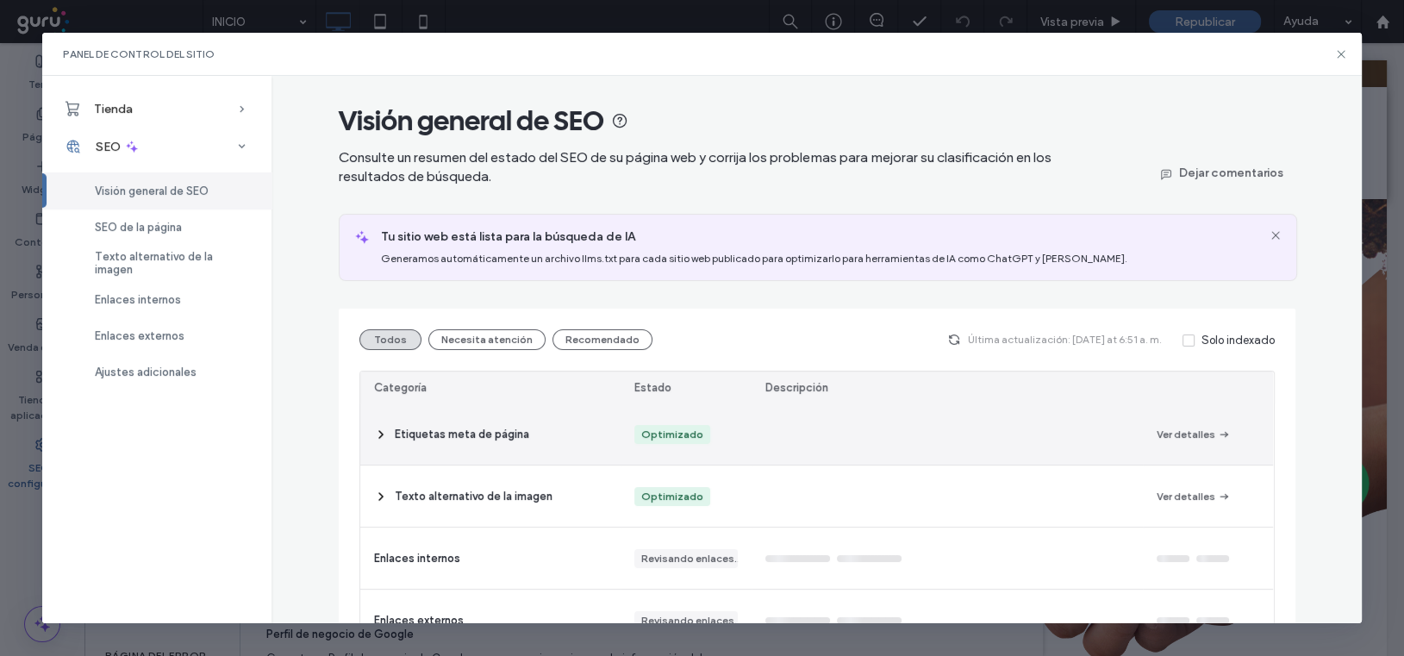
scroll to position [143, 0]
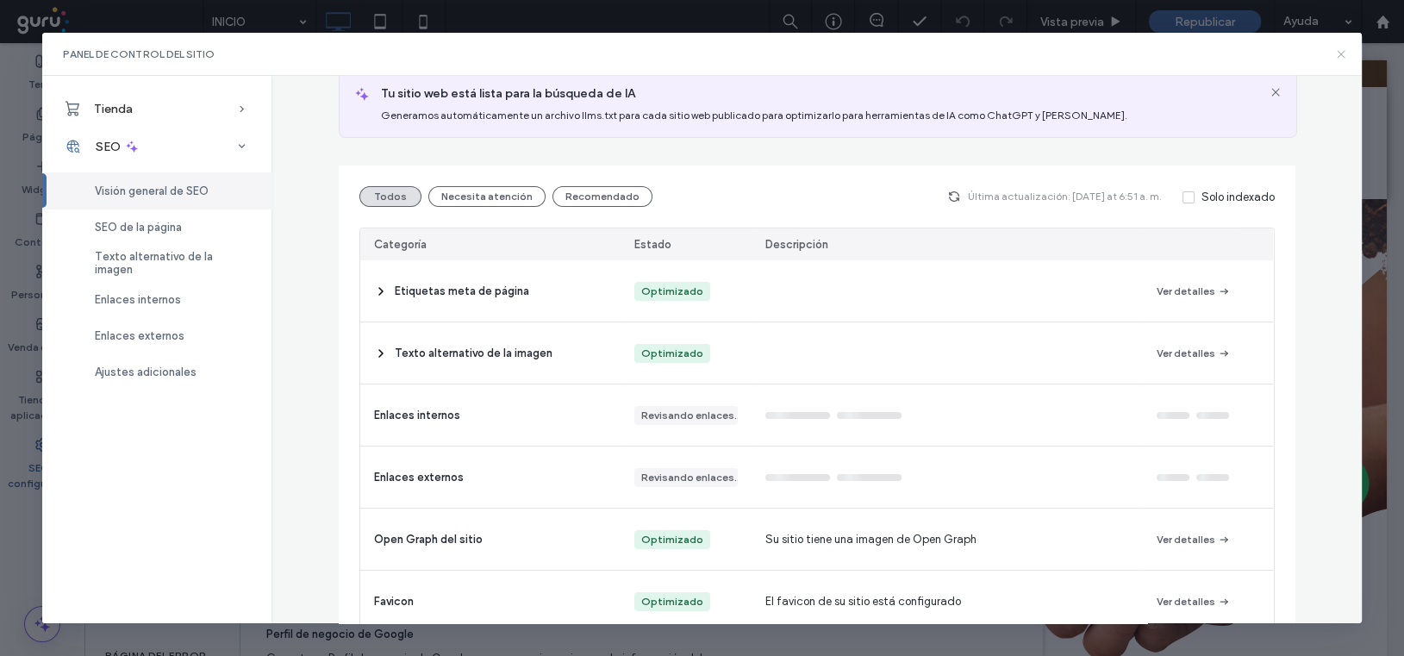
click at [1341, 53] on use at bounding box center [1342, 54] width 8 height 8
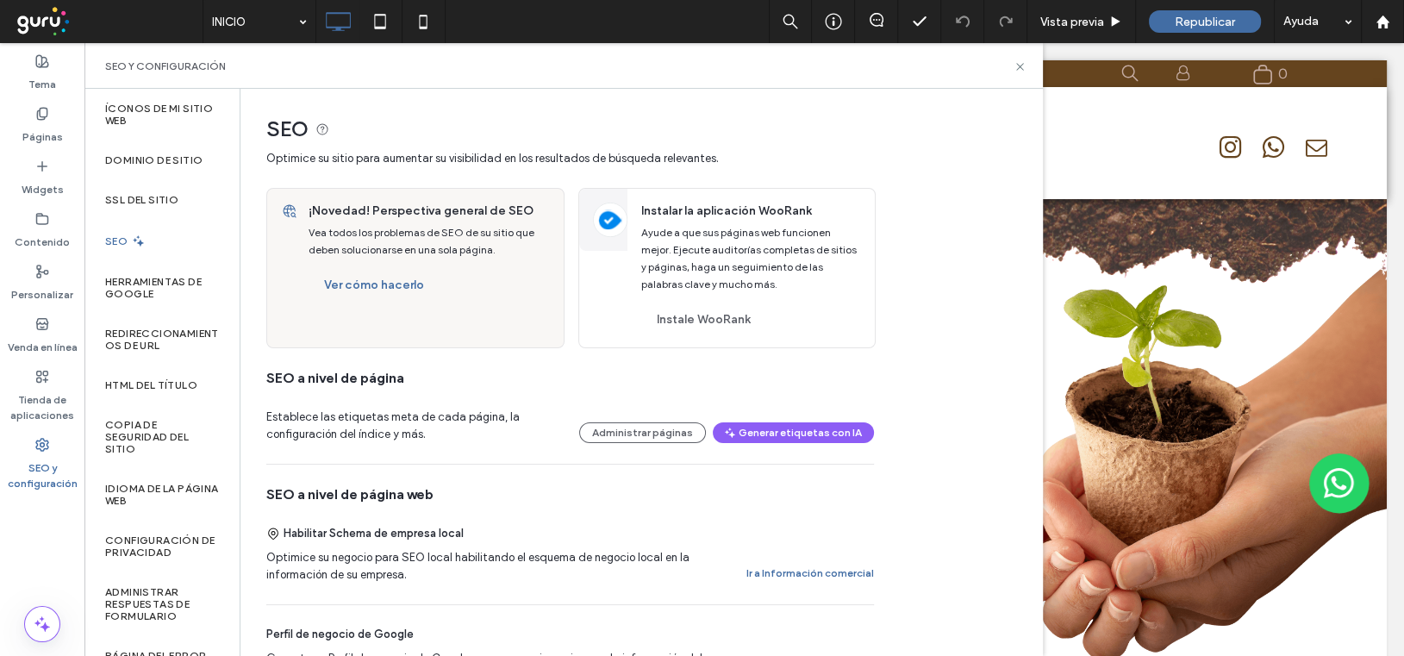
click at [1010, 76] on div "SEO y configuración" at bounding box center [563, 66] width 959 height 46
click at [1023, 67] on icon at bounding box center [1020, 66] width 13 height 13
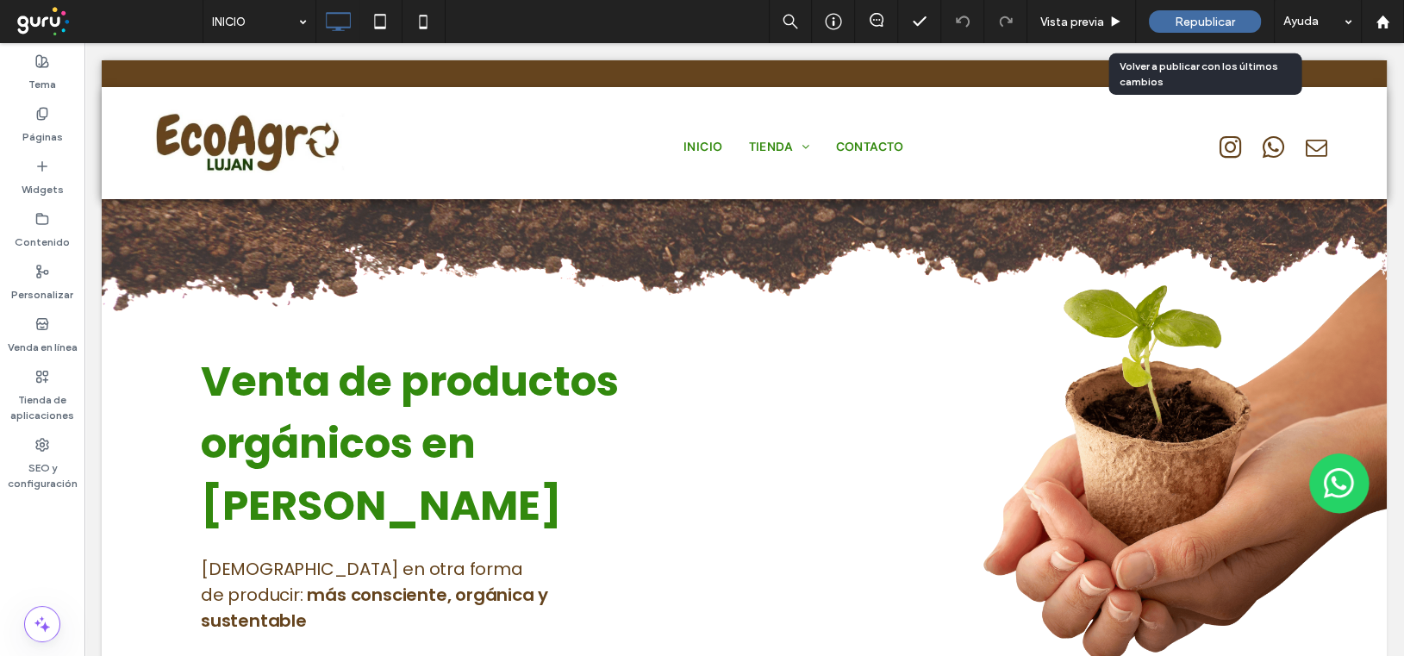
click at [1181, 19] on span "Republicar" at bounding box center [1205, 22] width 60 height 15
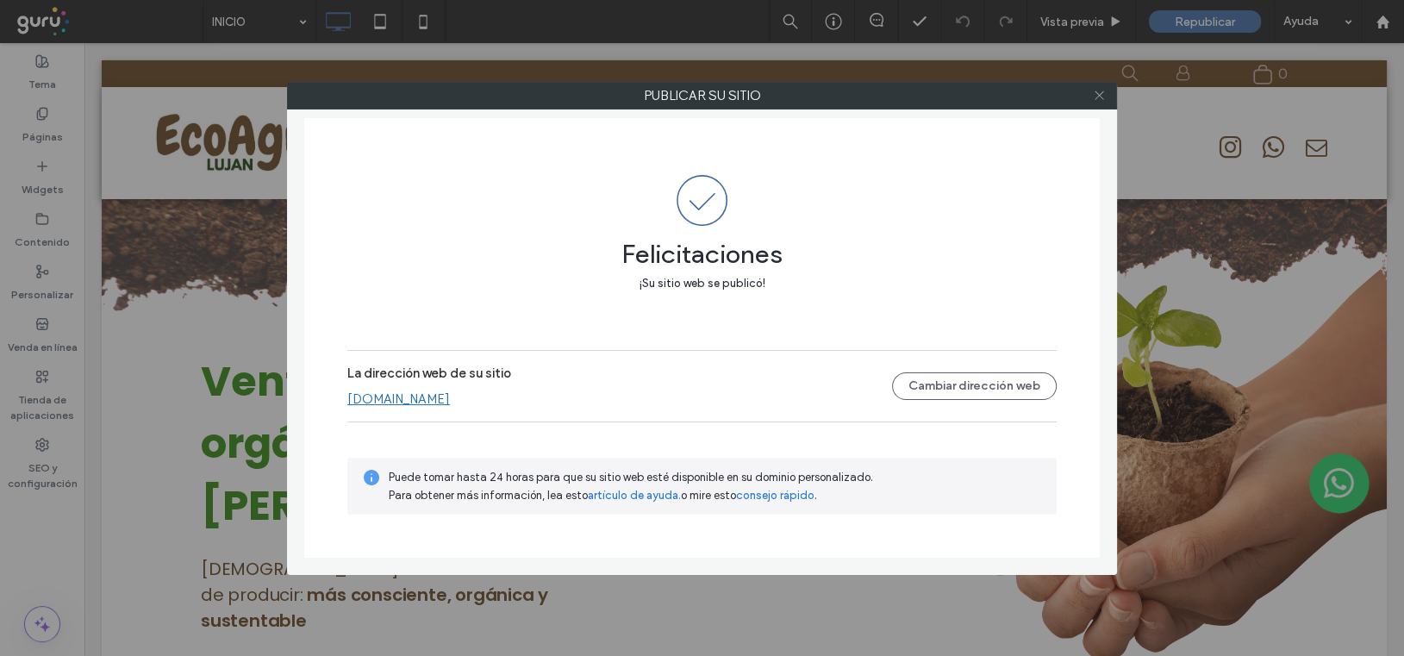
click at [1096, 96] on icon at bounding box center [1099, 95] width 13 height 13
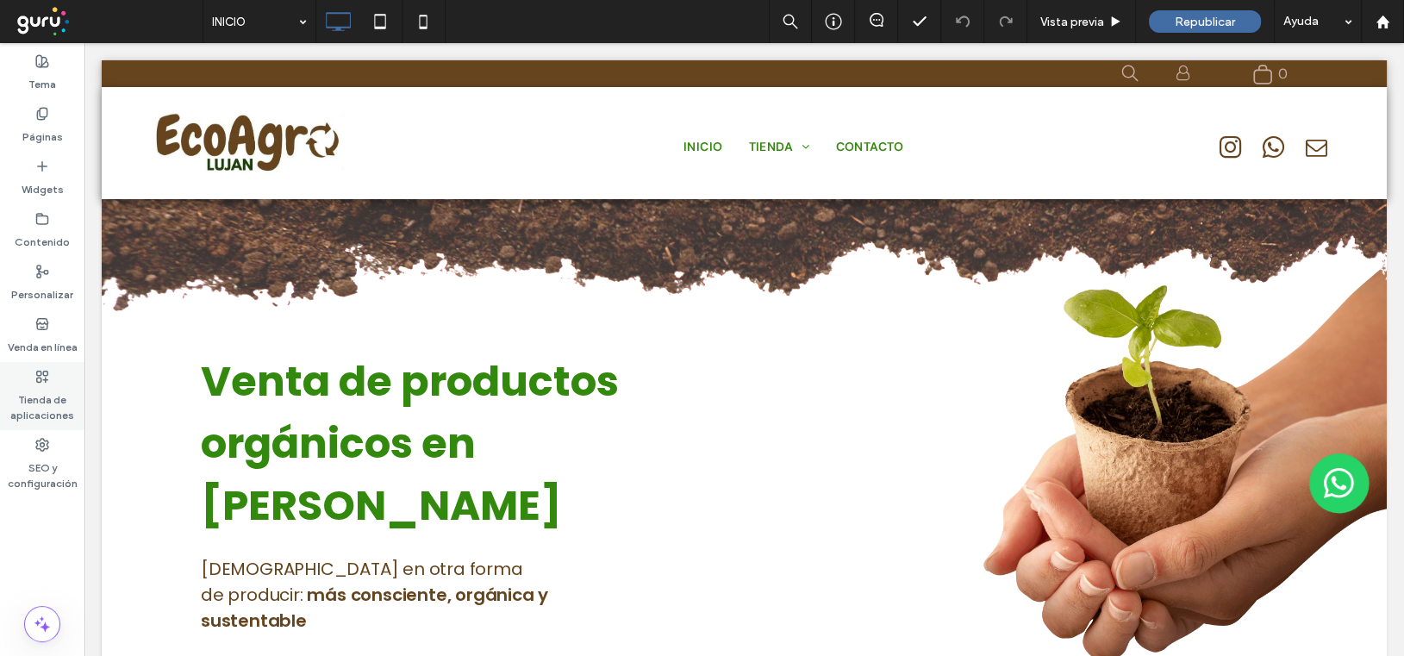
click at [42, 377] on icon at bounding box center [42, 377] width 14 height 14
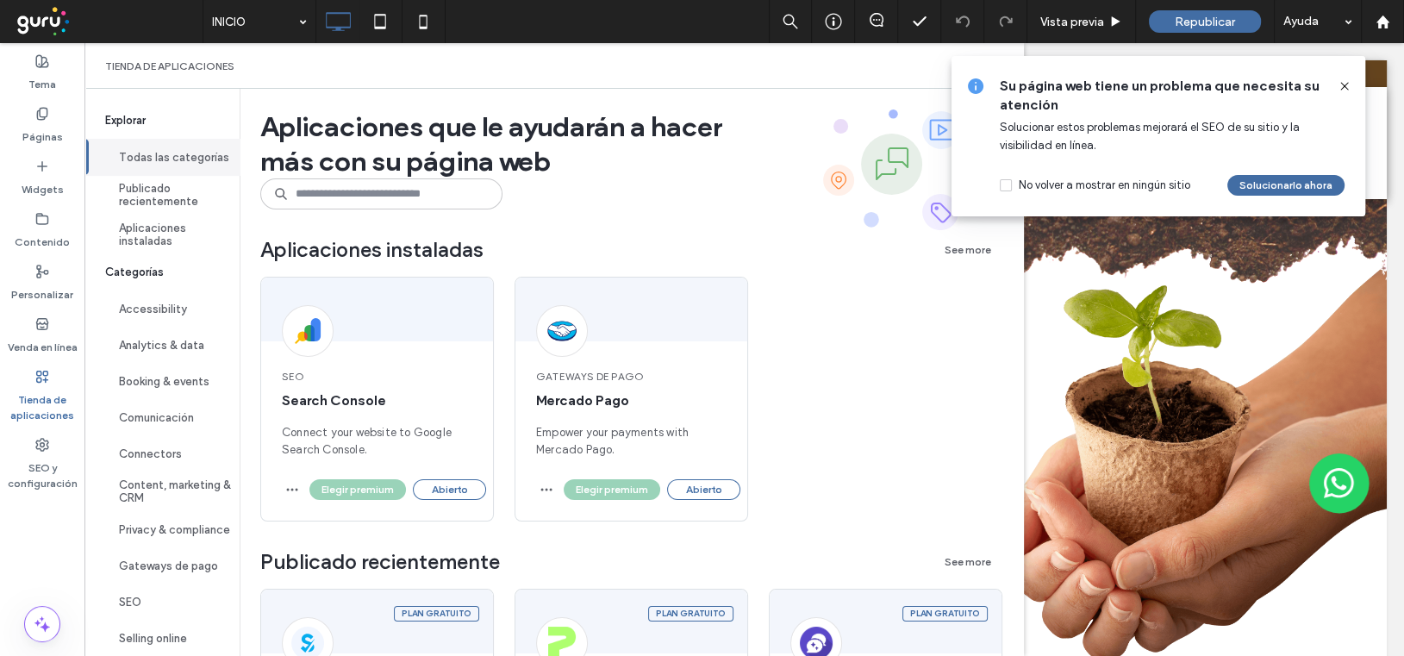
click at [1340, 84] on icon at bounding box center [1345, 86] width 14 height 14
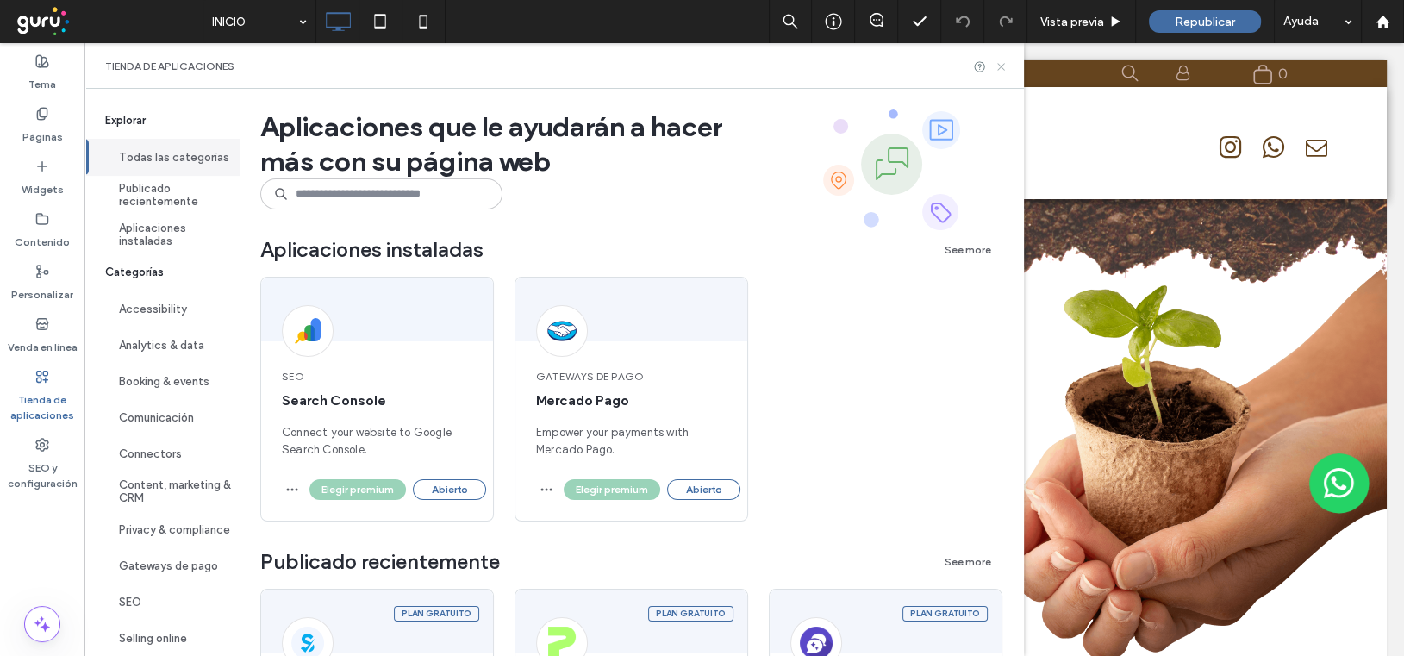
click at [1008, 66] on icon at bounding box center [1001, 66] width 13 height 13
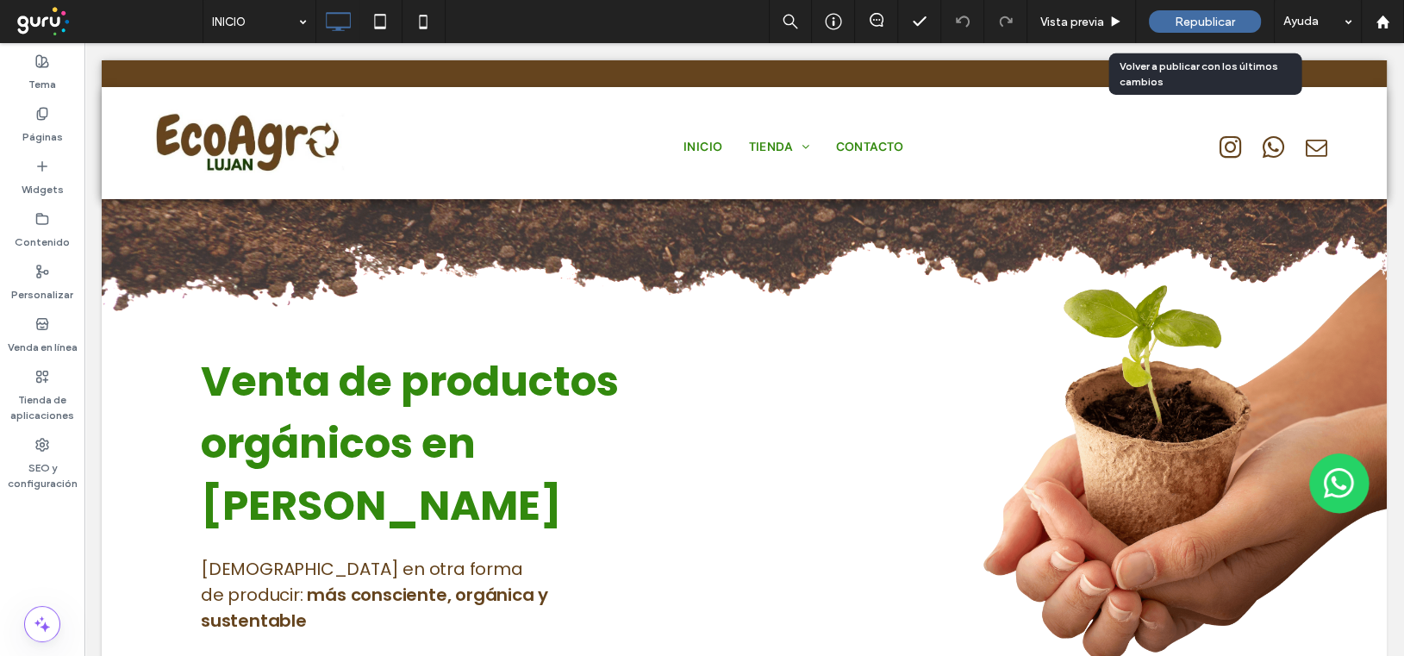
click at [1217, 15] on span "Republicar" at bounding box center [1205, 22] width 60 height 15
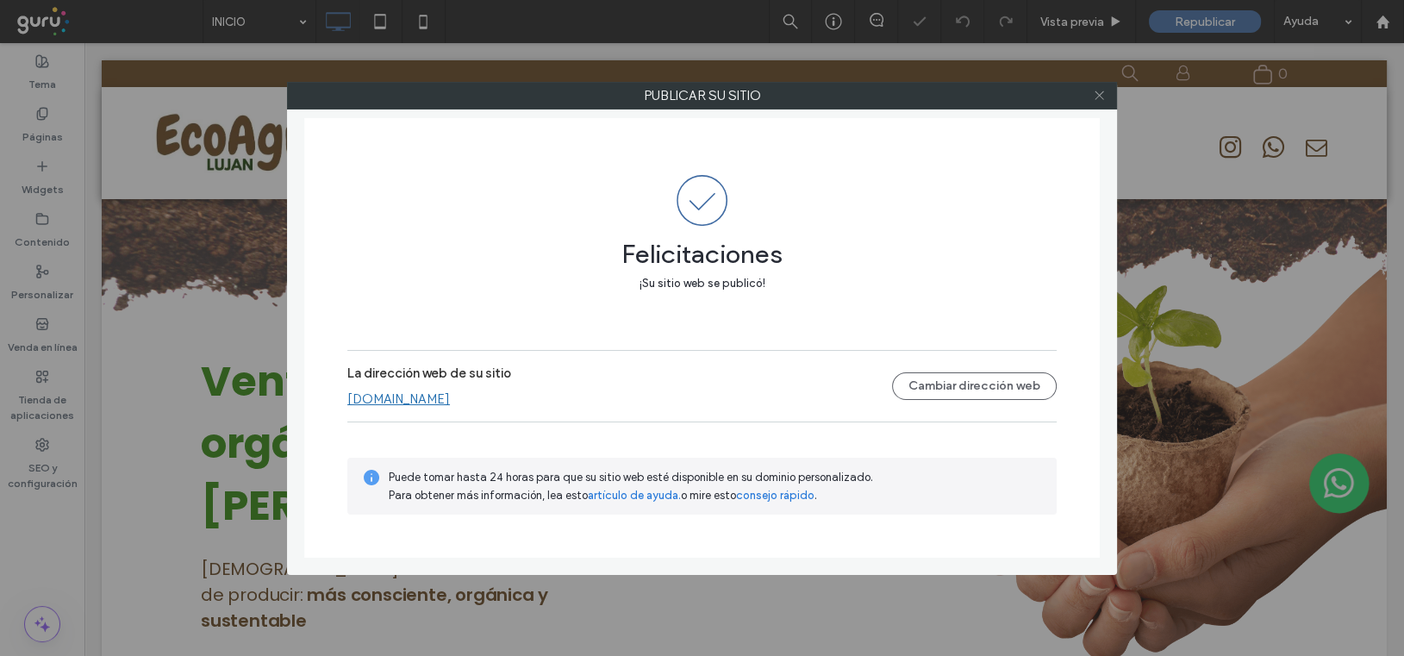
click at [1100, 92] on icon at bounding box center [1099, 95] width 13 height 13
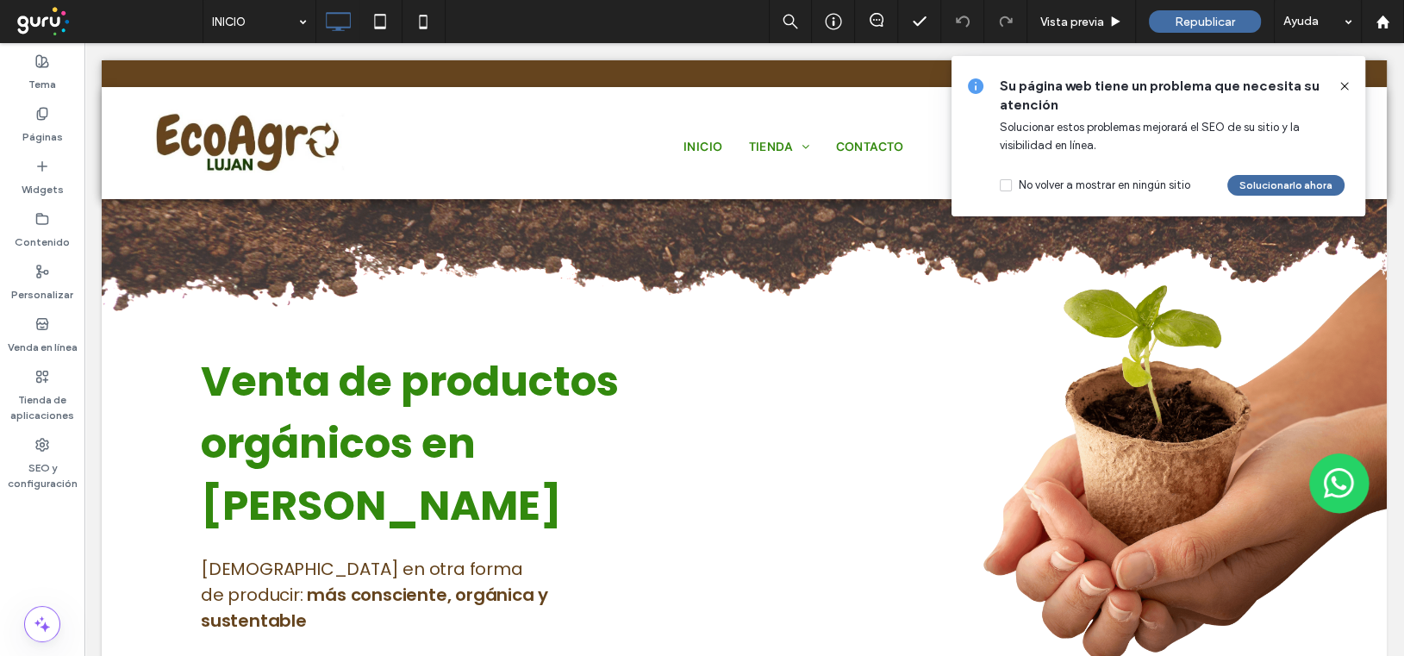
click at [1345, 85] on use at bounding box center [1345, 86] width 8 height 8
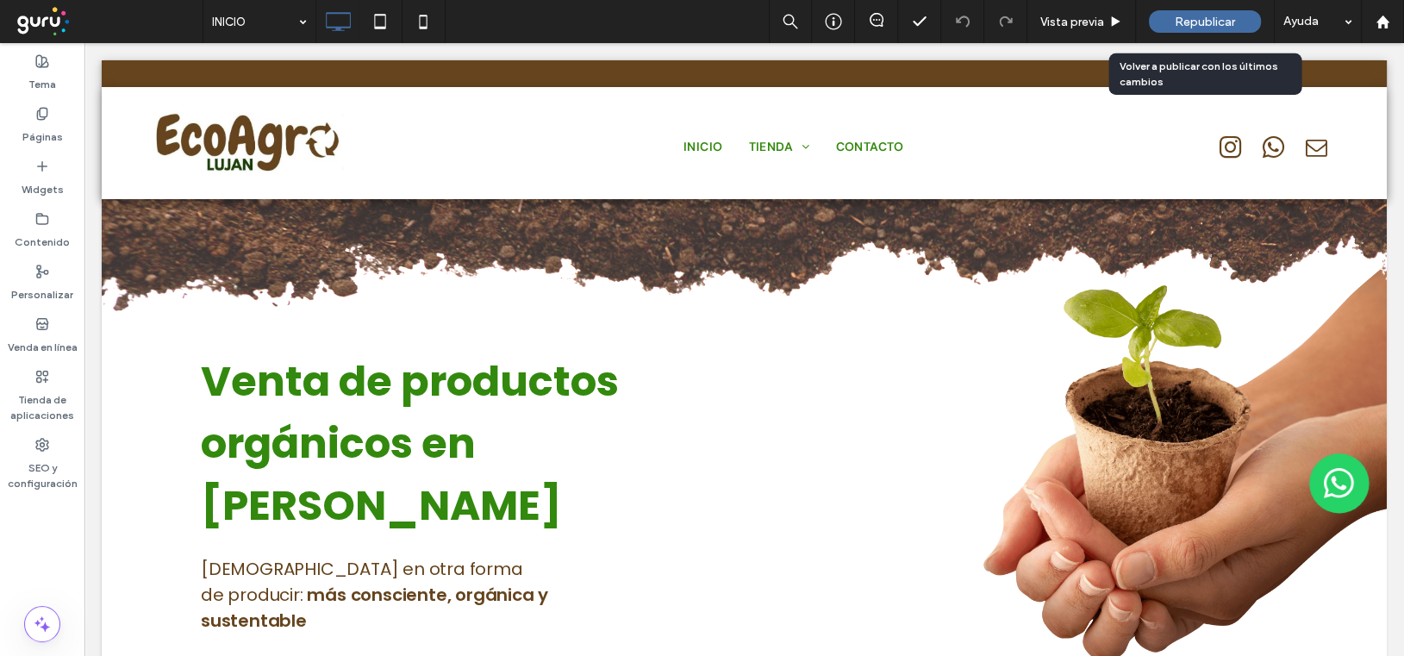
click at [1215, 20] on span "Republicar" at bounding box center [1205, 22] width 60 height 15
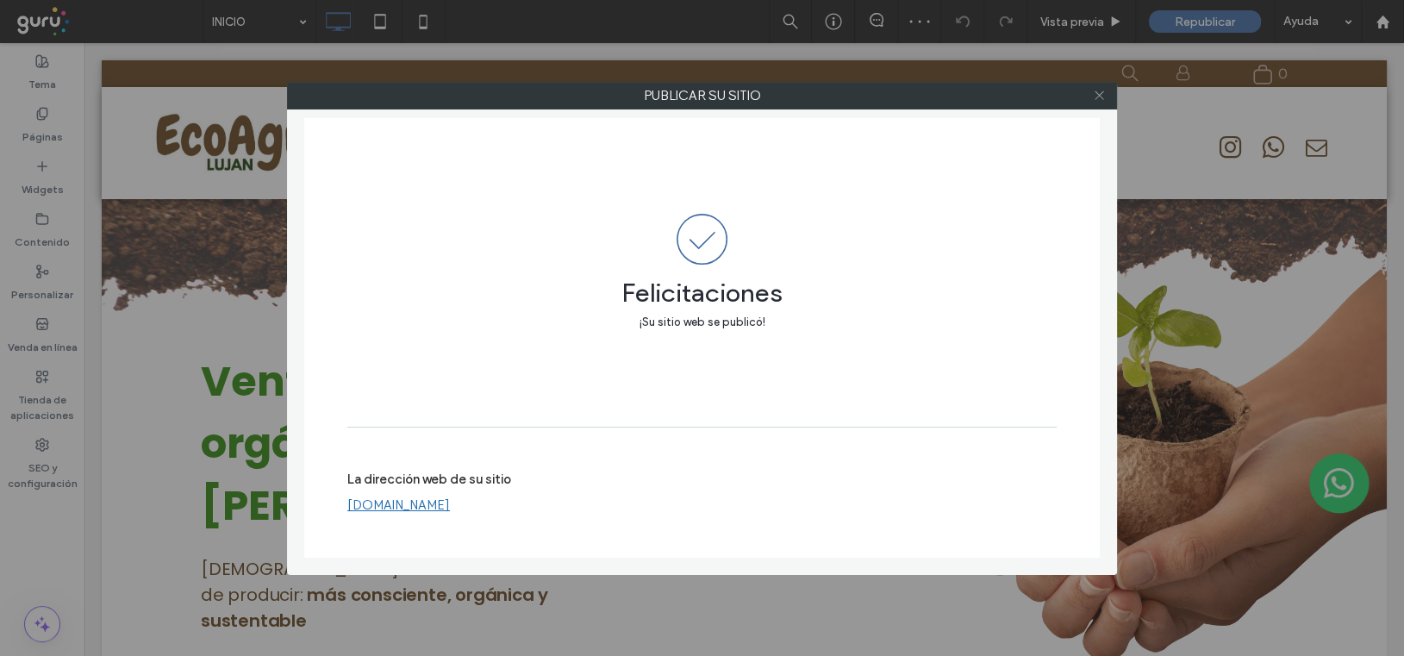
click at [1096, 93] on icon at bounding box center [1099, 95] width 13 height 13
